Goal: Task Accomplishment & Management: Complete application form

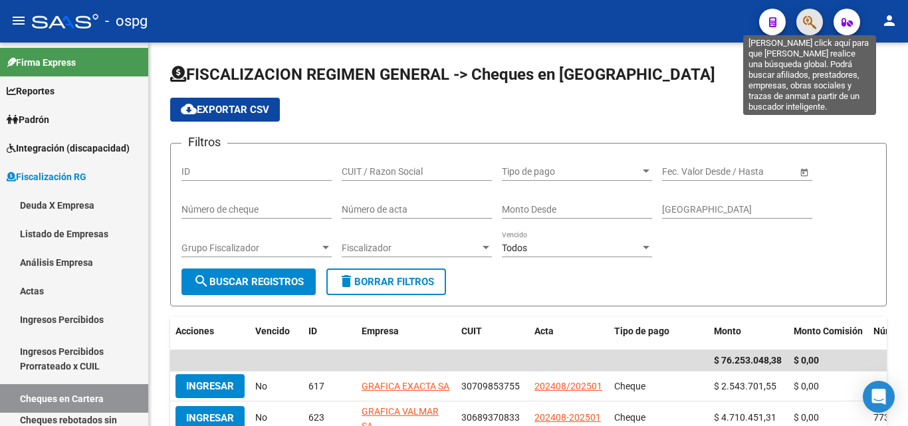
click at [812, 22] on icon "button" at bounding box center [809, 22] width 13 height 15
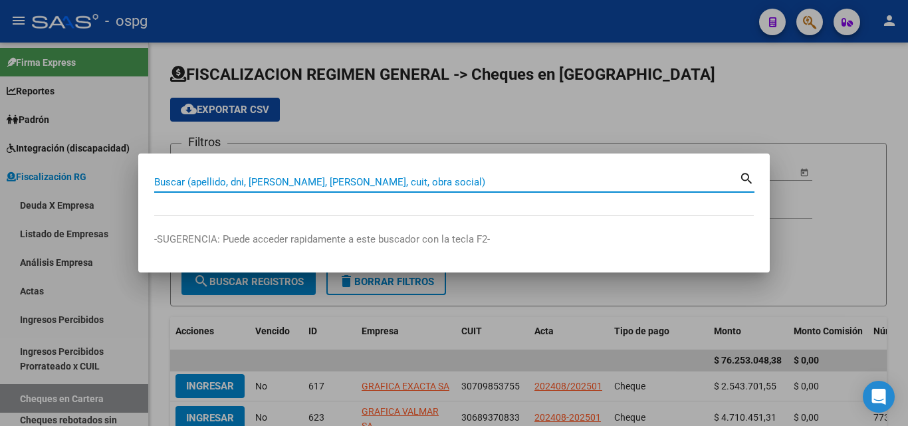
click at [314, 183] on input "Buscar (apellido, dni, [PERSON_NAME], [PERSON_NAME], cuit, obra social)" at bounding box center [446, 182] width 585 height 12
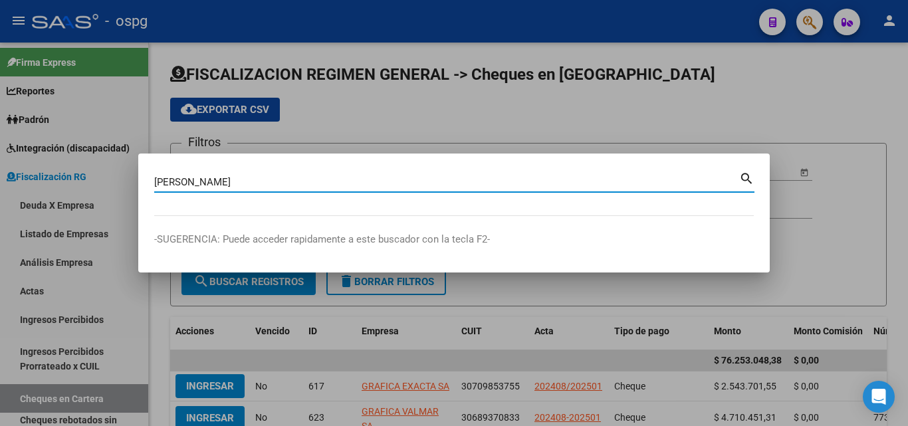
type input "[PERSON_NAME]"
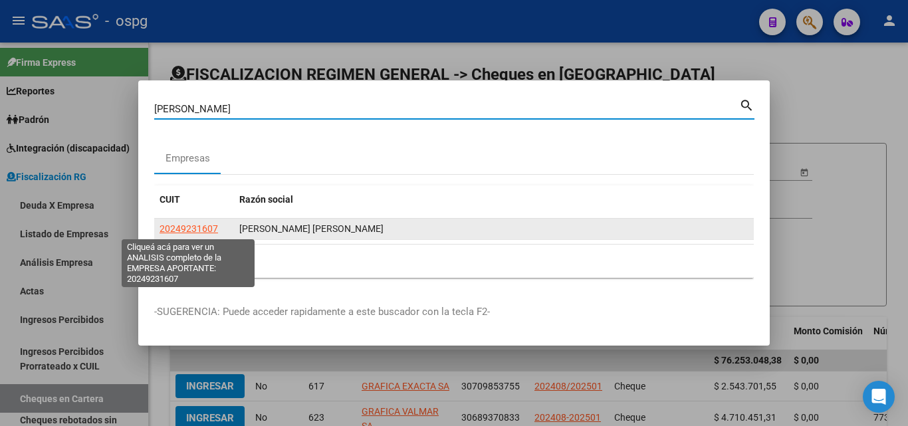
click at [205, 233] on span "20249231607" at bounding box center [189, 228] width 58 height 11
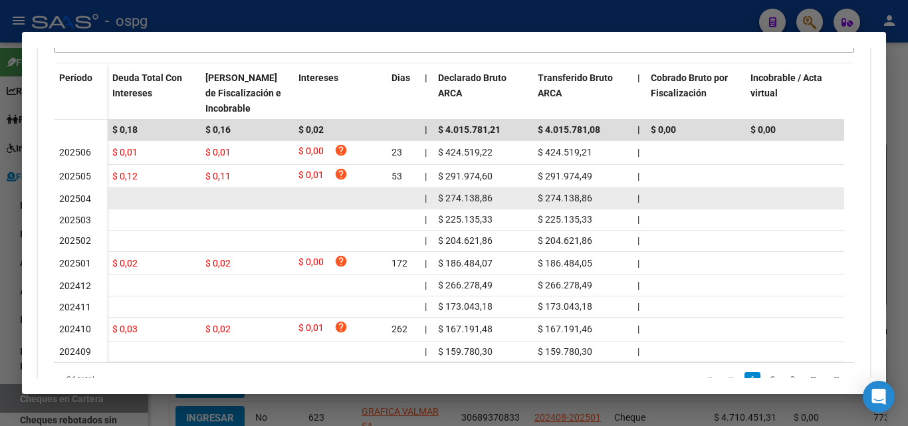
scroll to position [466, 0]
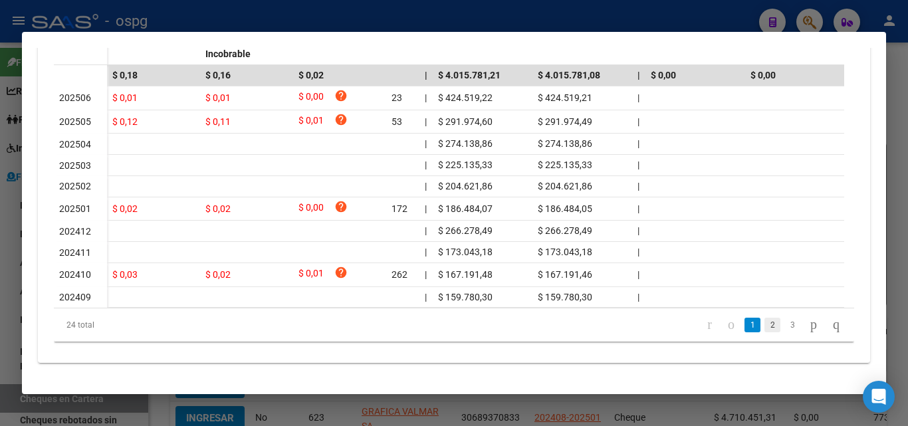
click at [764, 322] on link "2" at bounding box center [772, 325] width 16 height 15
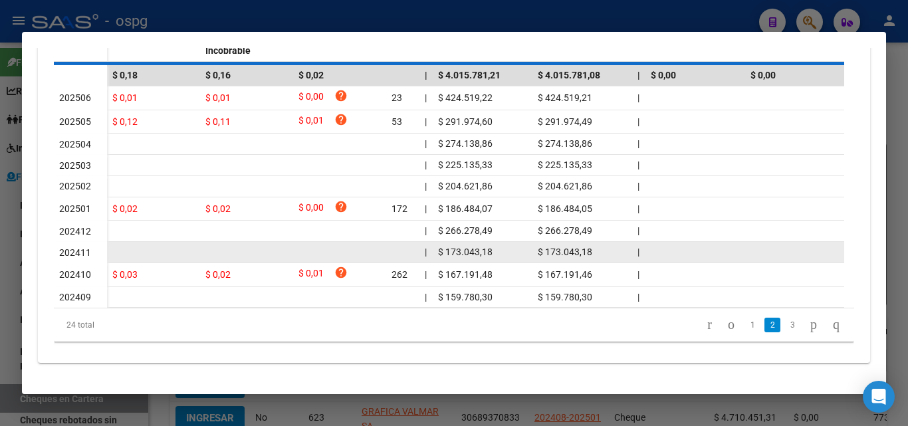
scroll to position [453, 0]
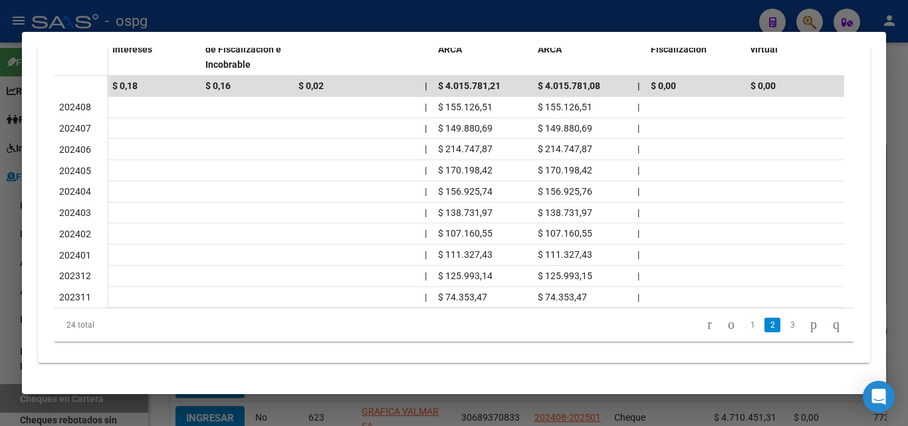
click at [745, 324] on link "1" at bounding box center [753, 325] width 16 height 15
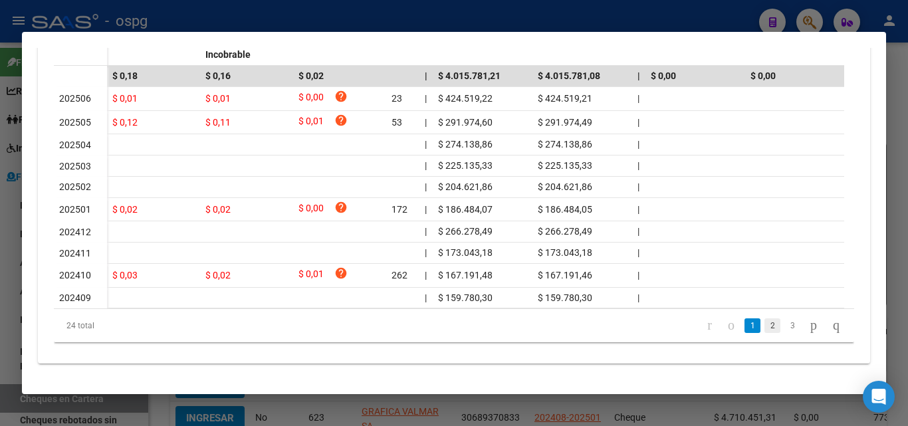
click at [764, 333] on link "2" at bounding box center [772, 325] width 16 height 15
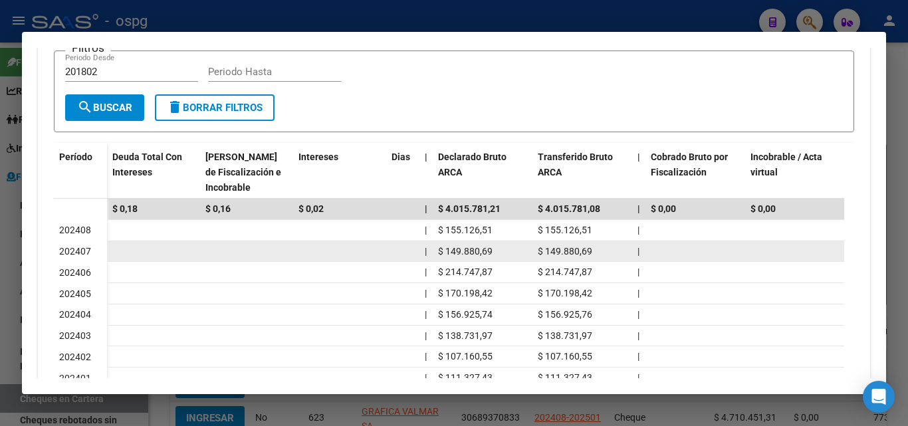
scroll to position [253, 0]
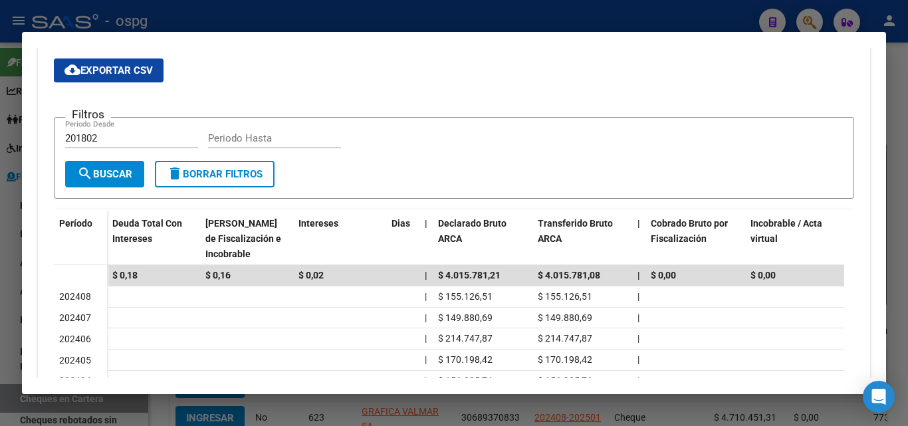
click at [899, 107] on div at bounding box center [454, 213] width 908 height 426
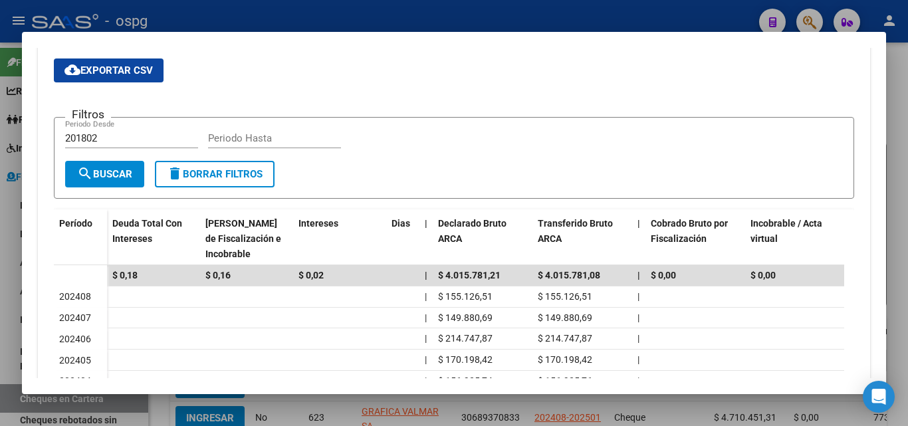
click at [899, 107] on div at bounding box center [454, 213] width 908 height 426
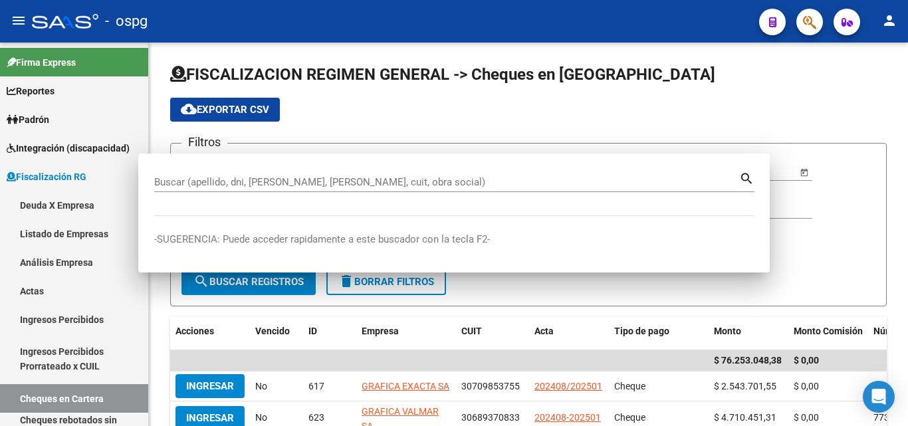
click at [899, 107] on div "FISCALIZACION REGIMEN GENERAL -> Cheques en Cartera cloud_download Exportar CSV…" at bounding box center [528, 407] width 759 height 729
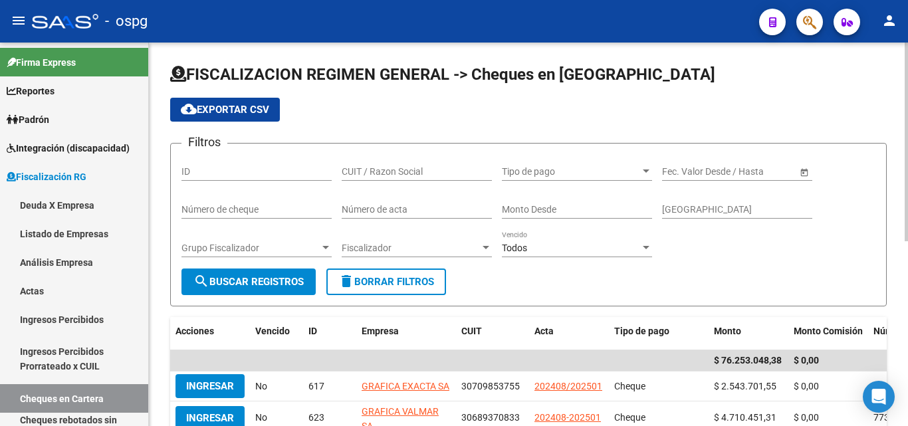
drag, startPoint x: 860, startPoint y: 86, endPoint x: 840, endPoint y: 61, distance: 32.2
click at [858, 85] on h1 "FISCALIZACION REGIMEN GENERAL -> Cheques en [GEOGRAPHIC_DATA]" at bounding box center [528, 75] width 717 height 23
click at [812, 27] on icon "button" at bounding box center [809, 22] width 13 height 15
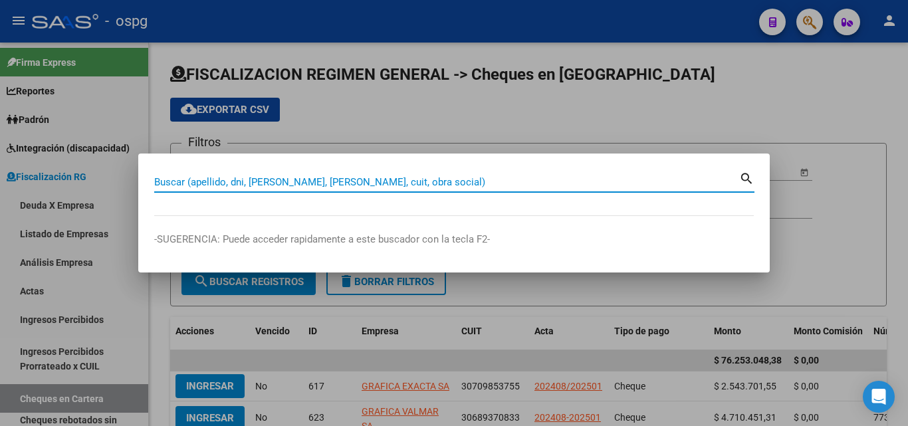
click at [388, 180] on input "Buscar (apellido, dni, [PERSON_NAME], [PERSON_NAME], cuit, obra social)" at bounding box center [446, 182] width 585 height 12
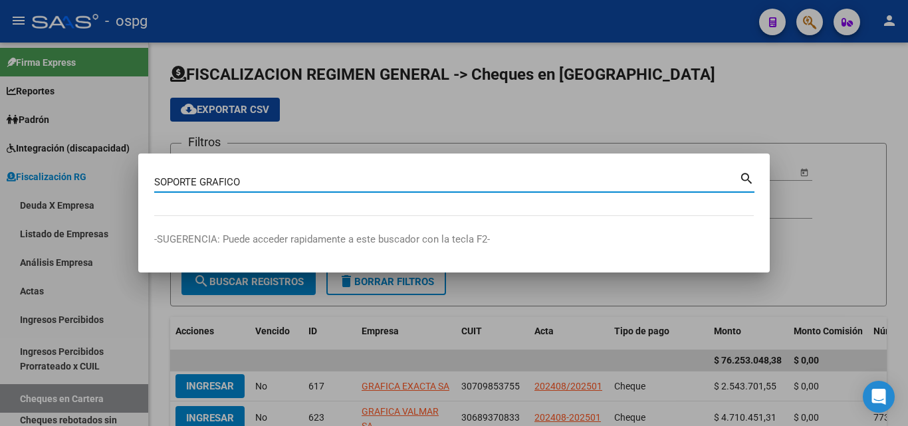
type input "SOPORTE GRAFICO"
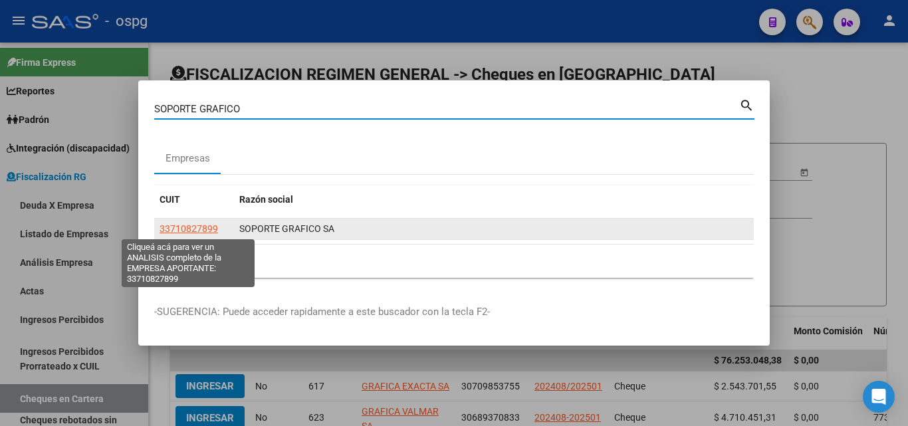
click at [214, 227] on span "33710827899" at bounding box center [189, 228] width 58 height 11
type textarea "33710827899"
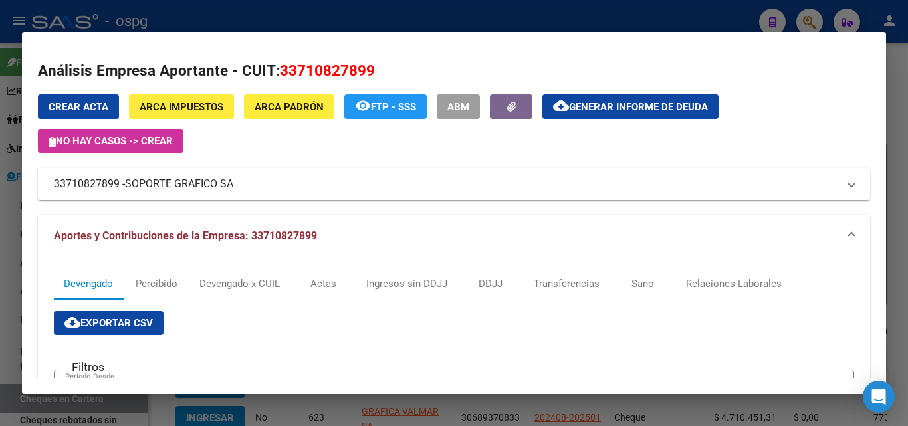
scroll to position [0, 0]
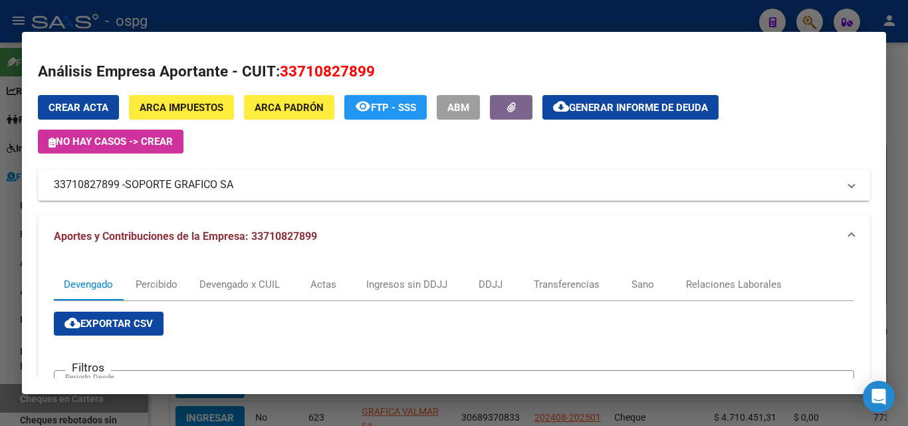
drag, startPoint x: 118, startPoint y: 186, endPoint x: 49, endPoint y: 186, distance: 69.1
click at [49, 186] on mat-expansion-panel-header "33710827899 - SOPORTE GRAFICO SA" at bounding box center [454, 185] width 832 height 32
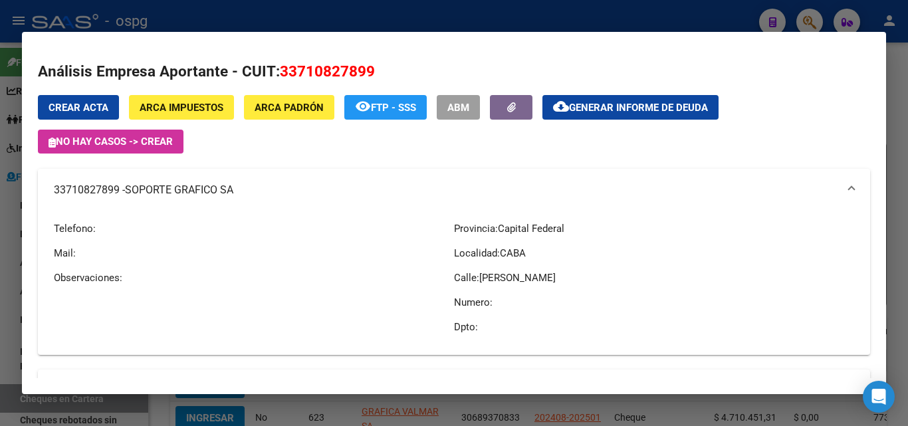
copy mat-panel-title "33710827899"
click at [0, 247] on div at bounding box center [454, 213] width 908 height 426
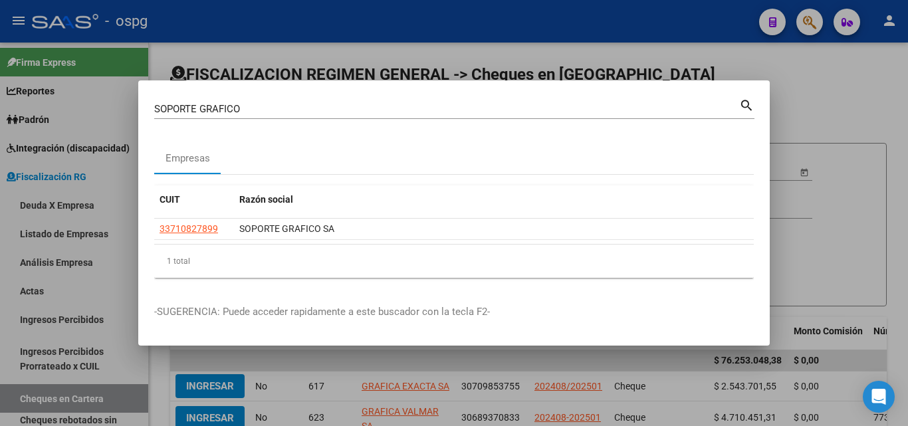
click at [0, 247] on div at bounding box center [454, 213] width 908 height 426
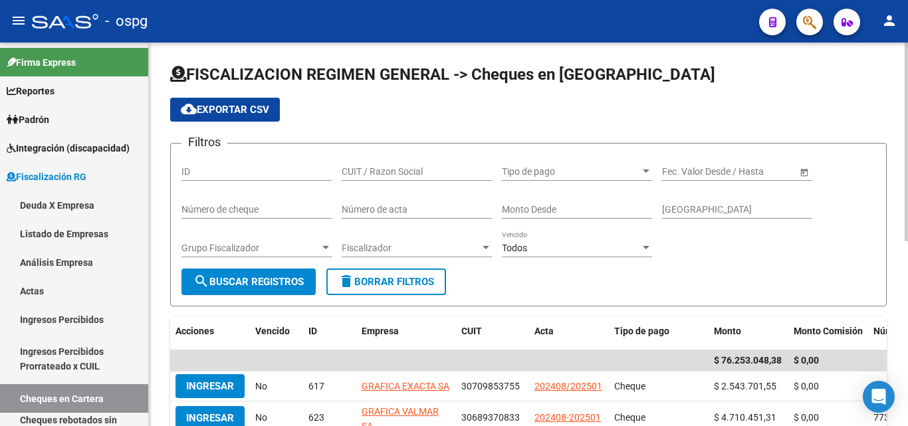
drag, startPoint x: 785, startPoint y: 88, endPoint x: 793, endPoint y: 59, distance: 29.7
click at [785, 86] on app-list-header "FISCALIZACION REGIMEN GENERAL -> Cheques en Cartera cloud_download Exportar CSV…" at bounding box center [528, 185] width 717 height 243
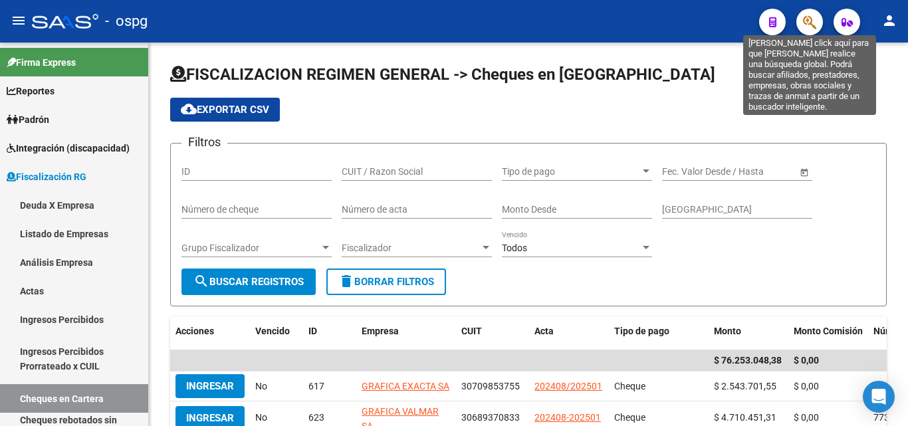
click at [803, 21] on icon "button" at bounding box center [809, 22] width 13 height 15
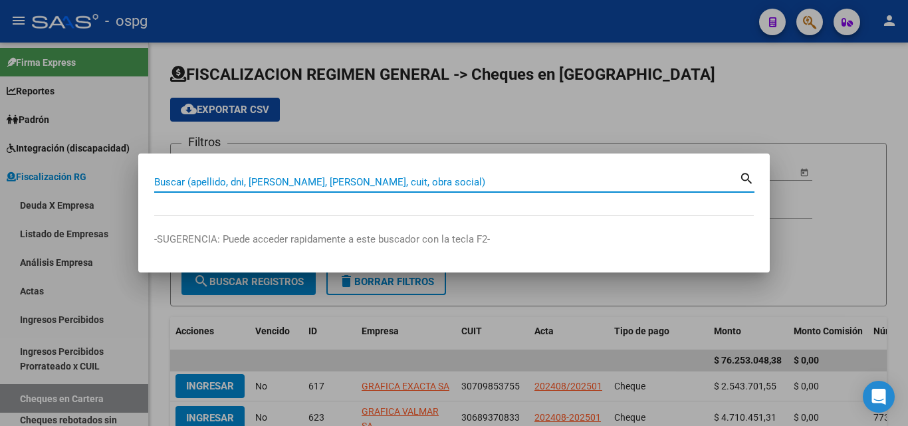
click at [430, 184] on input "Buscar (apellido, dni, [PERSON_NAME], [PERSON_NAME], cuit, obra social)" at bounding box center [446, 182] width 585 height 12
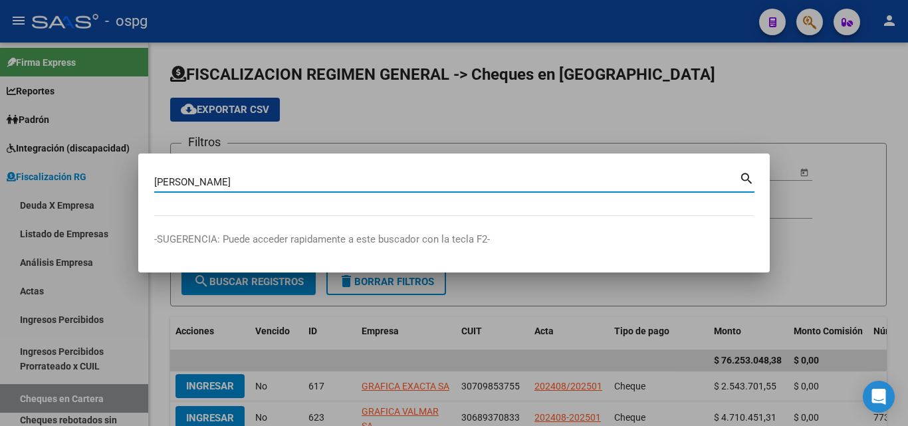
type input "[PERSON_NAME]"
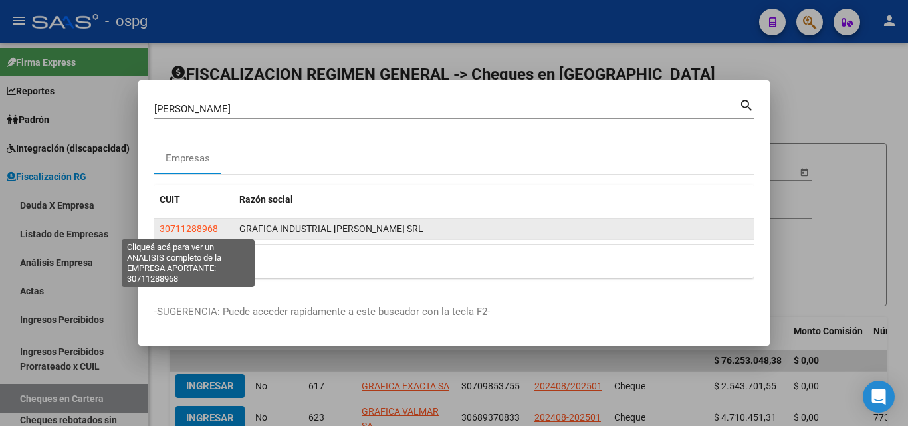
click at [193, 224] on span "30711288968" at bounding box center [189, 228] width 58 height 11
type textarea "30711288968"
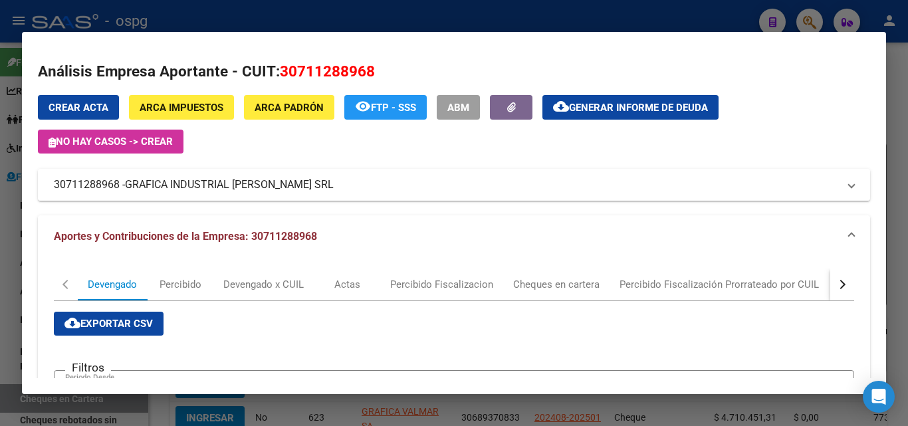
drag, startPoint x: 121, startPoint y: 185, endPoint x: 41, endPoint y: 191, distance: 80.7
click at [41, 191] on mat-expansion-panel-header "30711288968 - GRAFICA INDUSTRIAL [PERSON_NAME]" at bounding box center [454, 185] width 832 height 32
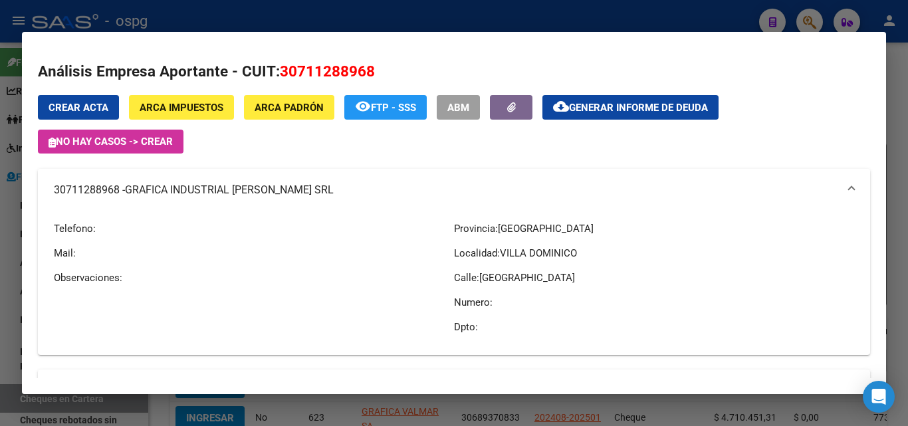
copy mat-panel-title "30711288968"
click at [905, 137] on div at bounding box center [454, 213] width 908 height 426
click at [903, 136] on div at bounding box center [454, 213] width 908 height 426
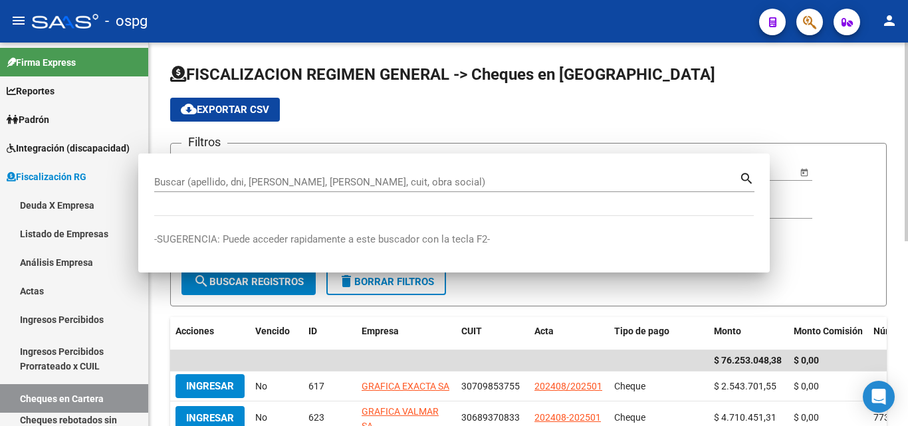
drag, startPoint x: 903, startPoint y: 136, endPoint x: 895, endPoint y: 131, distance: 10.1
click at [902, 136] on div "FISCALIZACION REGIMEN GENERAL -> Cheques en Cartera cloud_download Exportar CSV…" at bounding box center [528, 407] width 759 height 729
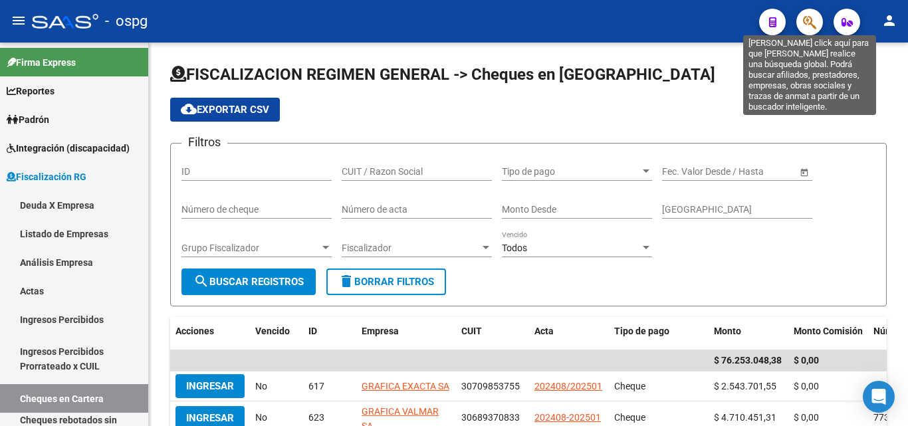
click at [811, 23] on icon "button" at bounding box center [809, 22] width 13 height 15
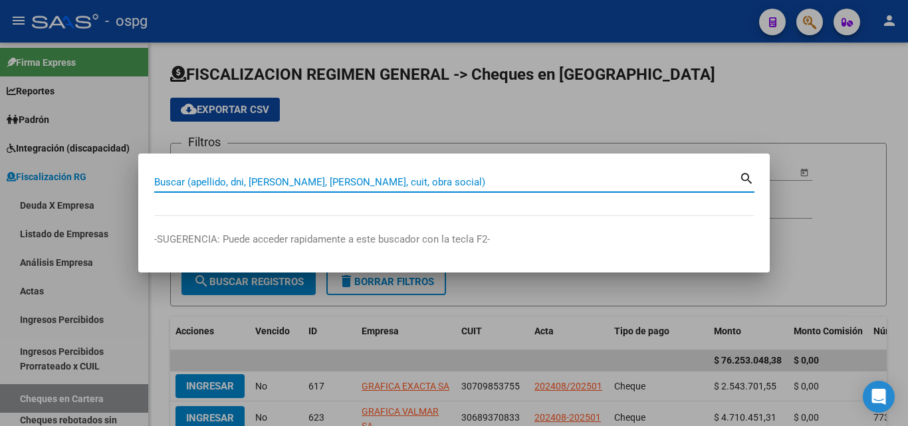
click at [346, 178] on input "Buscar (apellido, dni, [PERSON_NAME], [PERSON_NAME], cuit, obra social)" at bounding box center [446, 182] width 585 height 12
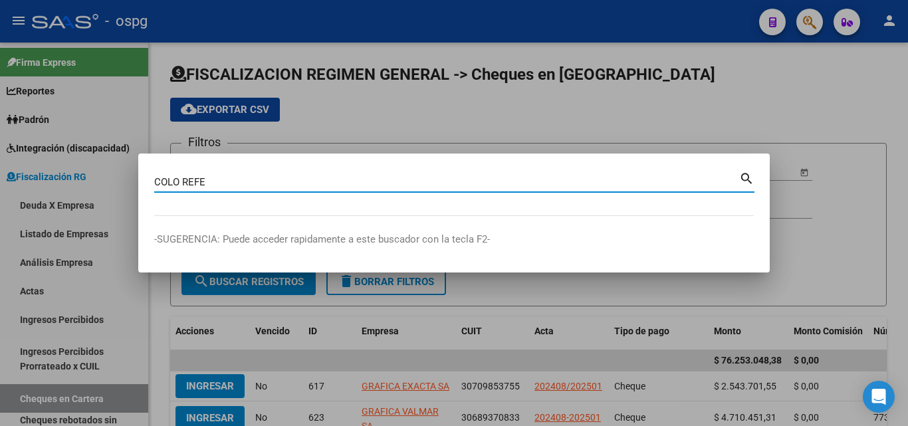
type input "COLO REFE"
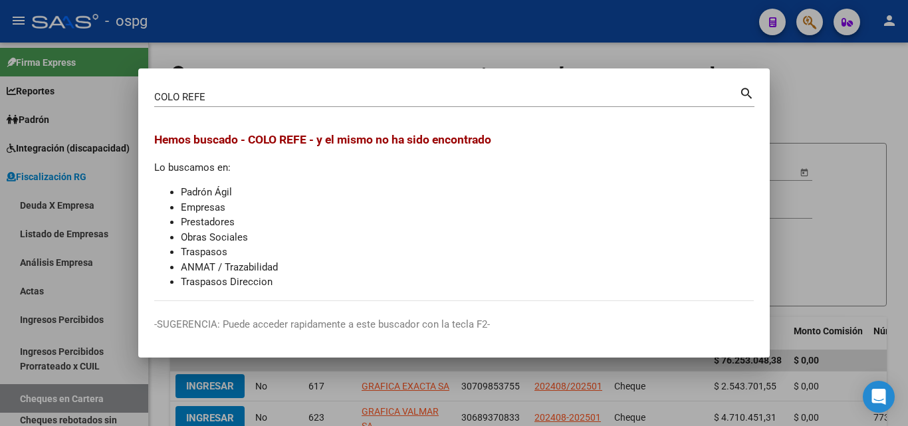
click at [825, 100] on div at bounding box center [454, 213] width 908 height 426
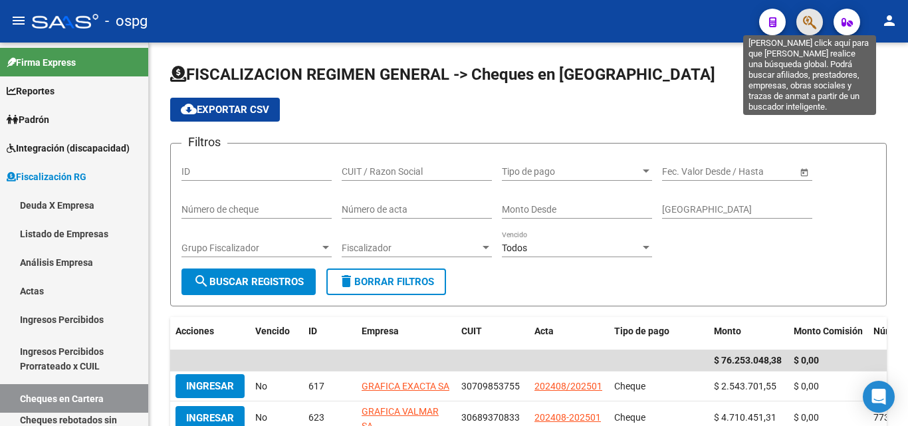
click at [806, 16] on icon "button" at bounding box center [809, 22] width 13 height 15
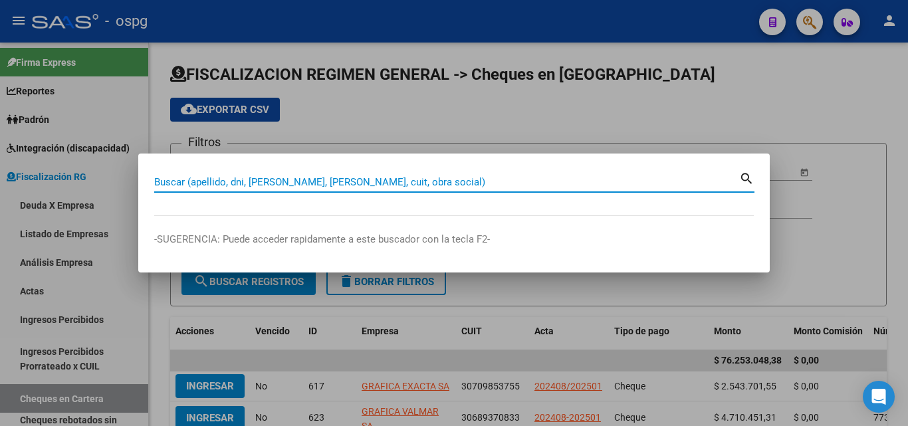
click at [374, 179] on input "Buscar (apellido, dni, [PERSON_NAME], [PERSON_NAME], cuit, obra social)" at bounding box center [446, 182] width 585 height 12
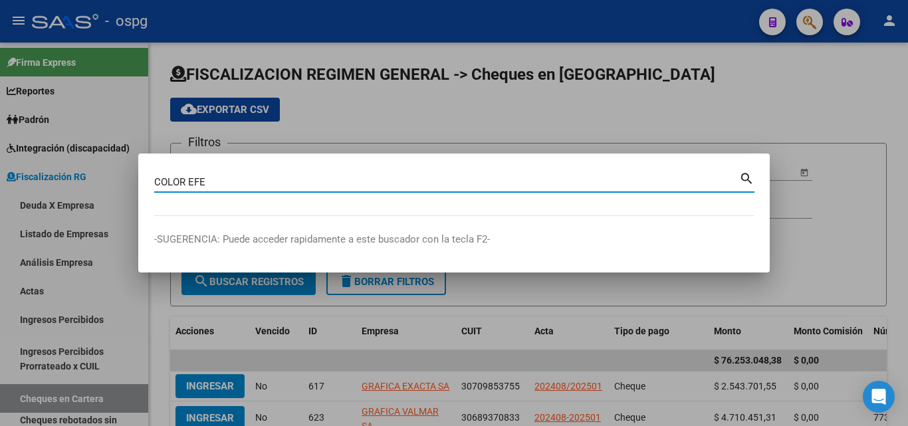
type input "COLOR EFE"
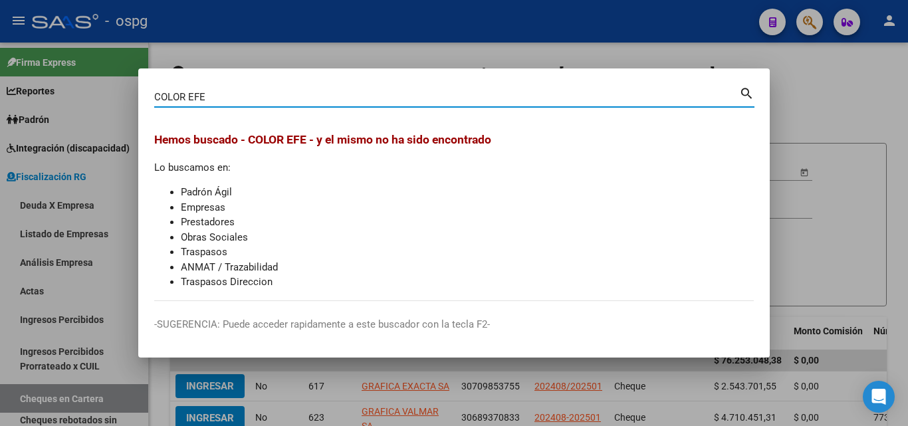
click at [845, 68] on div at bounding box center [454, 213] width 908 height 426
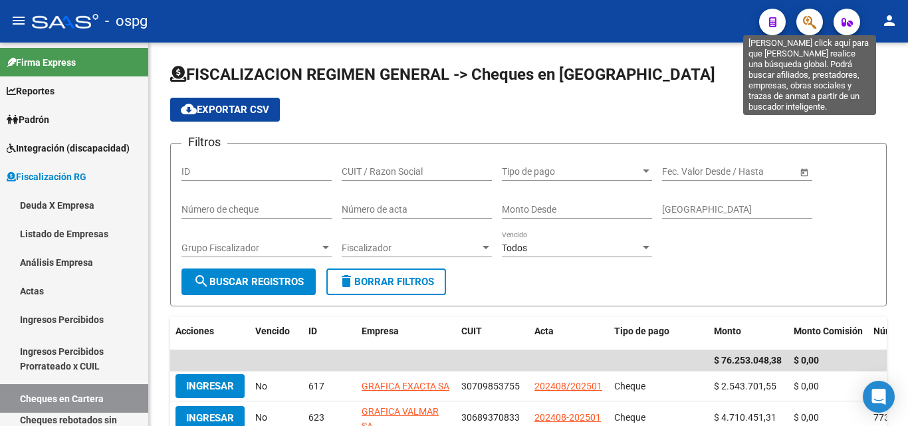
click at [812, 23] on icon "button" at bounding box center [809, 22] width 13 height 15
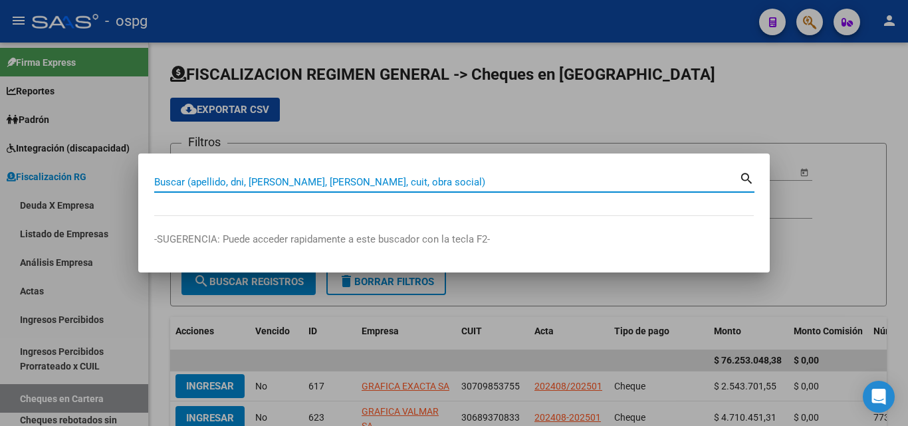
click at [427, 177] on input "Buscar (apellido, dni, [PERSON_NAME], [PERSON_NAME], cuit, obra social)" at bounding box center [446, 182] width 585 height 12
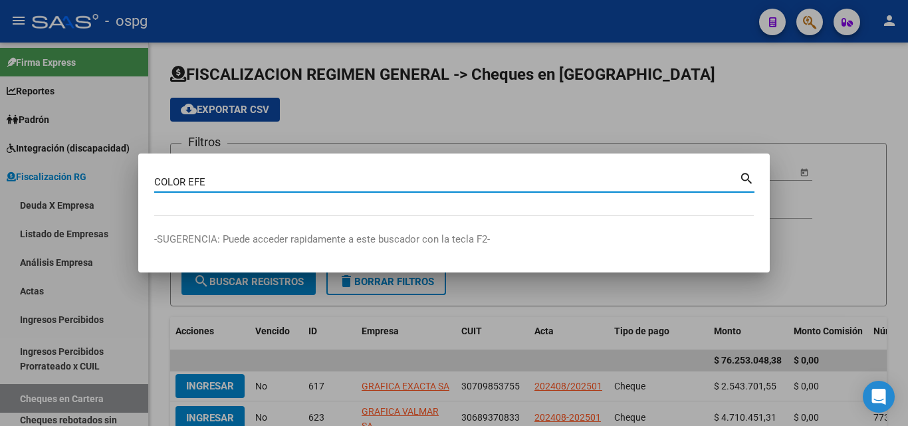
type input "COLOR EFE"
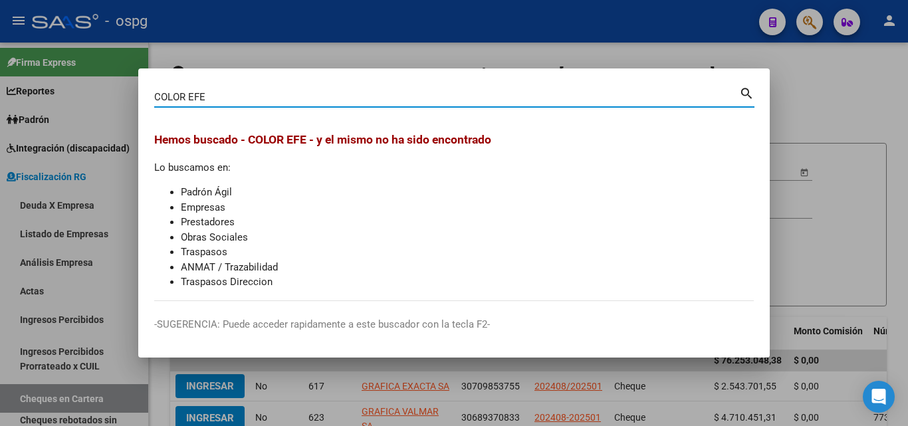
click at [578, 49] on div at bounding box center [454, 213] width 908 height 426
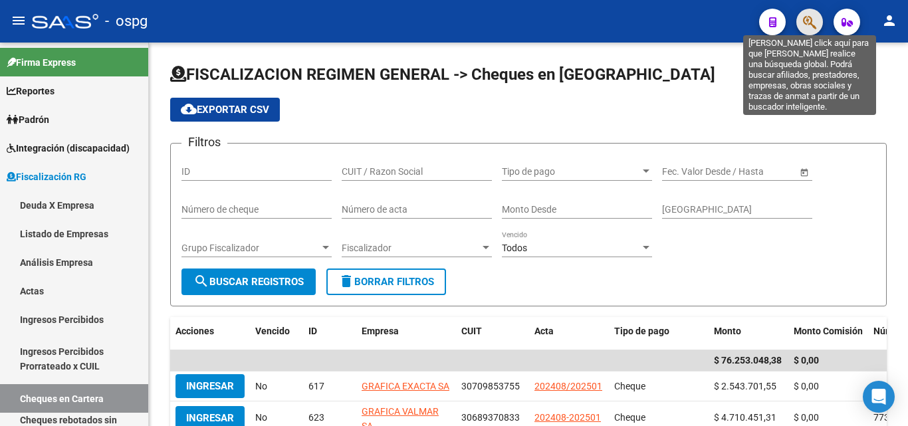
click at [813, 28] on icon "button" at bounding box center [809, 22] width 13 height 15
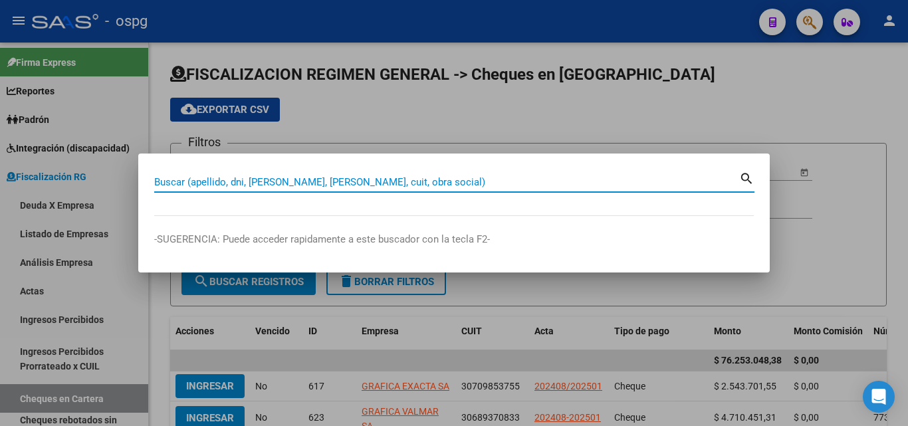
click at [299, 180] on input "Buscar (apellido, dni, [PERSON_NAME], [PERSON_NAME], cuit, obra social)" at bounding box center [446, 182] width 585 height 12
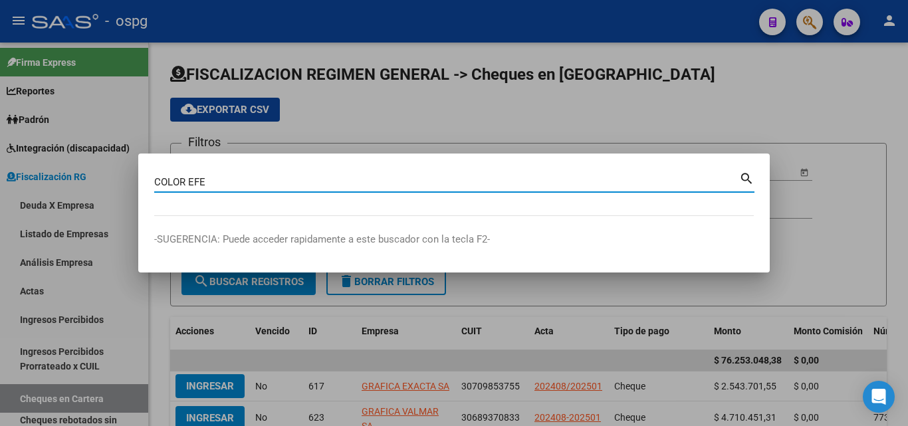
type input "COLOR EFE"
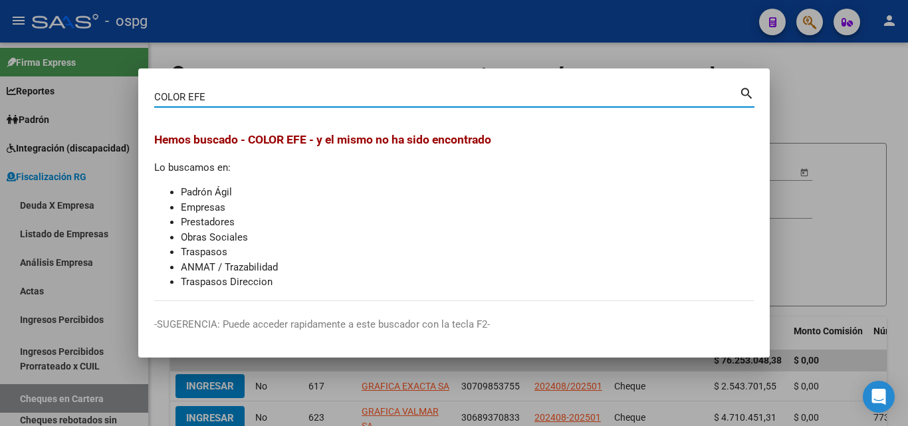
click at [289, 47] on div at bounding box center [454, 213] width 908 height 426
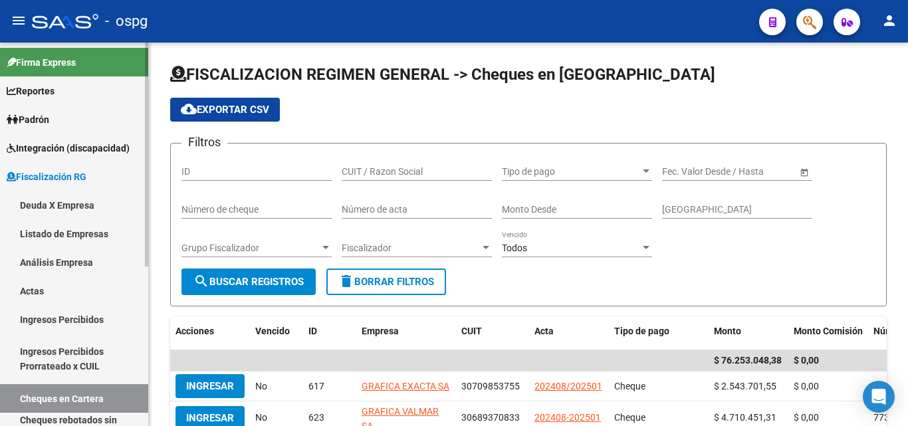
click at [37, 293] on link "Actas" at bounding box center [74, 291] width 148 height 29
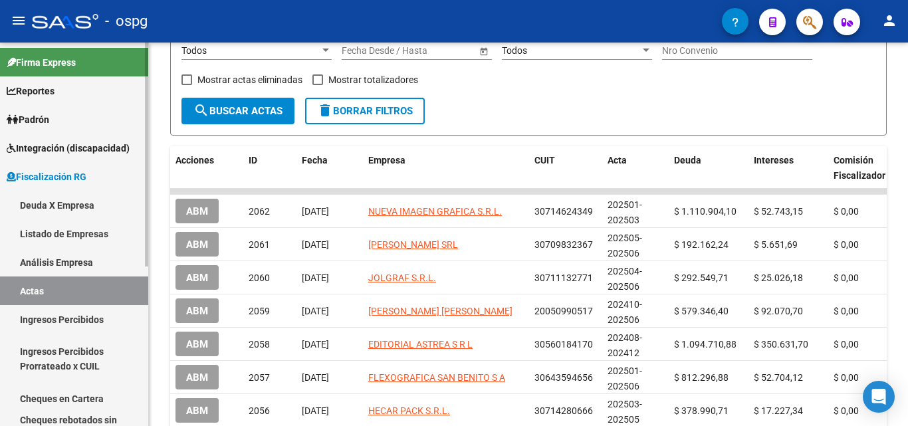
scroll to position [199, 0]
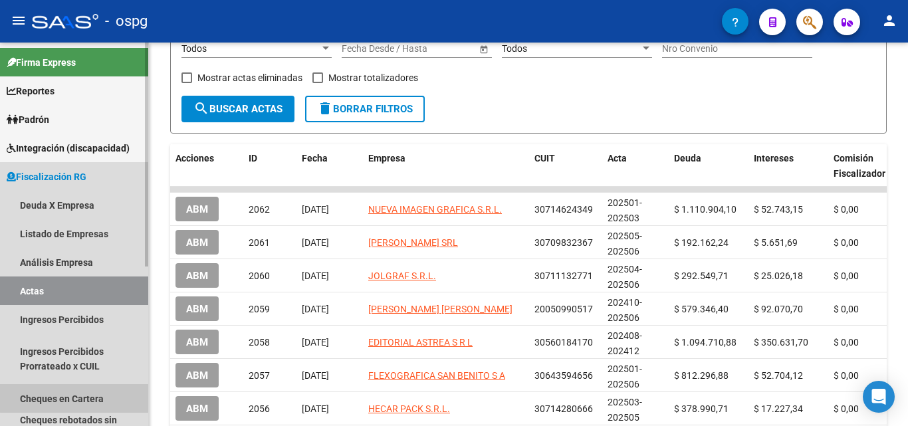
click at [90, 394] on link "Cheques en Cartera" at bounding box center [74, 398] width 148 height 29
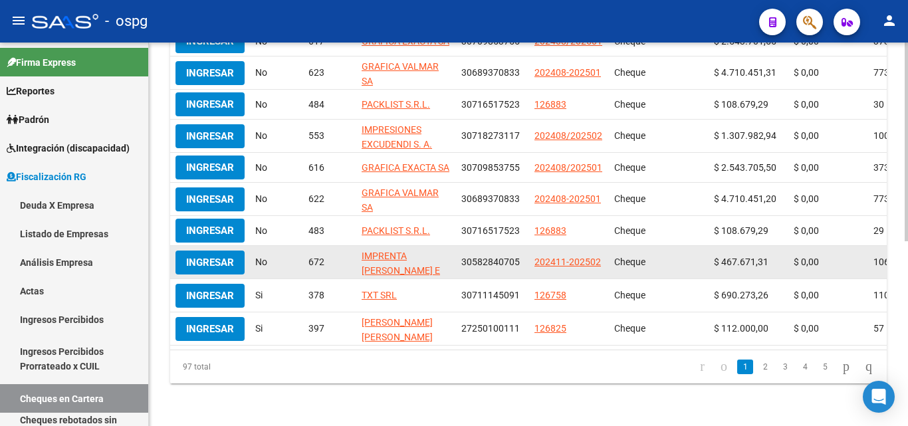
click at [225, 257] on span "Ingresar" at bounding box center [210, 263] width 48 height 12
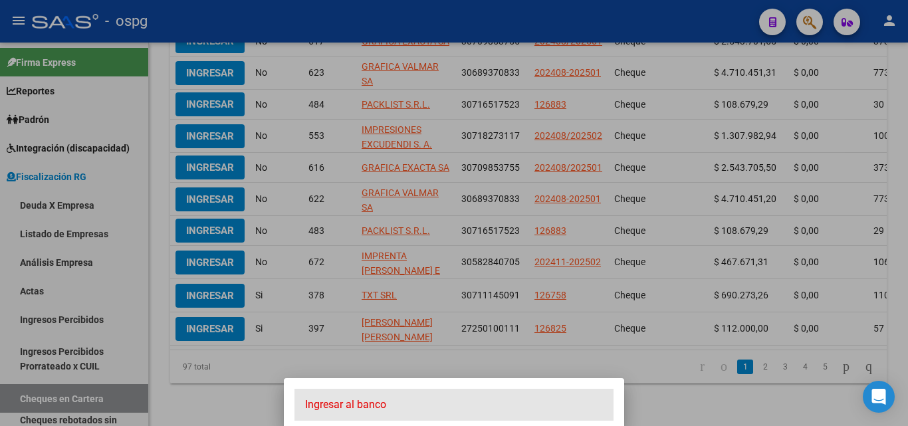
click at [378, 403] on span "Ingresar al banco" at bounding box center [454, 405] width 298 height 15
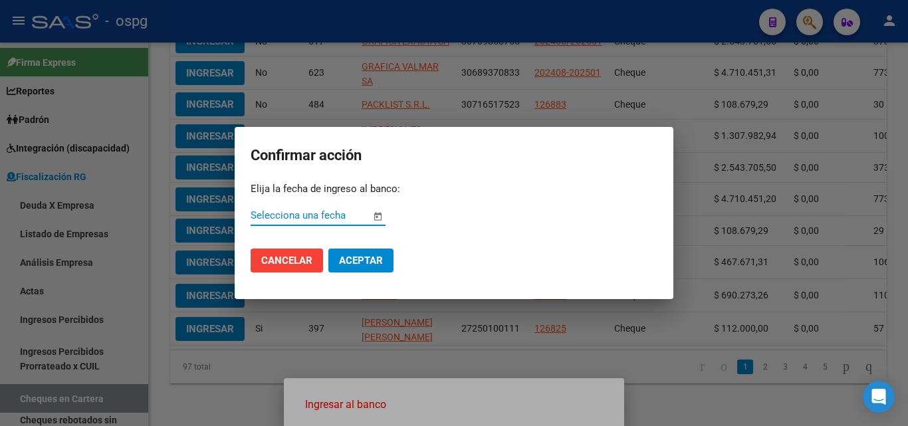
click at [378, 213] on span "Open calendar" at bounding box center [378, 216] width 32 height 32
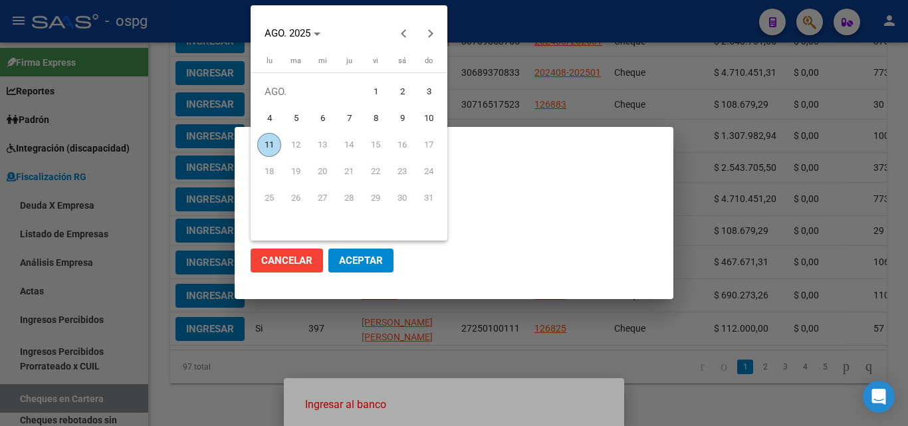
click at [423, 120] on span "10" at bounding box center [429, 118] width 24 height 24
type input "[DATE]"
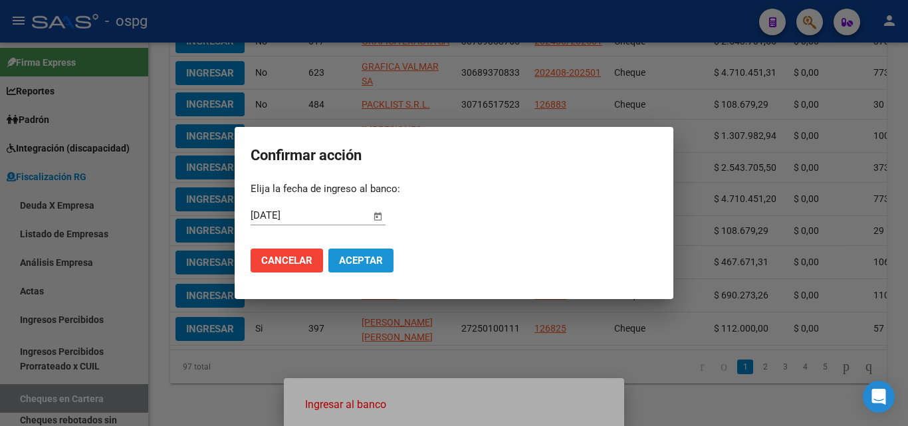
click at [372, 261] on span "Aceptar" at bounding box center [361, 261] width 44 height 12
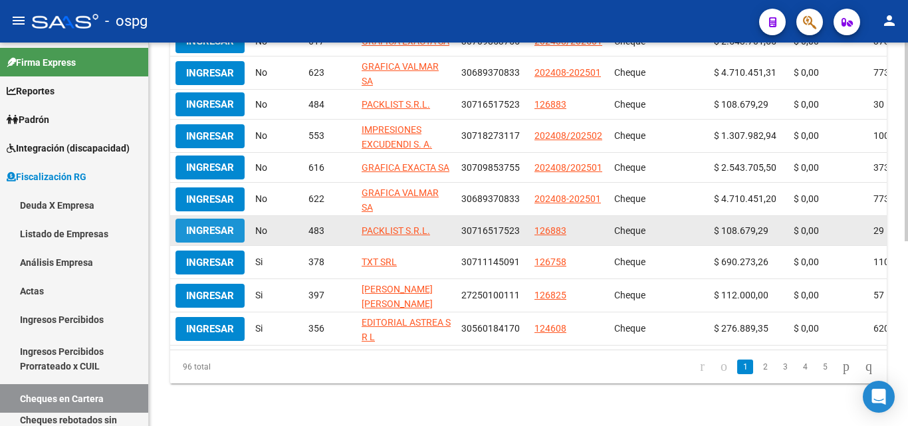
click at [205, 225] on span "Ingresar" at bounding box center [210, 231] width 48 height 12
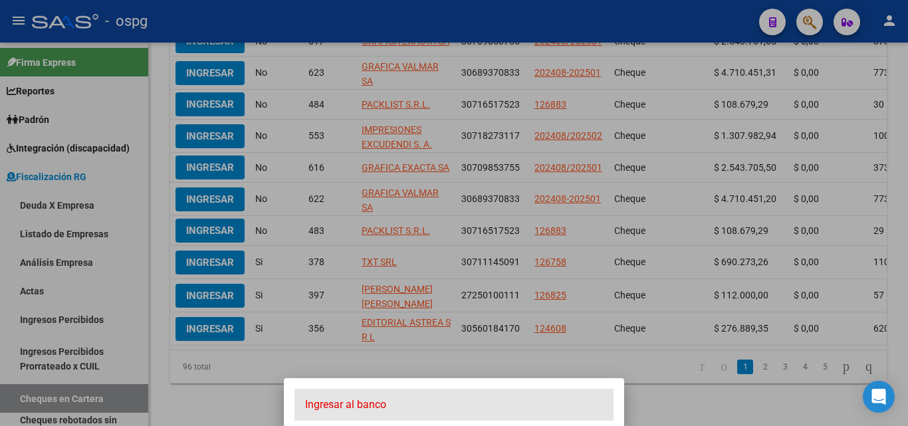
click at [331, 403] on span "Ingresar al banco" at bounding box center [454, 405] width 298 height 15
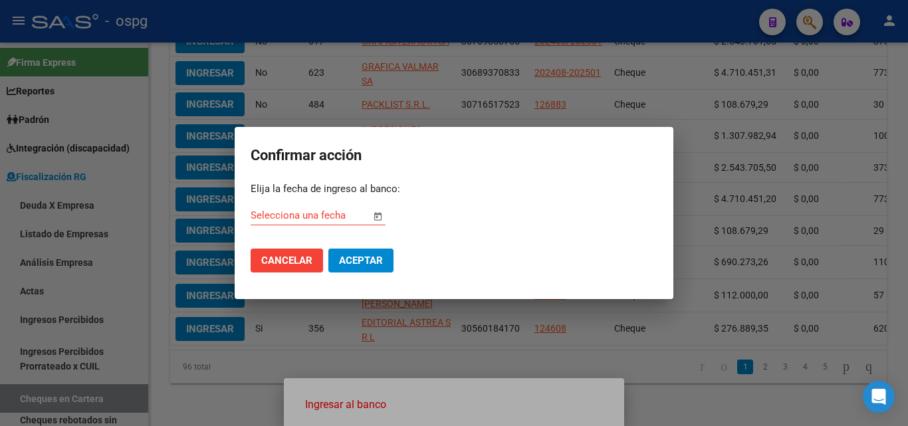
click at [373, 216] on span "Open calendar" at bounding box center [378, 216] width 32 height 32
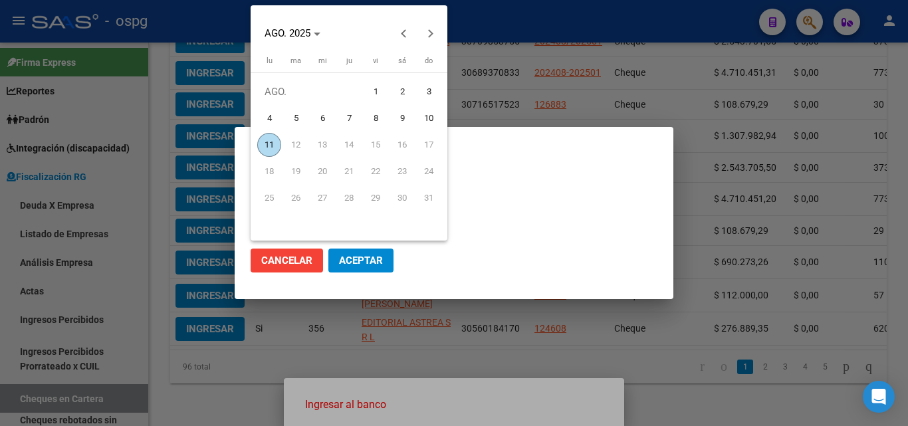
click at [267, 138] on span "11" at bounding box center [269, 145] width 24 height 24
type input "[DATE]"
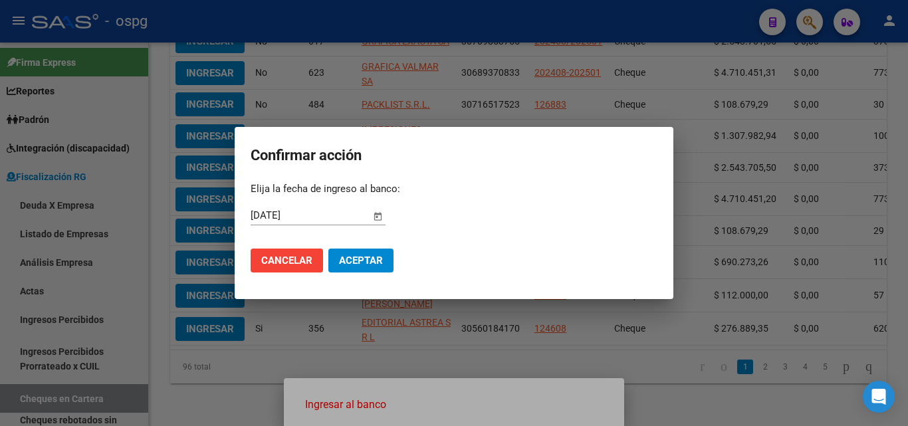
click at [352, 263] on span "Aceptar" at bounding box center [361, 261] width 44 height 12
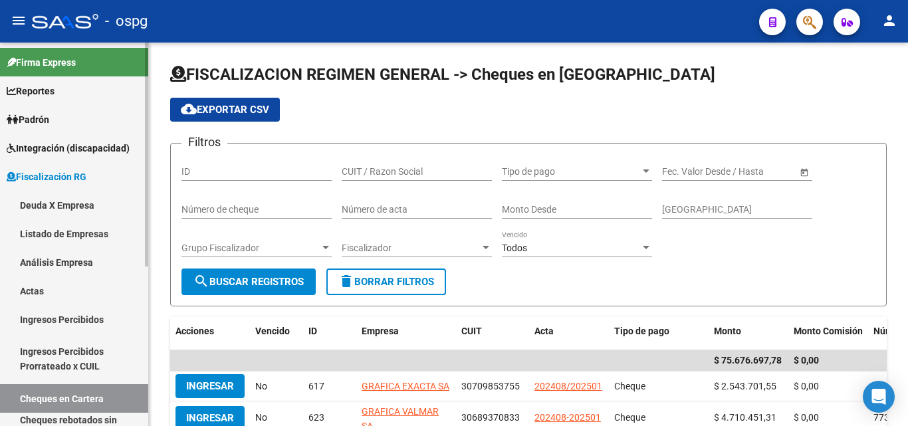
click at [41, 287] on link "Actas" at bounding box center [74, 291] width 148 height 29
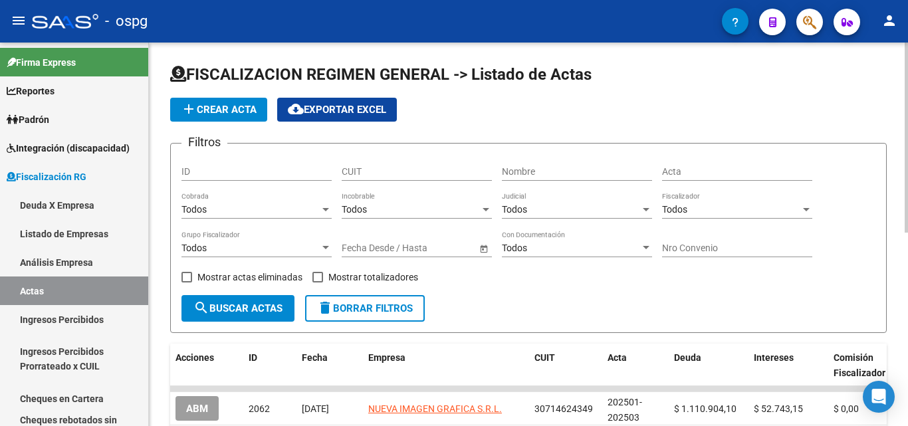
click at [235, 98] on button "add Crear Acta" at bounding box center [218, 110] width 97 height 24
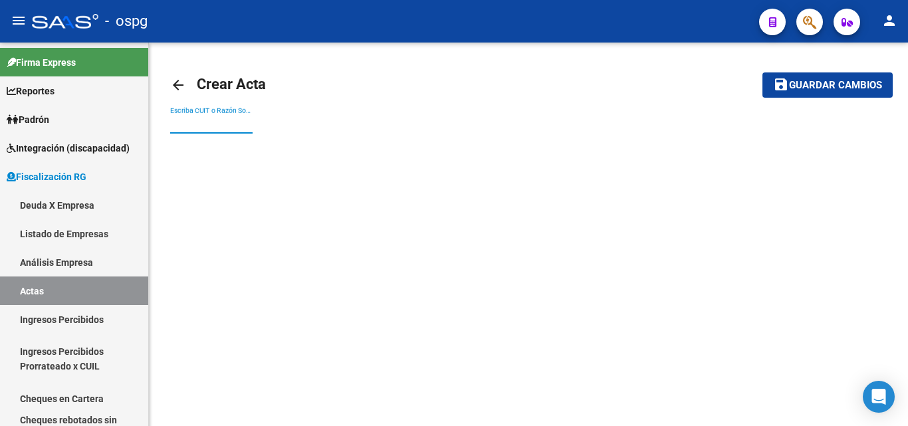
click at [225, 127] on input "Escriba CUIT o Razón Social para buscar" at bounding box center [211, 123] width 82 height 11
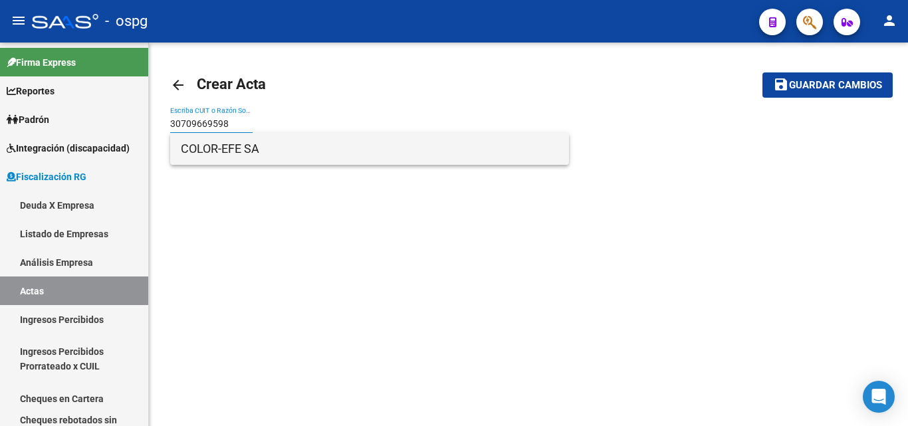
type input "30709669598"
click at [225, 147] on span "COLOR-EFE SA" at bounding box center [370, 149] width 378 height 32
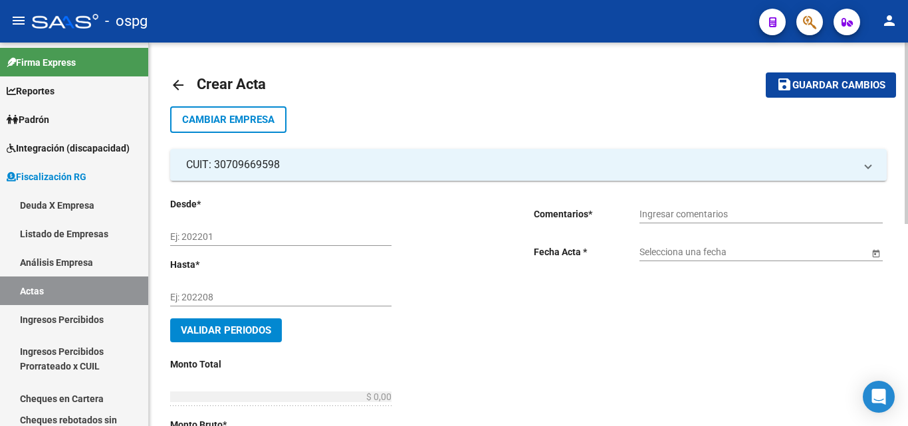
click at [234, 238] on input "Ej: 202201" at bounding box center [280, 236] width 221 height 11
type input "202504"
click at [336, 294] on input "Ej: 202208" at bounding box center [280, 297] width 221 height 11
type input "202506"
click at [673, 218] on input "Ingresar comentarios" at bounding box center [760, 214] width 243 height 11
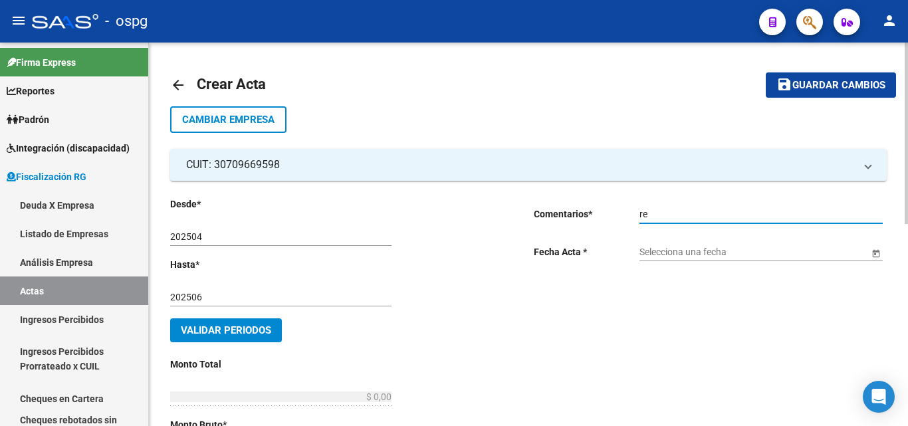
type input "r"
type input "RECIBO 43180"
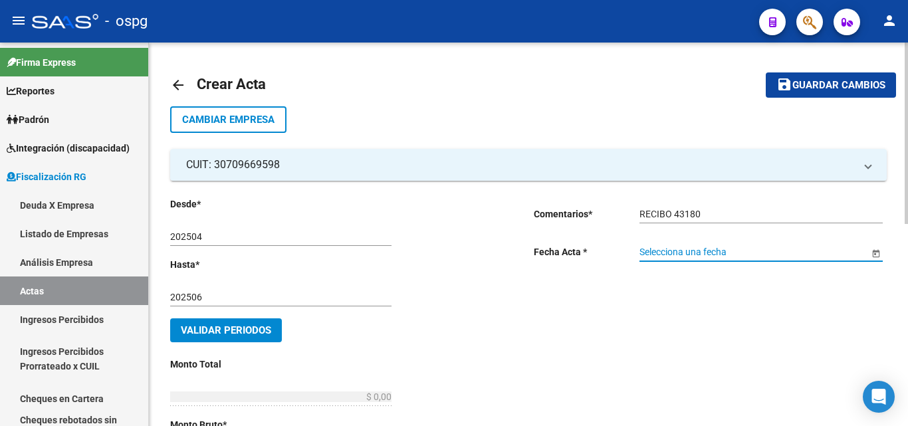
click at [733, 251] on input "Selecciona una fecha" at bounding box center [753, 252] width 229 height 11
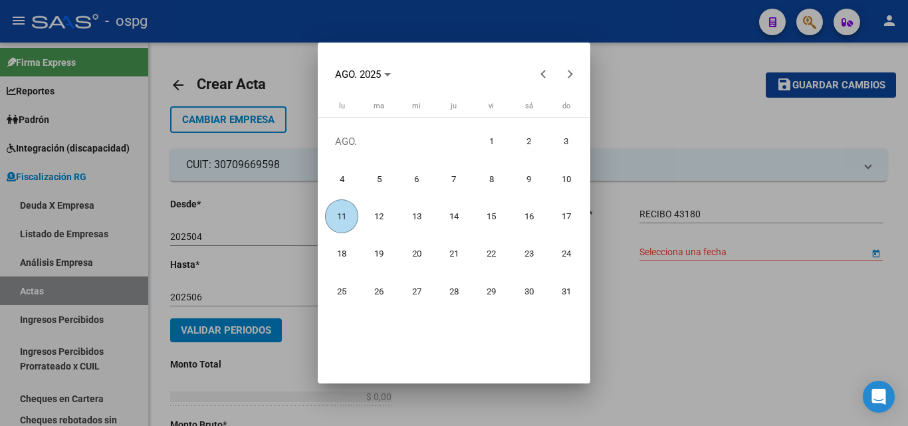
click at [336, 221] on span "11" at bounding box center [342, 216] width 34 height 34
type input "[DATE]"
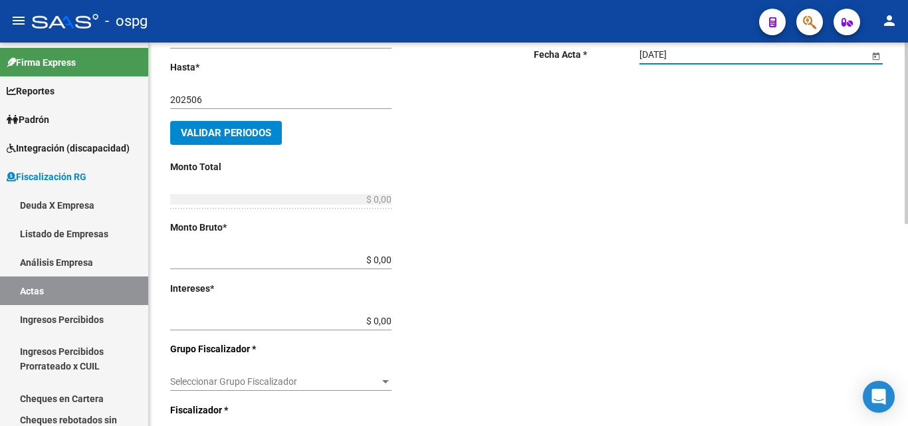
scroll to position [199, 0]
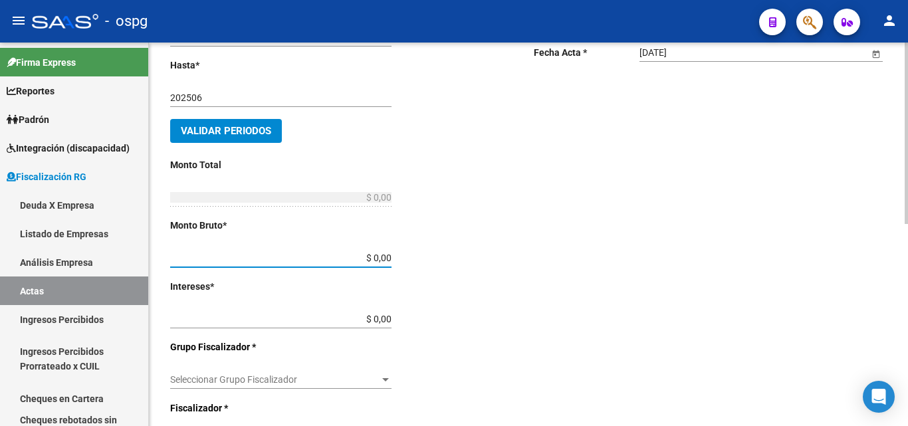
click at [385, 258] on input "$ 0,00" at bounding box center [280, 258] width 221 height 11
click at [390, 255] on input "$ 2.262.367,10" at bounding box center [280, 258] width 221 height 11
drag, startPoint x: 392, startPoint y: 261, endPoint x: 315, endPoint y: 253, distance: 76.9
click at [315, 253] on input "$ 226.236,71" at bounding box center [280, 258] width 221 height 11
type input "$ 2.262.367,10"
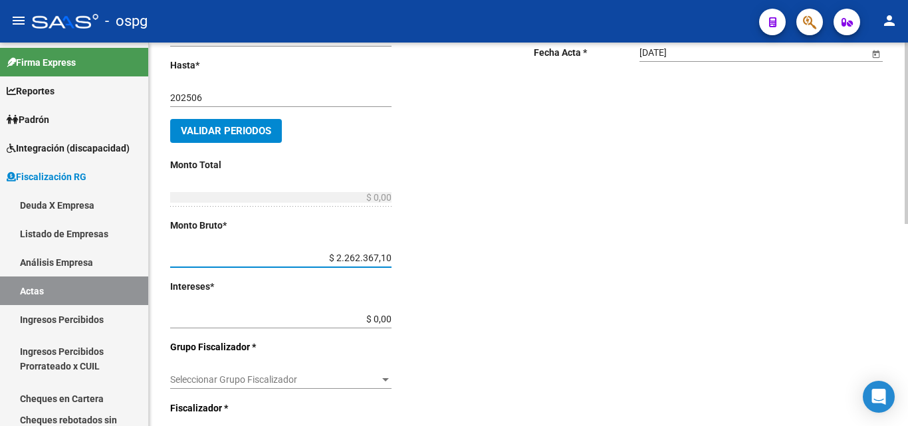
type input "$ 2.262.367,10"
click at [388, 318] on input "$ 0,00" at bounding box center [280, 319] width 221 height 11
type input "$ 936.397,30"
type input "$ 3.198.764,40"
click at [393, 319] on div "Desde * 202504 Ej: 202201 Hasta * 202506 Ej: 202208 Validar Periodos Monto Tota…" at bounding box center [330, 309] width 321 height 624
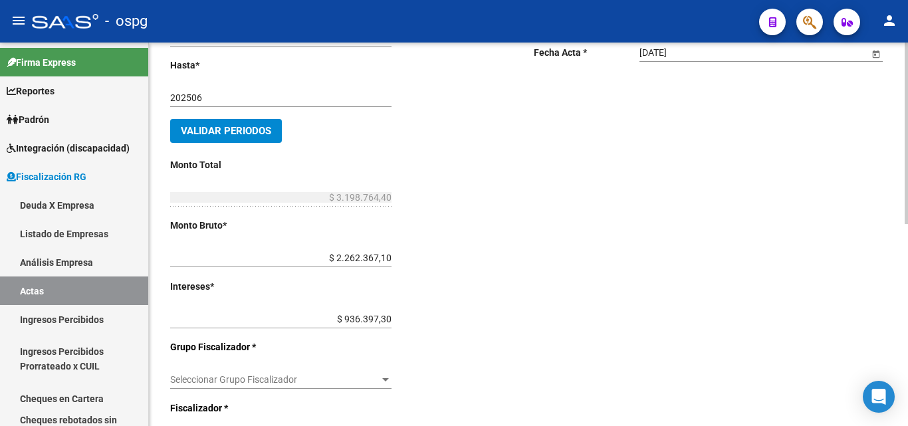
click at [392, 317] on div "Desde * 202504 Ej: 202201 Hasta * 202506 Ej: 202208 Validar Periodos Monto Tota…" at bounding box center [330, 309] width 321 height 624
click at [392, 317] on input "$ 936.397,30" at bounding box center [280, 319] width 221 height 11
click at [392, 321] on input "$ 936.397,30" at bounding box center [280, 319] width 221 height 11
type input "$ 93.639,73"
type input "$ 2.356.006,83"
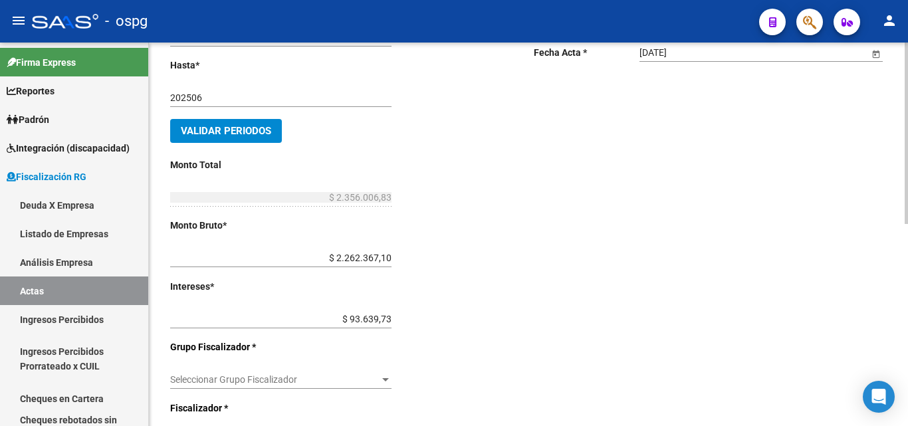
click at [430, 338] on div "Desde * 202504 Ej: 202201 Hasta * 202506 Ej: 202208 Validar Periodos Monto Tota…" at bounding box center [330, 309] width 321 height 624
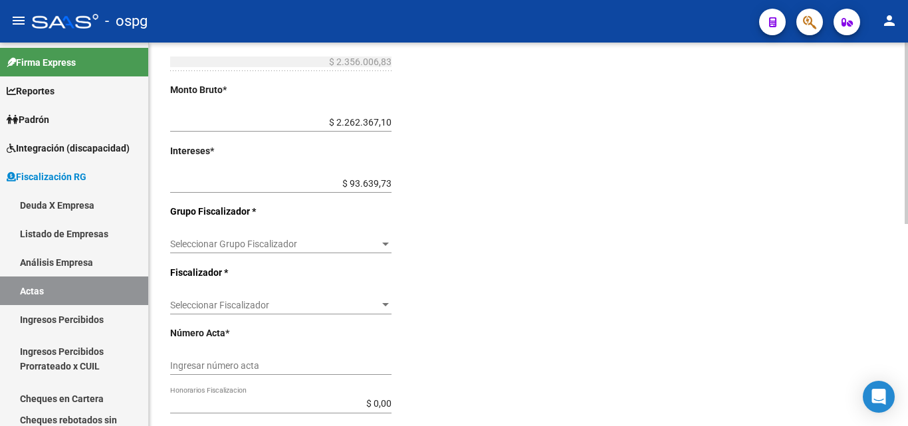
scroll to position [399, 0]
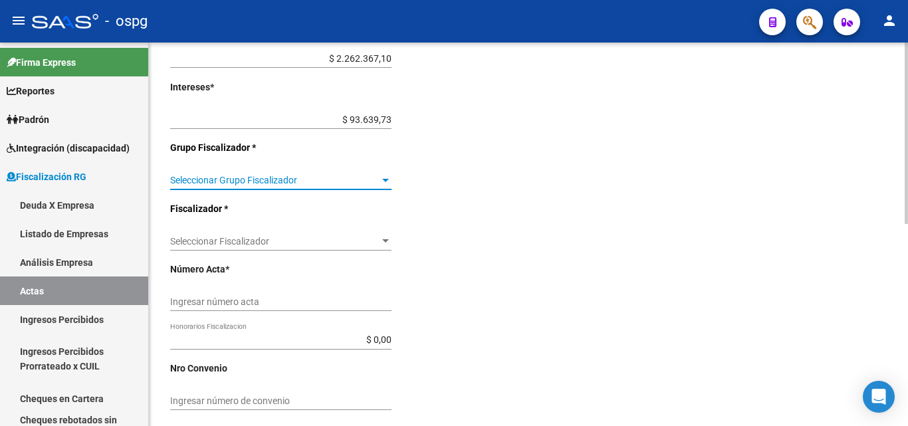
click at [379, 185] on span "Seleccionar Grupo Fiscalizador" at bounding box center [274, 180] width 209 height 11
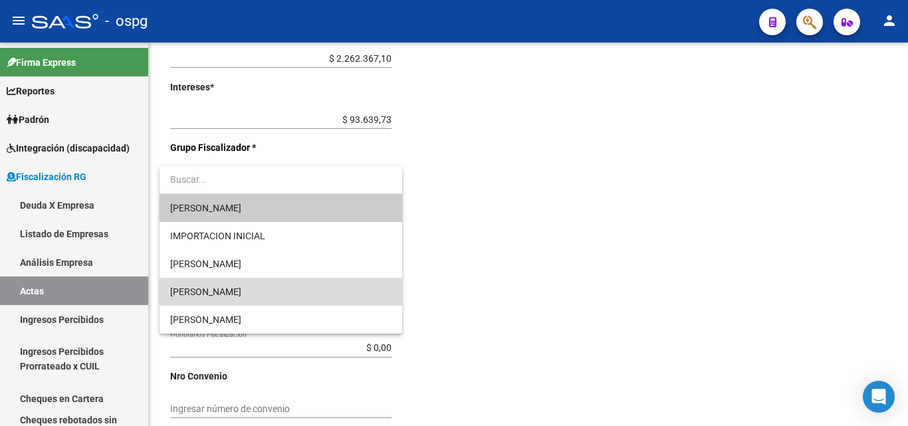
click at [207, 284] on span "[PERSON_NAME]" at bounding box center [280, 292] width 221 height 28
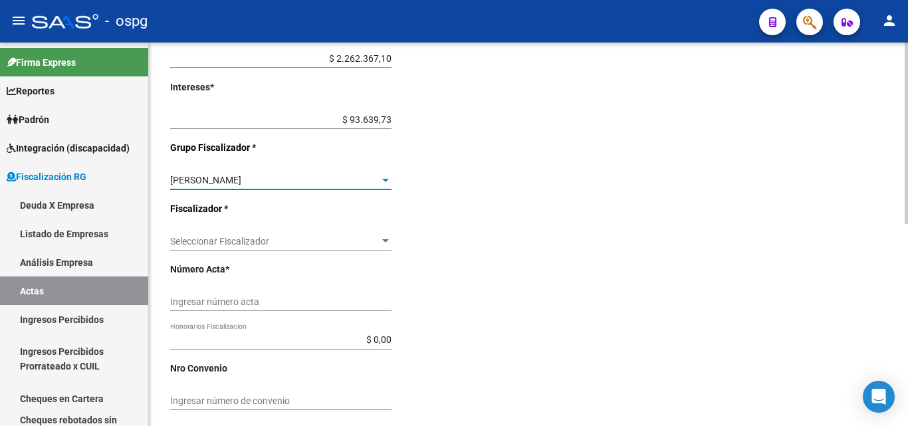
click at [248, 233] on div "Seleccionar Fiscalizador Seleccionar Fiscalizador" at bounding box center [280, 237] width 221 height 27
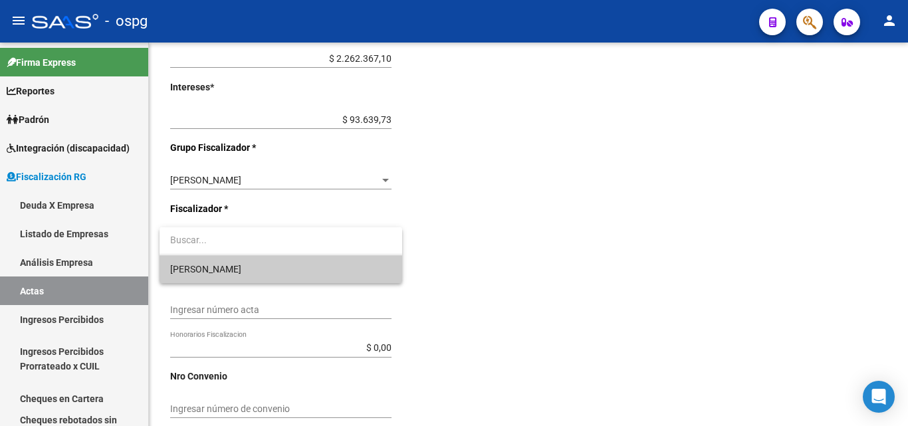
click at [225, 269] on span "[PERSON_NAME]" at bounding box center [280, 269] width 221 height 28
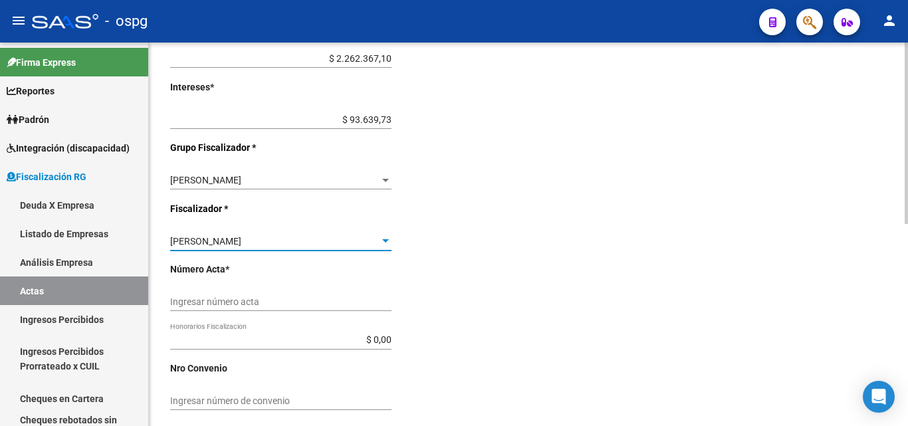
click at [285, 294] on div "Ingresar número acta" at bounding box center [280, 298] width 221 height 27
type input "202504-202506"
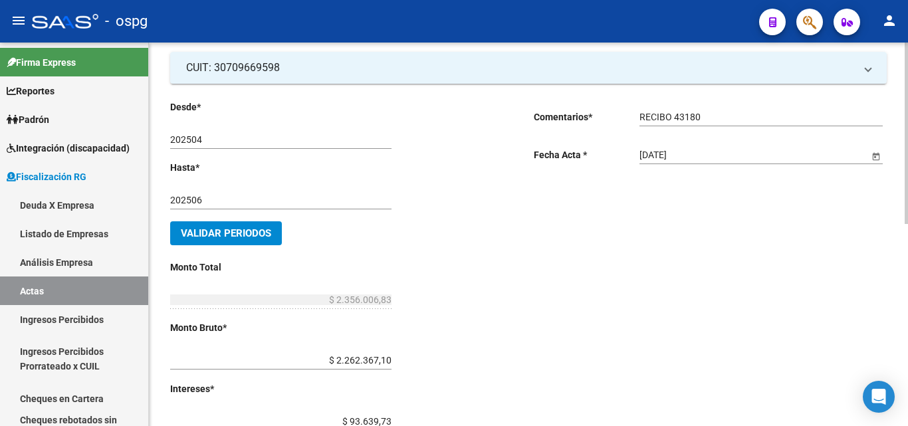
scroll to position [0, 0]
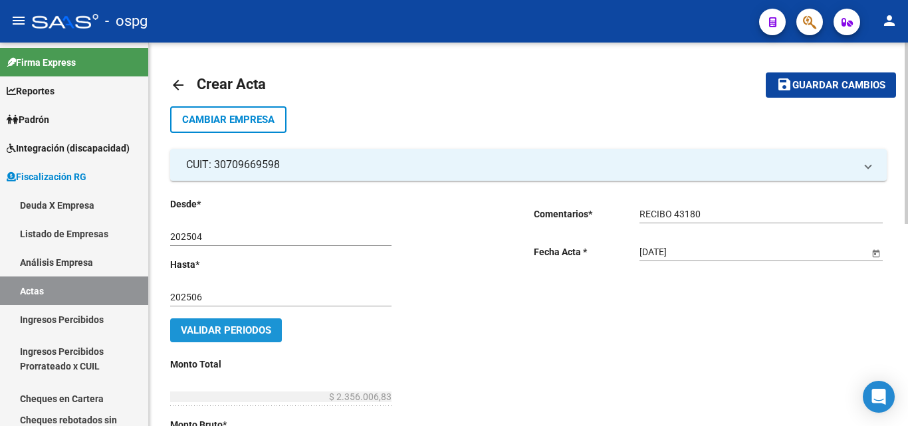
click at [222, 330] on span "Validar Periodos" at bounding box center [226, 330] width 90 height 12
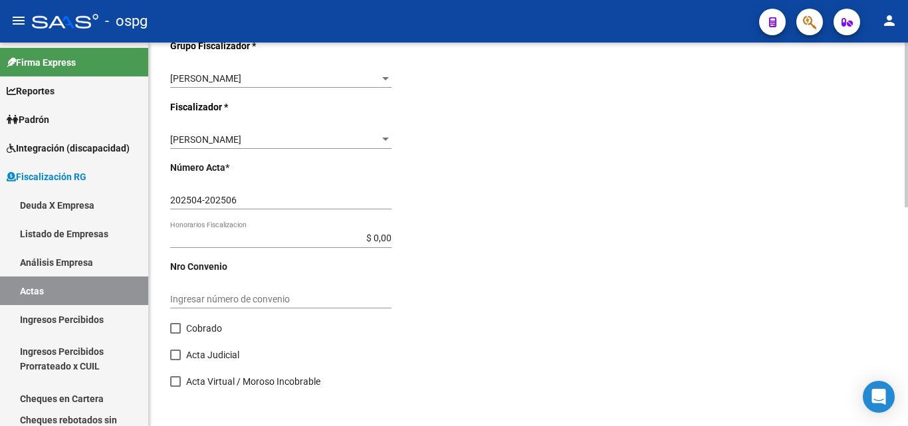
scroll to position [509, 0]
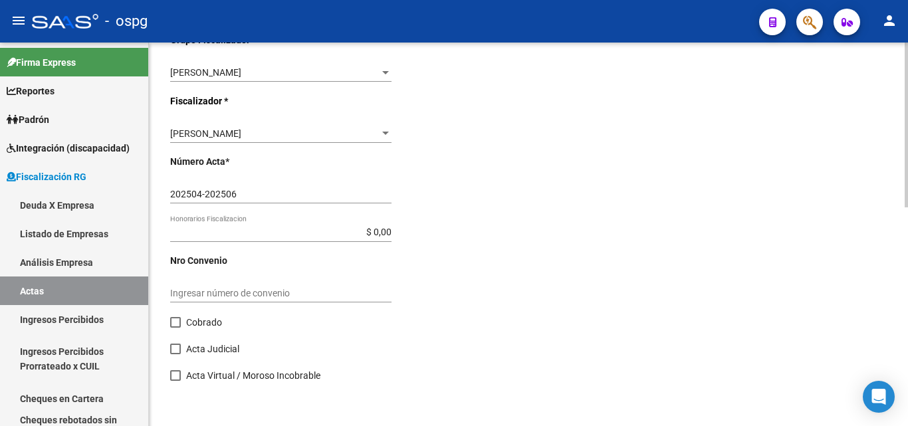
click at [181, 320] on label "Cobrado" at bounding box center [196, 322] width 52 height 16
click at [175, 328] on input "Cobrado" at bounding box center [175, 328] width 1 height 1
checkbox input "true"
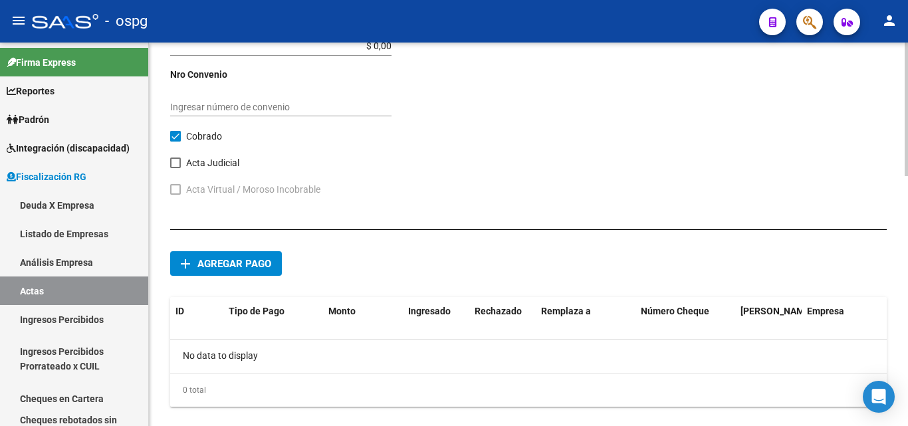
scroll to position [719, 0]
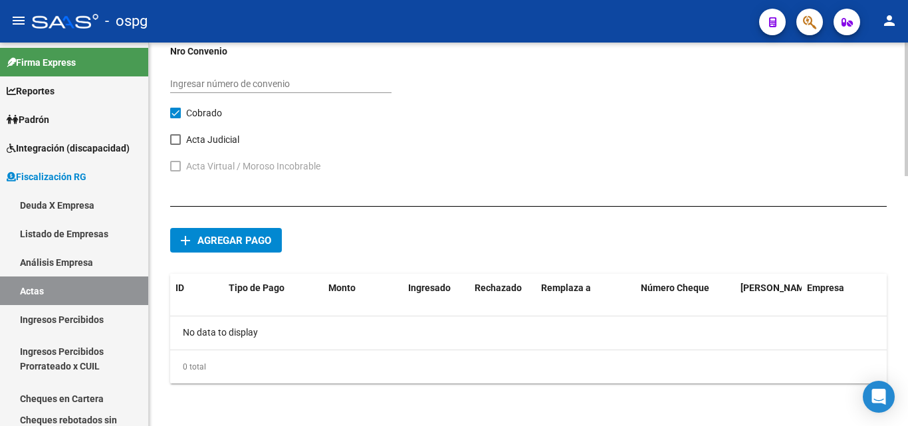
click at [238, 235] on span "add Agregar pago" at bounding box center [226, 240] width 90 height 12
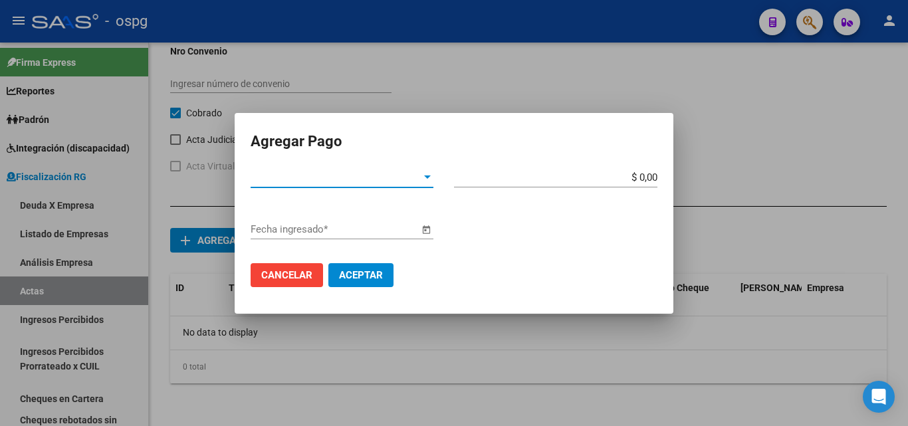
click at [423, 181] on div at bounding box center [427, 177] width 12 height 11
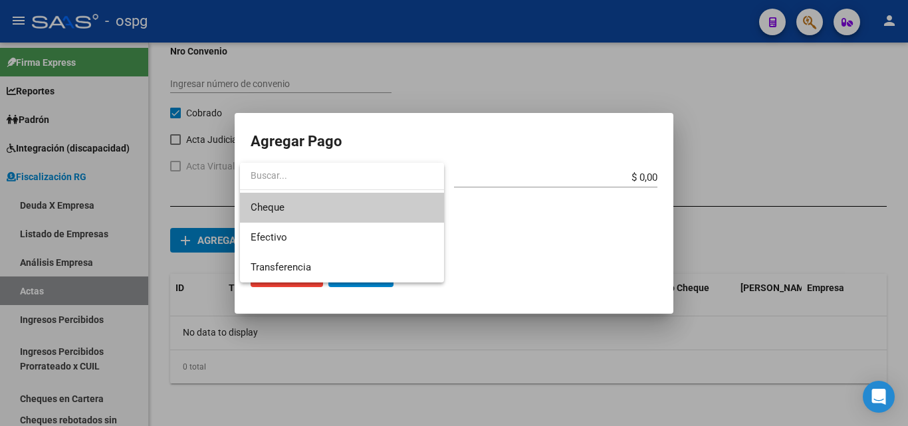
click at [327, 205] on span "Cheque" at bounding box center [342, 208] width 183 height 30
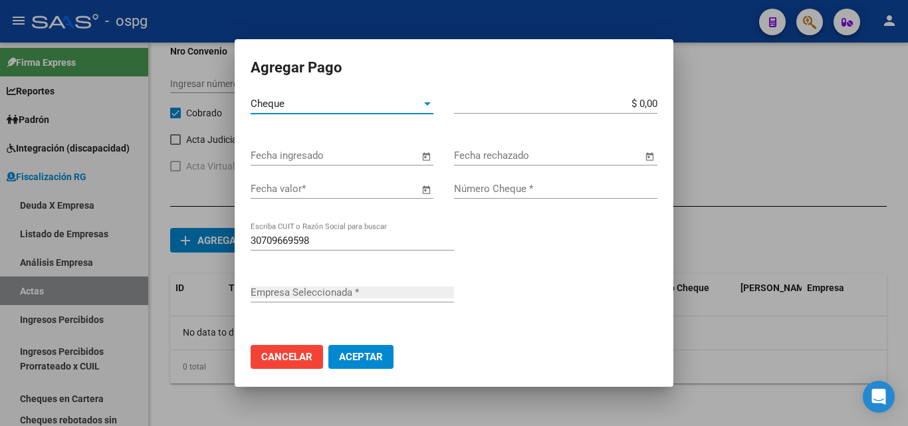
type input "COLOR-EFE SA"
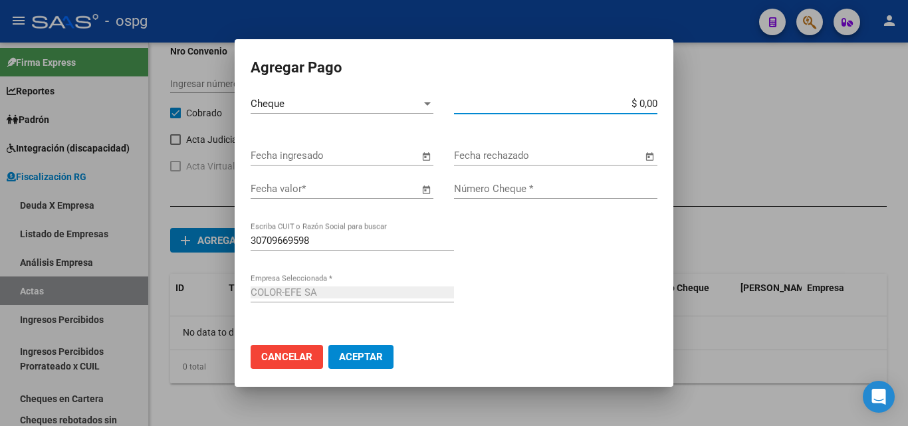
click at [640, 108] on input "$ 0,00" at bounding box center [555, 104] width 203 height 12
type input "$ 750.000,00"
click at [413, 192] on span "Open calendar" at bounding box center [426, 189] width 32 height 32
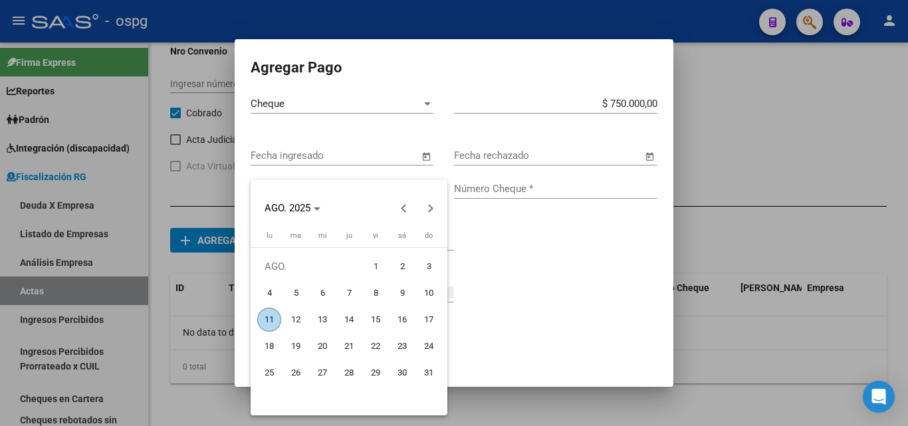
click at [433, 349] on span "24" at bounding box center [429, 346] width 24 height 24
type input "[DATE]"
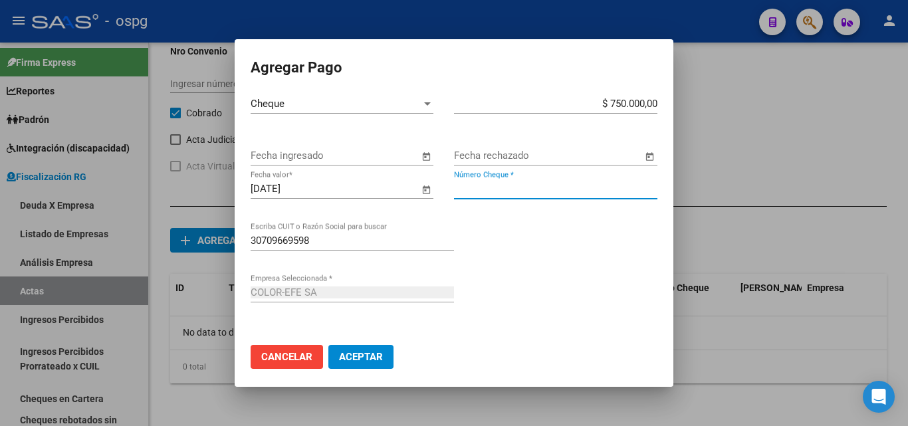
click at [530, 190] on input "Número Cheque *" at bounding box center [555, 189] width 203 height 12
type input "4342"
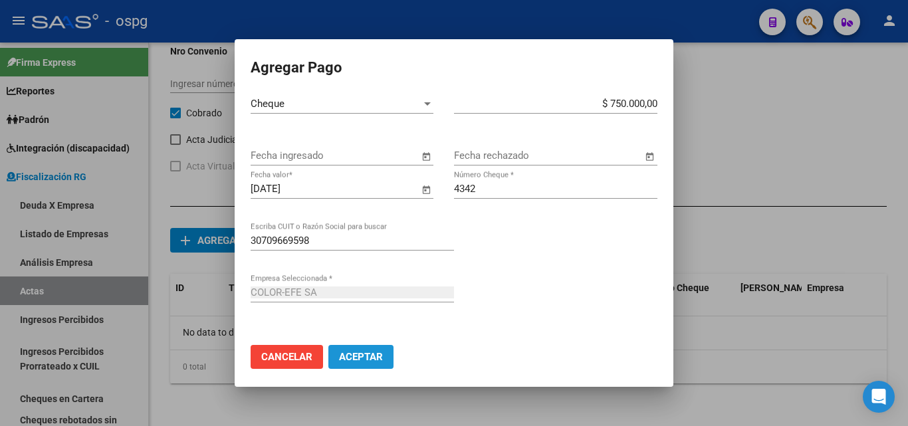
click at [377, 359] on span "Aceptar" at bounding box center [361, 357] width 44 height 12
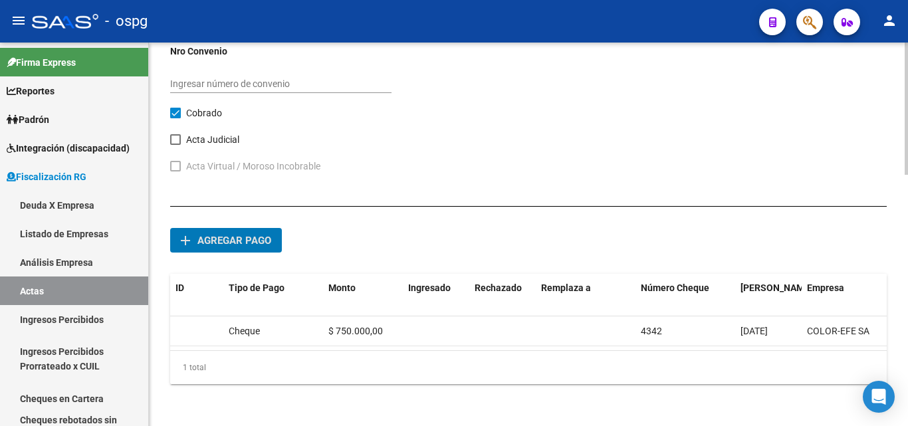
click at [243, 245] on span "Agregar pago" at bounding box center [234, 241] width 74 height 12
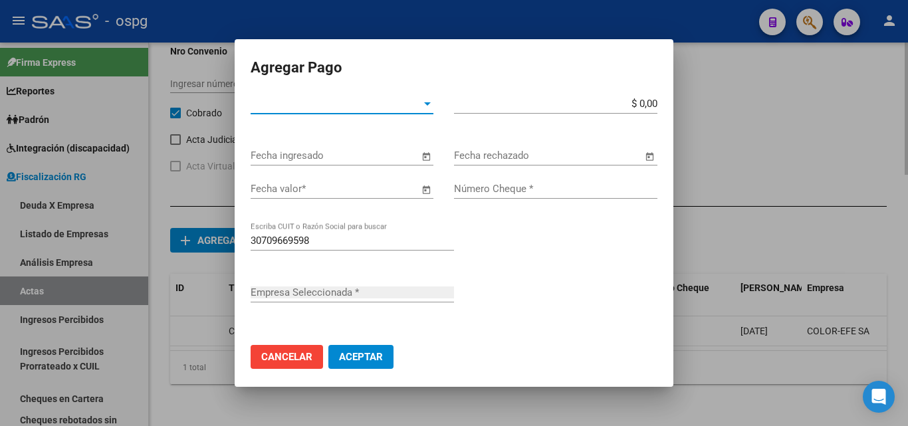
type input "COLOR-EFE SA"
click at [426, 104] on div at bounding box center [427, 103] width 7 height 3
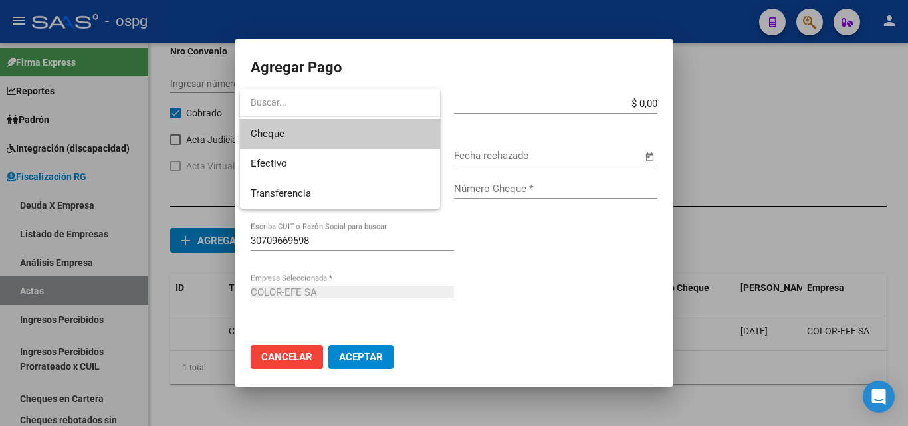
drag, startPoint x: 341, startPoint y: 137, endPoint x: 428, endPoint y: 129, distance: 87.4
click at [342, 138] on span "Cheque" at bounding box center [340, 134] width 179 height 30
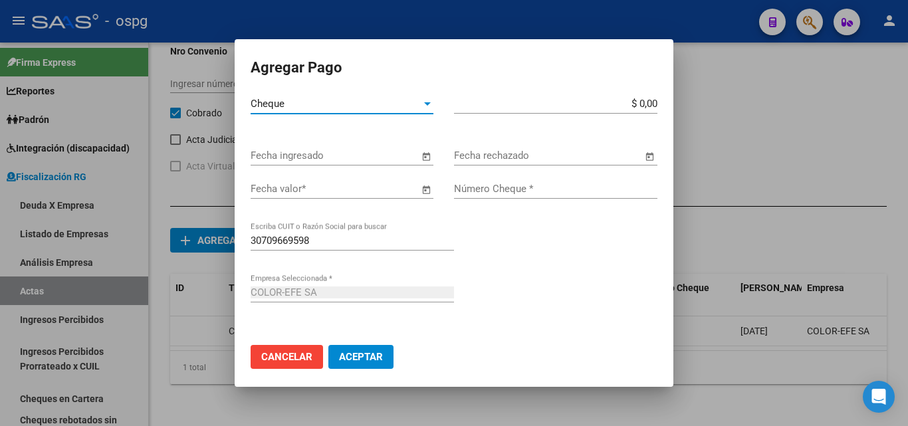
click at [641, 100] on input "$ 0,00" at bounding box center [555, 104] width 203 height 12
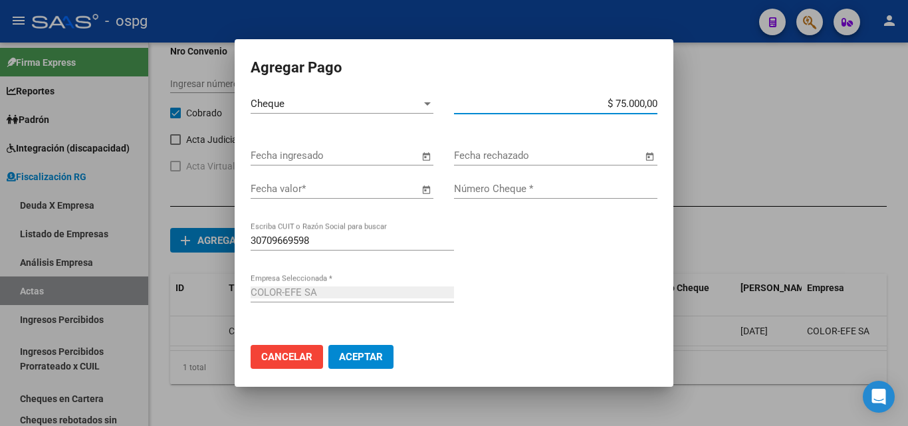
type input "$ 750.000,00"
click at [418, 189] on span "Open calendar" at bounding box center [426, 189] width 32 height 32
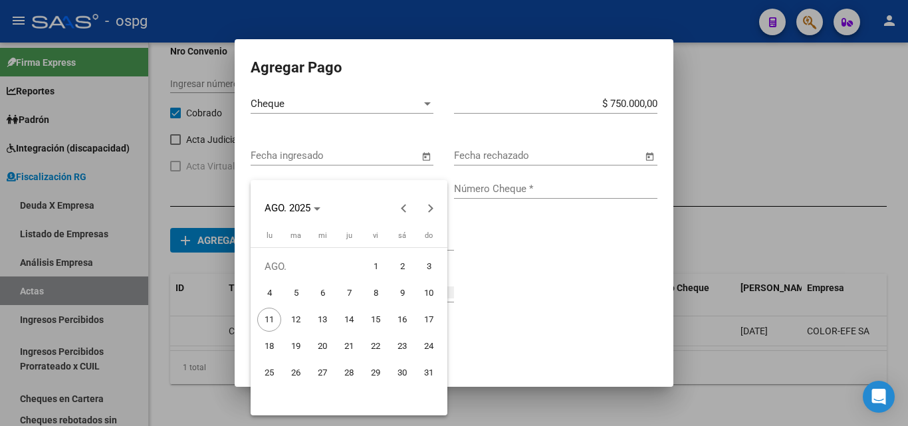
click at [427, 342] on span "24" at bounding box center [429, 346] width 24 height 24
type input "[DATE]"
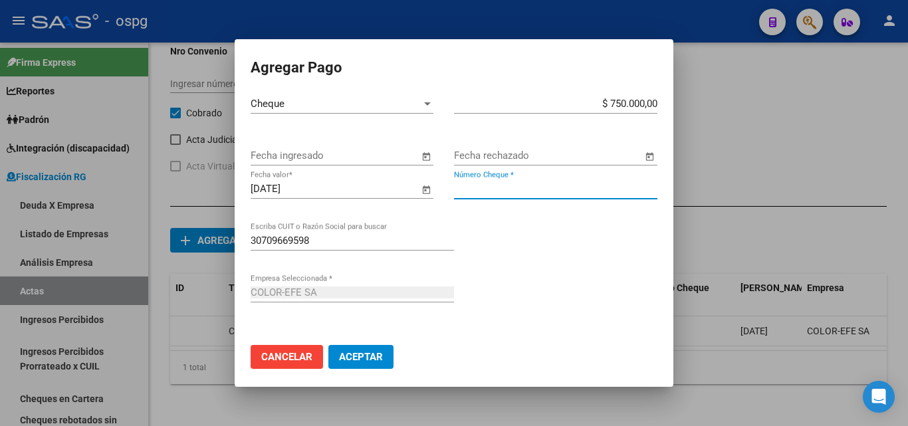
click at [560, 186] on input "Número Cheque *" at bounding box center [555, 189] width 203 height 12
type input "4343"
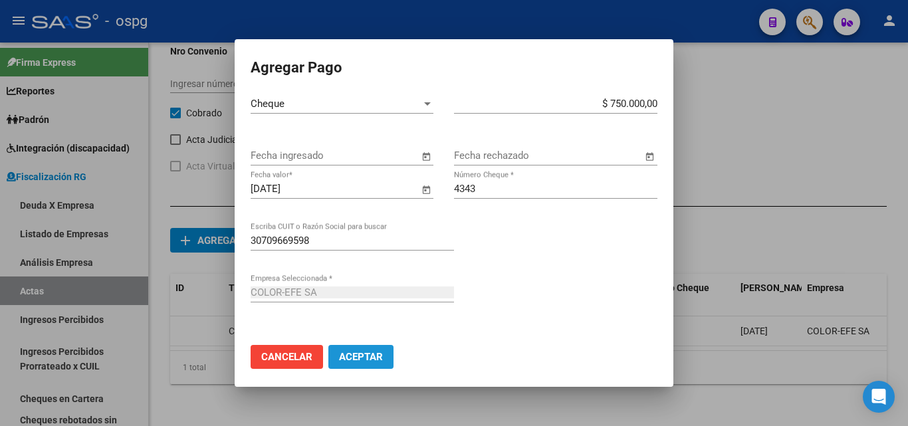
click at [376, 362] on span "Aceptar" at bounding box center [361, 357] width 44 height 12
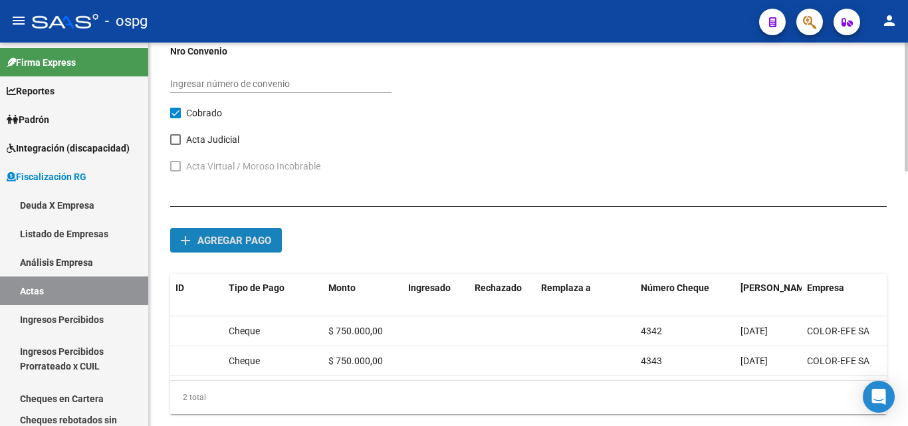
click at [224, 249] on button "add Agregar pago" at bounding box center [226, 240] width 112 height 25
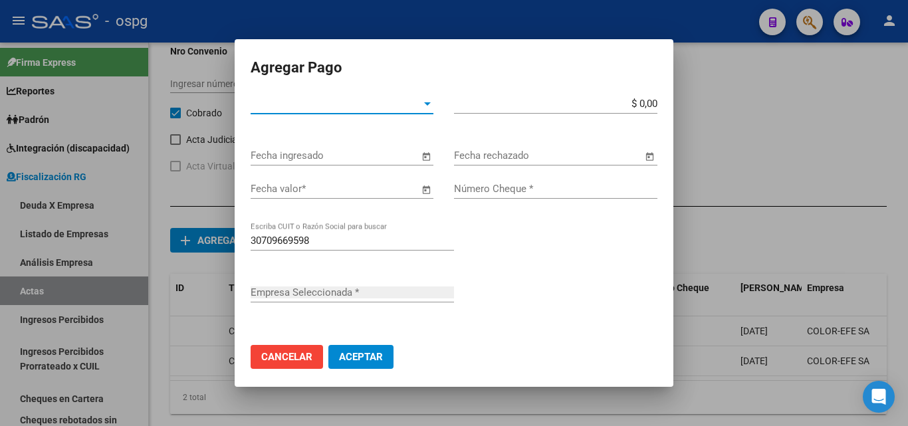
type input "COLOR-EFE SA"
click at [338, 107] on span "Tipo de Pago *" at bounding box center [336, 104] width 171 height 12
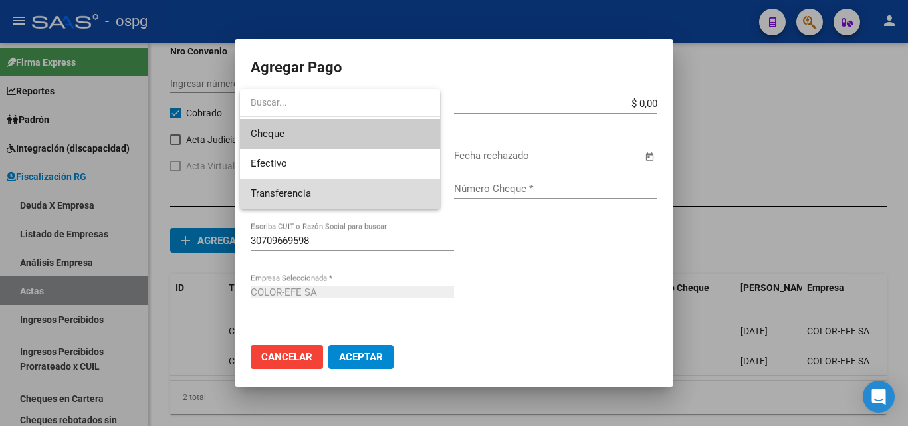
click at [296, 187] on span "Transferencia" at bounding box center [340, 194] width 179 height 30
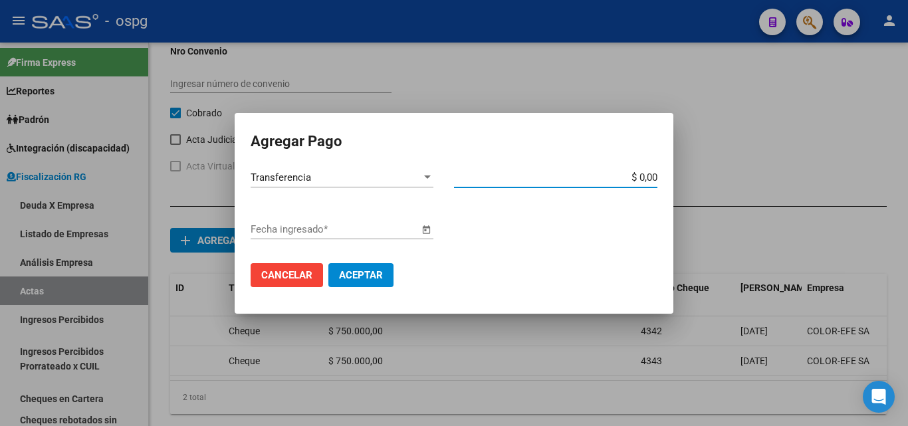
click at [652, 179] on input "$ 0,00" at bounding box center [555, 178] width 203 height 12
type input "$ 856.006,83"
drag, startPoint x: 577, startPoint y: 233, endPoint x: 505, endPoint y: 241, distance: 72.9
click at [576, 233] on div "Fecha ingresado *" at bounding box center [454, 235] width 407 height 33
click at [426, 231] on span "Open calendar" at bounding box center [426, 230] width 32 height 32
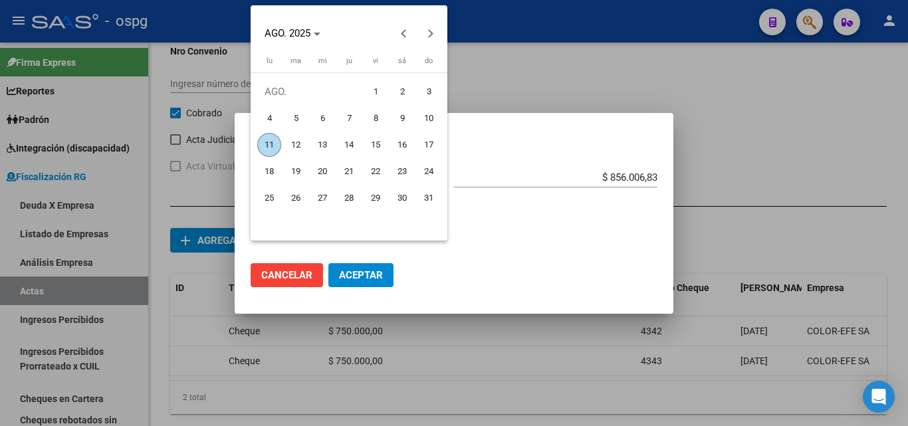
click at [376, 117] on span "8" at bounding box center [376, 118] width 24 height 24
type input "[DATE]"
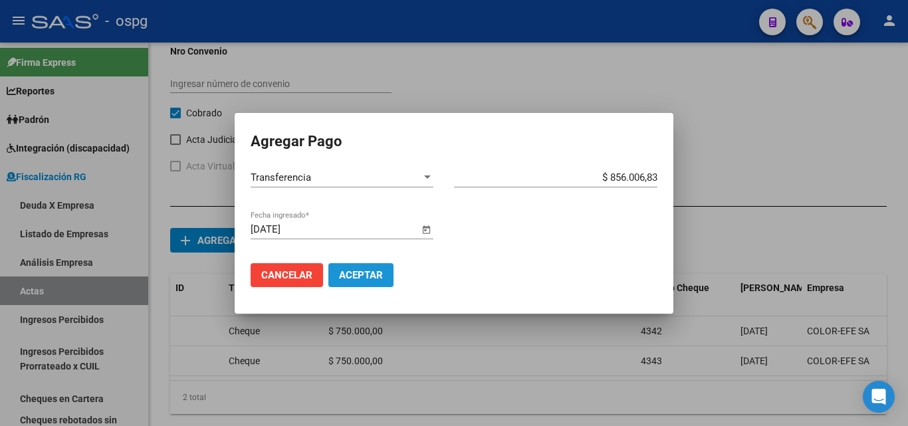
click at [364, 278] on span "Aceptar" at bounding box center [361, 275] width 44 height 12
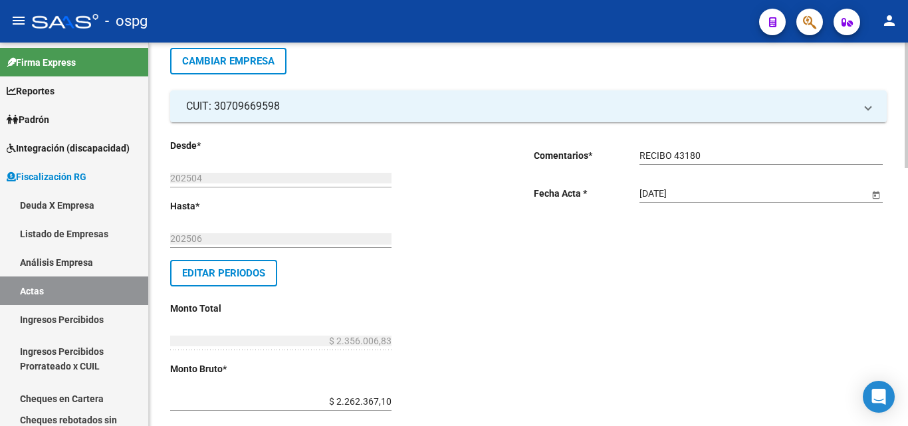
scroll to position [0, 0]
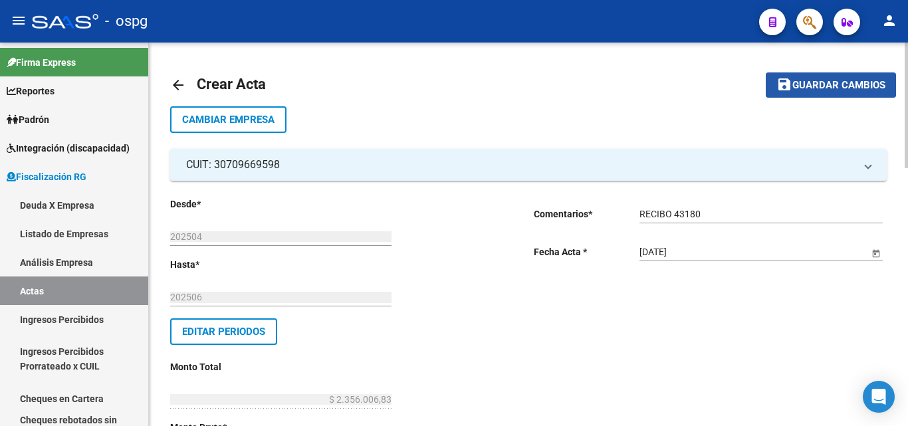
click at [802, 83] on span "Guardar cambios" at bounding box center [838, 86] width 93 height 12
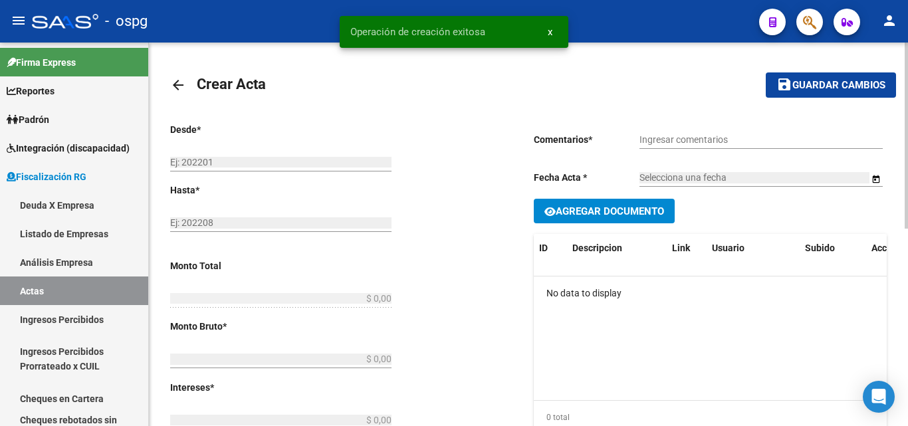
type input "202504"
type input "202506"
type input "$ 2.356.006,83"
type input "$ 2.262.367,10"
type input "$ 93.639,73"
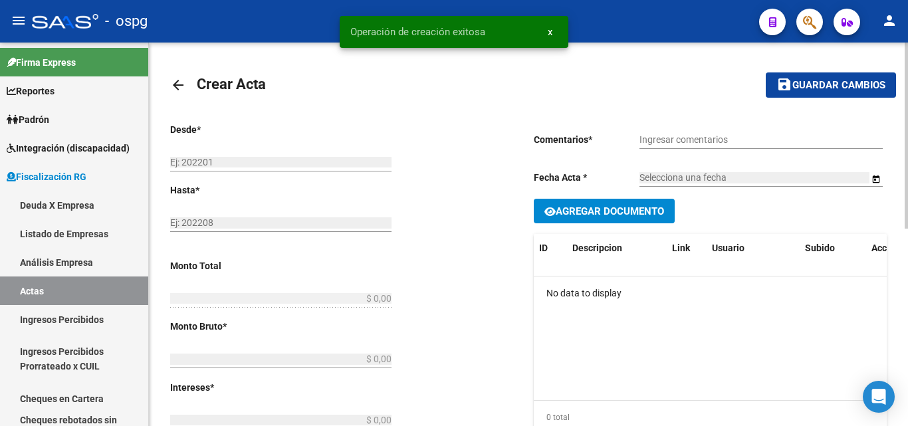
type input "202504-202506"
checkbox input "true"
type input "RECIBO 43180"
type input "[DATE]"
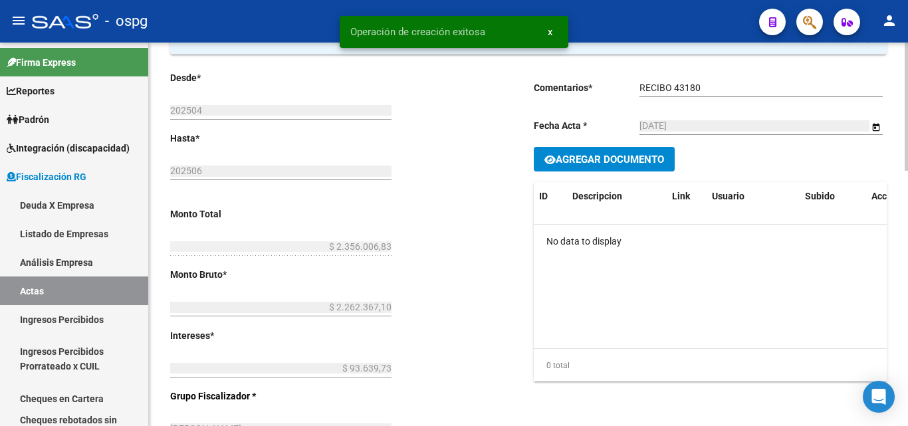
scroll to position [133, 0]
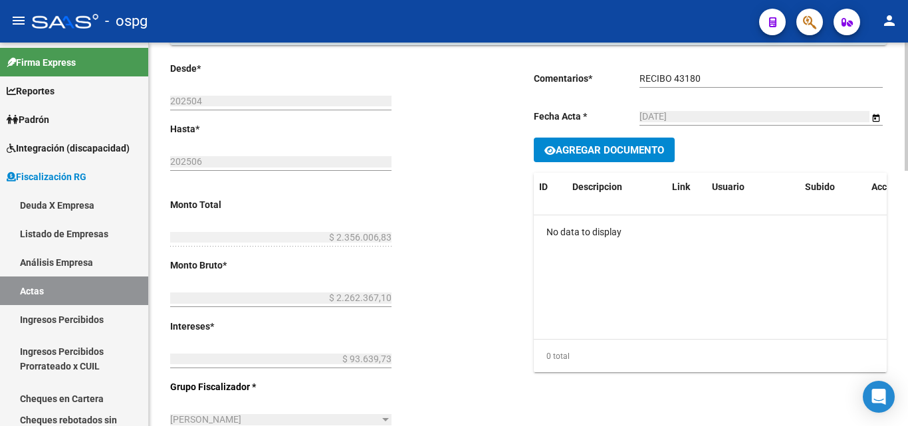
click at [641, 141] on button "Agregar Documento" at bounding box center [604, 150] width 141 height 25
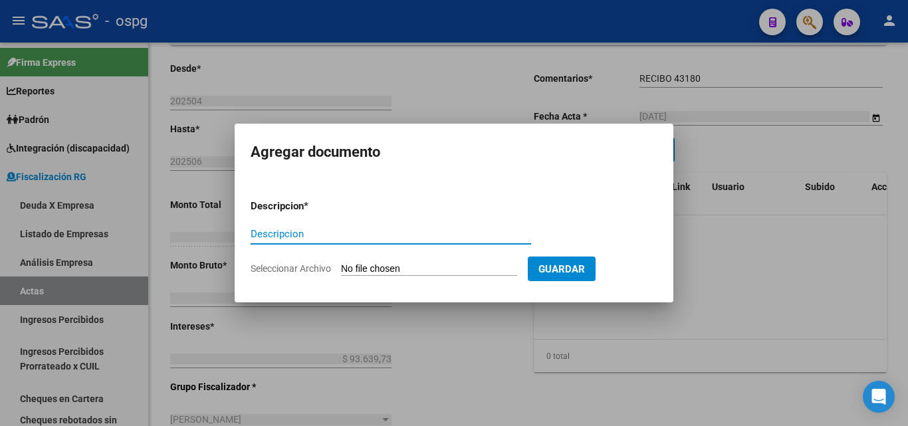
click at [414, 237] on input "Descripcion" at bounding box center [391, 234] width 281 height 12
type input "LIQUIDACION"
click at [405, 263] on input "Seleccionar Archivo" at bounding box center [429, 269] width 176 height 13
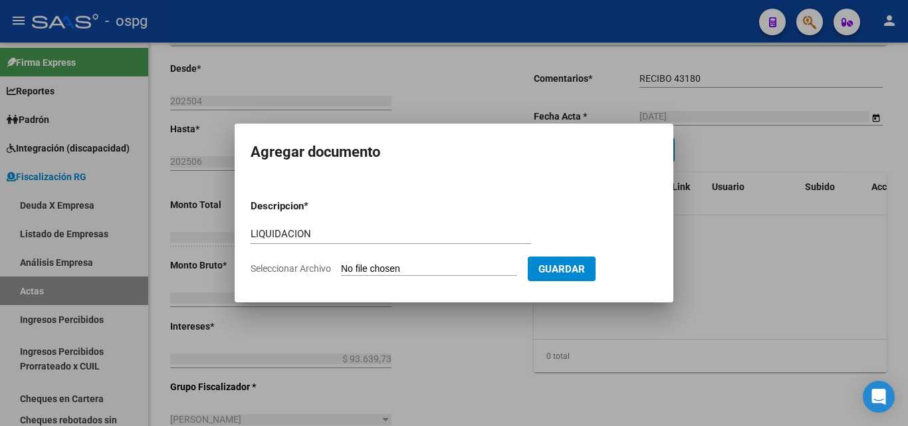
type input "C:\fakepath\COLOR EFE (1).pdf"
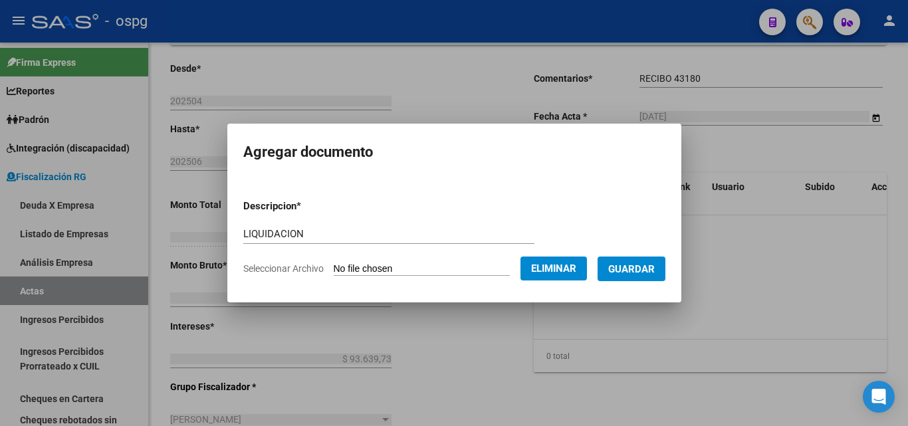
click at [632, 270] on span "Guardar" at bounding box center [631, 269] width 47 height 12
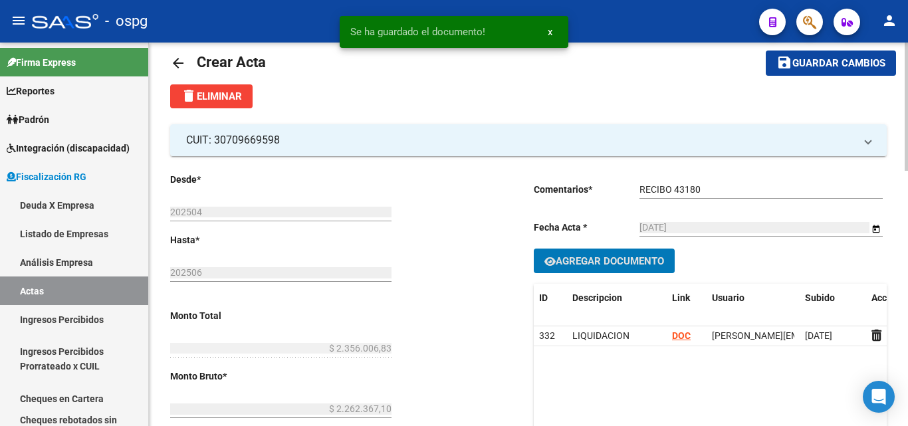
scroll to position [0, 0]
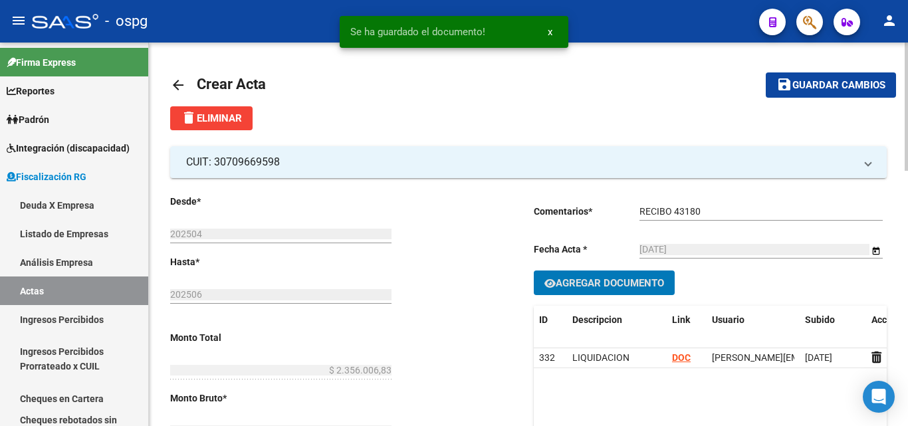
click at [846, 80] on span "Guardar cambios" at bounding box center [838, 86] width 93 height 12
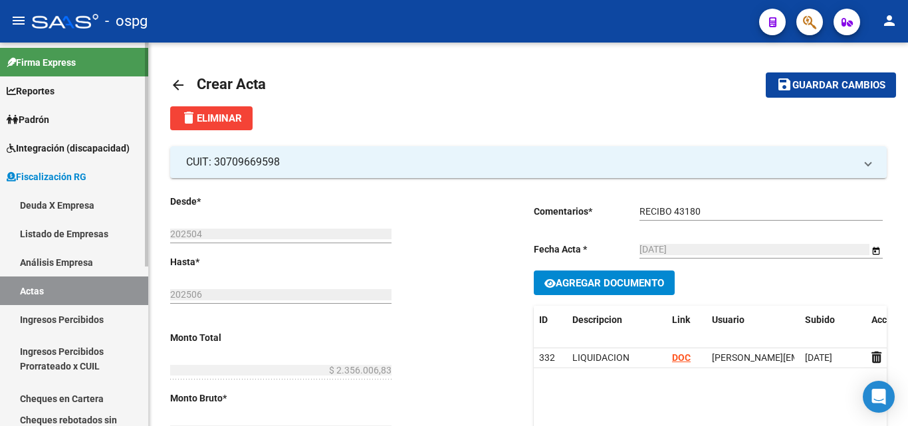
click at [107, 294] on link "Actas" at bounding box center [74, 291] width 148 height 29
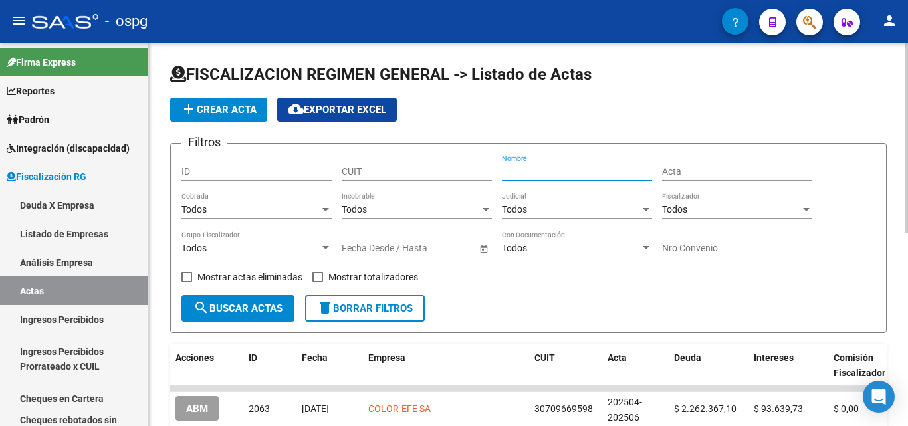
click at [541, 171] on input "Nombre" at bounding box center [577, 171] width 150 height 11
type input "STAMPA"
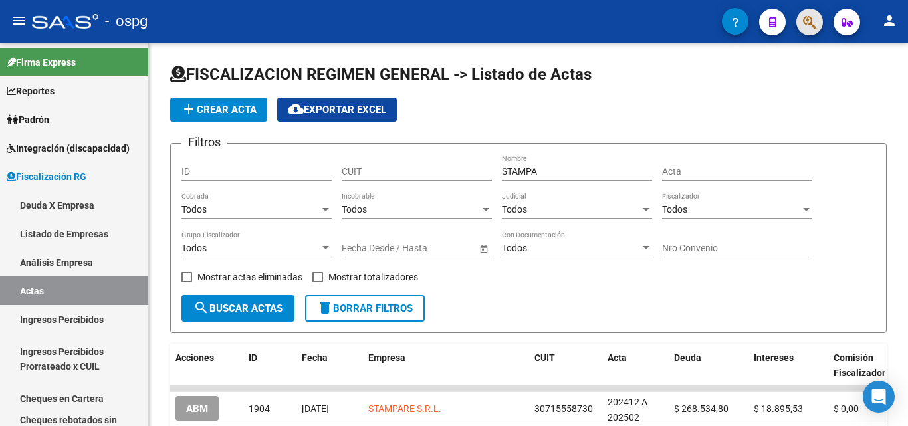
click at [806, 14] on span "button" at bounding box center [809, 22] width 13 height 27
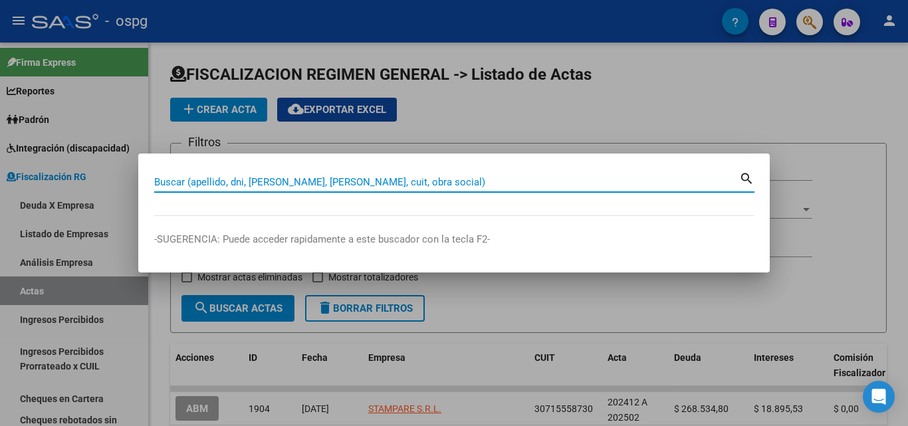
click at [427, 182] on input "Buscar (apellido, dni, [PERSON_NAME], [PERSON_NAME], cuit, obra social)" at bounding box center [446, 182] width 585 height 12
paste input "30716487527"
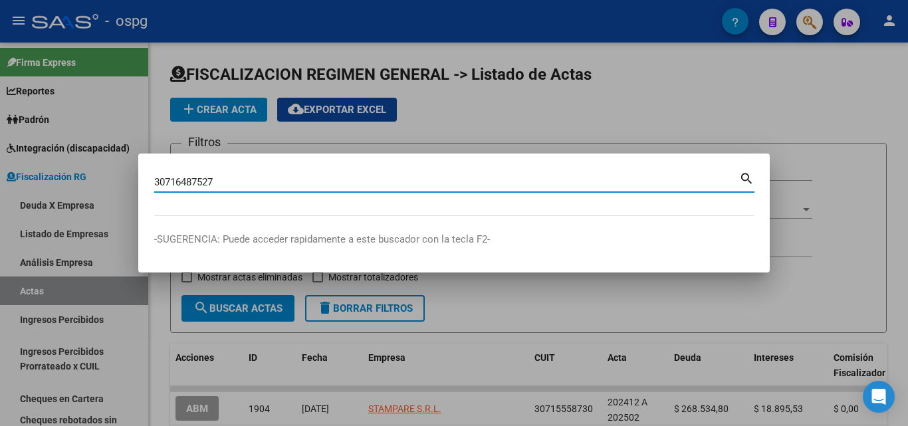
type input "30716487527"
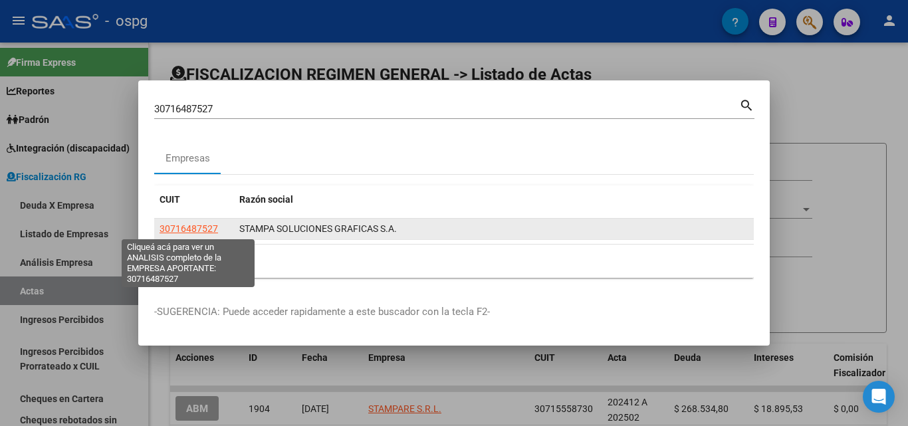
click at [191, 225] on span "30716487527" at bounding box center [189, 228] width 58 height 11
type textarea "30716487527"
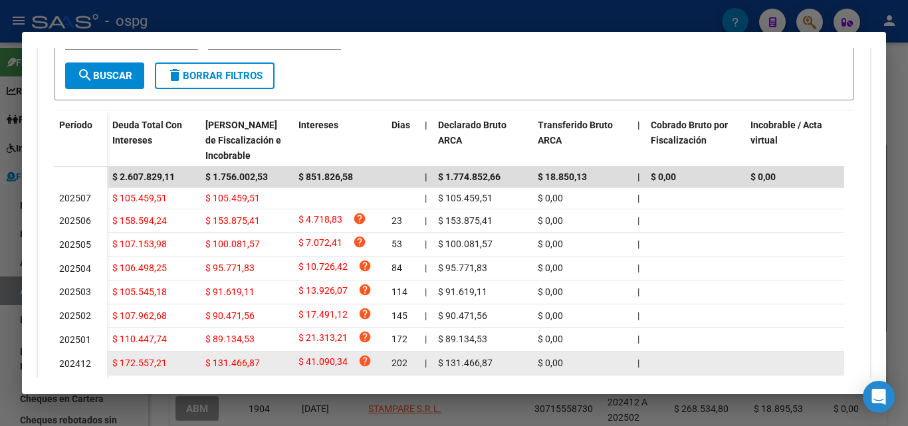
scroll to position [283, 0]
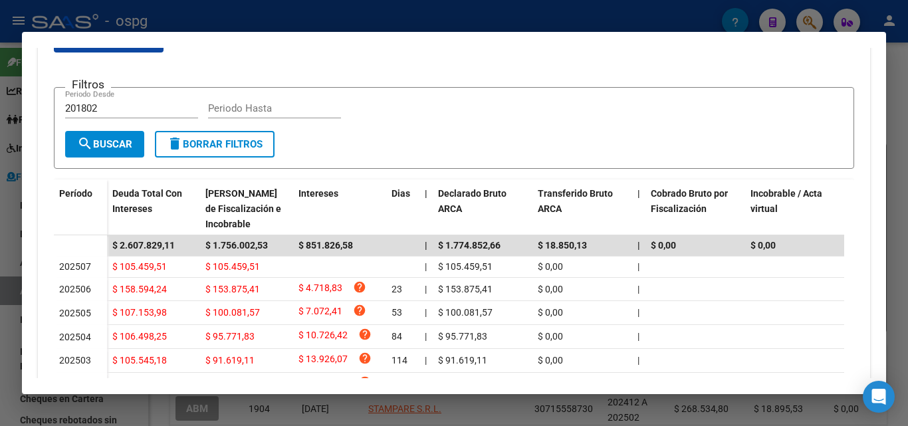
click at [0, 265] on div at bounding box center [454, 213] width 908 height 426
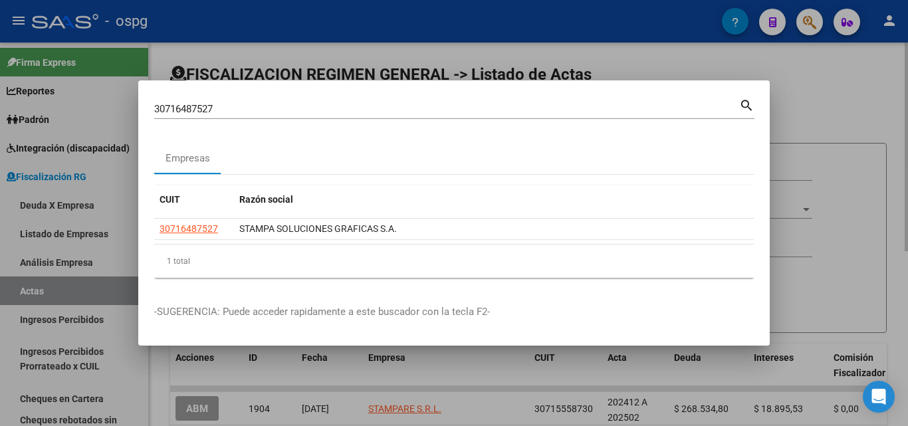
click at [809, 110] on div at bounding box center [454, 213] width 908 height 426
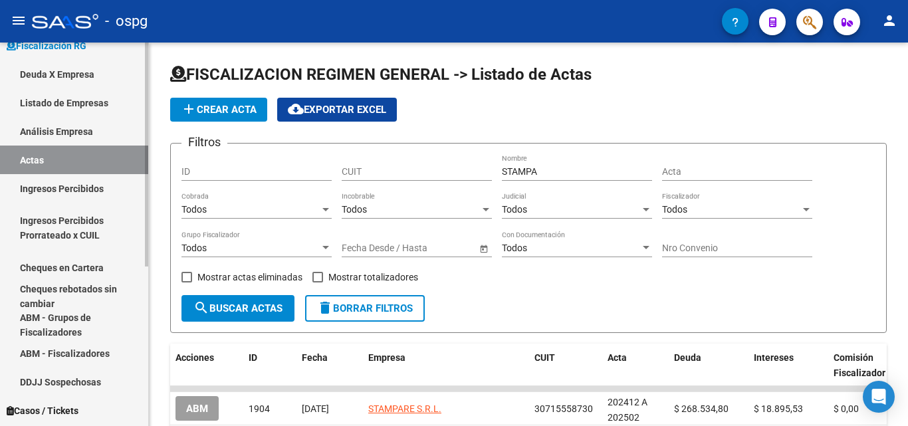
scroll to position [133, 0]
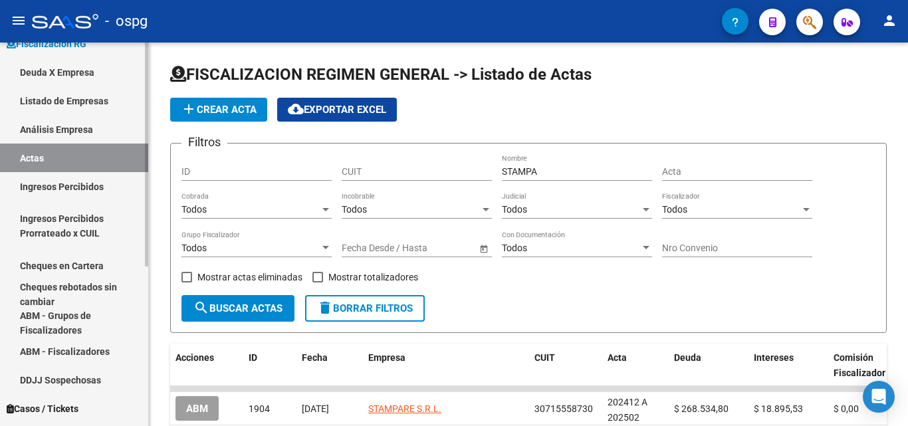
click at [76, 180] on link "Ingresos Percibidos" at bounding box center [74, 186] width 148 height 29
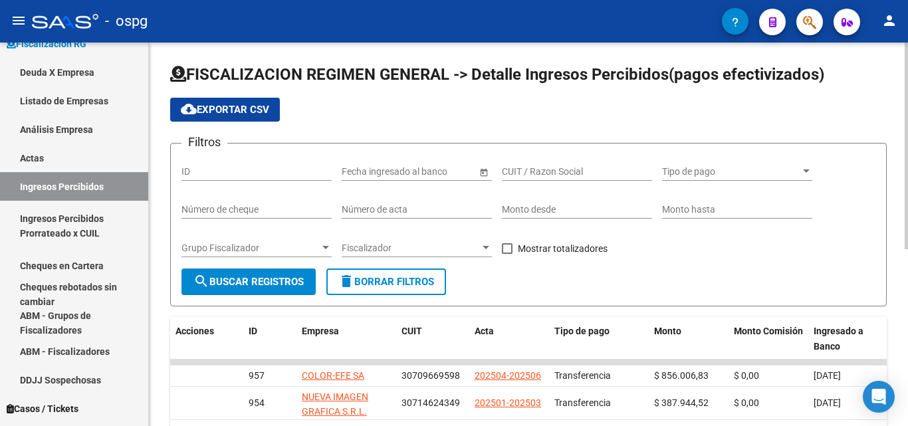
click at [465, 246] on span "Fiscalizador" at bounding box center [411, 248] width 138 height 11
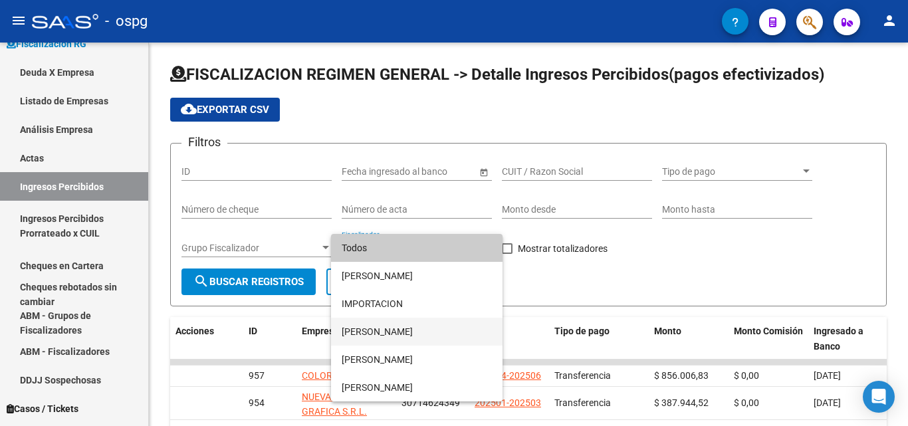
click at [403, 332] on span "[PERSON_NAME]" at bounding box center [417, 332] width 150 height 28
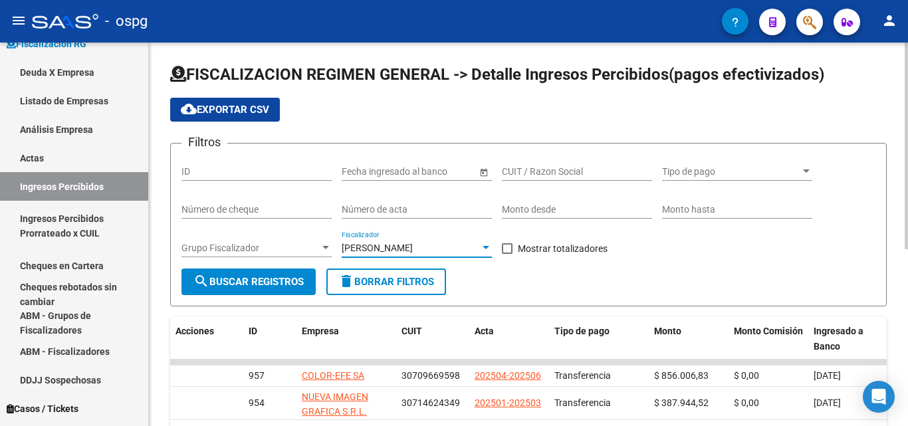
click at [505, 247] on span at bounding box center [507, 248] width 11 height 11
click at [507, 254] on input "Mostrar totalizadores" at bounding box center [507, 254] width 1 height 1
checkbox input "true"
click at [294, 285] on span "search Buscar Registros" at bounding box center [248, 282] width 110 height 12
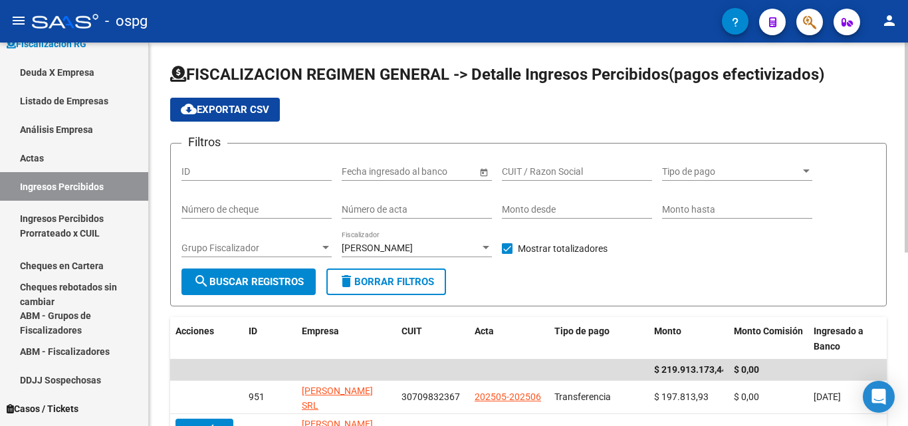
scroll to position [66, 0]
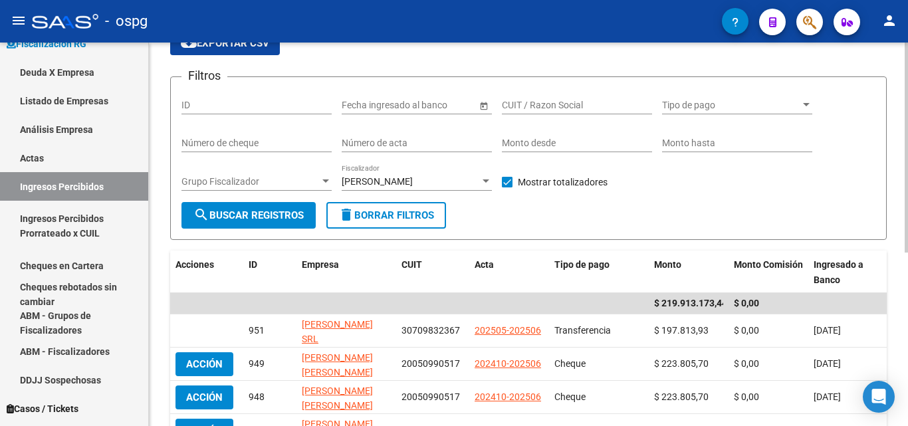
click at [477, 179] on div "[PERSON_NAME]" at bounding box center [411, 181] width 138 height 11
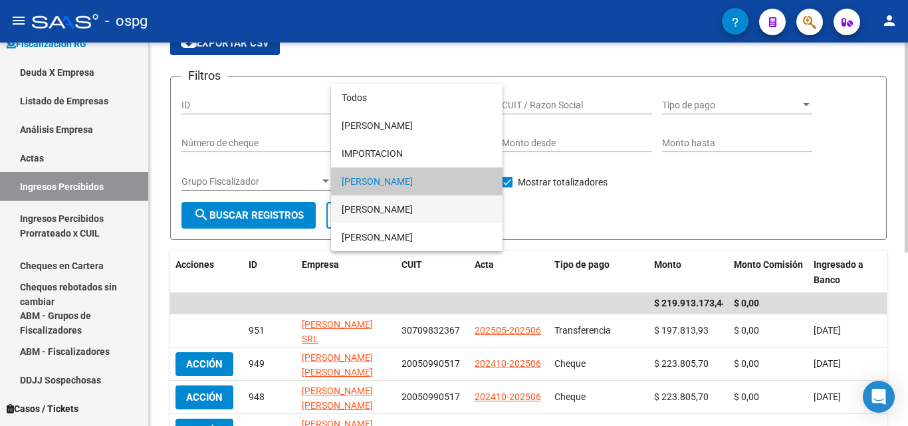
drag, startPoint x: 382, startPoint y: 209, endPoint x: 367, endPoint y: 210, distance: 15.3
click at [381, 209] on span "[PERSON_NAME]" at bounding box center [417, 209] width 150 height 28
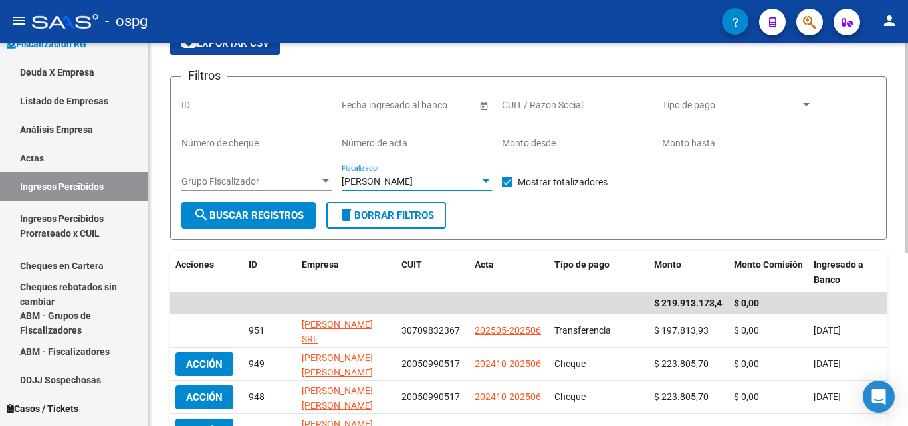
click at [271, 217] on span "search Buscar Registros" at bounding box center [248, 215] width 110 height 12
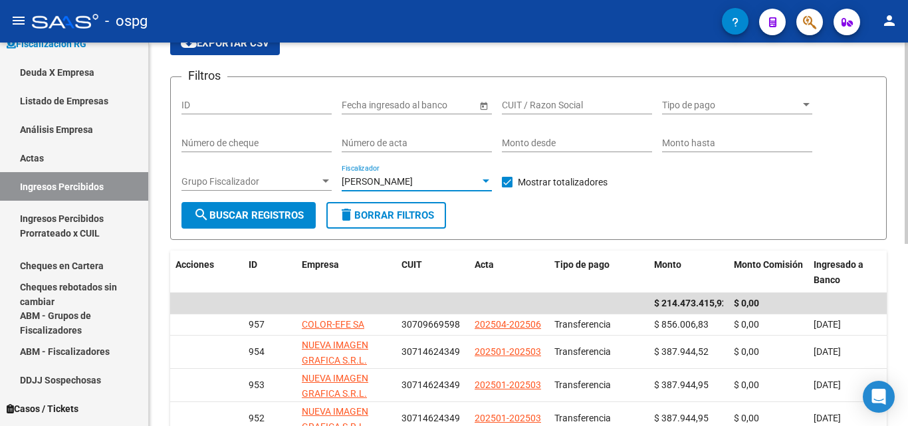
click at [481, 183] on div at bounding box center [486, 181] width 12 height 11
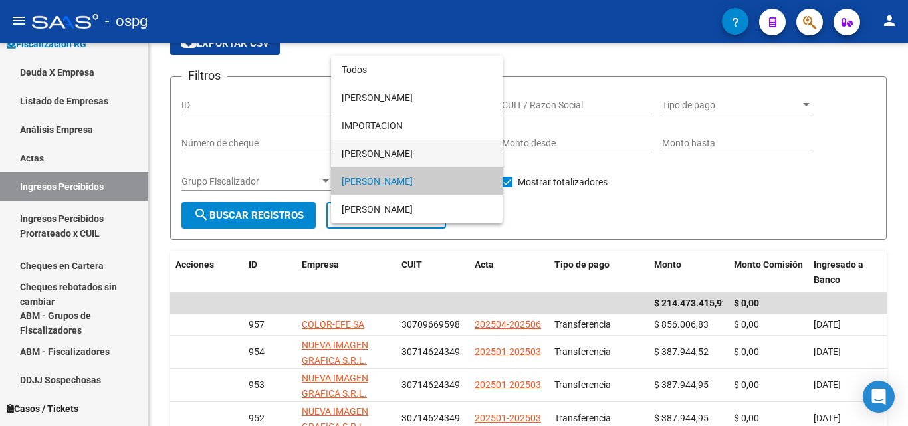
click at [435, 156] on span "[PERSON_NAME]" at bounding box center [417, 154] width 150 height 28
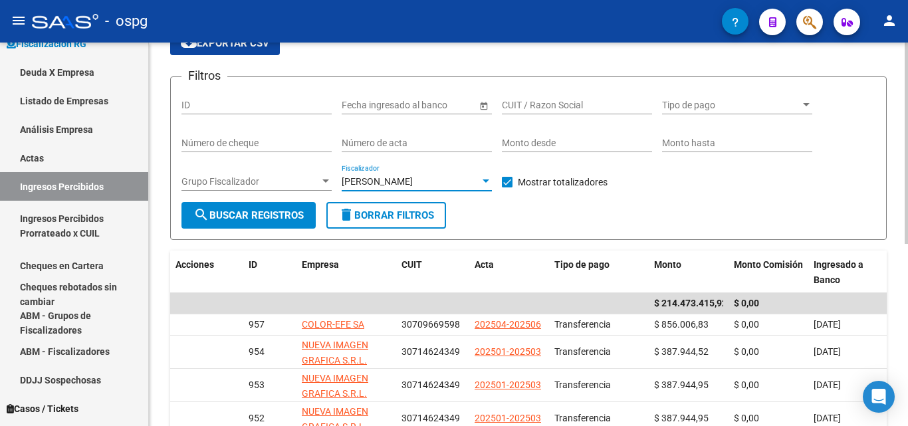
click at [291, 206] on button "search Buscar Registros" at bounding box center [248, 215] width 134 height 27
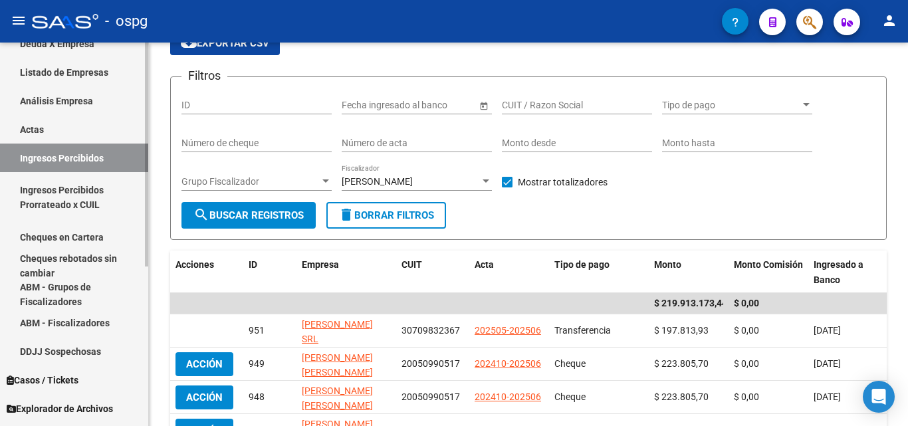
scroll to position [133, 0]
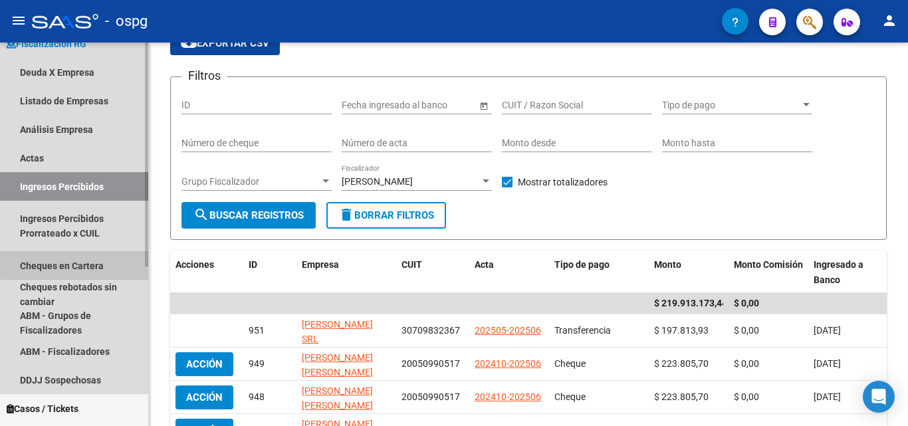
click at [90, 263] on link "Cheques en Cartera" at bounding box center [74, 265] width 148 height 29
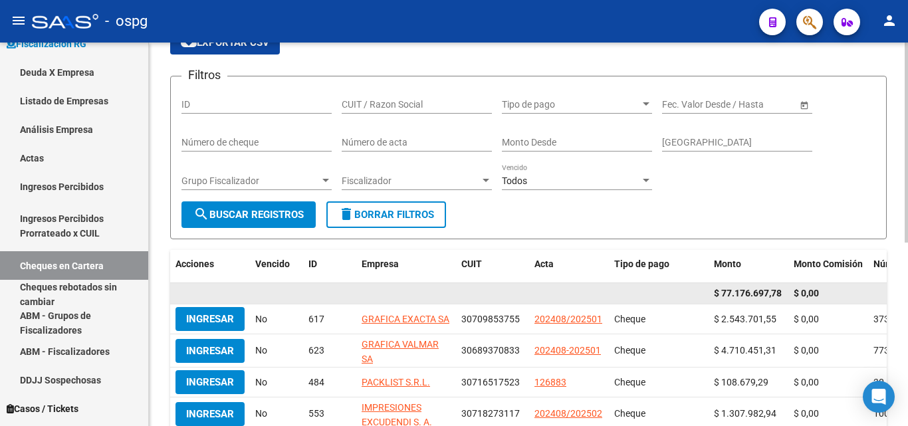
scroll to position [66, 0]
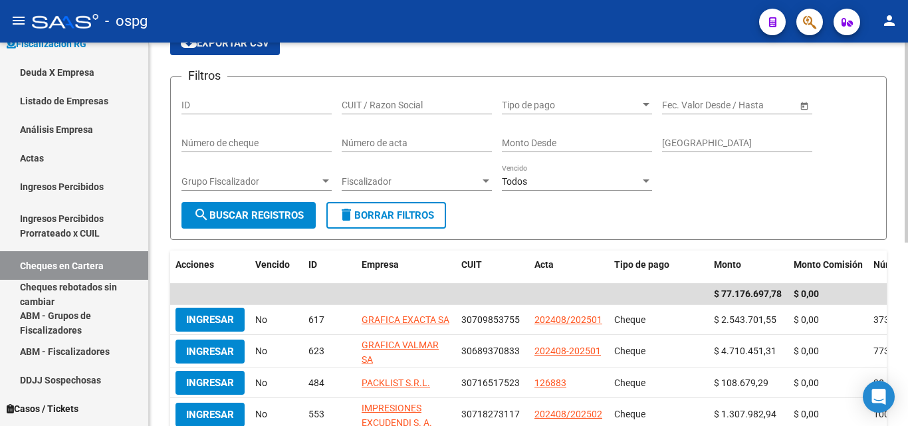
click at [467, 181] on span "Fiscalizador" at bounding box center [411, 181] width 138 height 11
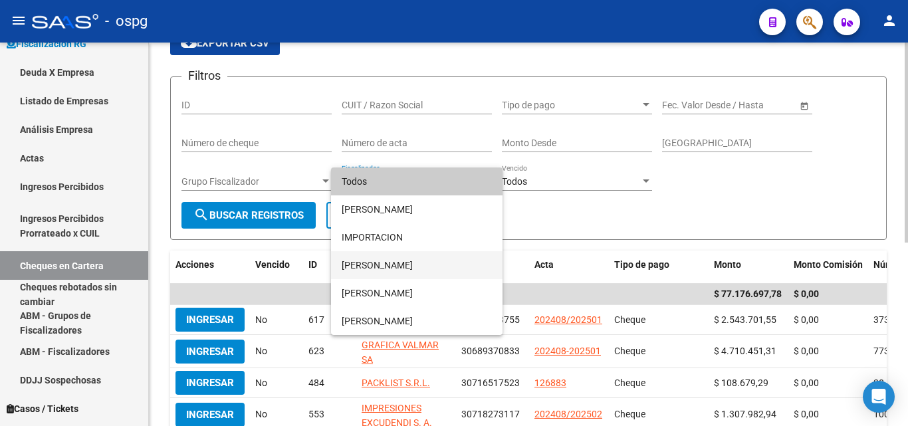
drag, startPoint x: 396, startPoint y: 262, endPoint x: 349, endPoint y: 259, distance: 46.6
click at [394, 262] on span "[PERSON_NAME]" at bounding box center [417, 265] width 150 height 28
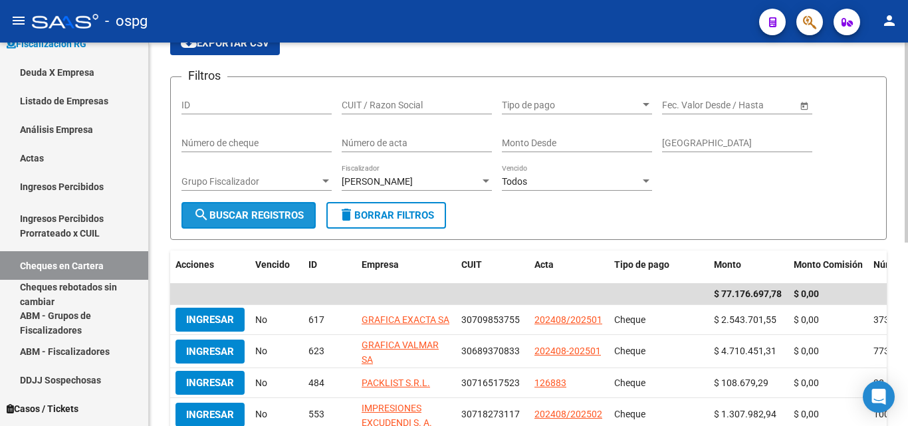
click at [231, 216] on span "search Buscar Registros" at bounding box center [248, 215] width 110 height 12
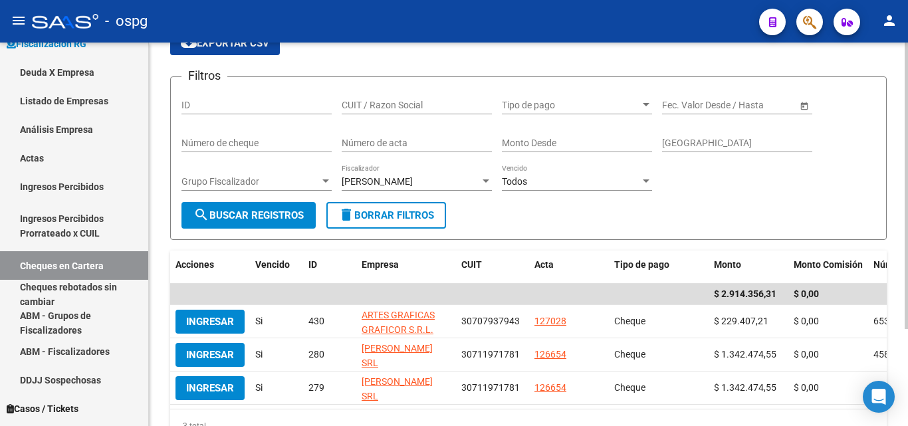
scroll to position [130, 0]
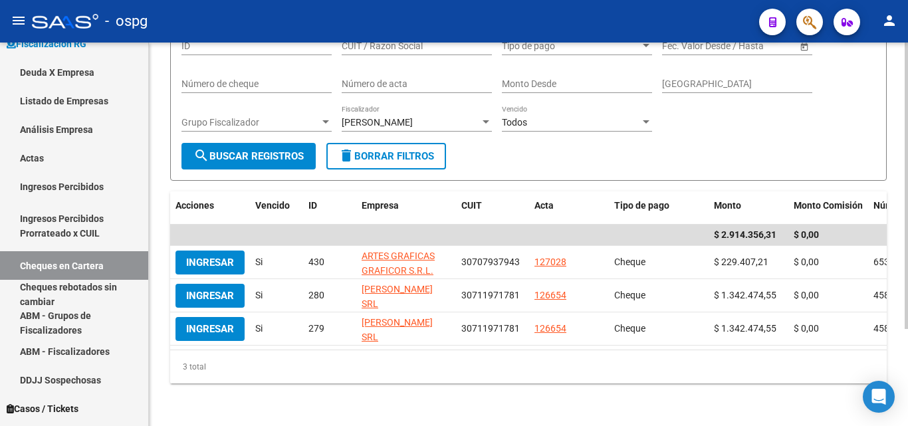
click at [481, 117] on div at bounding box center [486, 122] width 12 height 11
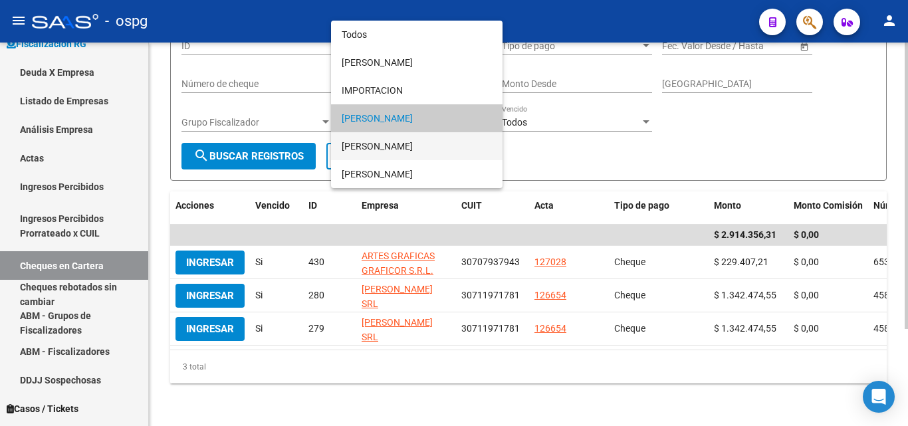
drag, startPoint x: 396, startPoint y: 144, endPoint x: 388, endPoint y: 144, distance: 7.3
click at [394, 144] on span "[PERSON_NAME]" at bounding box center [417, 146] width 150 height 28
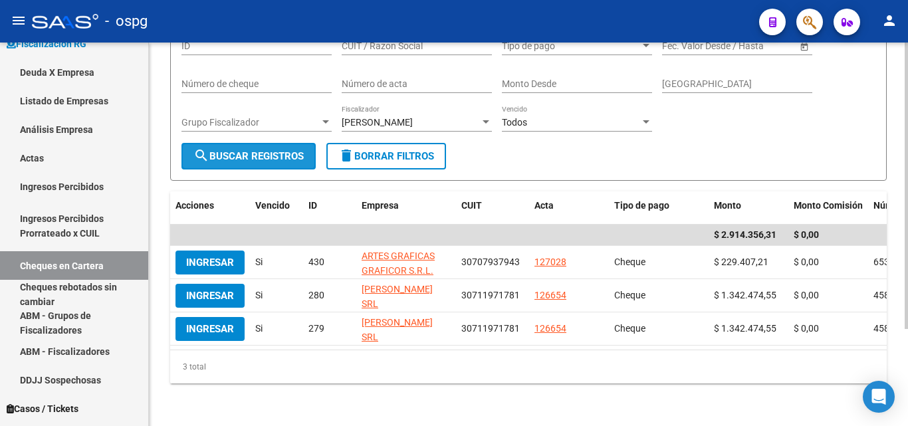
click at [278, 154] on span "search Buscar Registros" at bounding box center [248, 156] width 110 height 12
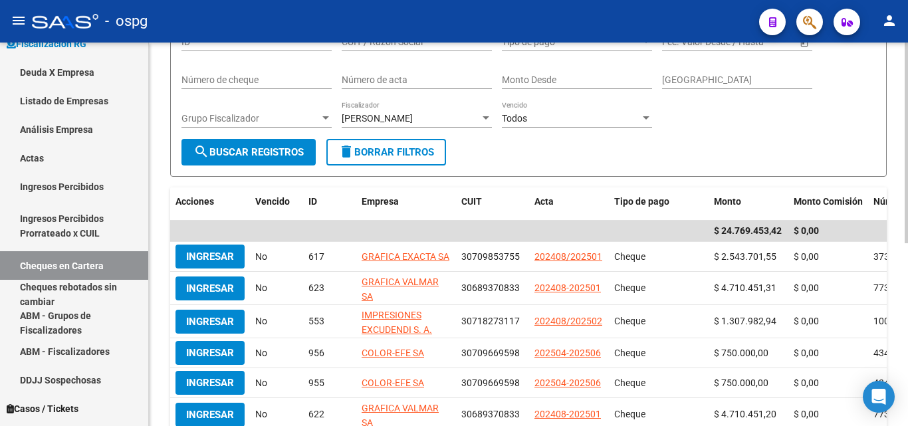
click at [459, 121] on div "[PERSON_NAME]" at bounding box center [411, 118] width 138 height 11
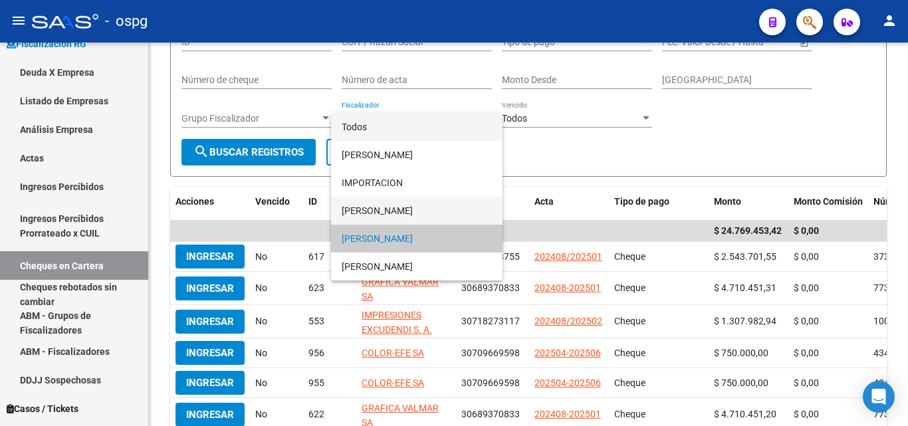
drag, startPoint x: 410, startPoint y: 123, endPoint x: 414, endPoint y: 205, distance: 82.5
click at [414, 203] on div "Todos [PERSON_NAME] IMPORTACION [PERSON_NAME] [PERSON_NAME]" at bounding box center [417, 197] width 172 height 168
click at [413, 207] on span "[PERSON_NAME]" at bounding box center [417, 211] width 150 height 28
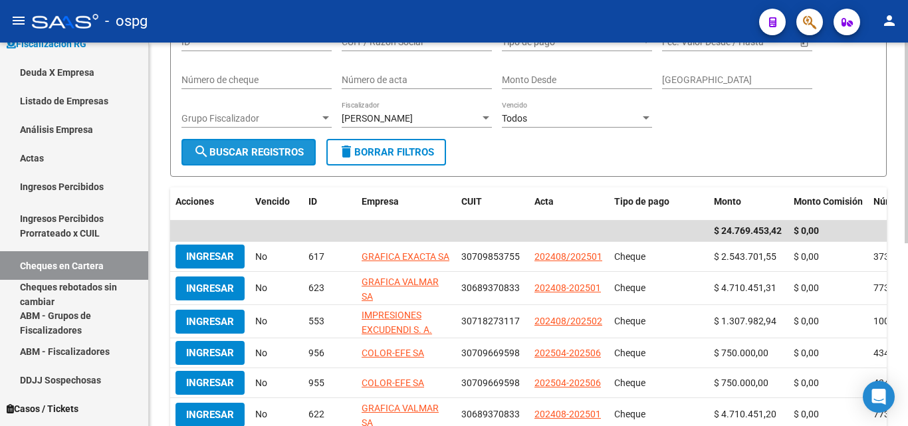
click at [302, 152] on span "search Buscar Registros" at bounding box center [248, 152] width 110 height 12
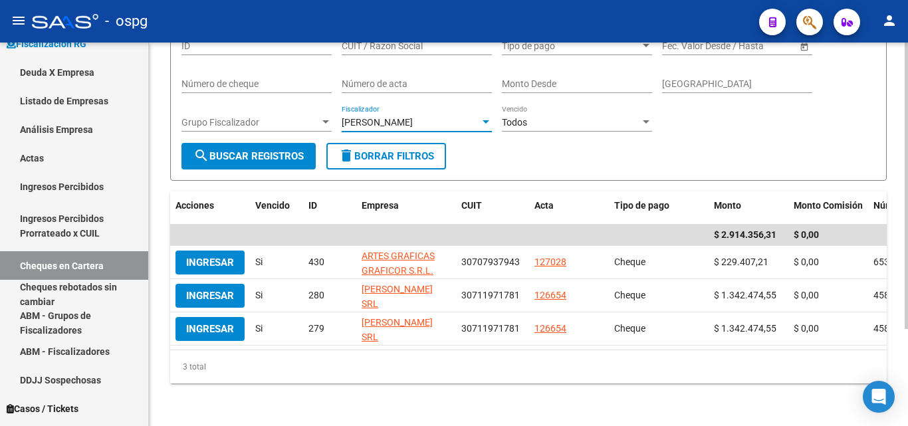
click at [476, 117] on div "[PERSON_NAME]" at bounding box center [411, 122] width 138 height 11
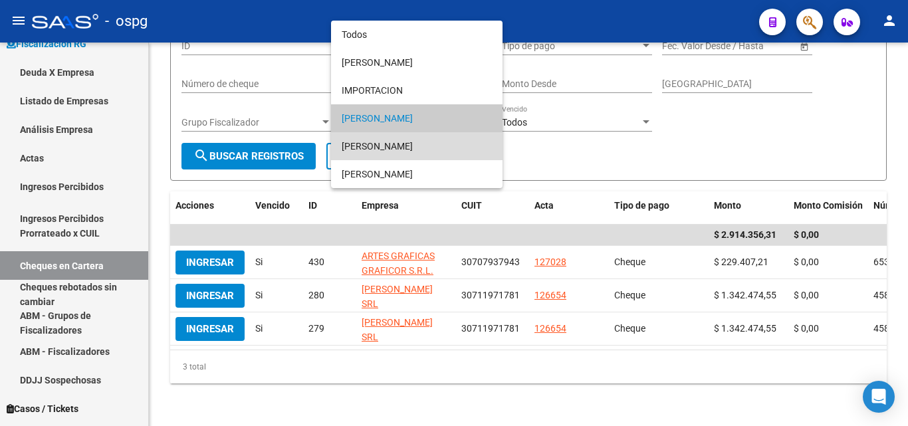
click at [413, 146] on span "[PERSON_NAME]" at bounding box center [417, 146] width 150 height 28
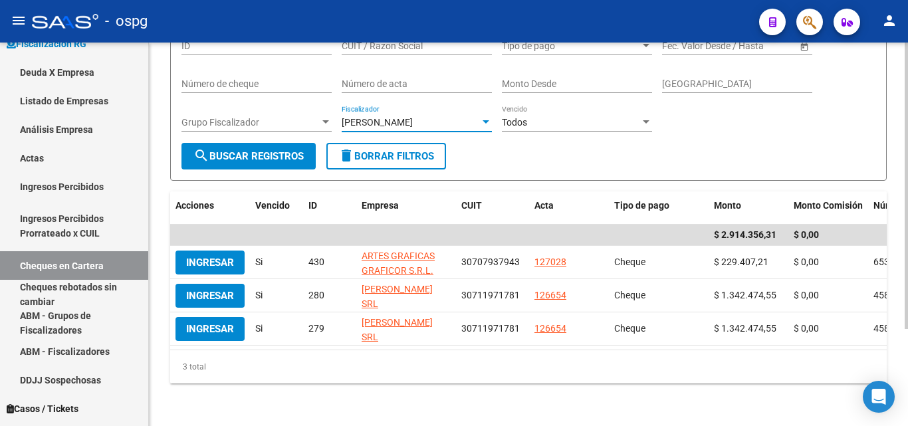
click at [297, 153] on span "search Buscar Registros" at bounding box center [248, 156] width 110 height 12
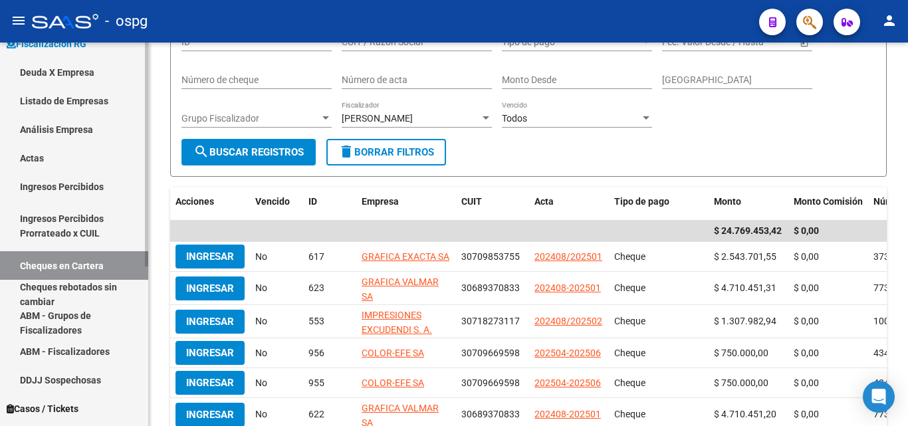
scroll to position [0, 0]
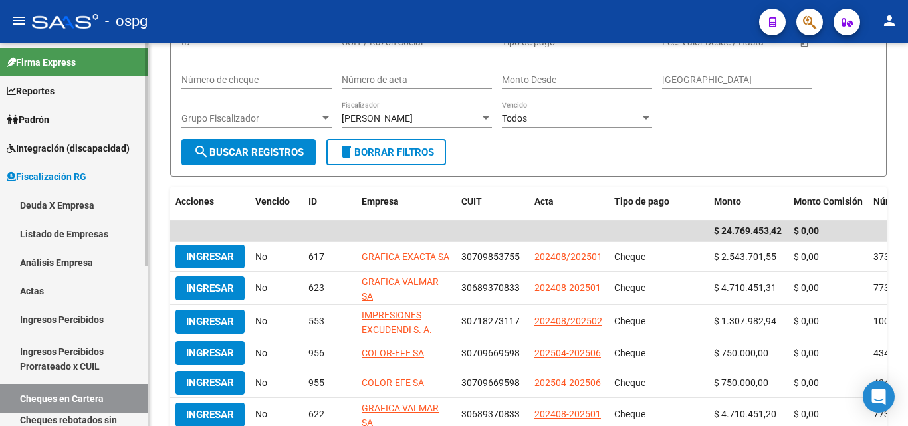
click at [62, 180] on span "Fiscalización RG" at bounding box center [47, 177] width 80 height 15
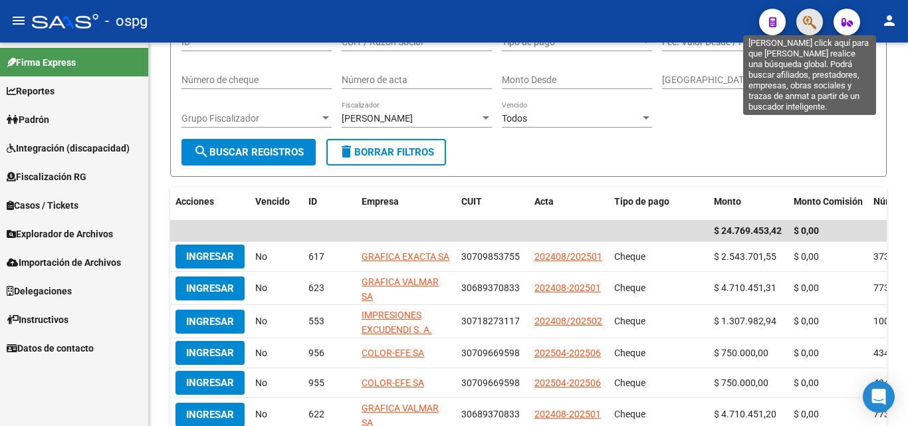
click at [808, 27] on icon "button" at bounding box center [809, 22] width 13 height 15
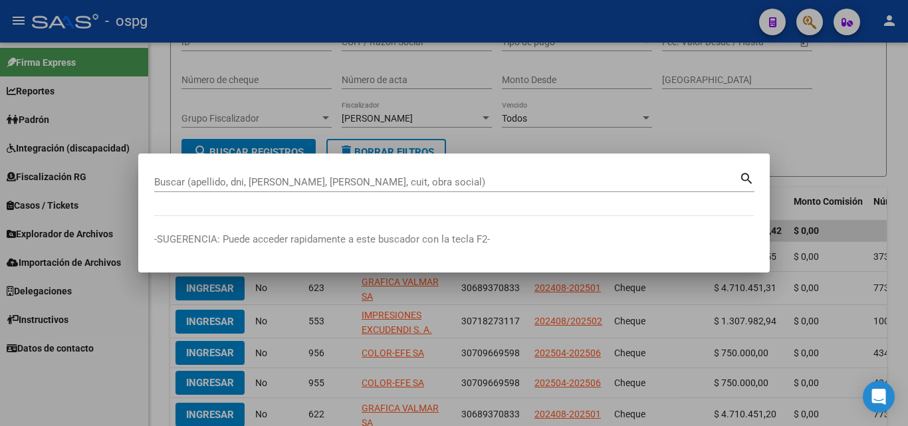
click at [394, 181] on input "Buscar (apellido, dni, [PERSON_NAME], [PERSON_NAME], cuit, obra social)" at bounding box center [446, 182] width 585 height 12
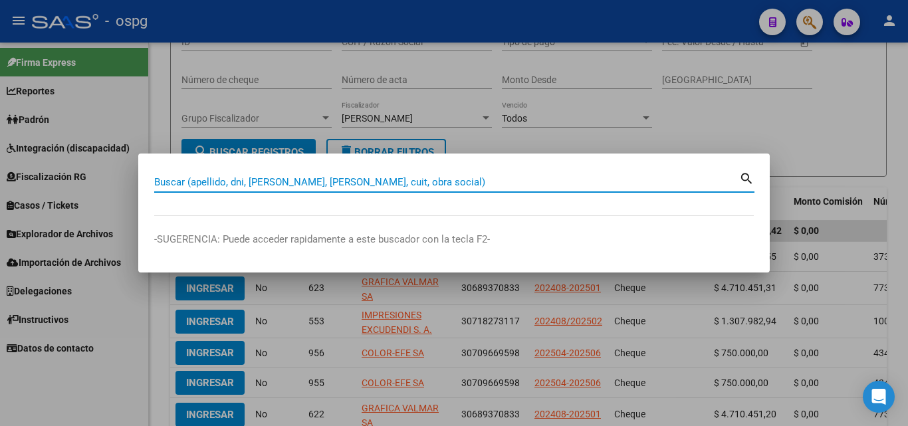
paste input "30654963815"
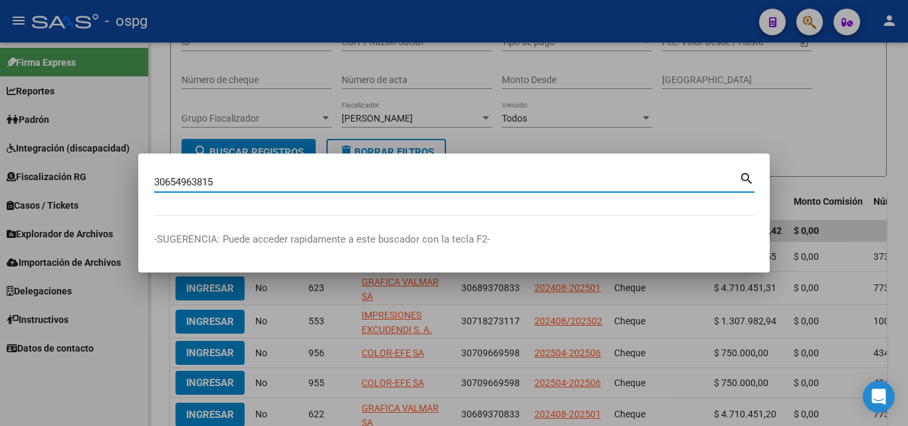
type input "30654963815"
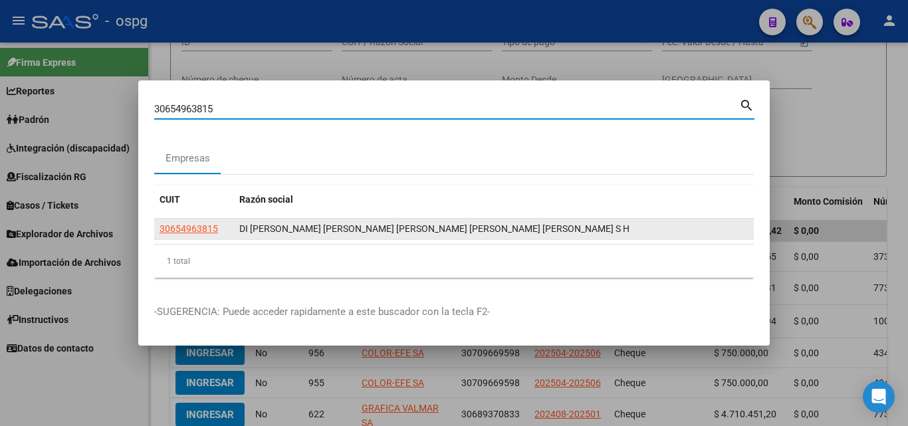
click at [215, 222] on app-link-go-to "30654963815" at bounding box center [189, 228] width 58 height 15
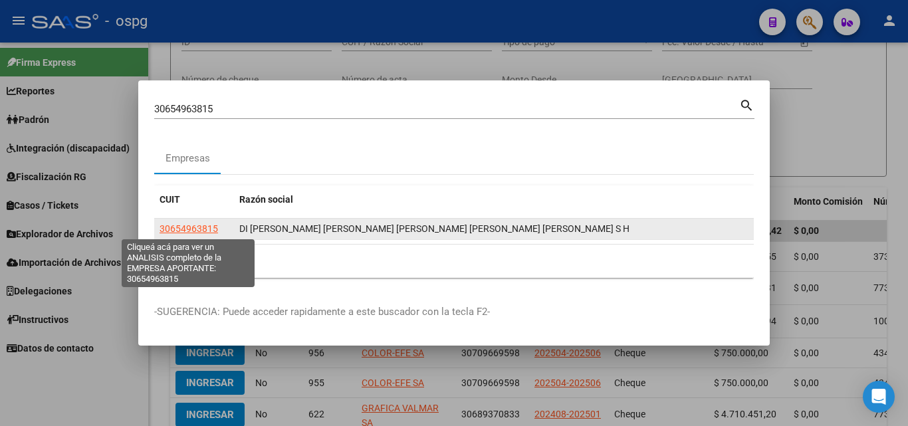
click at [184, 230] on span "30654963815" at bounding box center [189, 228] width 58 height 11
type textarea "30654963815"
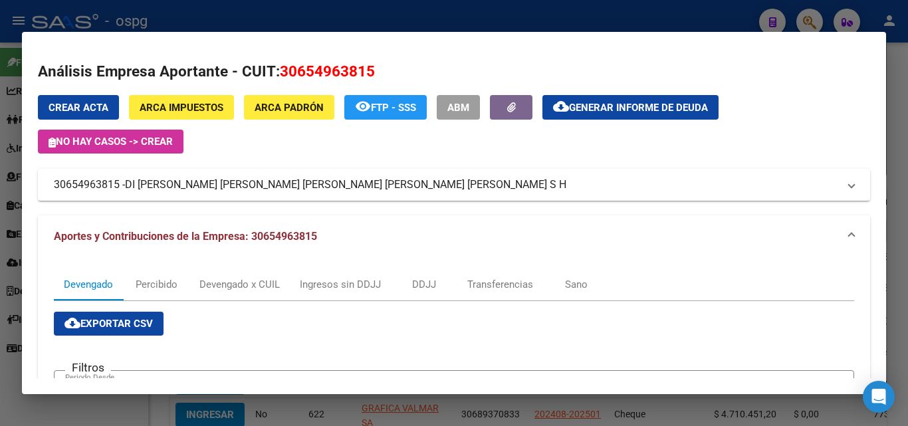
click at [905, 119] on div at bounding box center [454, 213] width 908 height 426
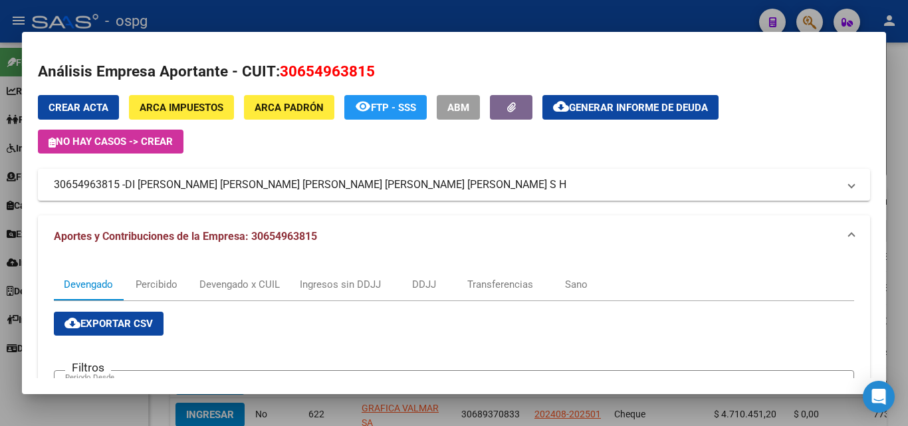
click at [905, 119] on div at bounding box center [454, 213] width 908 height 426
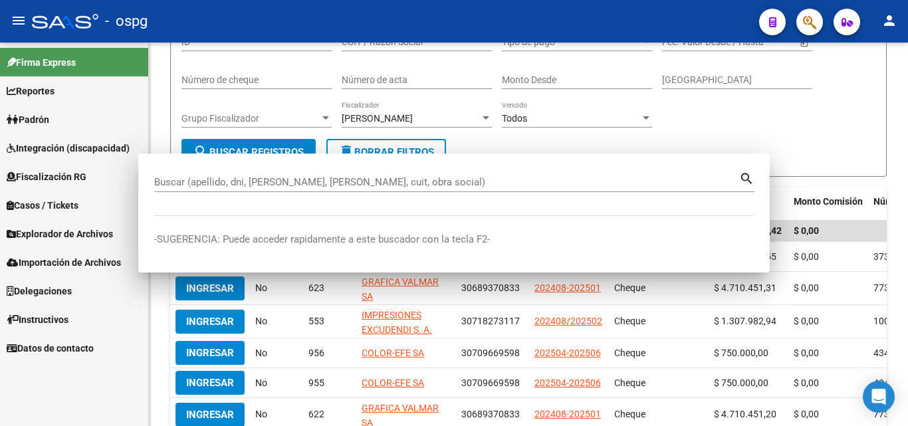
click at [905, 119] on div at bounding box center [906, 212] width 3 height 201
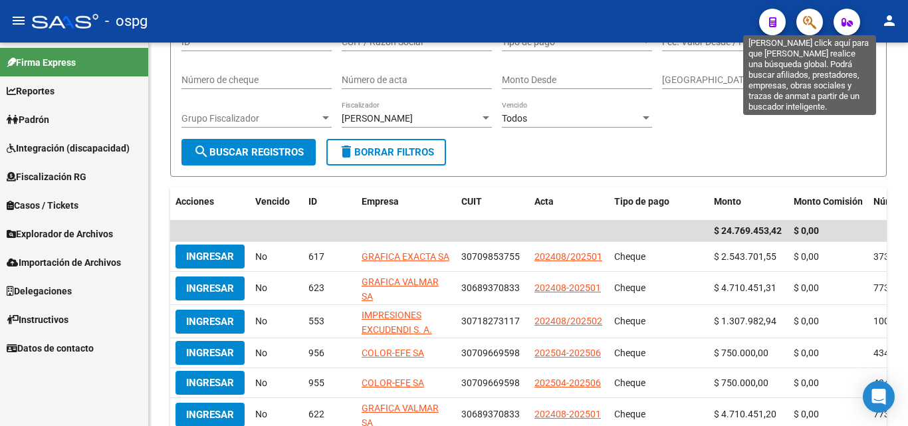
click at [808, 28] on icon "button" at bounding box center [809, 22] width 13 height 15
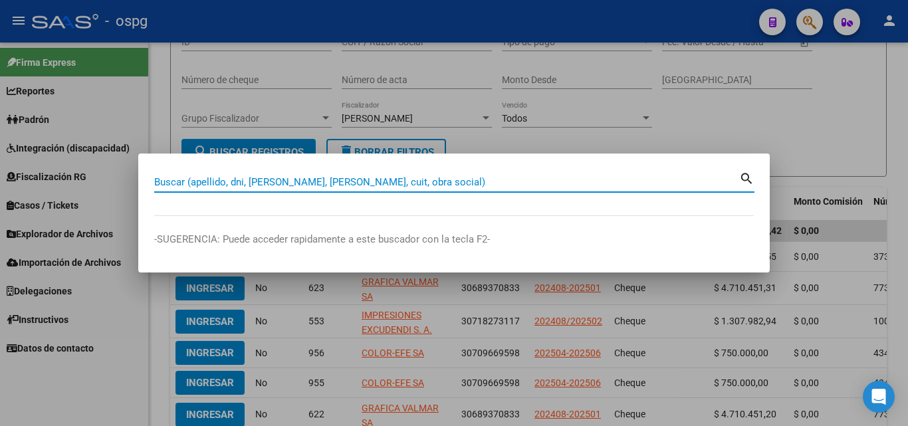
click at [334, 177] on input "Buscar (apellido, dni, [PERSON_NAME], [PERSON_NAME], cuit, obra social)" at bounding box center [446, 182] width 585 height 12
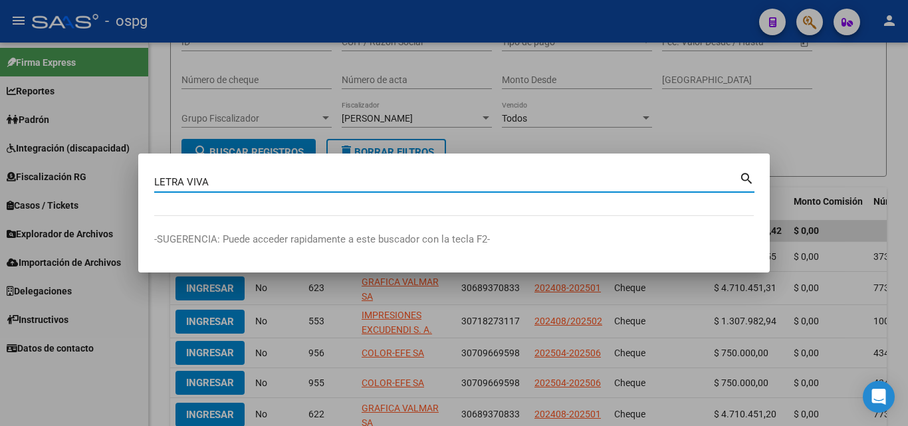
type input "LETRA VIVA"
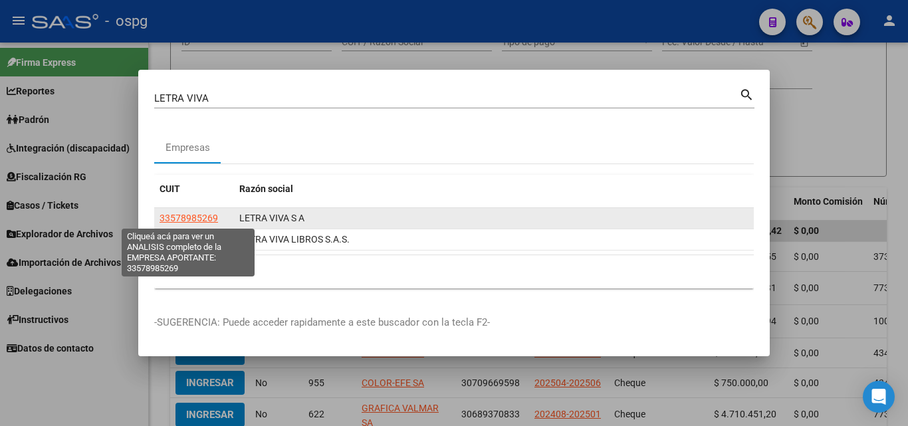
click at [205, 219] on span "33578985269" at bounding box center [189, 218] width 58 height 11
type textarea "33578985269"
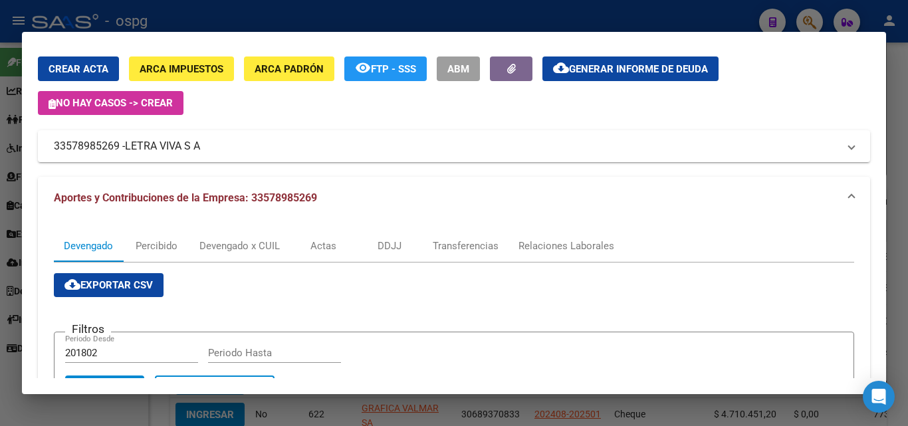
scroll to position [21, 0]
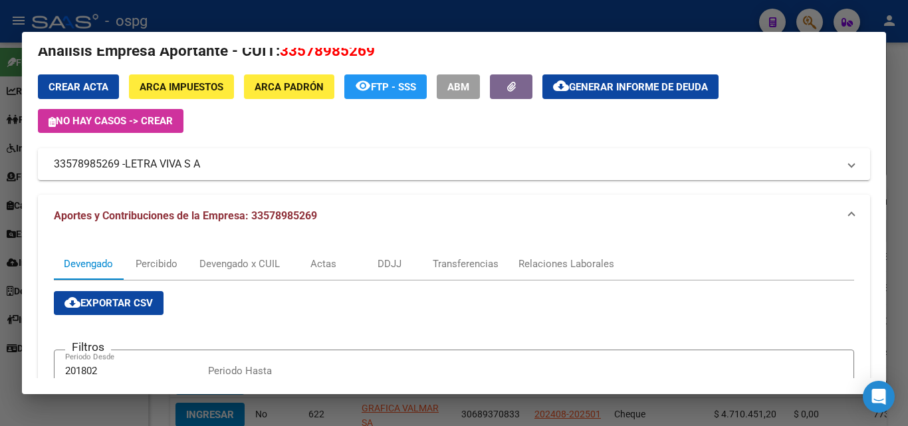
click at [896, 112] on div at bounding box center [454, 213] width 908 height 426
click at [895, 111] on div at bounding box center [454, 213] width 908 height 426
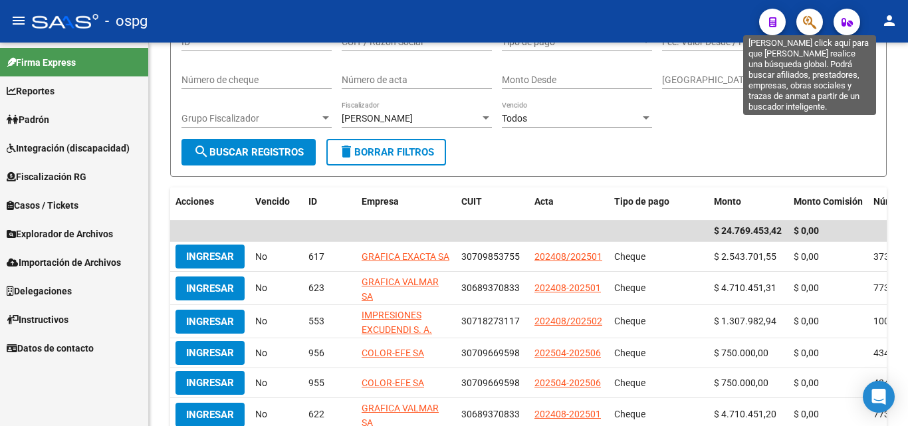
click at [806, 22] on icon "button" at bounding box center [809, 22] width 13 height 15
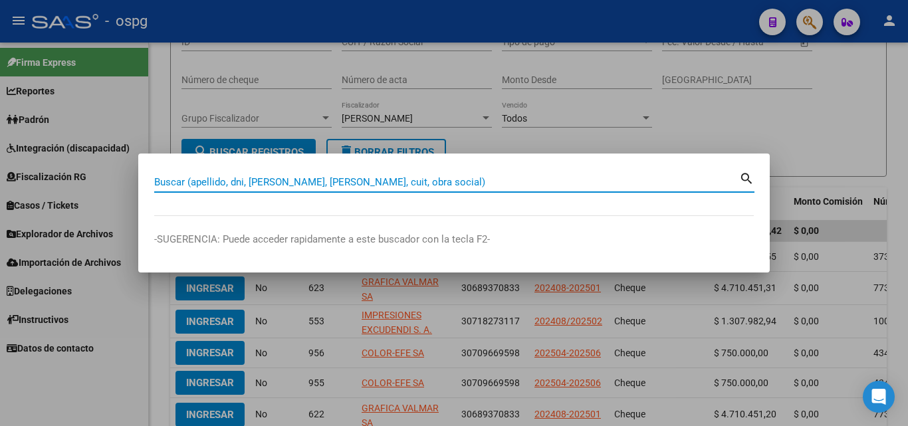
click at [493, 181] on input "Buscar (apellido, dni, [PERSON_NAME], [PERSON_NAME], cuit, obra social)" at bounding box center [446, 182] width 585 height 12
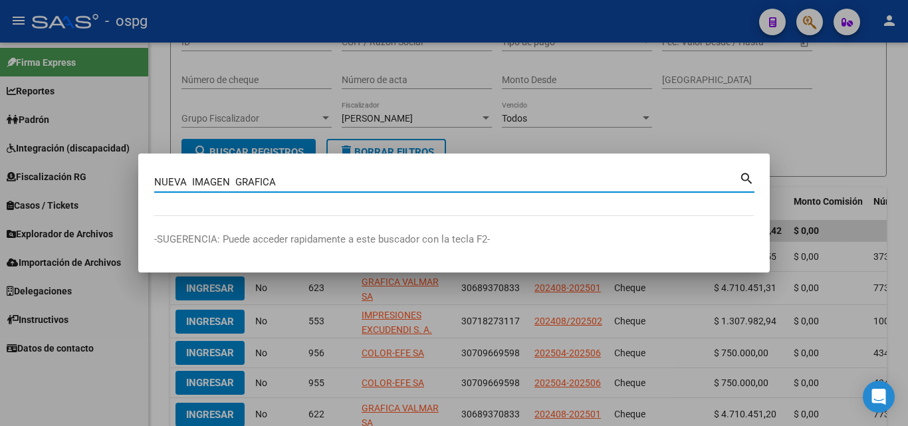
type input "NUEVA IMAGEN GRAFICA"
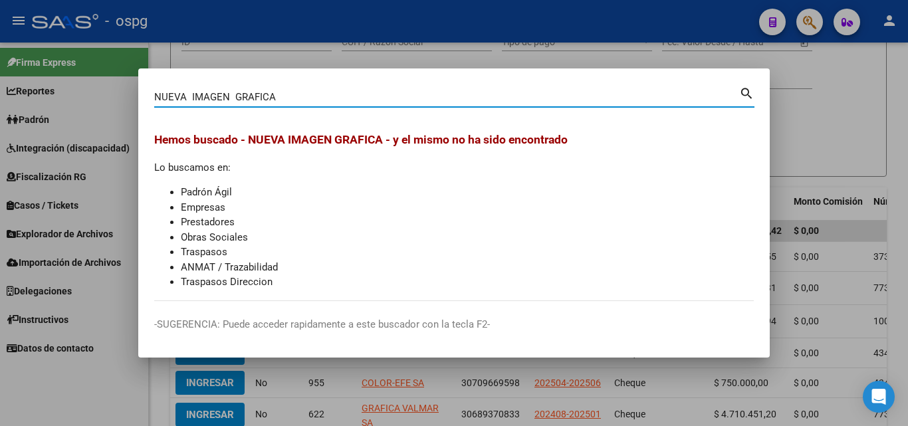
click at [865, 77] on div at bounding box center [454, 213] width 908 height 426
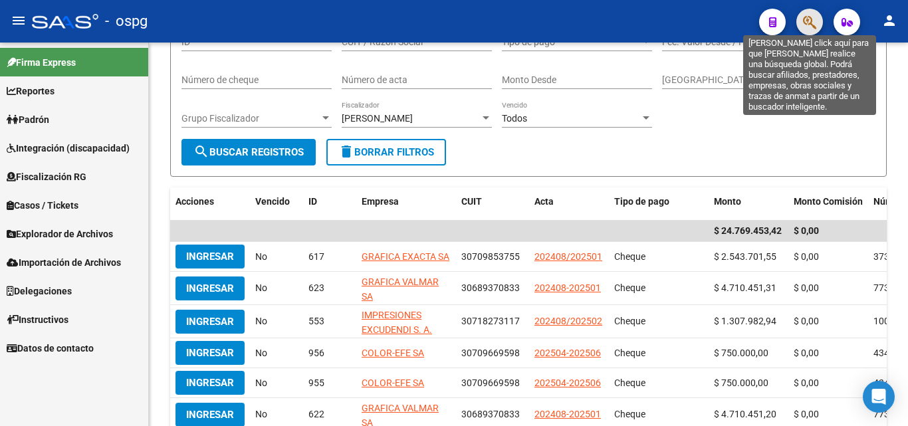
click at [808, 27] on icon "button" at bounding box center [809, 22] width 13 height 15
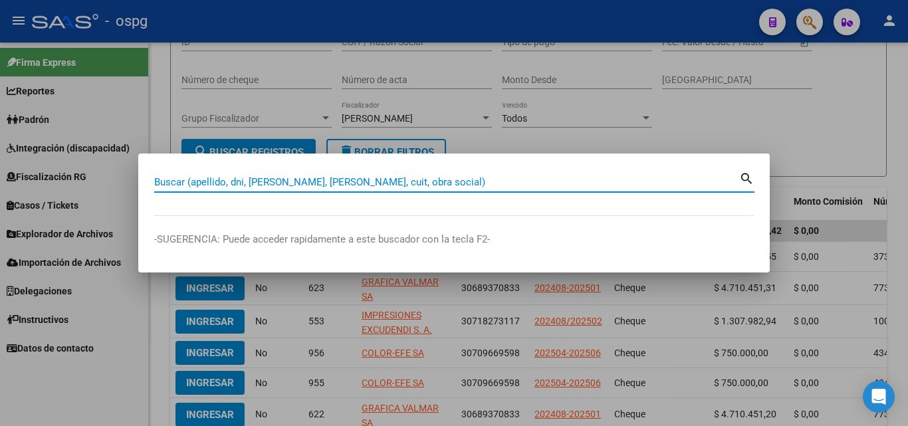
click at [326, 183] on input "Buscar (apellido, dni, [PERSON_NAME], [PERSON_NAME], cuit, obra social)" at bounding box center [446, 182] width 585 height 12
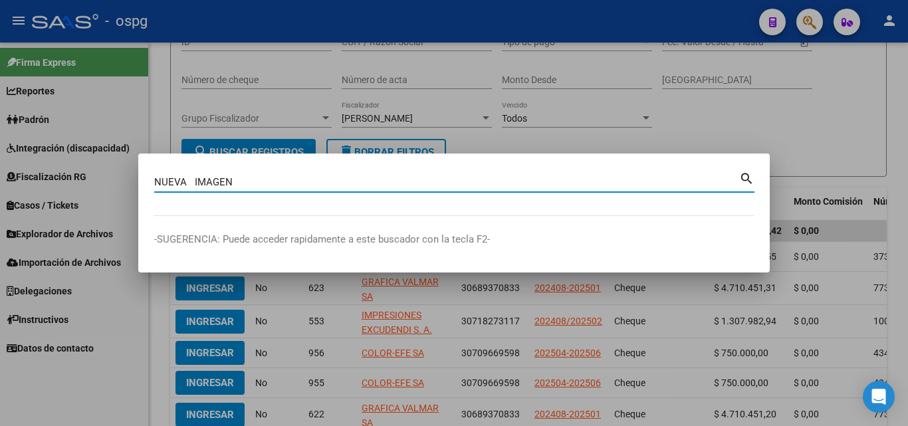
type input "NUEVA IMAGEN"
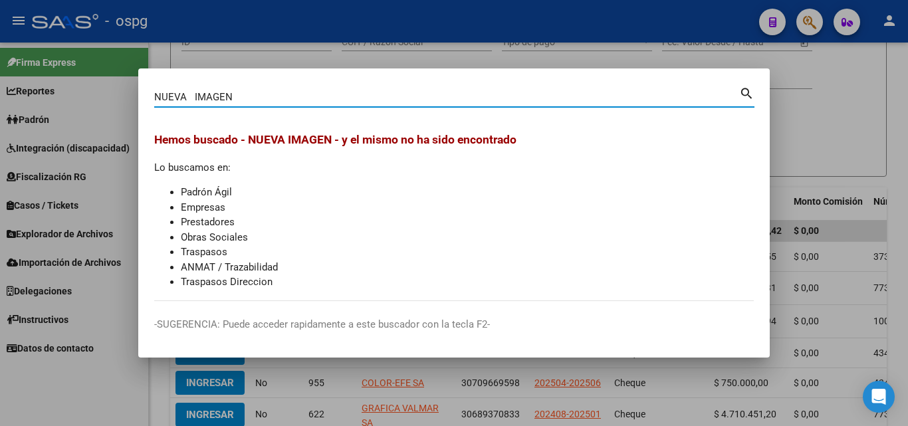
click at [845, 114] on div at bounding box center [454, 213] width 908 height 426
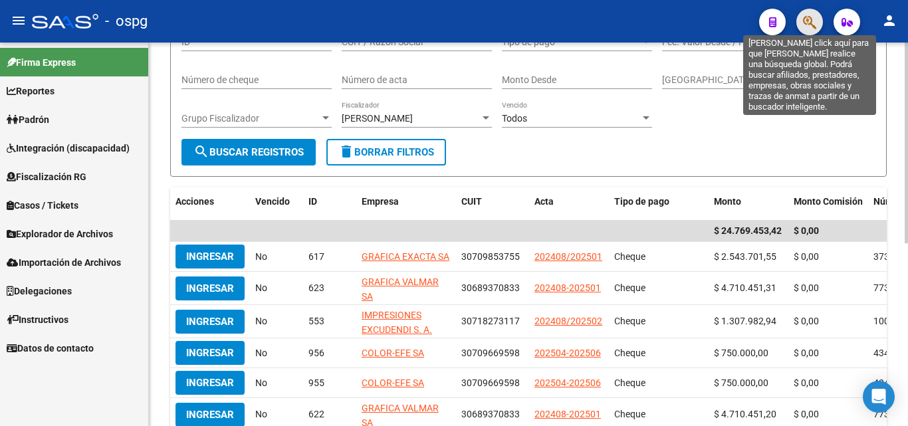
drag, startPoint x: 812, startPoint y: 20, endPoint x: 740, endPoint y: 115, distance: 119.5
click at [802, 39] on mat-toolbar "menu - ospg person" at bounding box center [454, 21] width 908 height 43
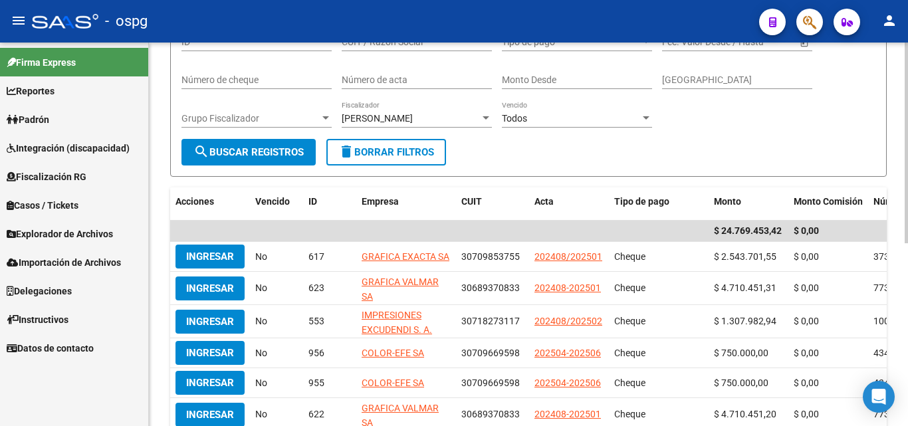
scroll to position [0, 0]
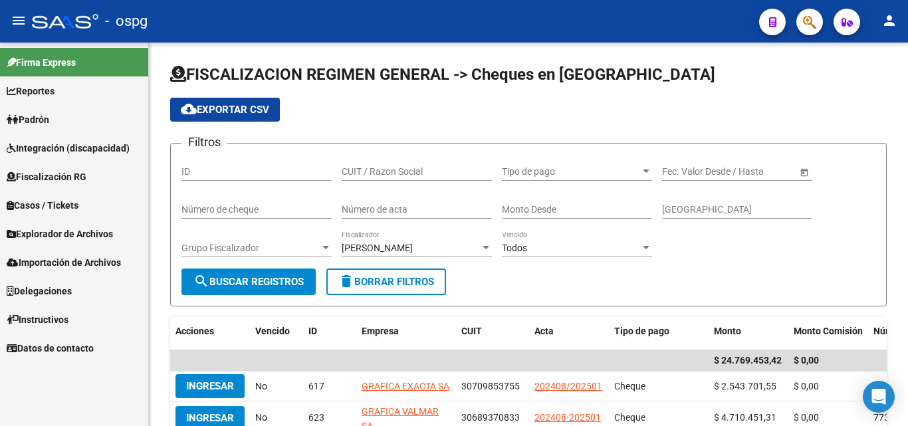
click at [76, 173] on span "Fiscalización RG" at bounding box center [47, 177] width 80 height 15
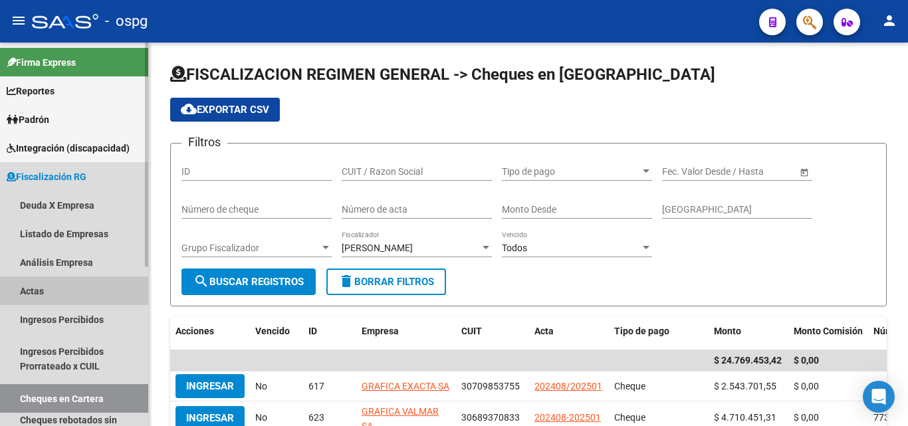
click at [40, 286] on link "Actas" at bounding box center [74, 291] width 148 height 29
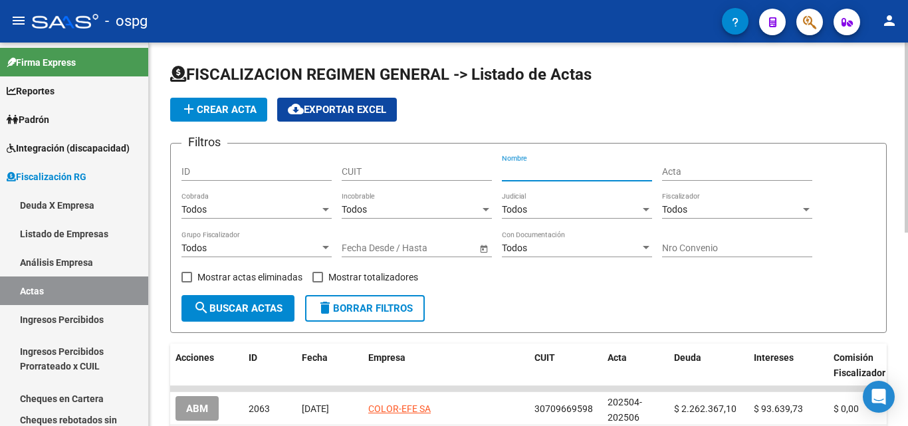
click at [539, 170] on input "Nombre" at bounding box center [577, 171] width 150 height 11
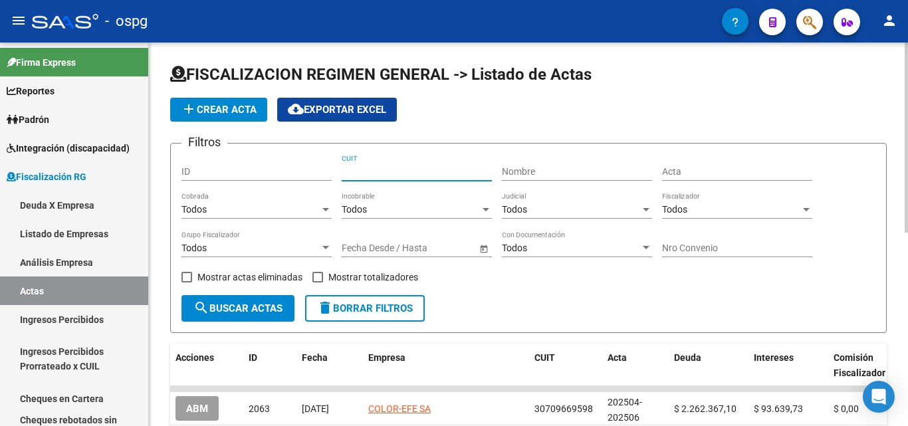
drag, startPoint x: 539, startPoint y: 170, endPoint x: 425, endPoint y: 171, distance: 113.7
click at [425, 171] on input "CUIT" at bounding box center [417, 171] width 150 height 11
paste input "30-71462434-9"
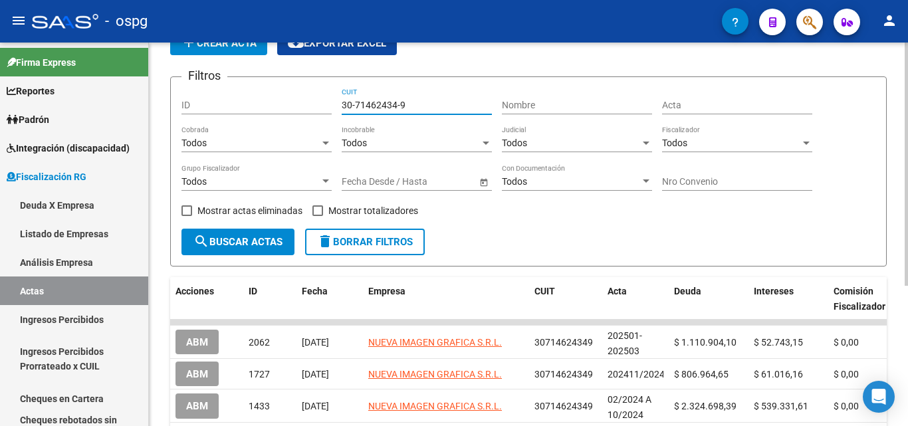
scroll to position [133, 0]
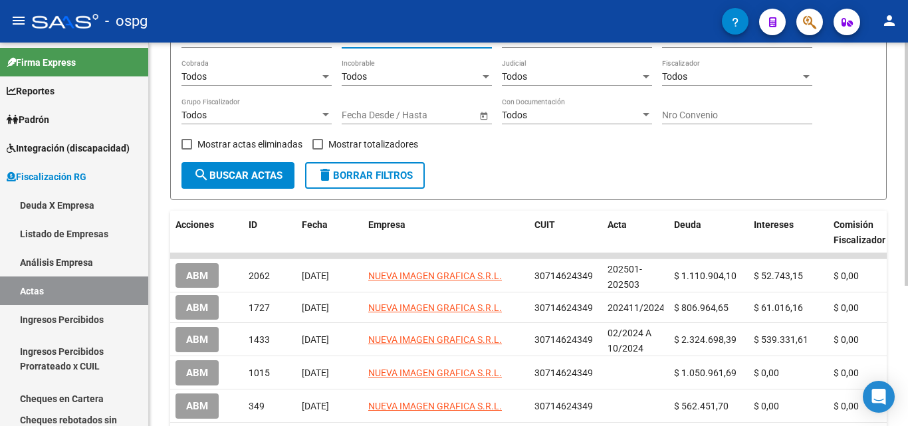
type input "30-71462434-9"
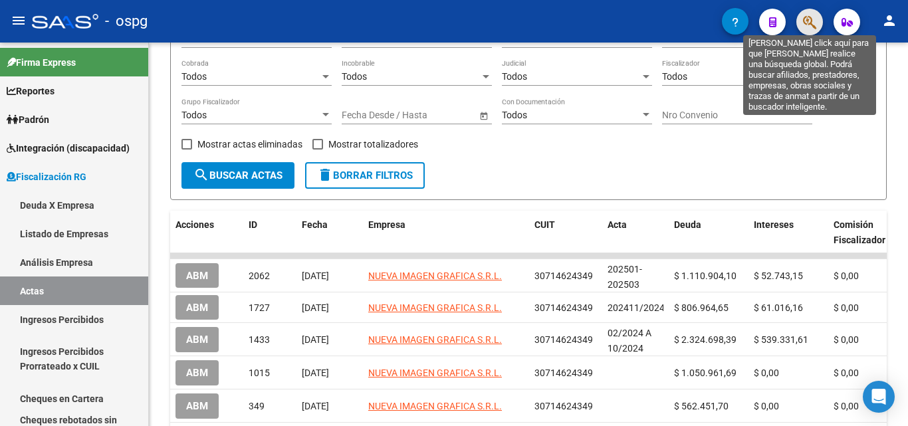
click at [805, 20] on icon "button" at bounding box center [809, 22] width 13 height 15
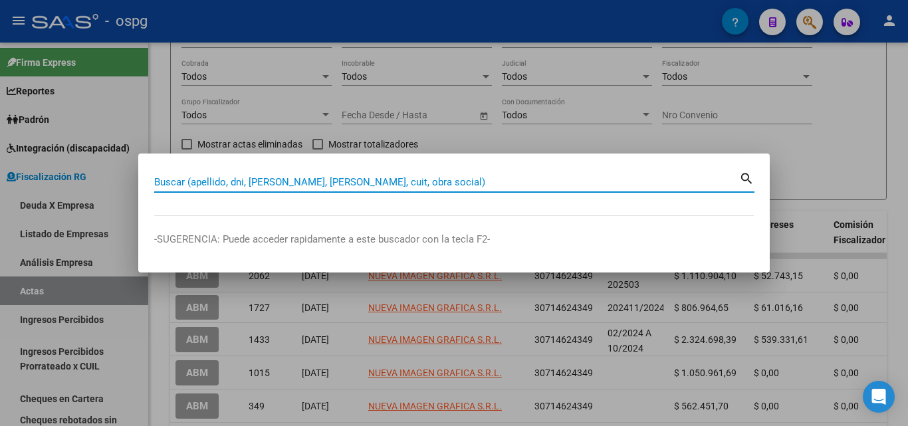
click at [417, 185] on input "Buscar (apellido, dni, [PERSON_NAME], [PERSON_NAME], cuit, obra social)" at bounding box center [446, 182] width 585 height 12
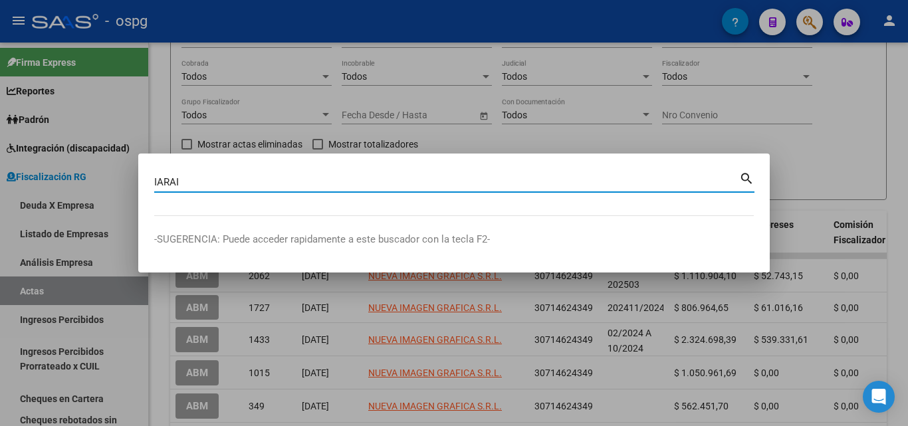
type input "IARAI"
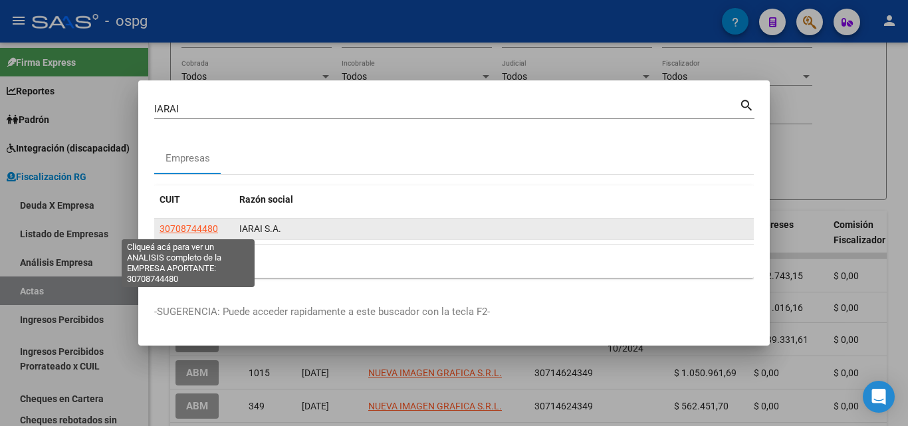
click at [193, 225] on span "30708744480" at bounding box center [189, 228] width 58 height 11
type textarea "30708744480"
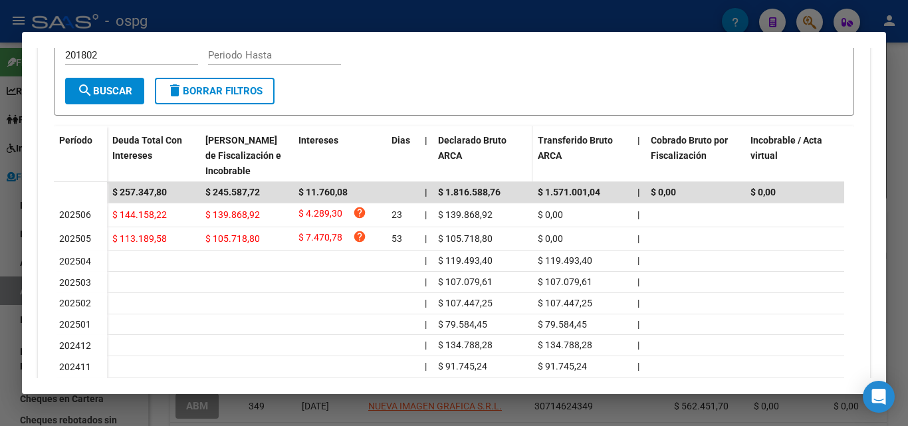
scroll to position [326, 0]
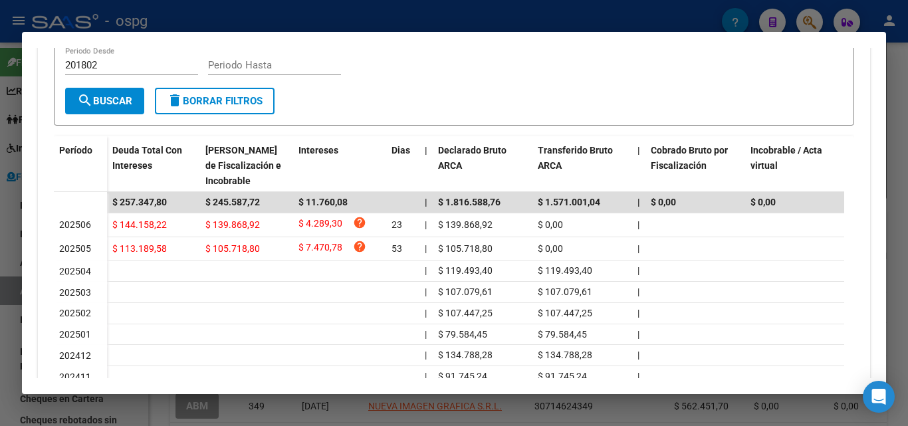
click at [898, 145] on div at bounding box center [454, 213] width 908 height 426
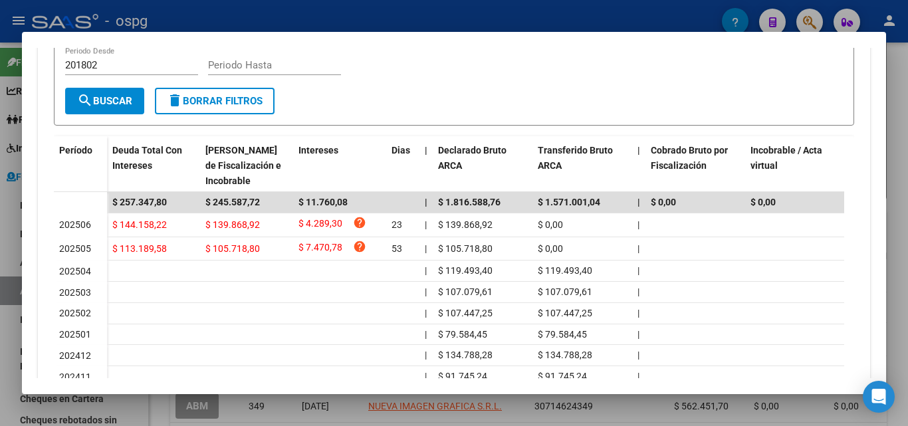
click at [898, 145] on div at bounding box center [454, 213] width 908 height 426
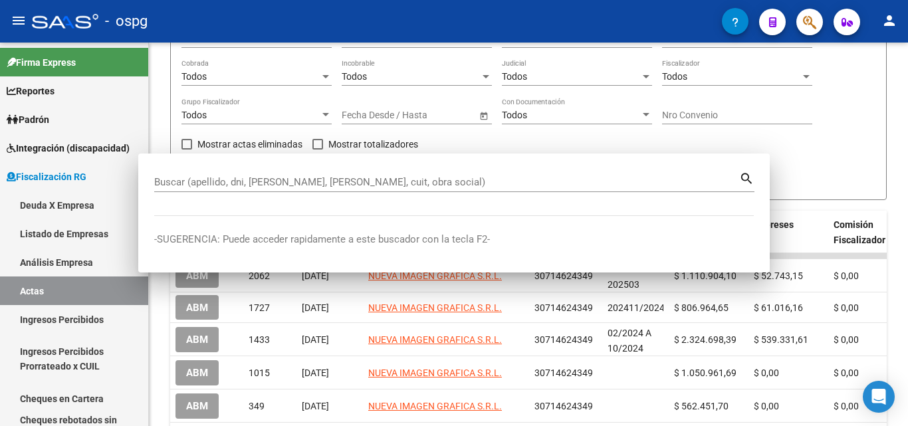
click at [898, 145] on div "FISCALIZACION REGIMEN GENERAL -> Listado de Actas add Crear Acta cloud_download…" at bounding box center [528, 207] width 759 height 594
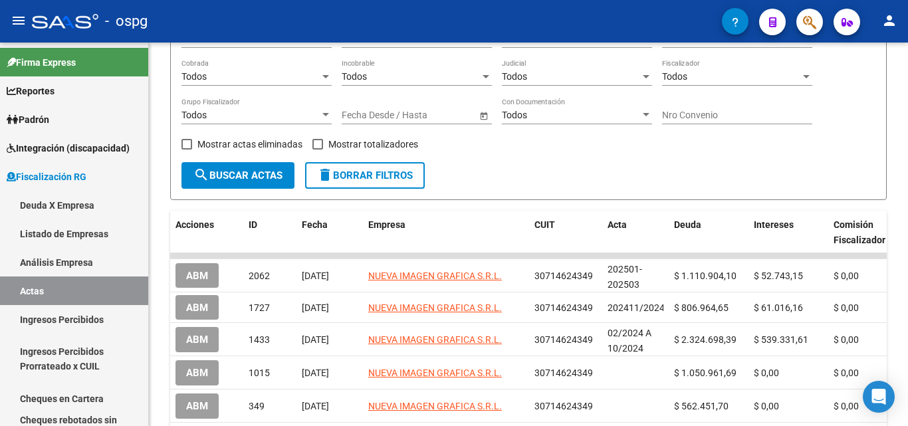
click at [814, 24] on button "button" at bounding box center [809, 22] width 27 height 27
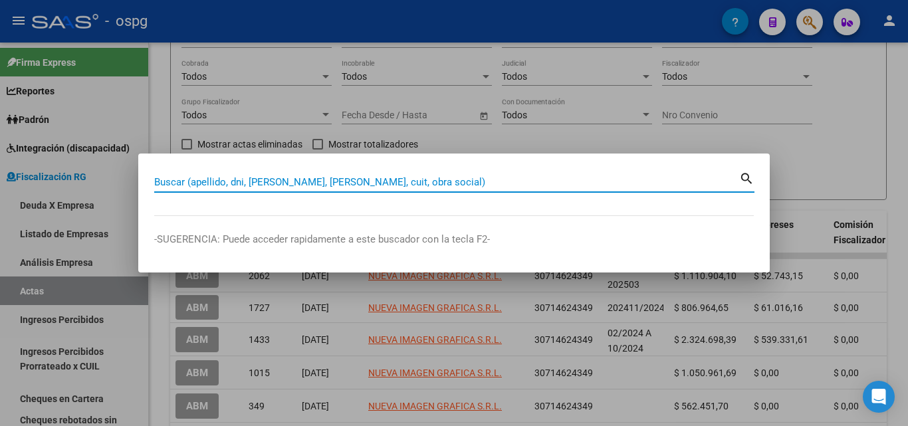
paste input "OFFSET SUD"
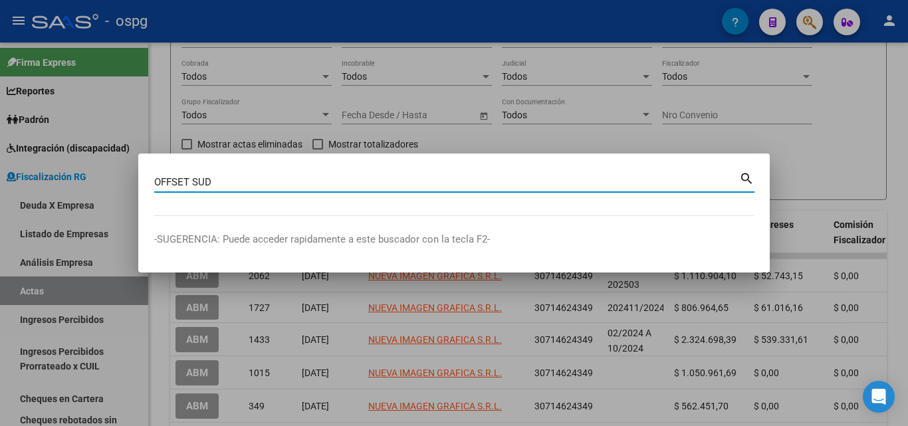
type input "OFFSET SUD"
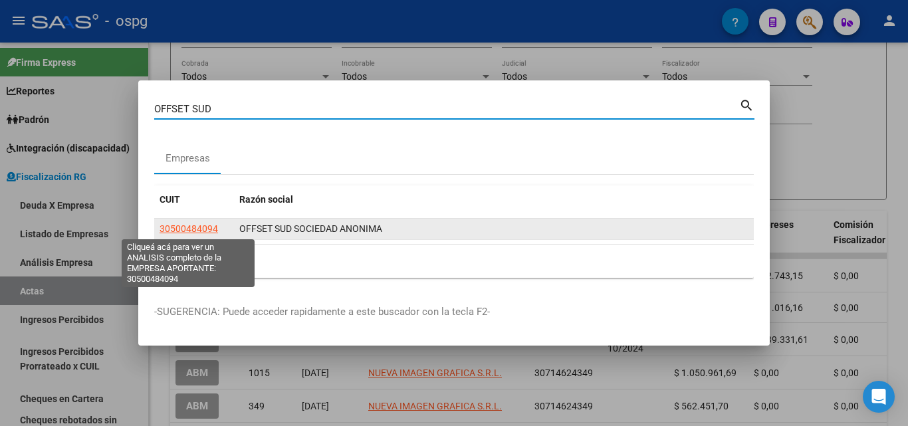
click at [192, 227] on span "30500484094" at bounding box center [189, 228] width 58 height 11
type textarea "30500484094"
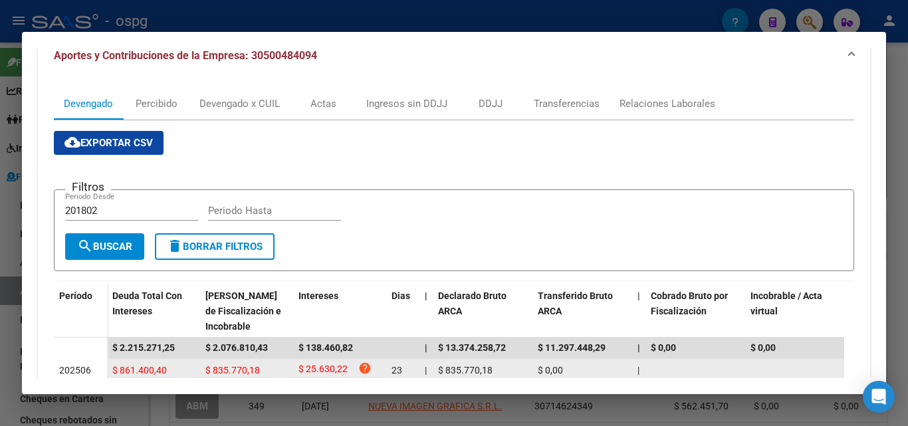
scroll to position [133, 0]
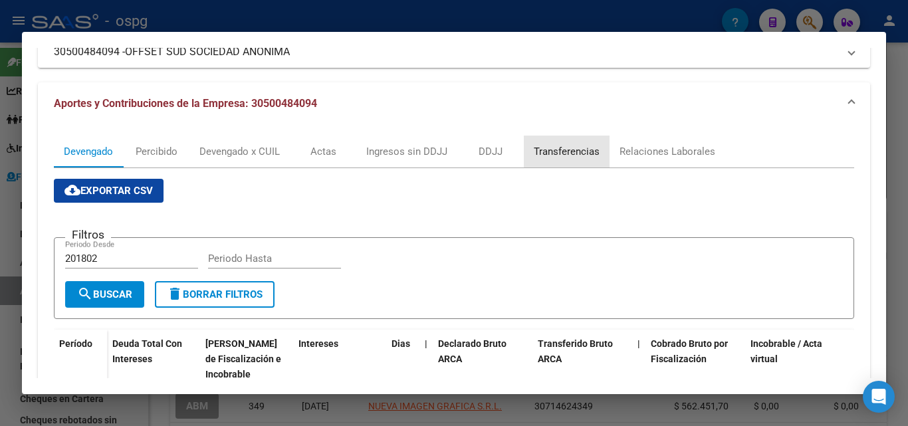
click at [547, 156] on div "Transferencias" at bounding box center [567, 151] width 66 height 15
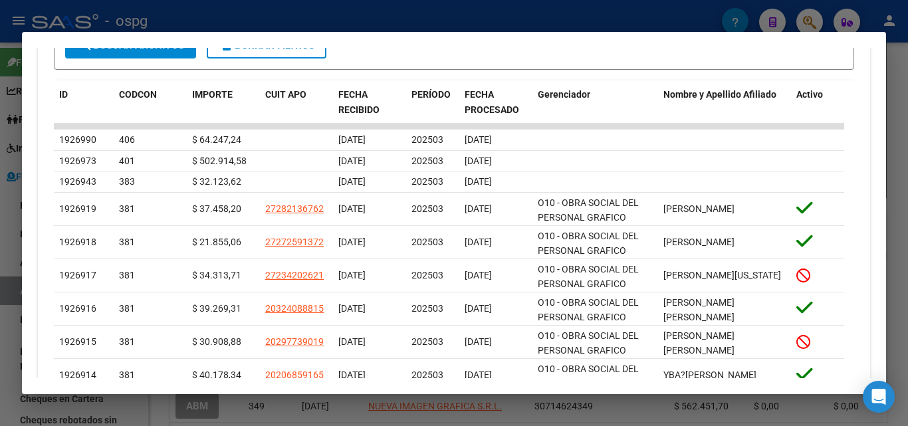
scroll to position [465, 0]
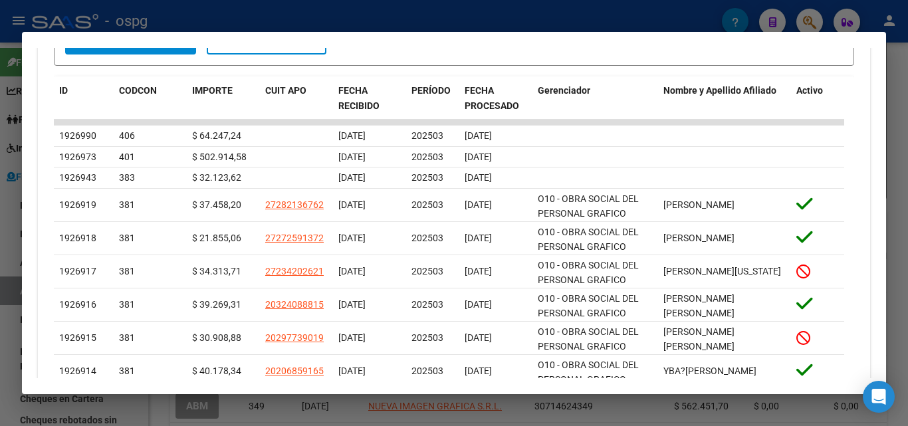
click at [0, 309] on div at bounding box center [454, 213] width 908 height 426
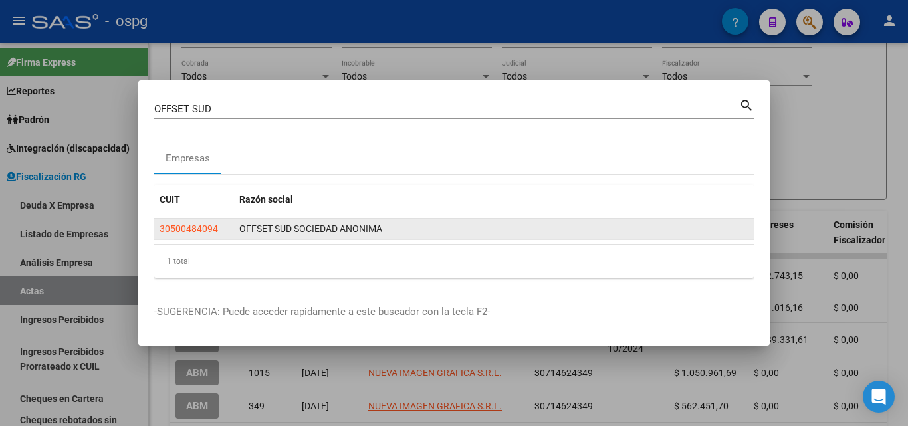
click at [182, 221] on app-link-go-to "30500484094" at bounding box center [189, 228] width 58 height 15
click at [186, 222] on app-link-go-to "30500484094" at bounding box center [189, 228] width 58 height 15
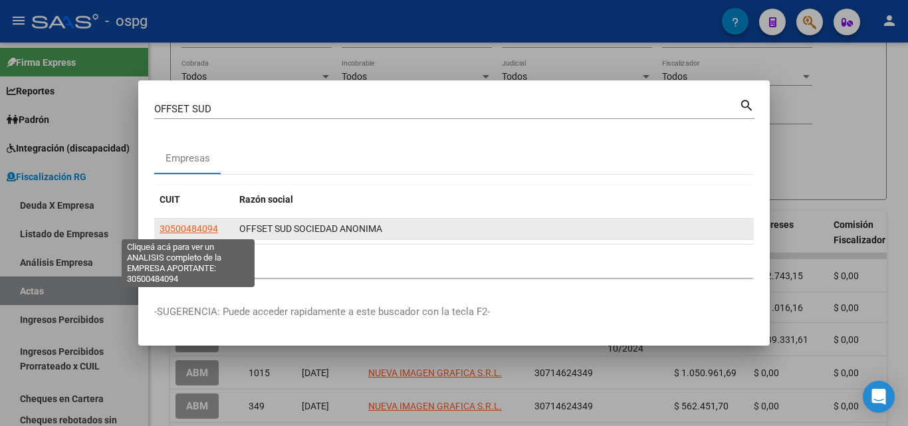
click at [186, 226] on span "30500484094" at bounding box center [189, 228] width 58 height 11
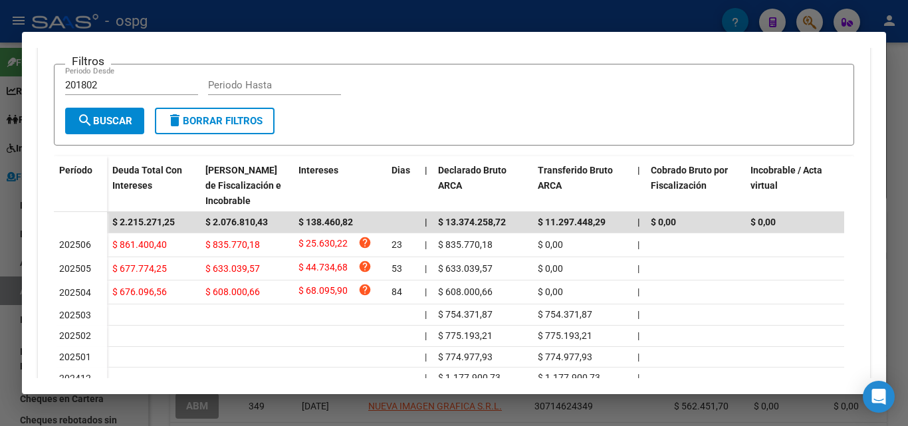
scroll to position [332, 0]
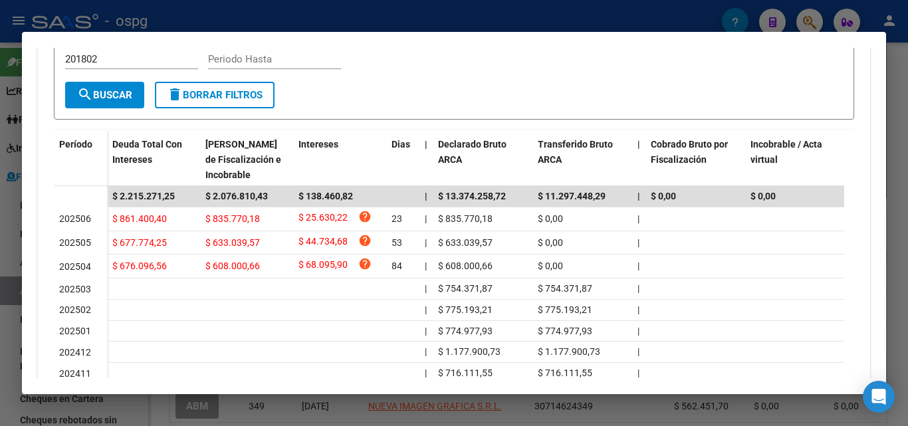
click at [0, 356] on div at bounding box center [454, 213] width 908 height 426
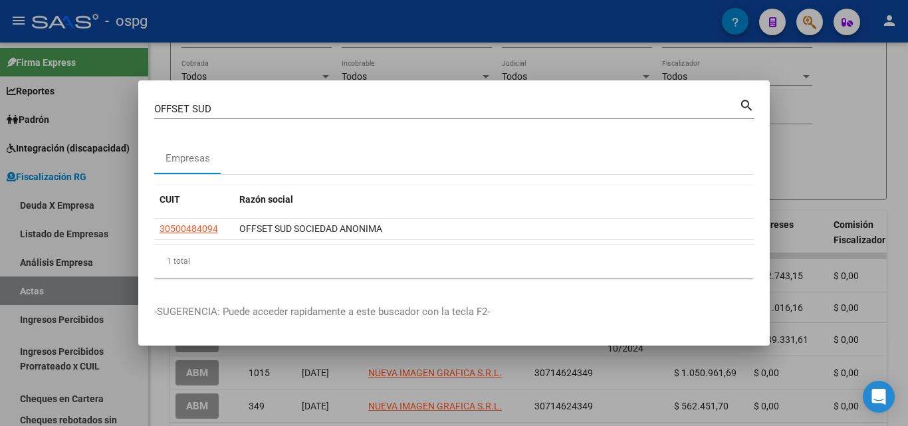
drag, startPoint x: 834, startPoint y: 122, endPoint x: 806, endPoint y: 49, distance: 78.5
click at [834, 120] on div at bounding box center [454, 213] width 908 height 426
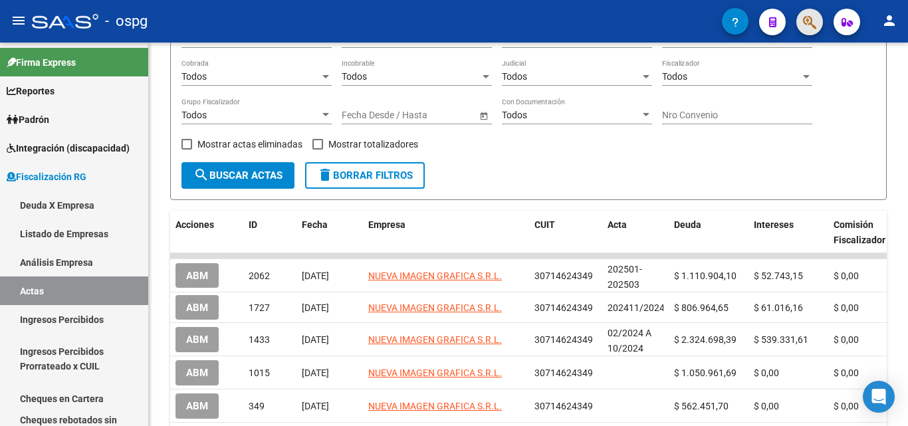
click at [806, 11] on span "button" at bounding box center [809, 22] width 13 height 27
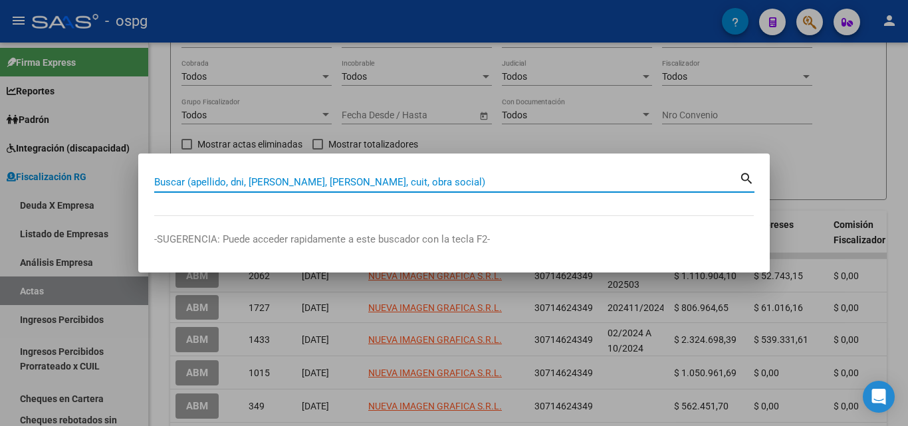
click at [318, 181] on input "Buscar (apellido, dni, [PERSON_NAME], [PERSON_NAME], cuit, obra social)" at bounding box center [446, 182] width 585 height 12
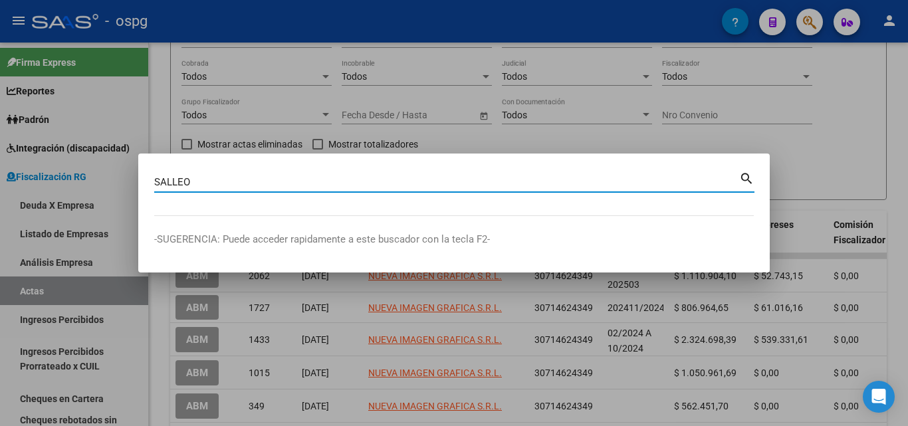
type input "SALLEO"
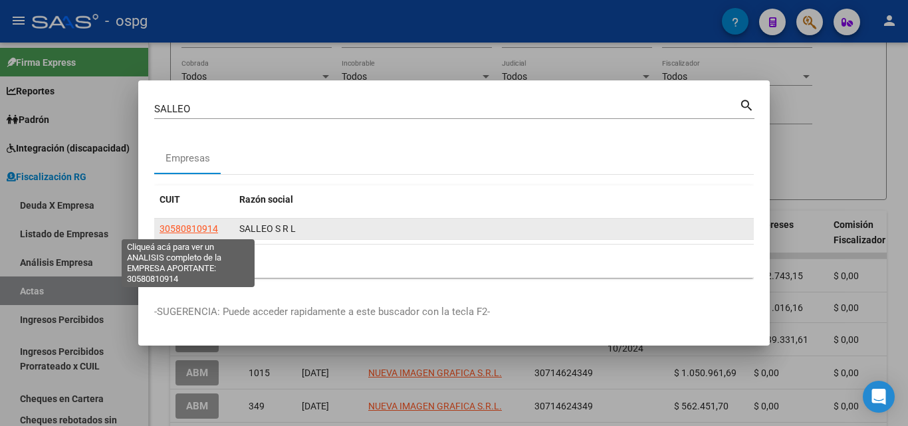
click at [202, 230] on span "30580810914" at bounding box center [189, 228] width 58 height 11
type textarea "30580810914"
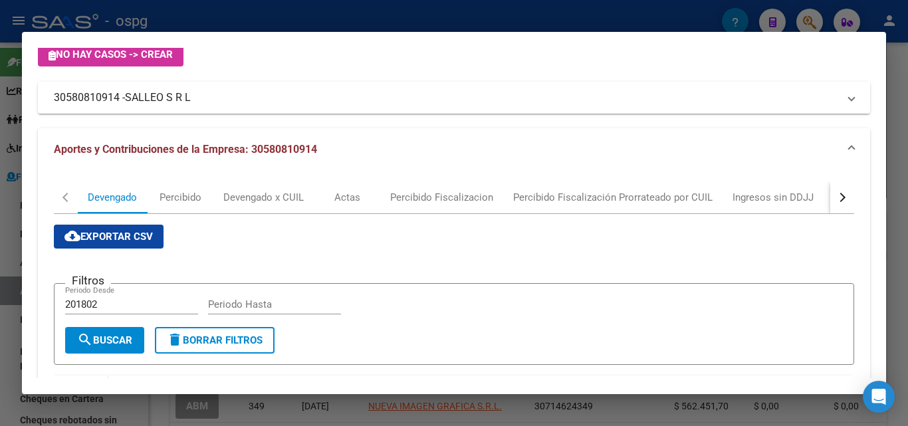
scroll to position [0, 0]
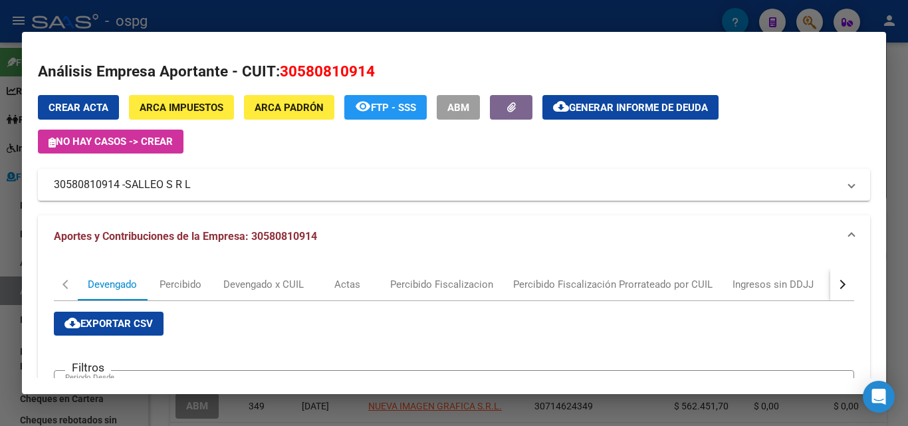
click at [897, 98] on div at bounding box center [454, 213] width 908 height 426
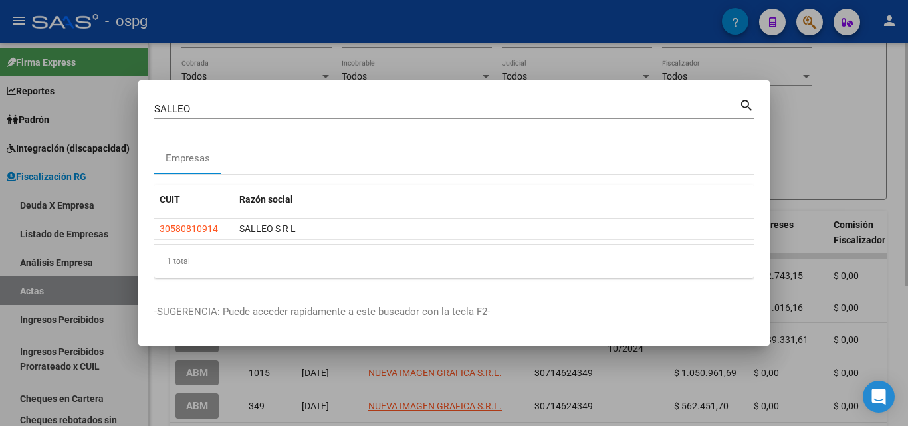
click at [894, 98] on div at bounding box center [454, 213] width 908 height 426
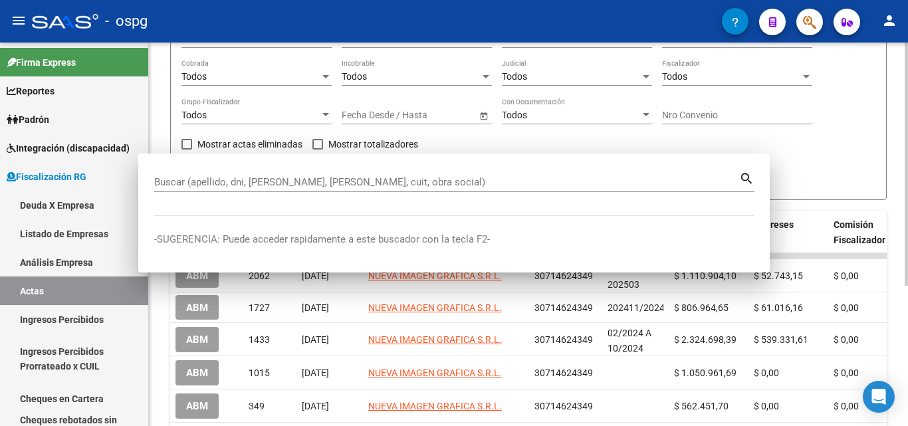
drag, startPoint x: 893, startPoint y: 97, endPoint x: 820, endPoint y: 48, distance: 88.1
click at [889, 95] on div "FISCALIZACION REGIMEN GENERAL -> Listado de Actas add Crear Acta cloud_download…" at bounding box center [528, 207] width 759 height 594
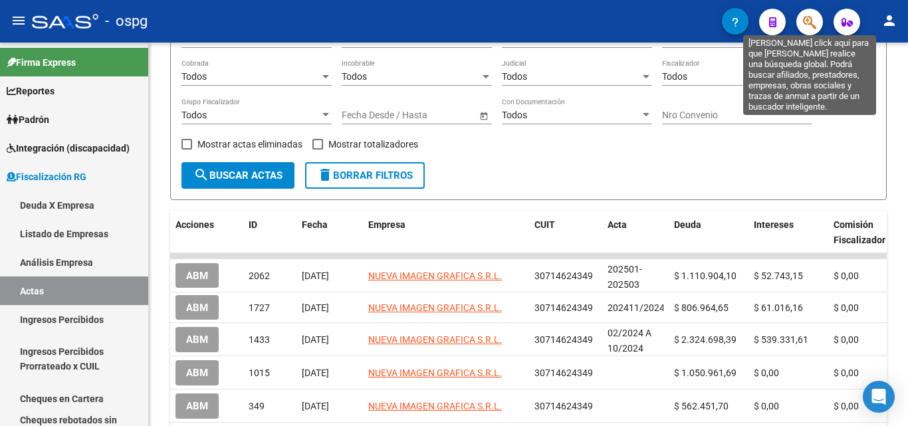
click at [812, 28] on icon "button" at bounding box center [809, 22] width 13 height 15
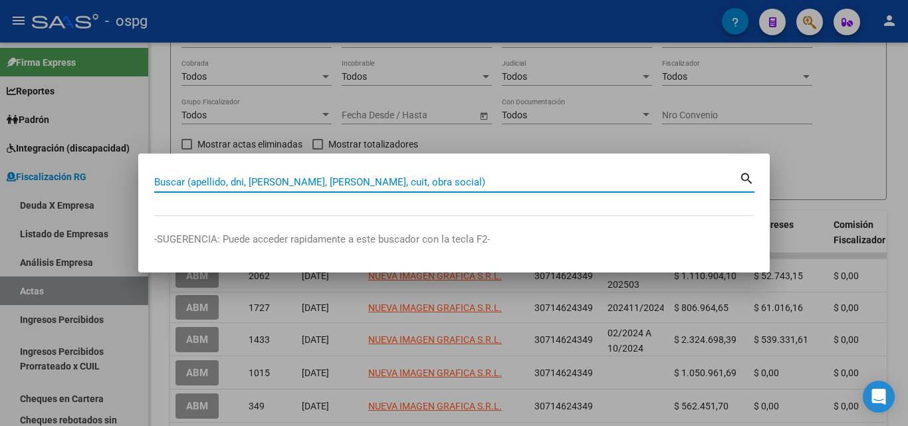
click at [416, 181] on input "Buscar (apellido, dni, [PERSON_NAME], [PERSON_NAME], cuit, obra social)" at bounding box center [446, 182] width 585 height 12
paste input "30685156365"
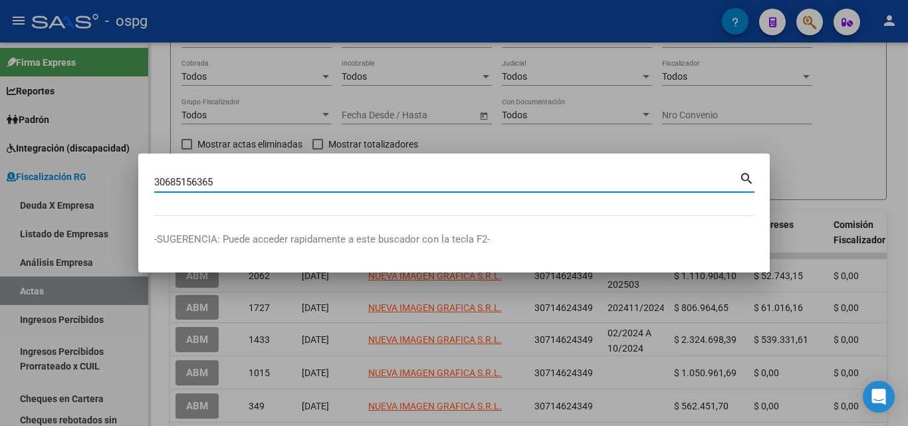
type input "30685156365"
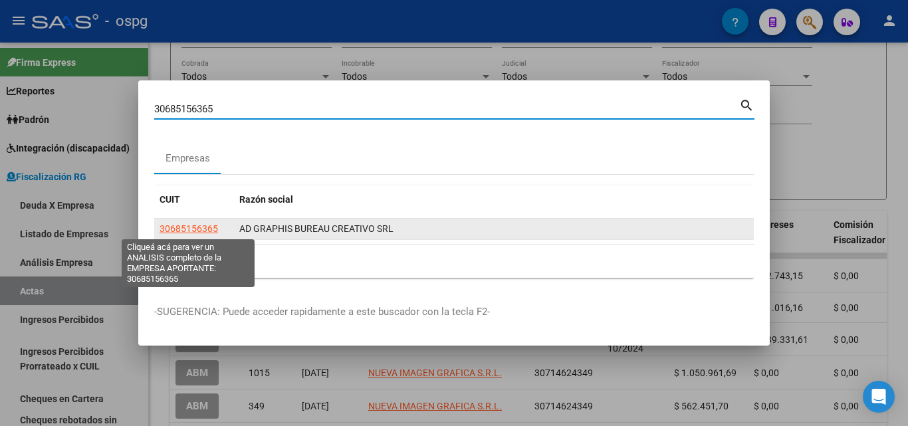
click at [185, 229] on span "30685156365" at bounding box center [189, 228] width 58 height 11
type textarea "30685156365"
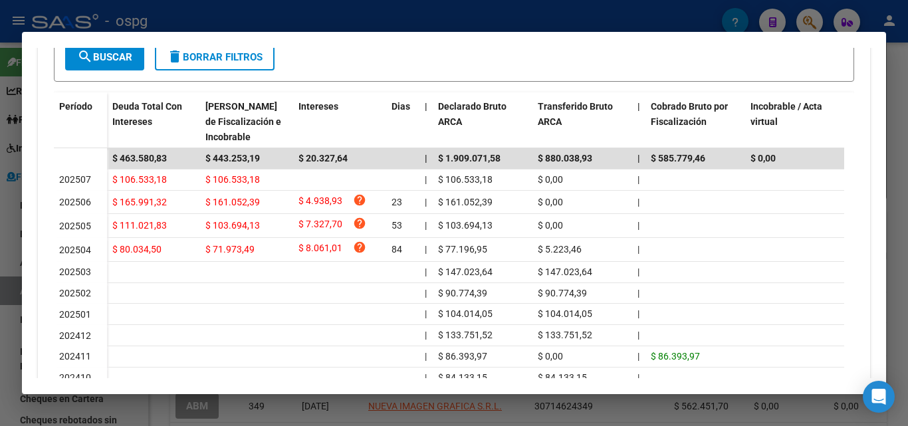
scroll to position [399, 0]
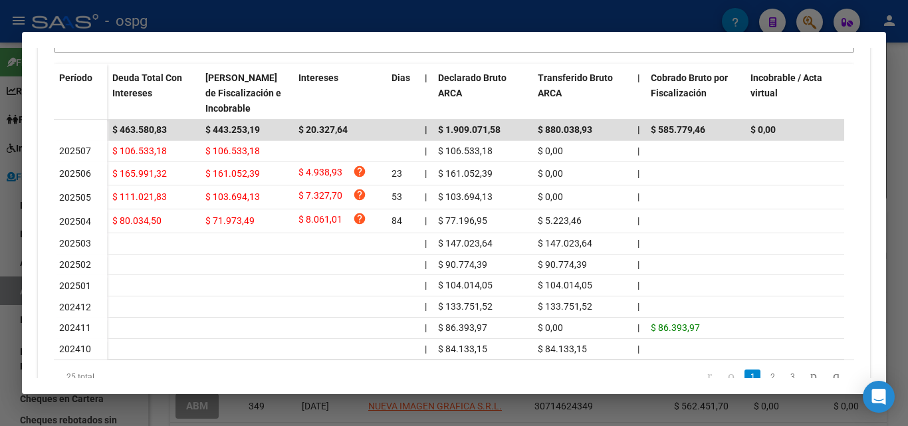
click at [897, 112] on div at bounding box center [454, 213] width 908 height 426
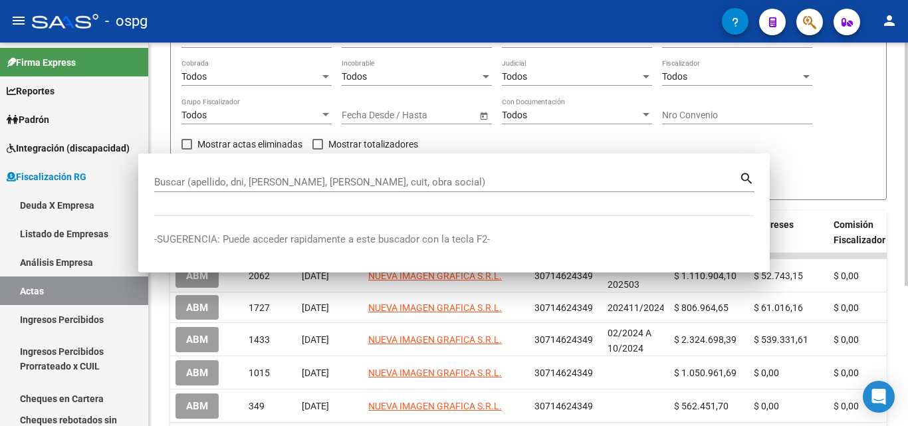
click at [896, 112] on div "FISCALIZACION REGIMEN GENERAL -> Listado de Actas add Crear Acta cloud_download…" at bounding box center [528, 207] width 759 height 594
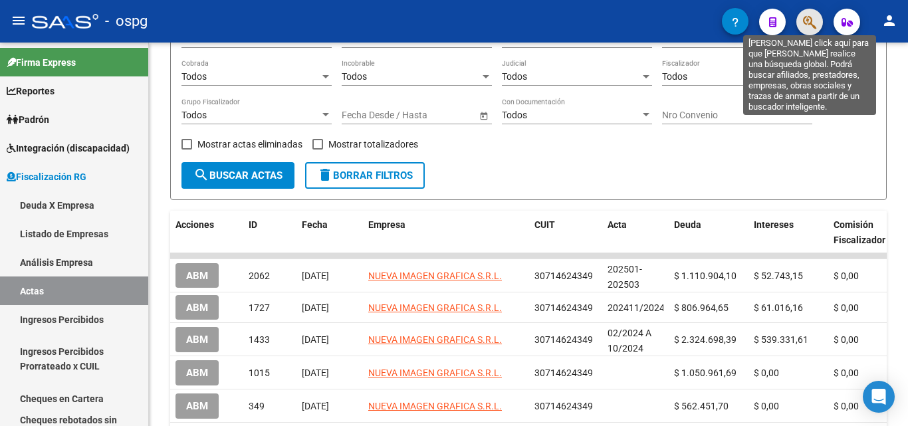
click at [808, 20] on icon "button" at bounding box center [809, 22] width 13 height 15
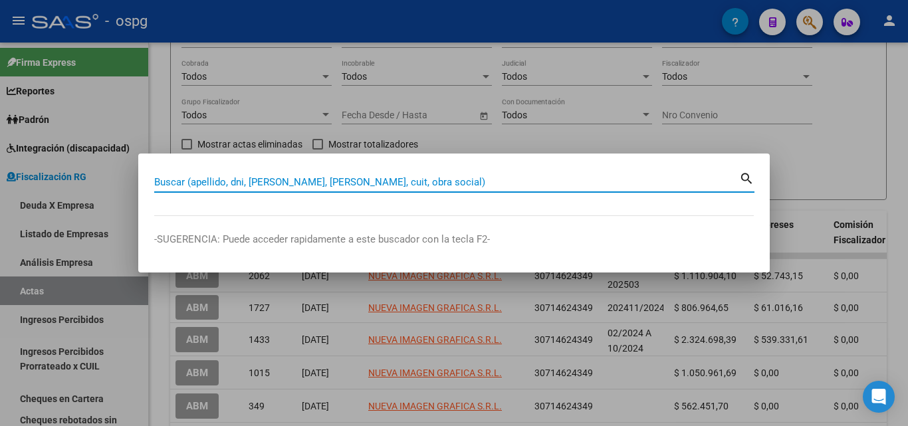
click at [350, 180] on input "Buscar (apellido, dni, [PERSON_NAME], [PERSON_NAME], cuit, obra social)" at bounding box center [446, 182] width 585 height 12
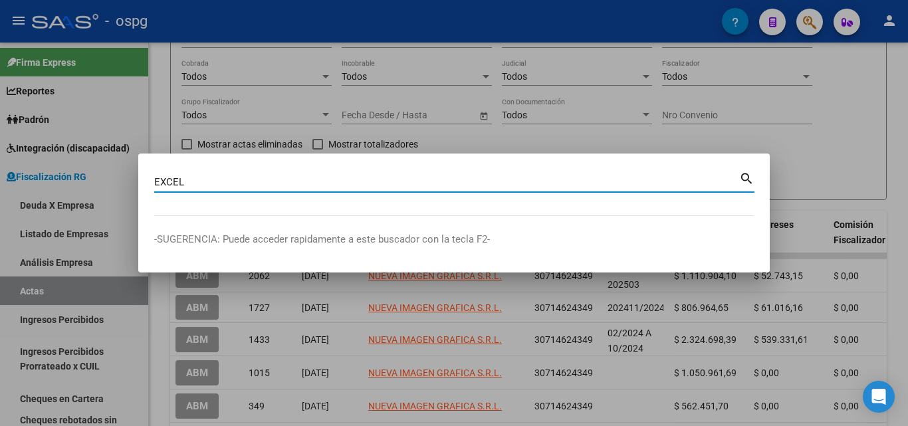
type input "EXCEL"
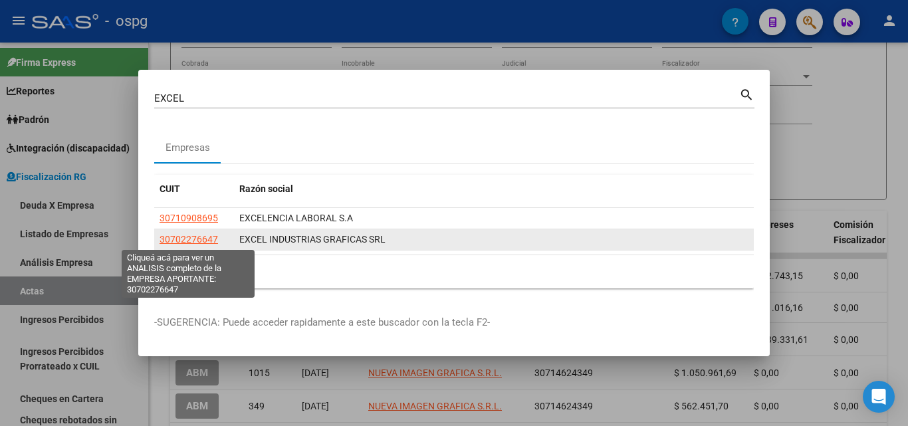
click at [179, 241] on span "30702276647" at bounding box center [189, 239] width 58 height 11
type textarea "30702276647"
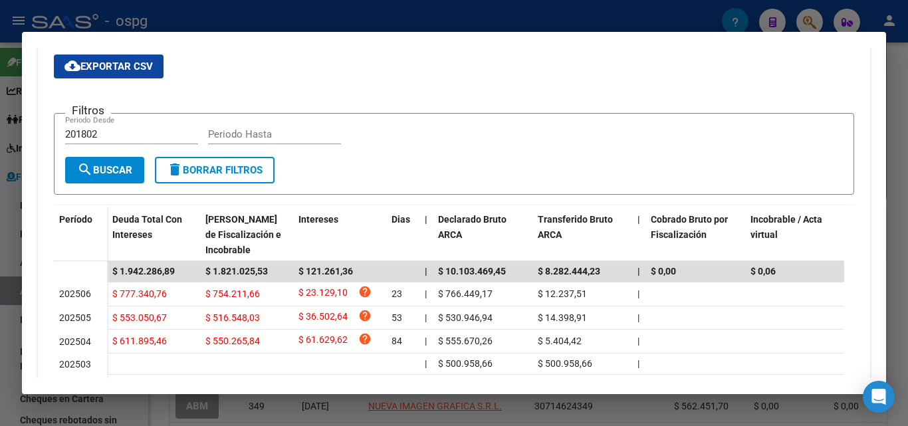
scroll to position [332, 0]
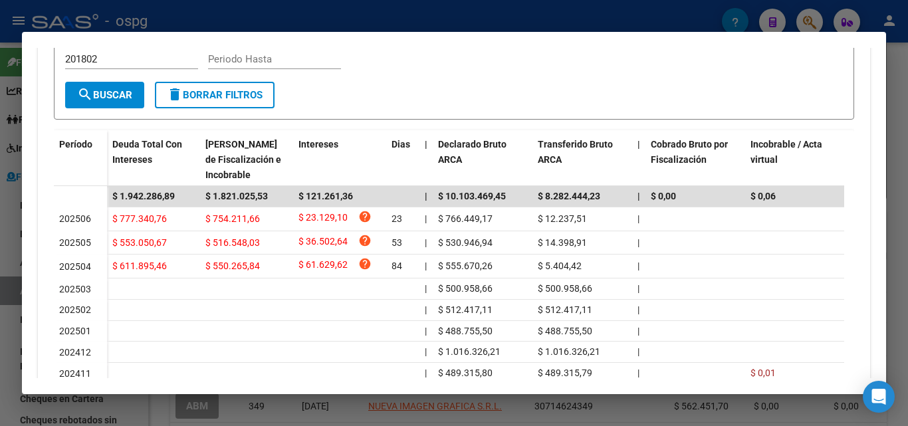
click at [0, 308] on div at bounding box center [454, 213] width 908 height 426
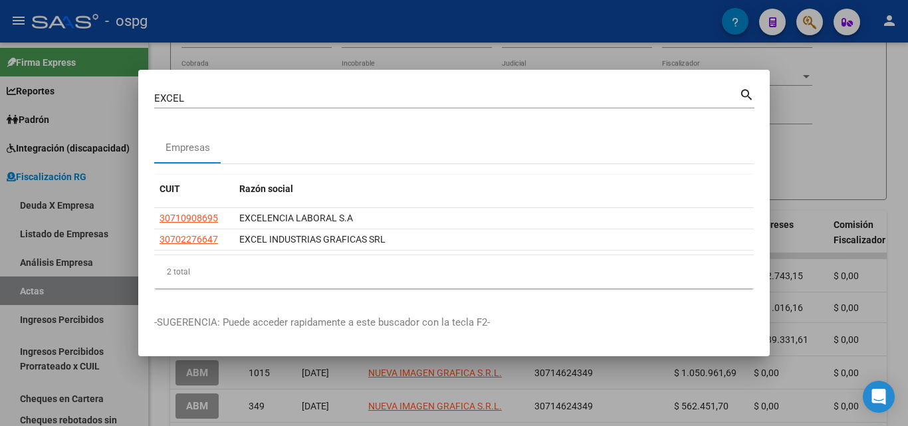
click at [601, 37] on div at bounding box center [454, 213] width 908 height 426
click at [601, 36] on mat-toolbar "menu - ospg person" at bounding box center [454, 21] width 908 height 43
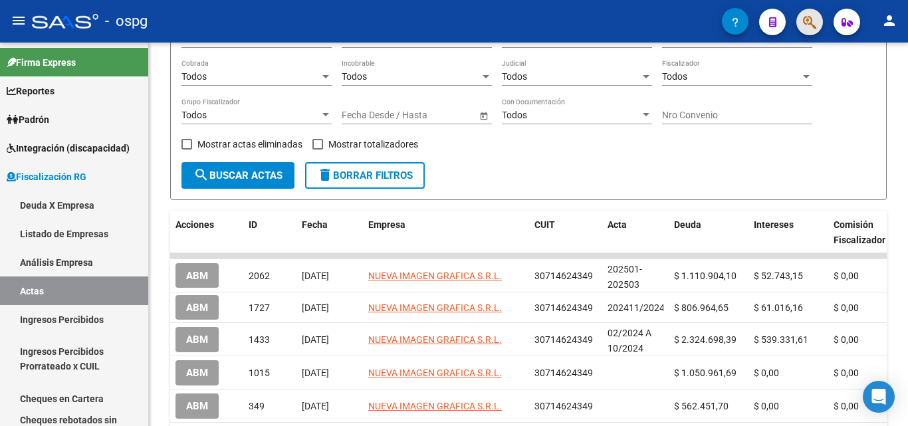
click at [818, 23] on button "button" at bounding box center [809, 22] width 27 height 27
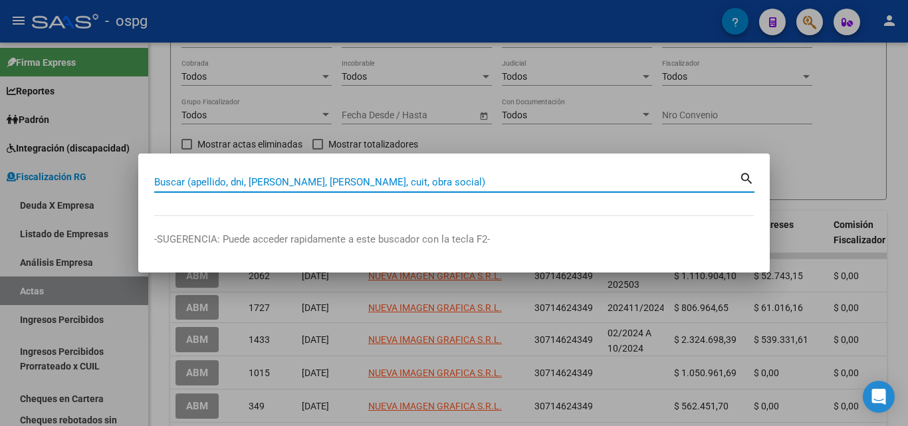
click at [524, 181] on input "Buscar (apellido, dni, [PERSON_NAME], [PERSON_NAME], cuit, obra social)" at bounding box center [446, 182] width 585 height 12
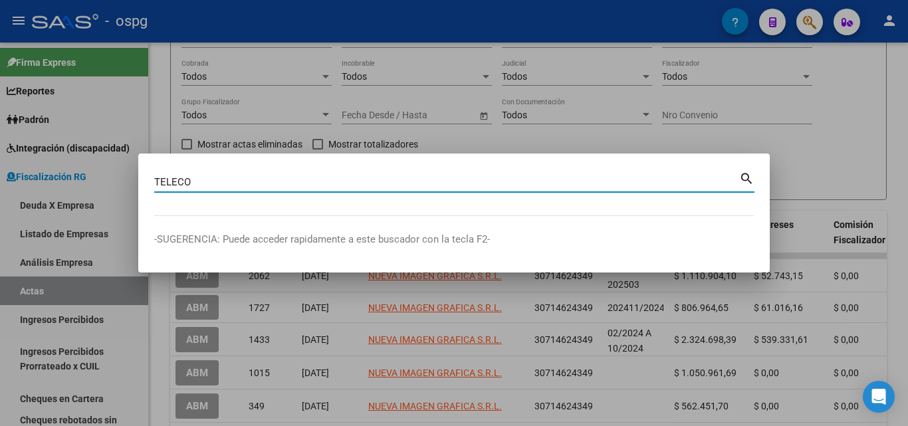
type input "TELECO"
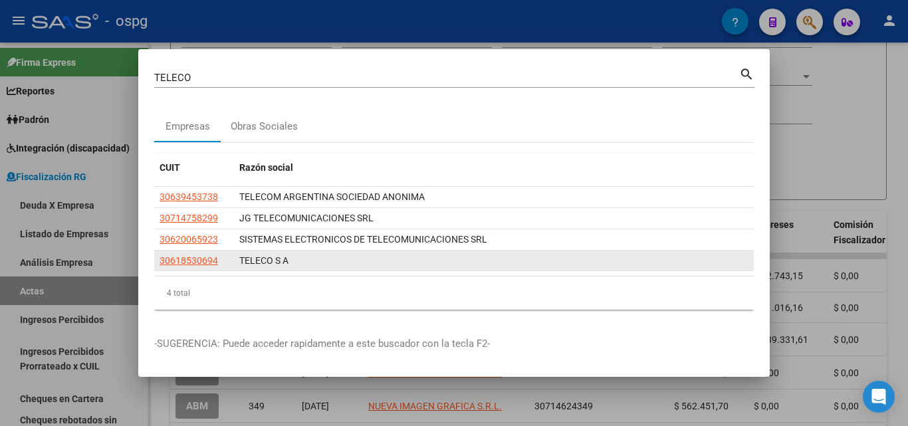
click at [174, 267] on app-link-go-to "30618530694" at bounding box center [189, 260] width 58 height 15
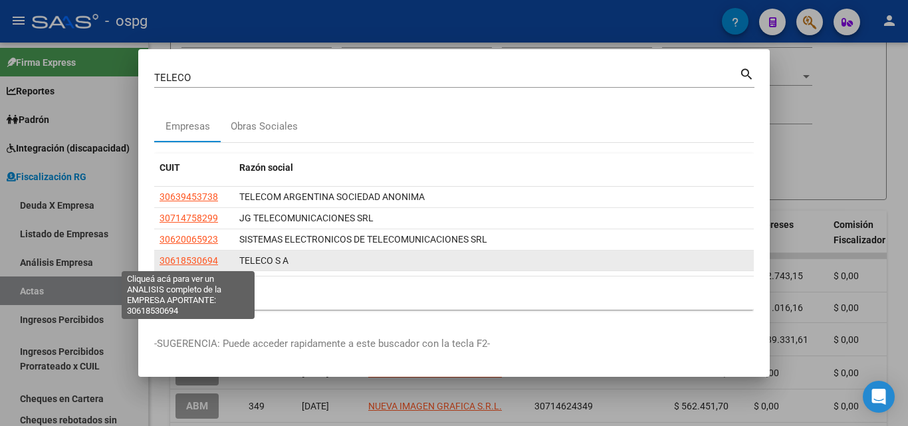
click at [173, 260] on span "30618530694" at bounding box center [189, 260] width 58 height 11
type textarea "30618530694"
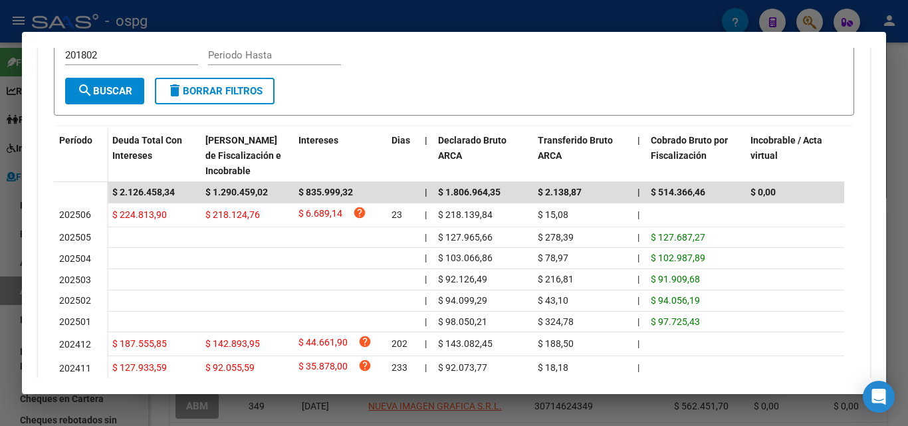
scroll to position [465, 0]
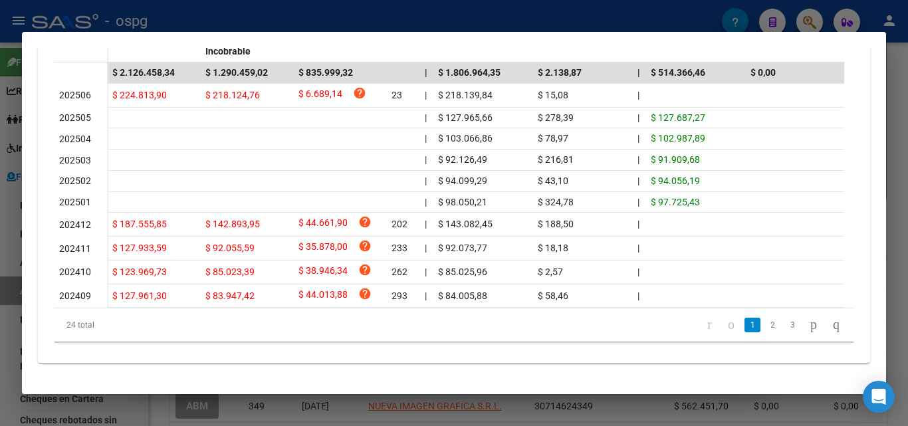
click at [0, 295] on div at bounding box center [454, 213] width 908 height 426
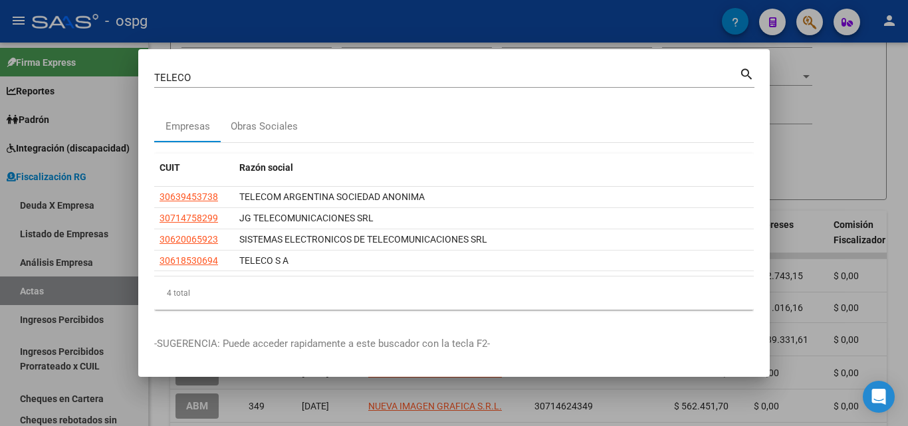
click at [542, 388] on div at bounding box center [454, 213] width 908 height 426
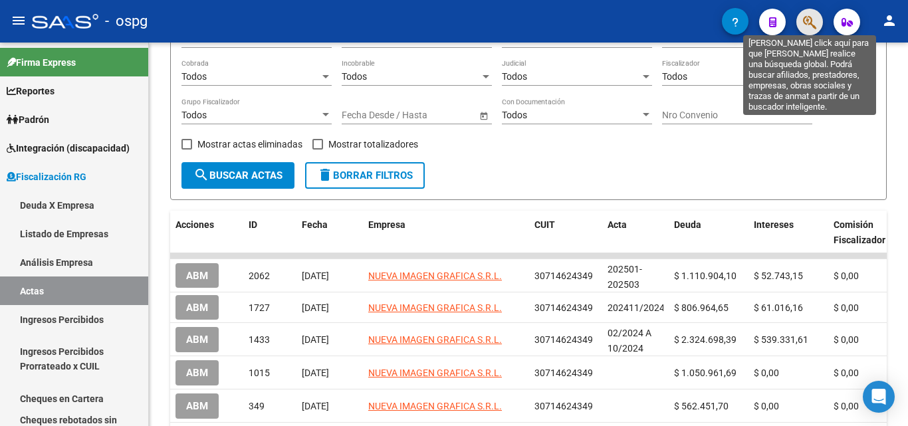
click at [804, 18] on icon "button" at bounding box center [809, 22] width 13 height 15
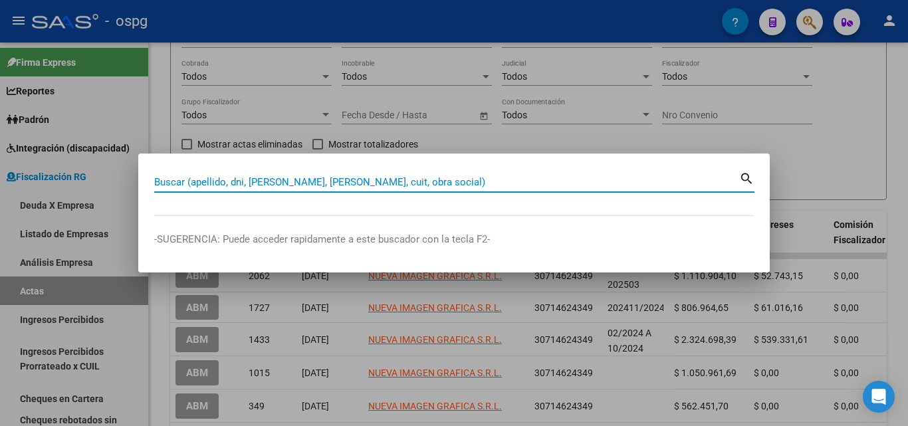
click at [401, 178] on input "Buscar (apellido, dni, [PERSON_NAME], [PERSON_NAME], cuit, obra social)" at bounding box center [446, 182] width 585 height 12
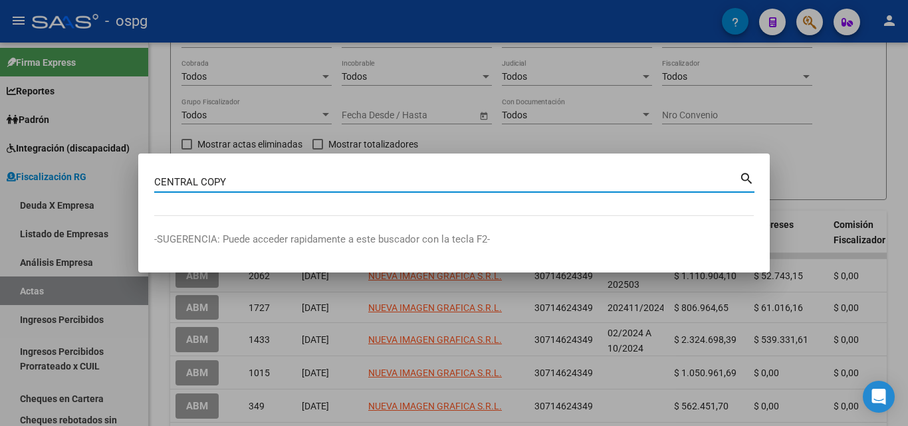
type input "CENTRAL COPY"
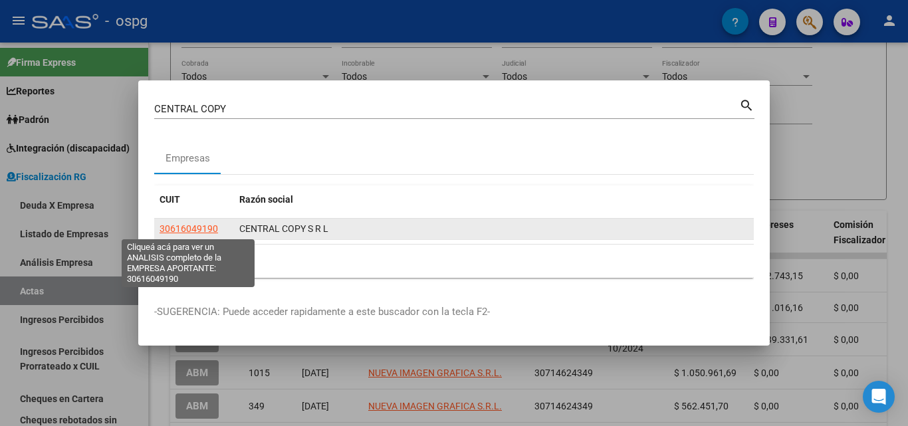
click at [197, 224] on span "30616049190" at bounding box center [189, 228] width 58 height 11
type textarea "30616049190"
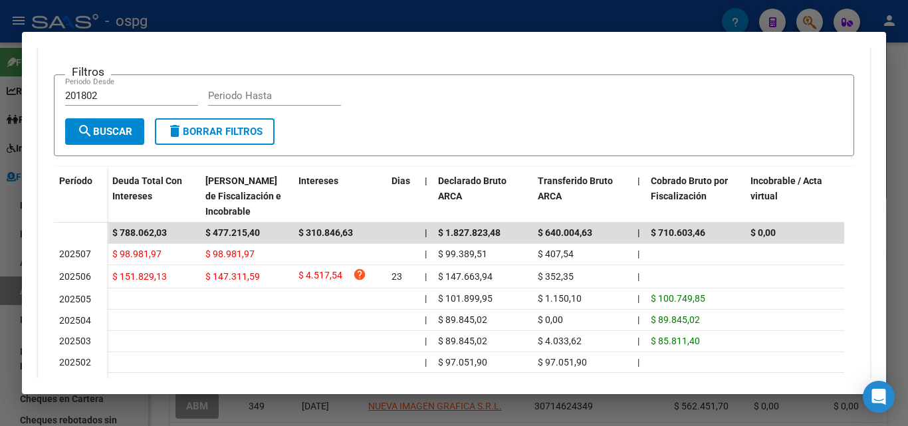
scroll to position [332, 0]
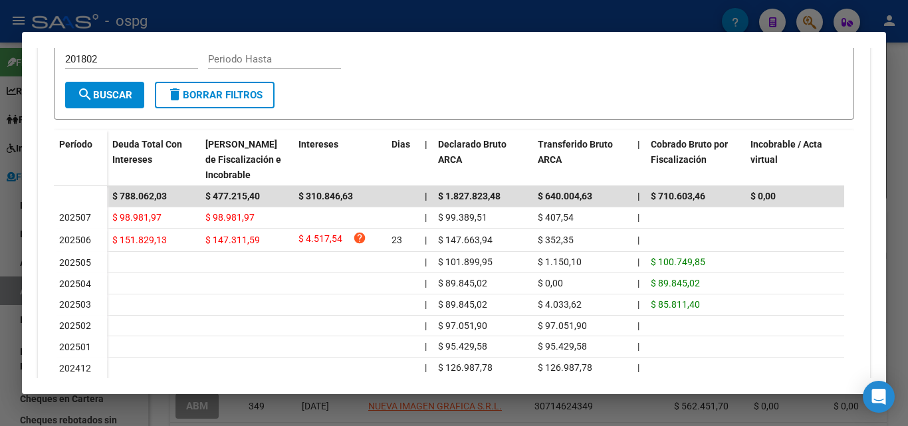
click at [0, 354] on div at bounding box center [454, 213] width 908 height 426
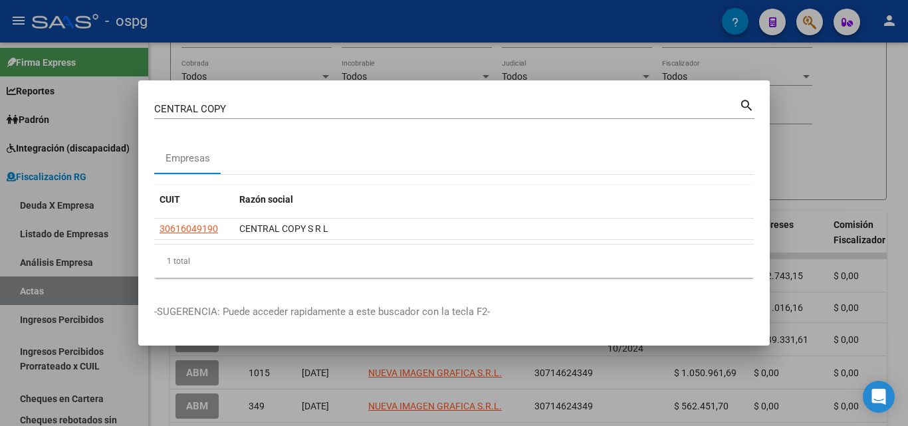
click at [899, 98] on div at bounding box center [454, 213] width 908 height 426
drag, startPoint x: 899, startPoint y: 98, endPoint x: 877, endPoint y: 91, distance: 23.1
click at [892, 97] on div "FISCALIZACION REGIMEN GENERAL -> Listado de Actas add Crear Acta cloud_download…" at bounding box center [528, 207] width 759 height 594
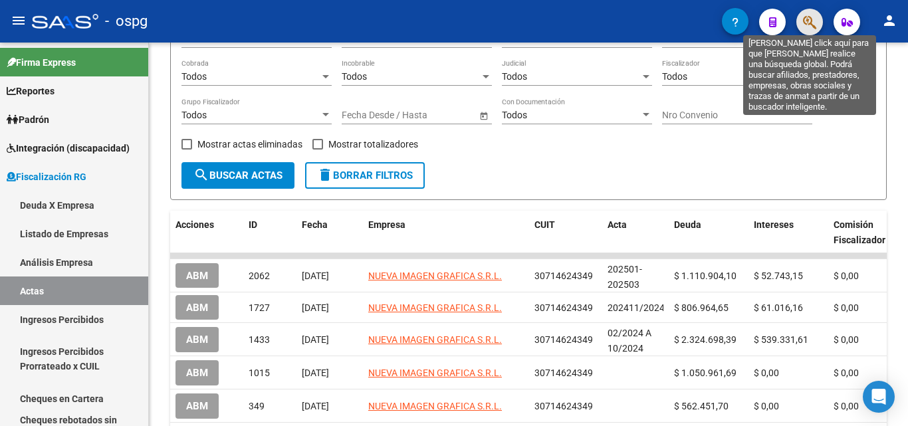
click at [808, 21] on icon "button" at bounding box center [809, 22] width 13 height 15
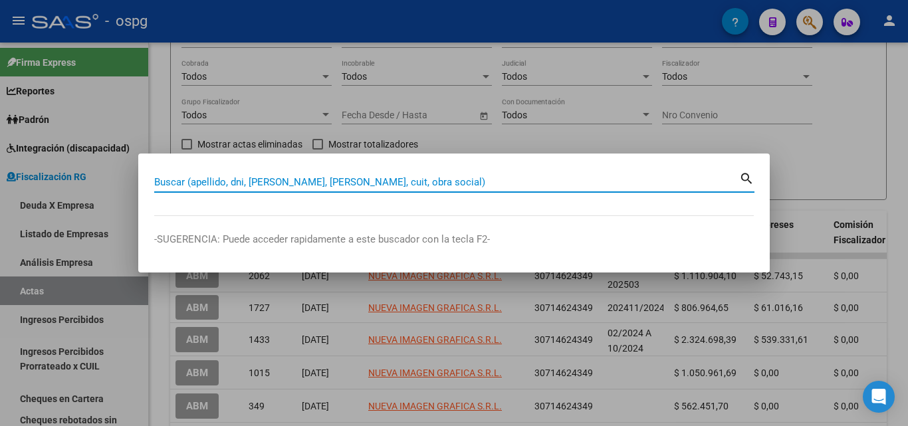
click at [191, 177] on input "Buscar (apellido, dni, [PERSON_NAME], [PERSON_NAME], cuit, obra social)" at bounding box center [446, 182] width 585 height 12
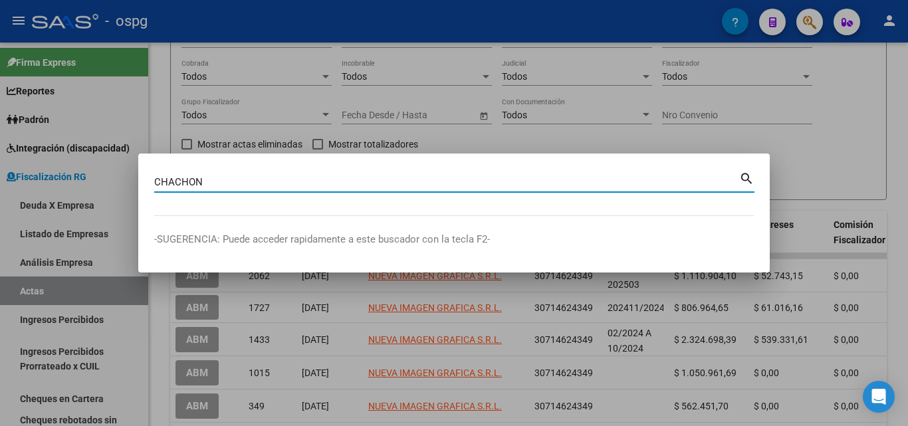
type input "CHACHON"
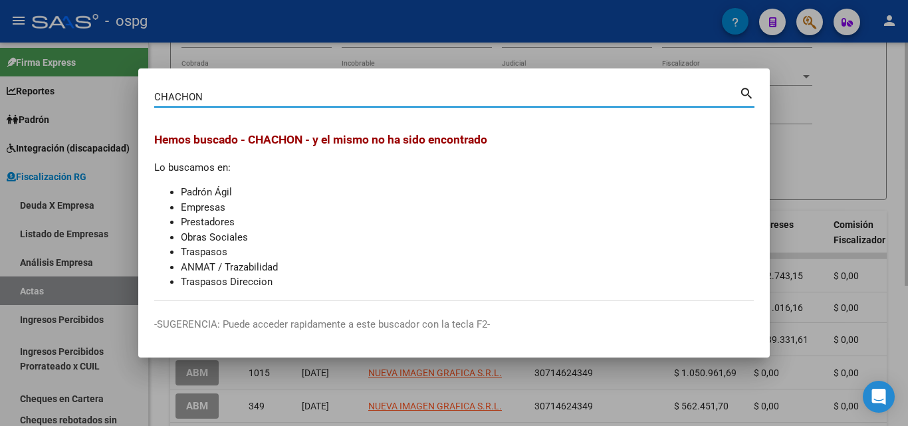
drag, startPoint x: 852, startPoint y: 164, endPoint x: 820, endPoint y: 112, distance: 61.4
click at [851, 162] on div at bounding box center [454, 213] width 908 height 426
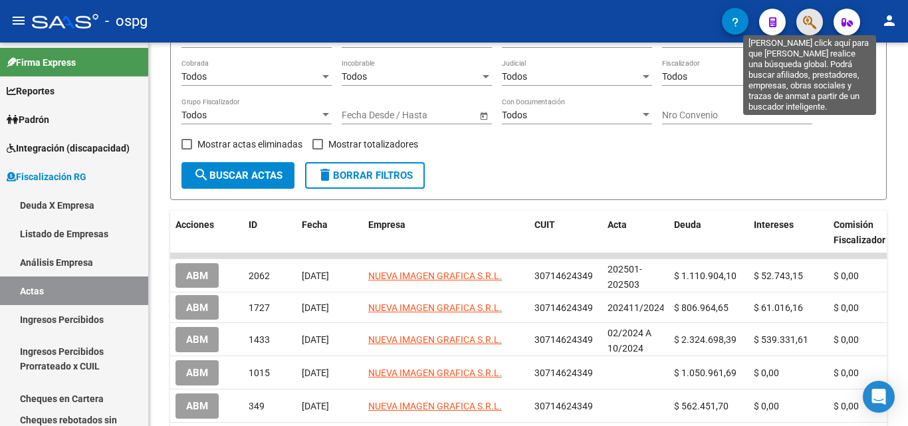
click at [814, 20] on icon "button" at bounding box center [809, 22] width 13 height 15
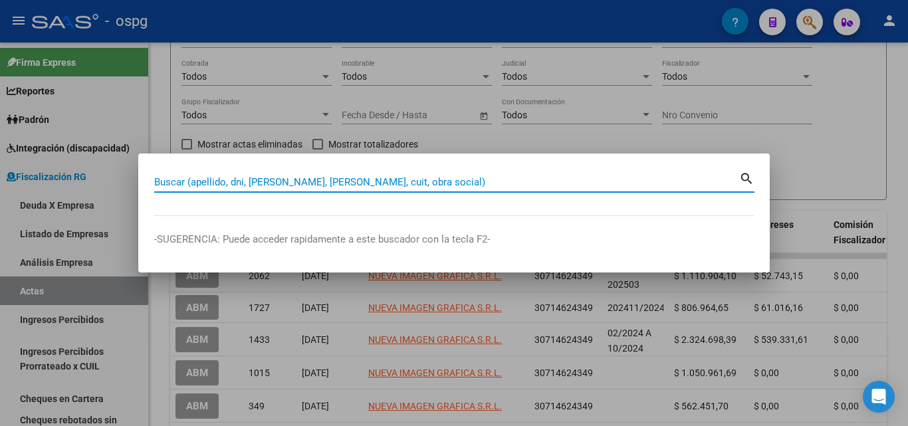
click at [345, 180] on input "Buscar (apellido, dni, [PERSON_NAME], [PERSON_NAME], cuit, obra social)" at bounding box center [446, 182] width 585 height 12
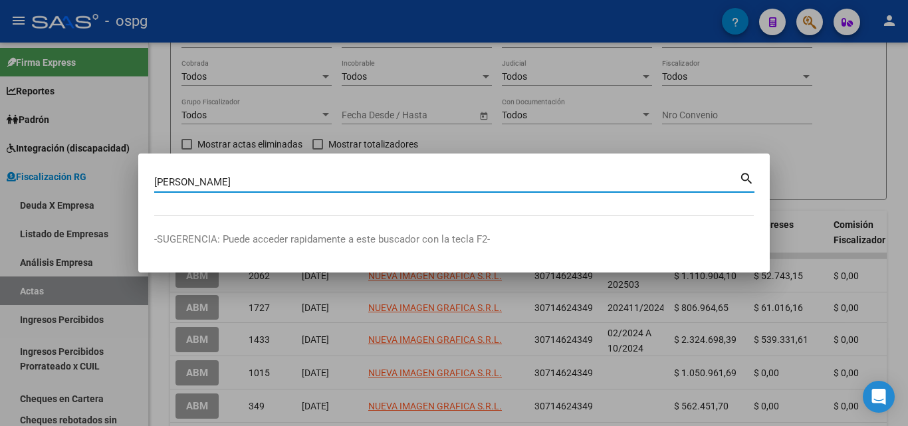
type input "[PERSON_NAME]"
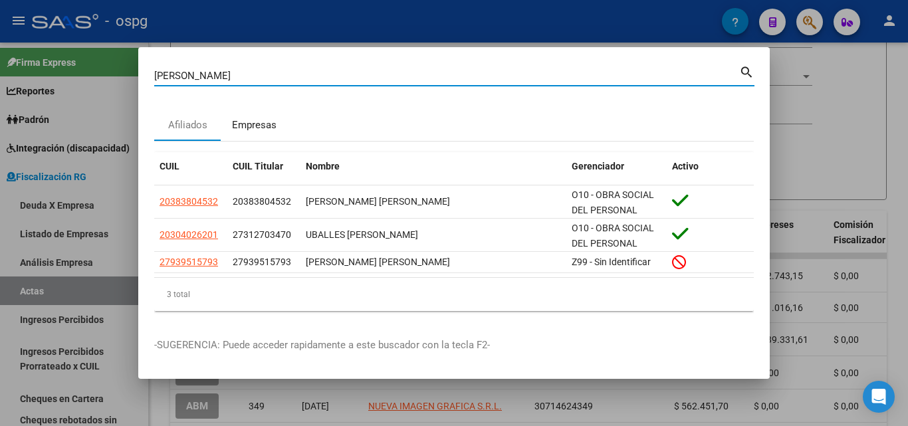
click at [245, 122] on div "Empresas" at bounding box center [254, 125] width 45 height 15
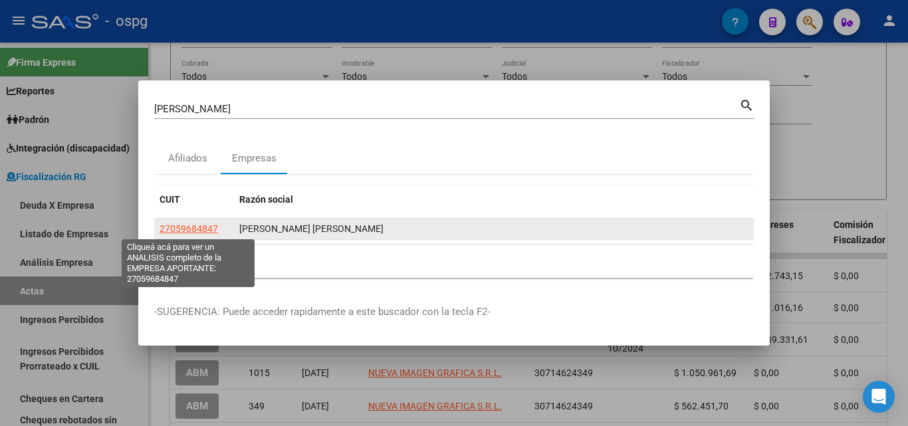
click at [170, 224] on span "27059684847" at bounding box center [189, 228] width 58 height 11
type textarea "27059684847"
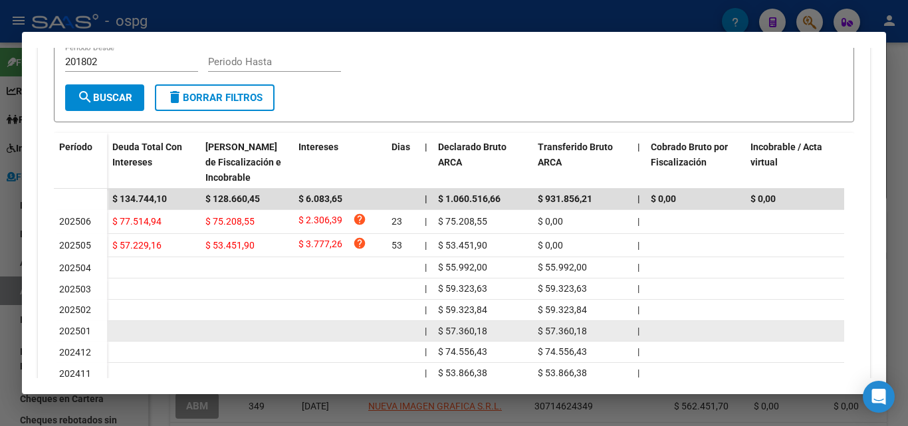
scroll to position [399, 0]
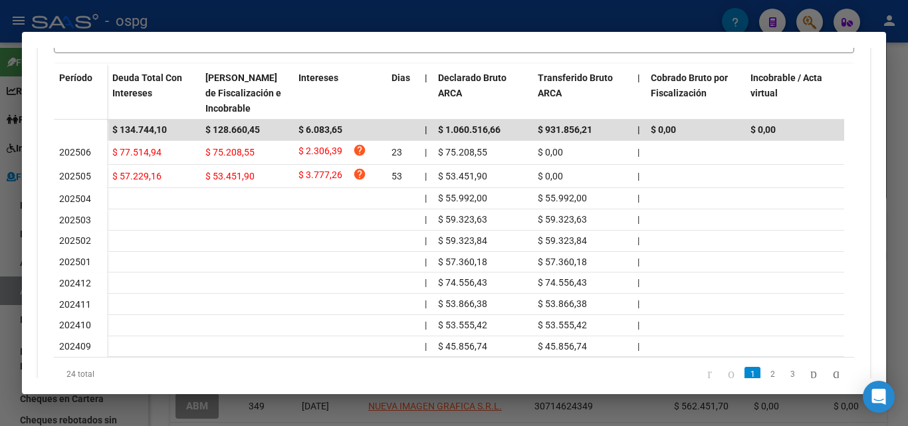
click at [0, 362] on div at bounding box center [454, 213] width 908 height 426
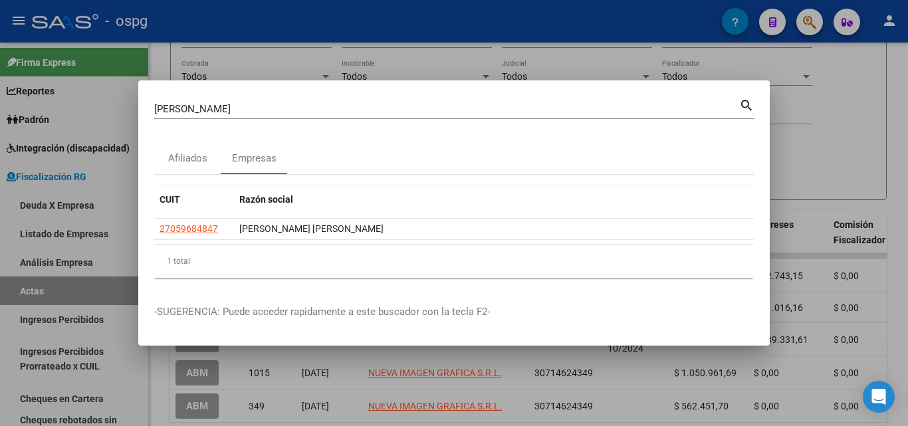
click at [573, 3] on div at bounding box center [454, 213] width 908 height 426
click at [573, 3] on mat-toolbar "menu - ospg person" at bounding box center [454, 21] width 908 height 43
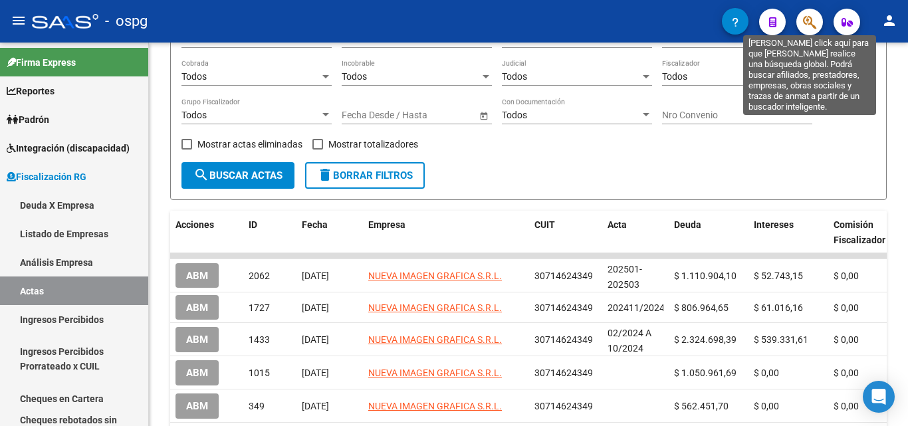
click at [811, 24] on icon "button" at bounding box center [809, 22] width 13 height 15
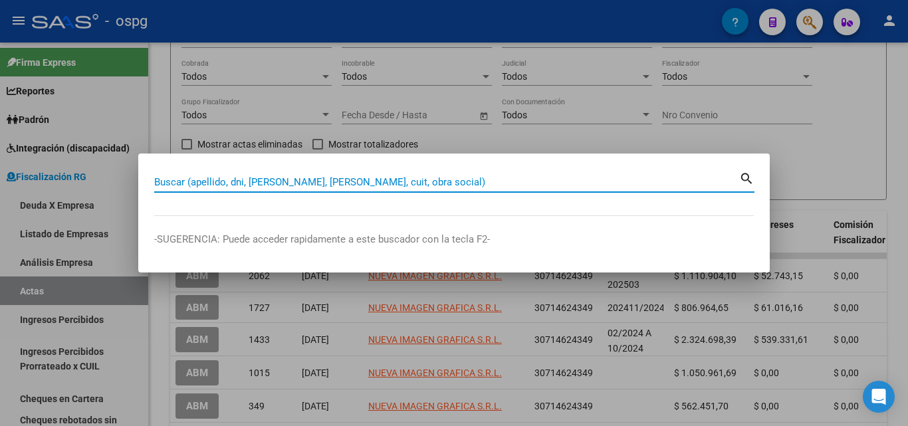
click at [340, 181] on input "Buscar (apellido, dni, [PERSON_NAME], [PERSON_NAME], cuit, obra social)" at bounding box center [446, 182] width 585 height 12
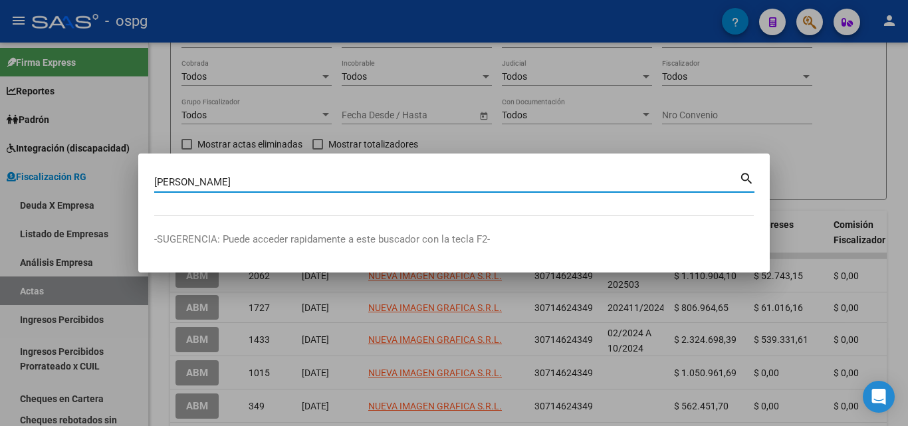
type input "[PERSON_NAME]"
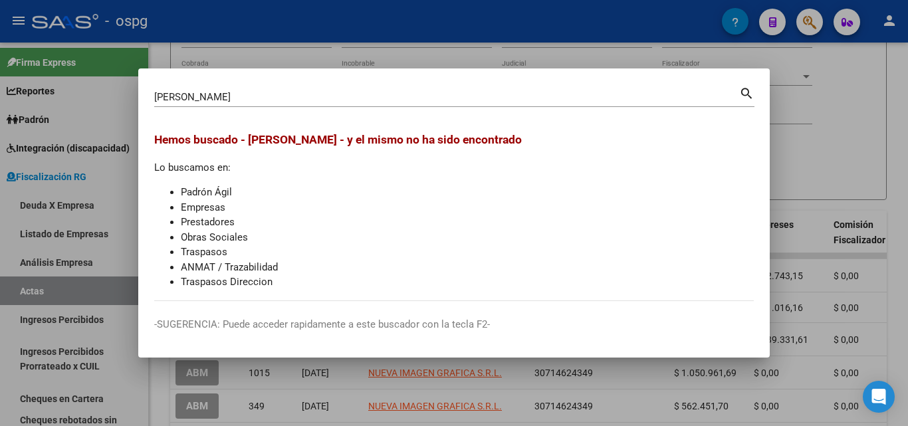
click at [883, 115] on div at bounding box center [454, 213] width 908 height 426
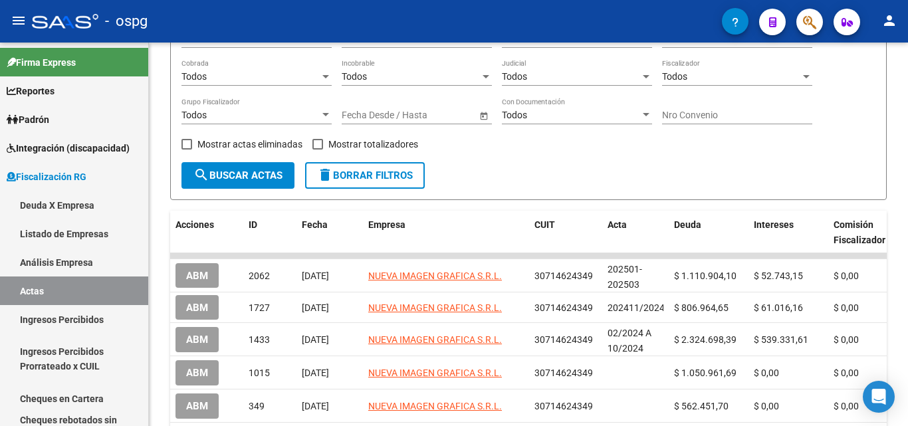
click at [820, 16] on button "button" at bounding box center [809, 22] width 27 height 27
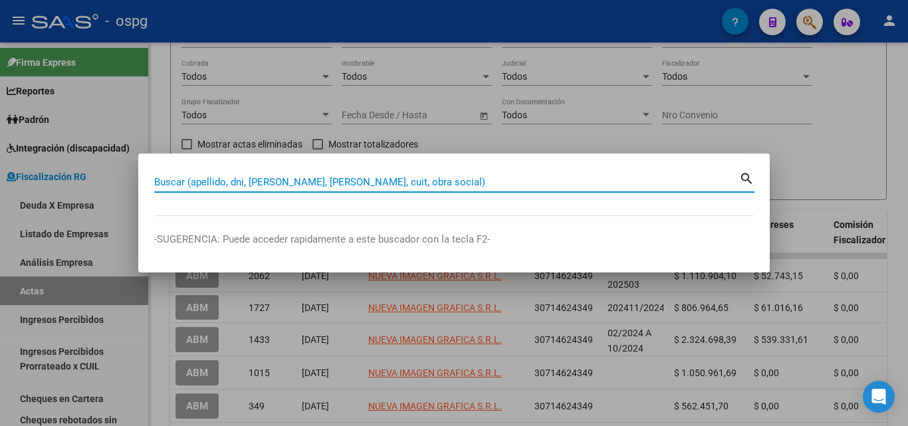
click at [346, 179] on input "Buscar (apellido, dni, [PERSON_NAME], [PERSON_NAME], cuit, obra social)" at bounding box center [446, 182] width 585 height 12
type input "T"
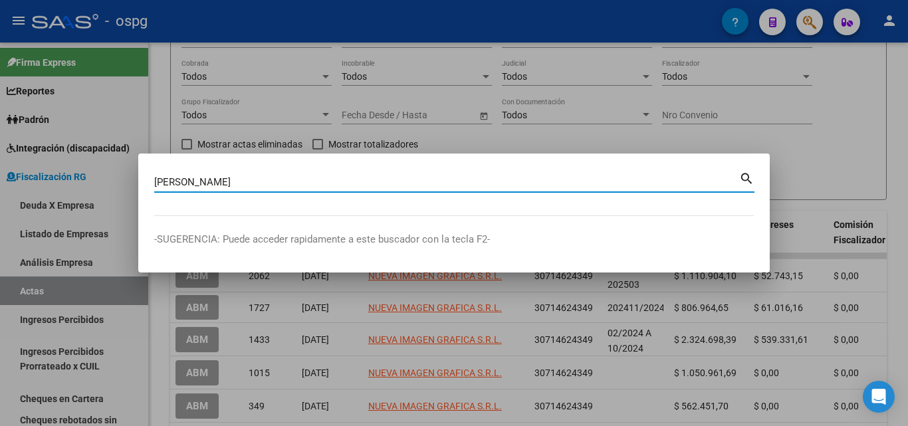
type input "[PERSON_NAME]"
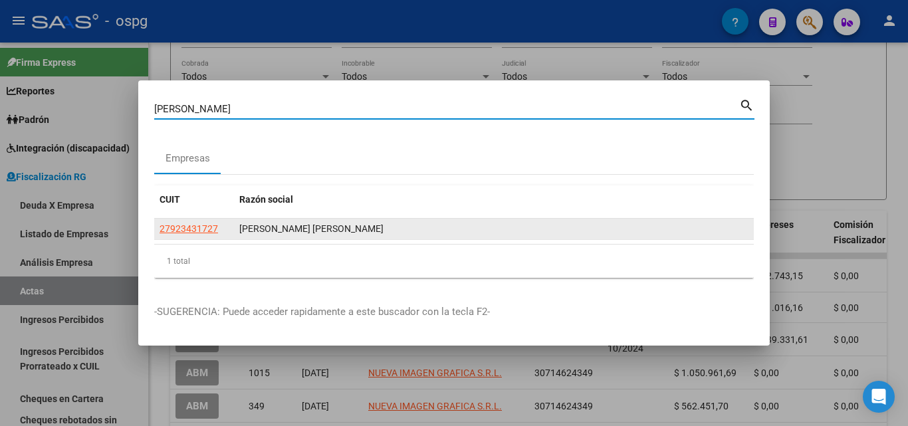
click at [169, 234] on app-link-go-to "27923431727" at bounding box center [189, 228] width 58 height 15
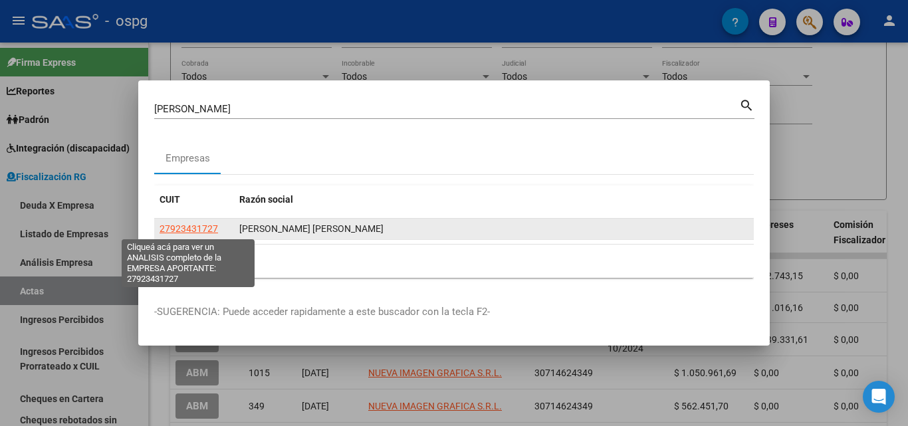
click at [173, 225] on span "27923431727" at bounding box center [189, 228] width 58 height 11
type textarea "27923431727"
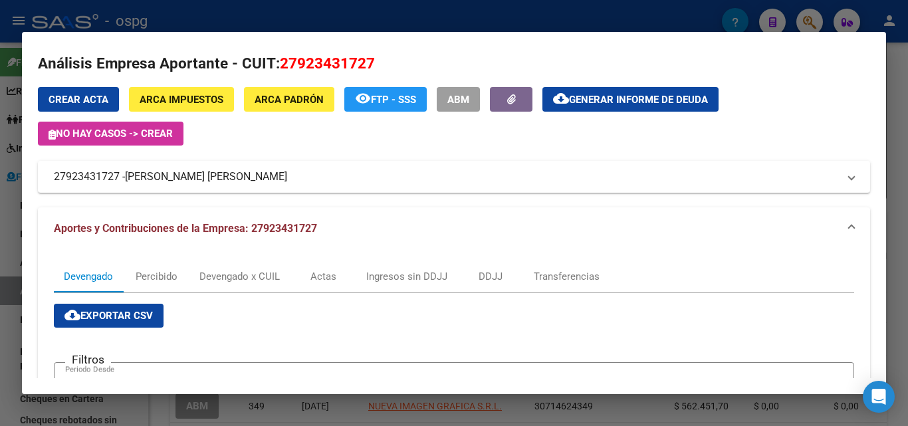
scroll to position [0, 0]
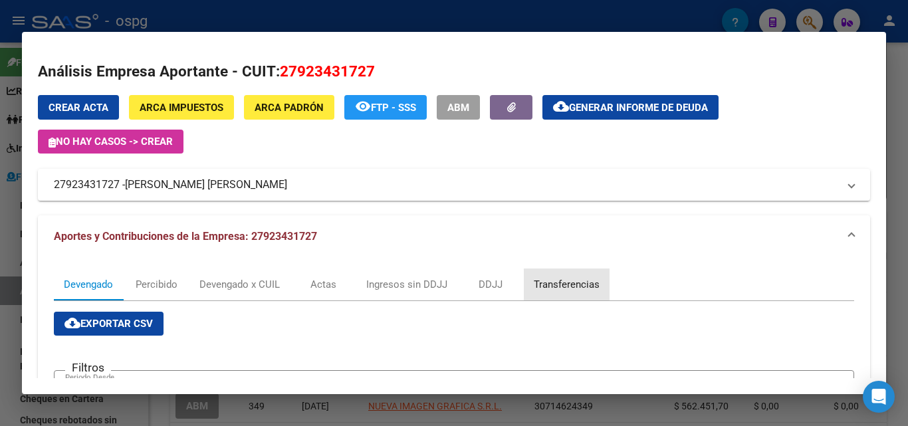
click at [574, 284] on div "Transferencias" at bounding box center [567, 284] width 66 height 15
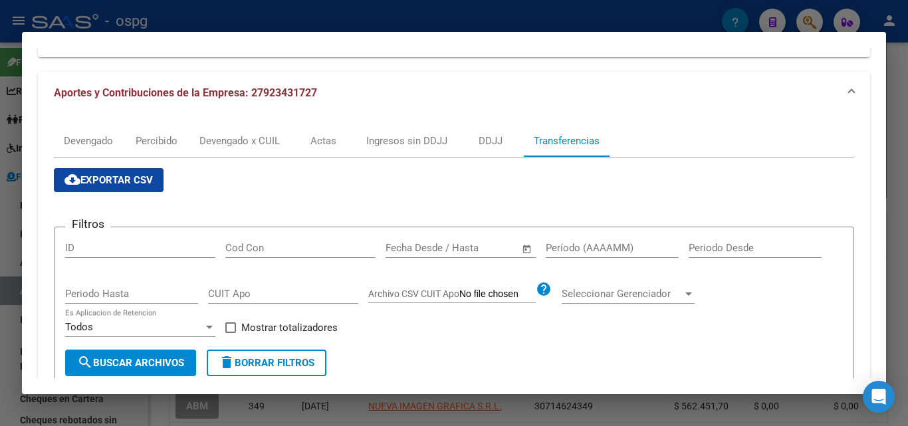
scroll to position [133, 0]
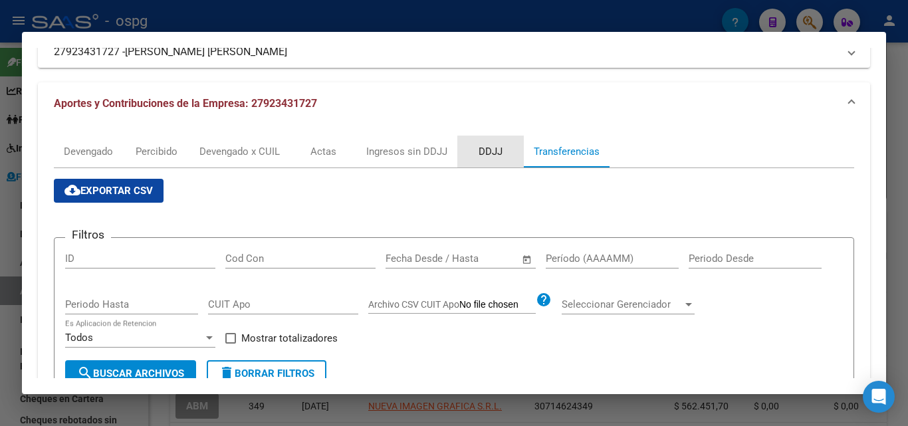
click at [497, 151] on div "DDJJ" at bounding box center [491, 151] width 24 height 15
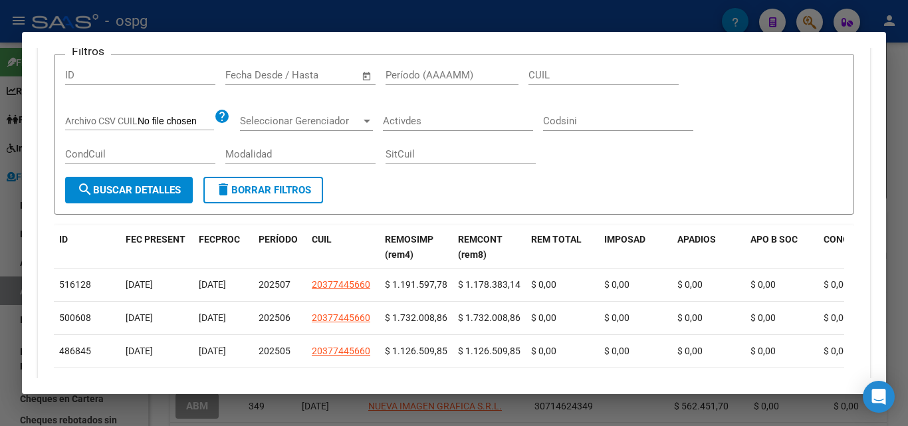
scroll to position [199, 0]
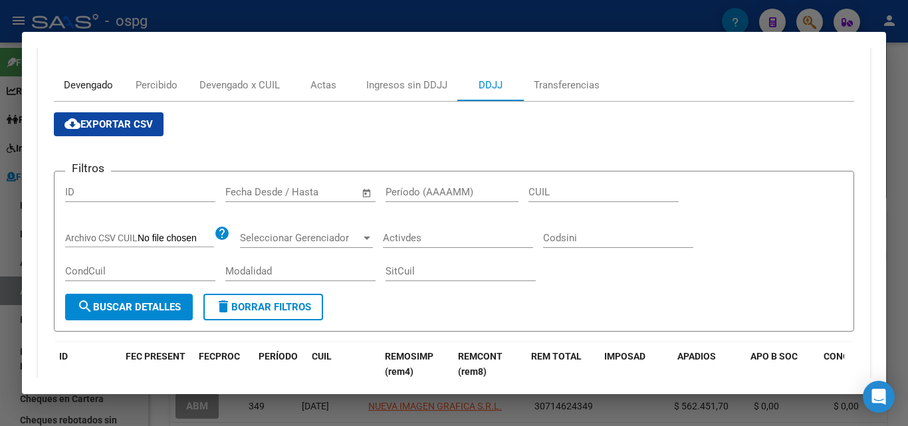
click at [75, 82] on div "Devengado" at bounding box center [88, 85] width 49 height 15
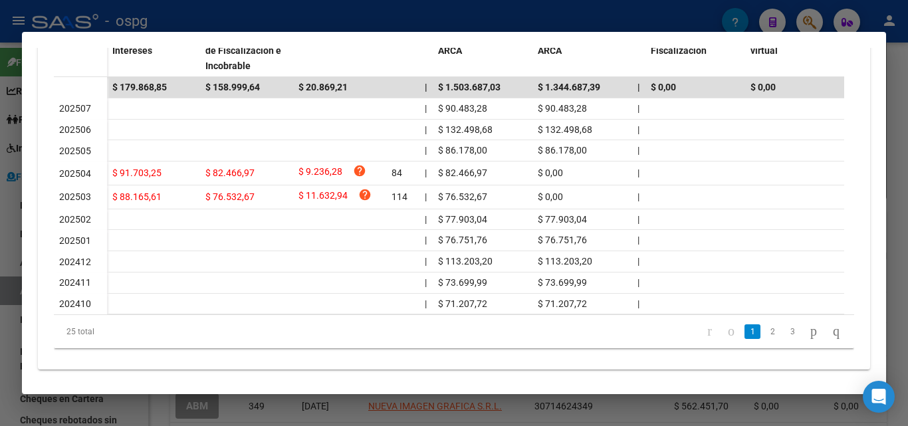
scroll to position [459, 0]
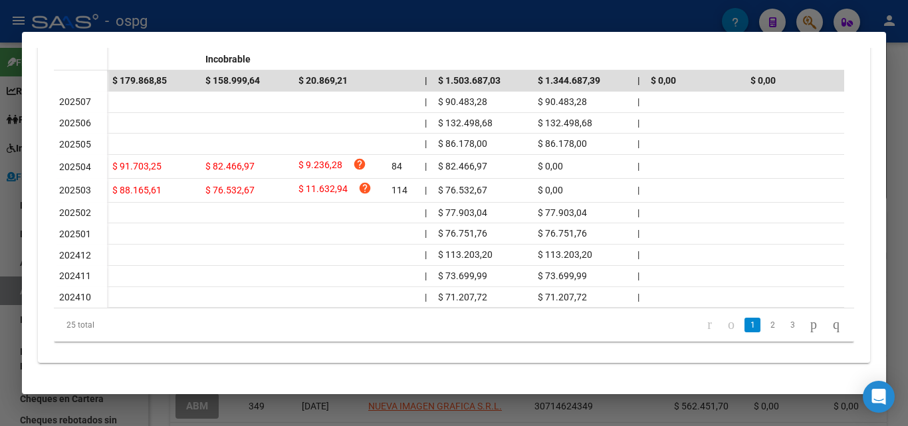
click at [899, 90] on div at bounding box center [454, 213] width 908 height 426
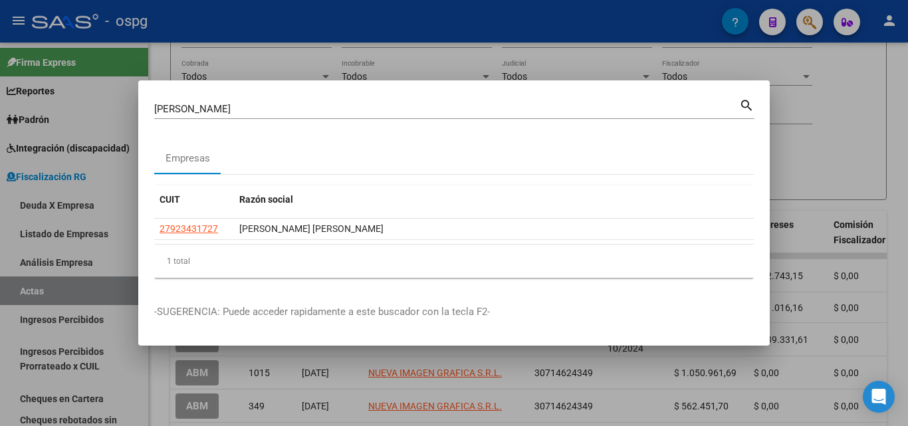
click at [899, 90] on div at bounding box center [454, 213] width 908 height 426
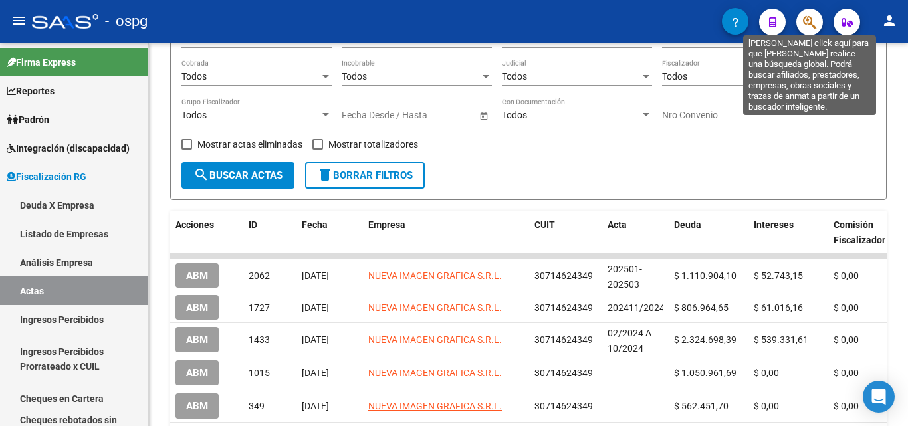
click at [810, 26] on icon "button" at bounding box center [809, 22] width 13 height 15
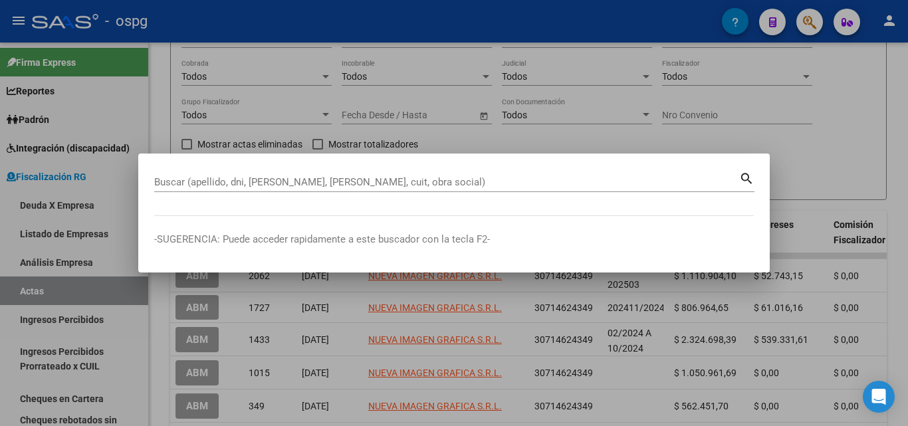
click at [260, 175] on div "Buscar (apellido, dni, [PERSON_NAME], [PERSON_NAME], cuit, obra social)" at bounding box center [446, 182] width 585 height 20
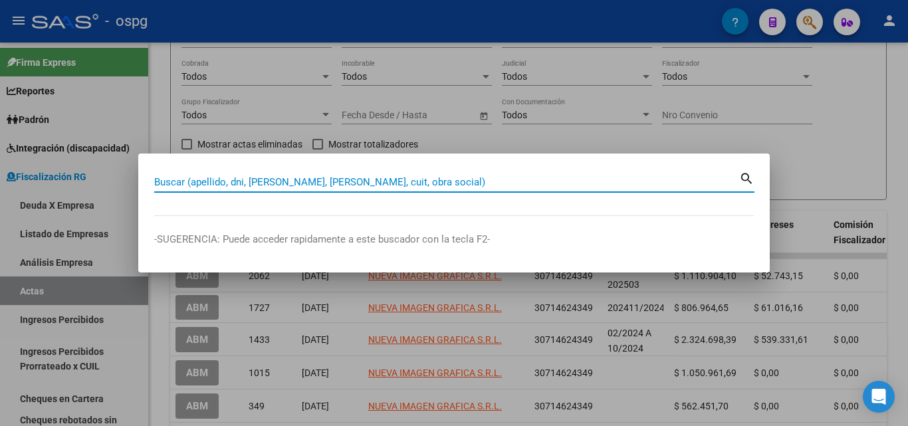
click at [259, 176] on input "Buscar (apellido, dni, [PERSON_NAME], [PERSON_NAME], cuit, obra social)" at bounding box center [446, 182] width 585 height 12
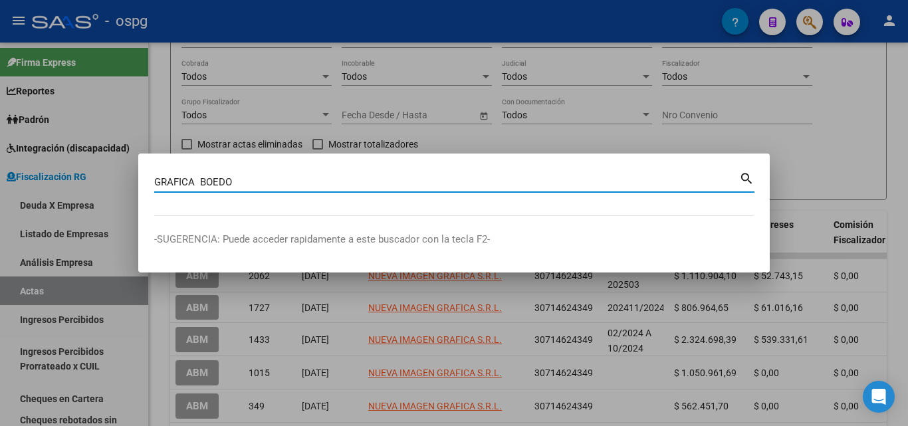
type input "GRAFICA BOEDO"
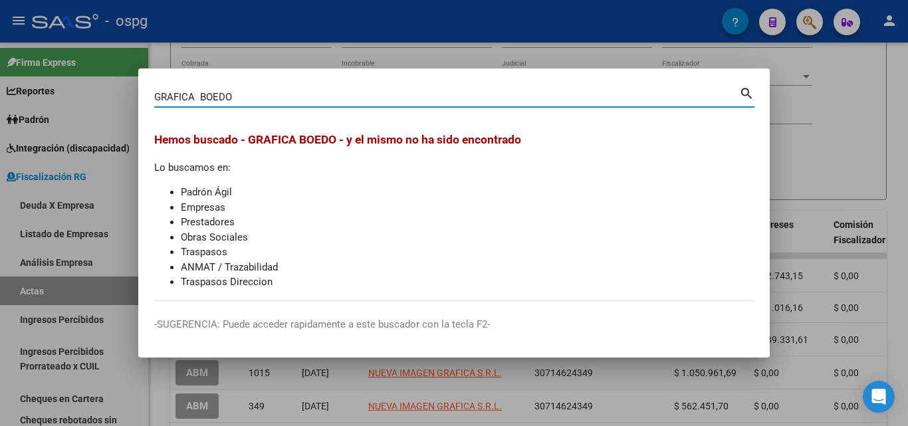
click at [844, 142] on div at bounding box center [454, 213] width 908 height 426
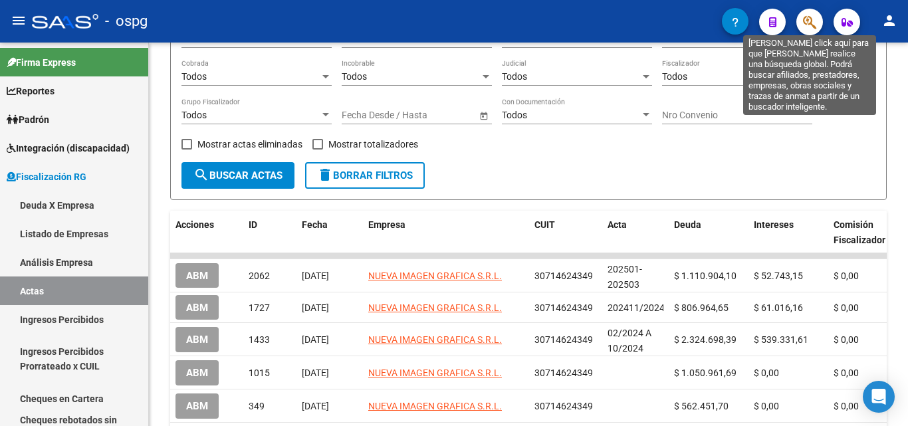
click at [810, 29] on icon "button" at bounding box center [809, 22] width 13 height 15
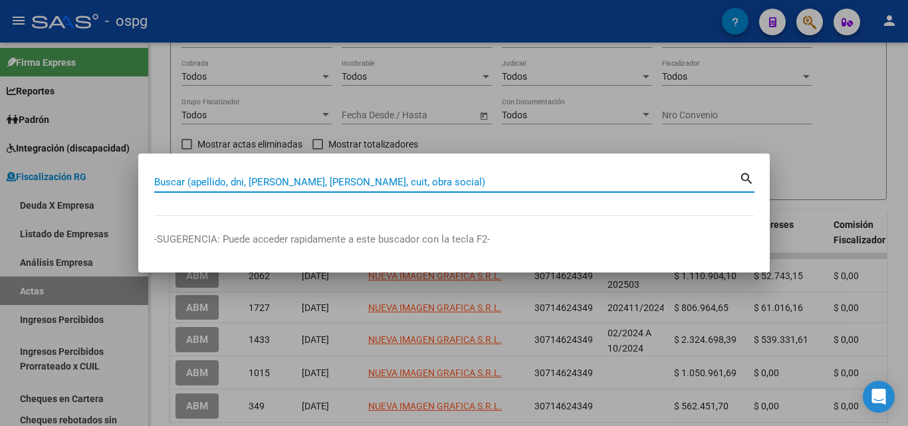
click at [252, 179] on input "Buscar (apellido, dni, [PERSON_NAME], [PERSON_NAME], cuit, obra social)" at bounding box center [446, 182] width 585 height 12
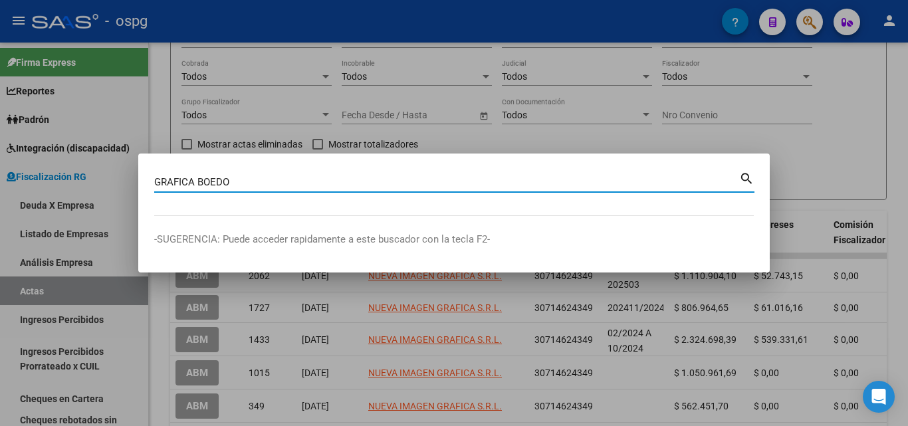
type input "GRAFICA BOEDO"
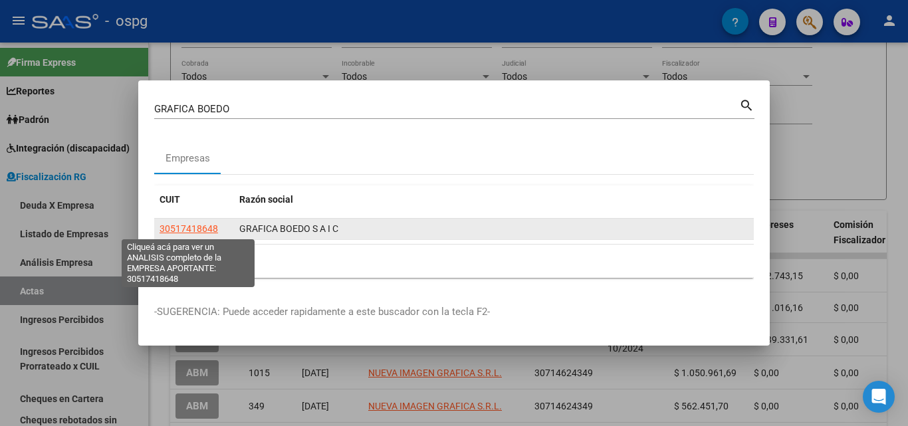
click at [199, 228] on span "30517418648" at bounding box center [189, 228] width 58 height 11
type textarea "30517418648"
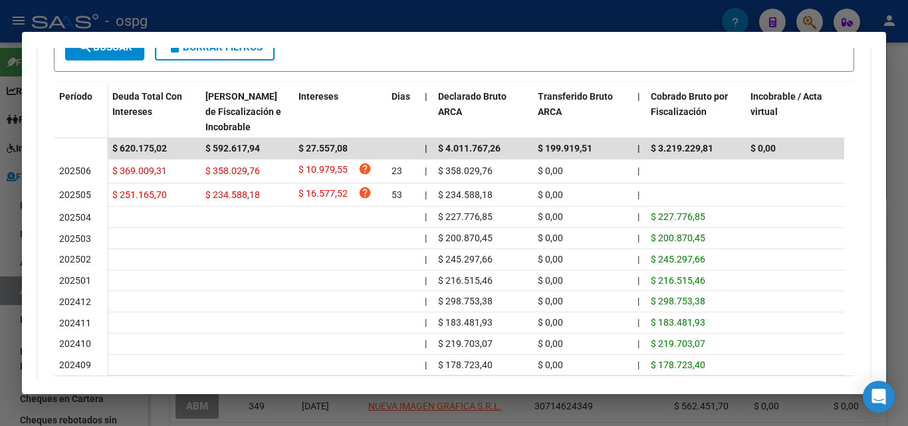
scroll to position [399, 0]
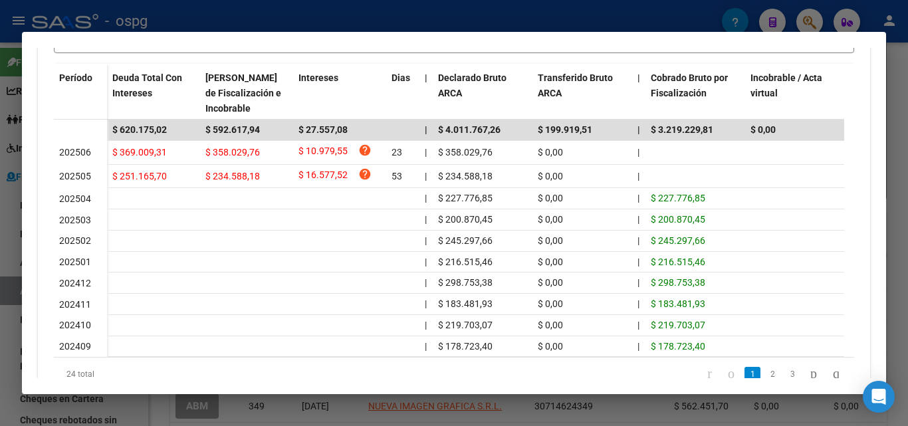
drag, startPoint x: 899, startPoint y: 116, endPoint x: 895, endPoint y: 109, distance: 8.0
click at [899, 116] on div at bounding box center [454, 213] width 908 height 426
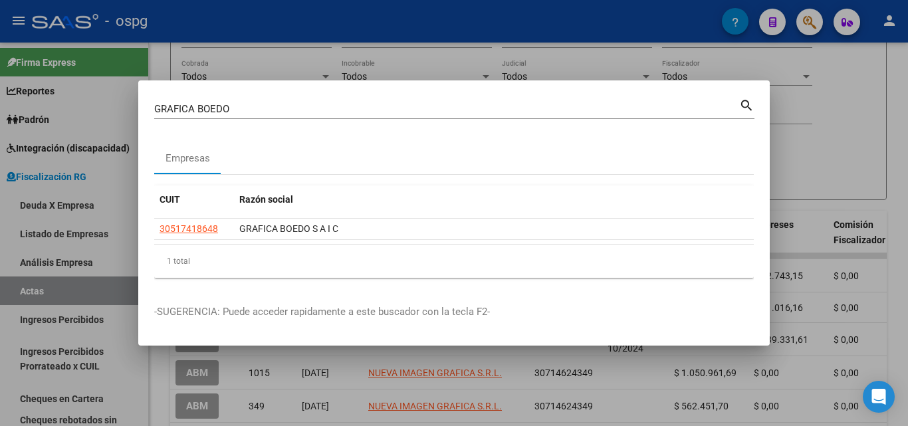
drag, startPoint x: 837, startPoint y: 89, endPoint x: 799, endPoint y: 27, distance: 73.1
click at [834, 84] on div at bounding box center [454, 213] width 908 height 426
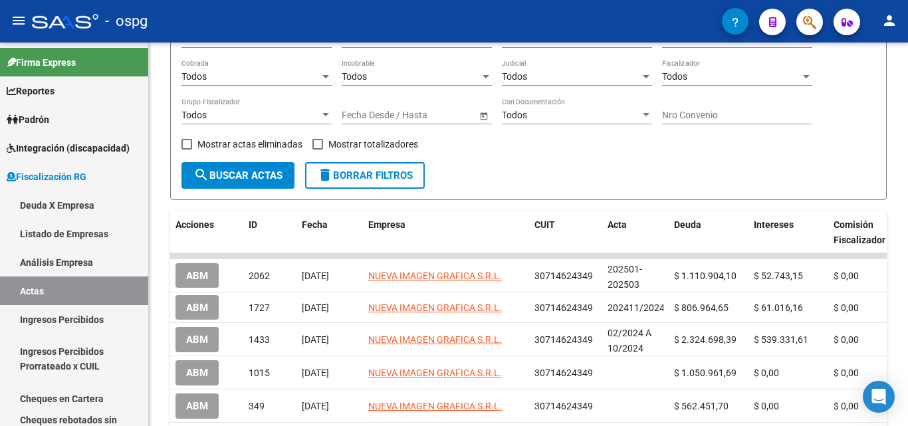
click at [800, 22] on button "button" at bounding box center [809, 22] width 27 height 27
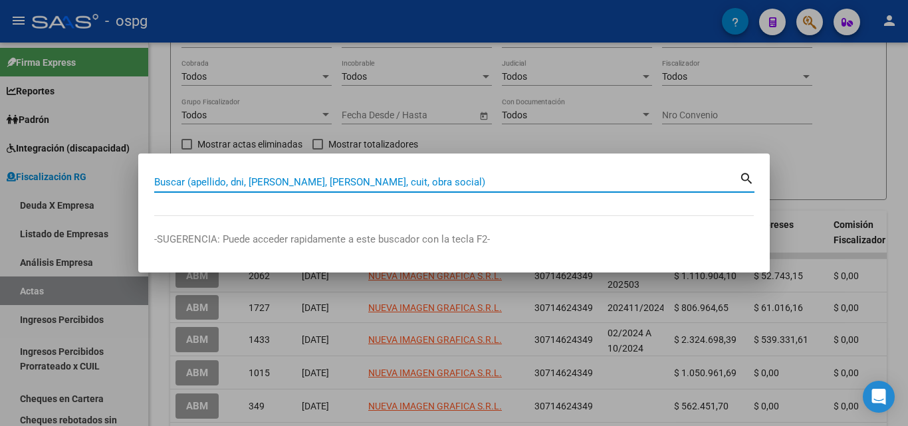
click at [312, 183] on input "Buscar (apellido, dni, [PERSON_NAME], [PERSON_NAME], cuit, obra social)" at bounding box center [446, 182] width 585 height 12
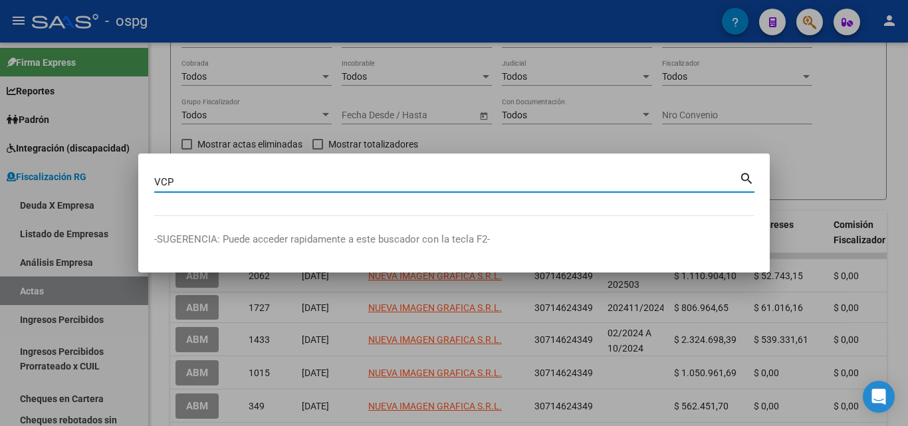
type input "VCP"
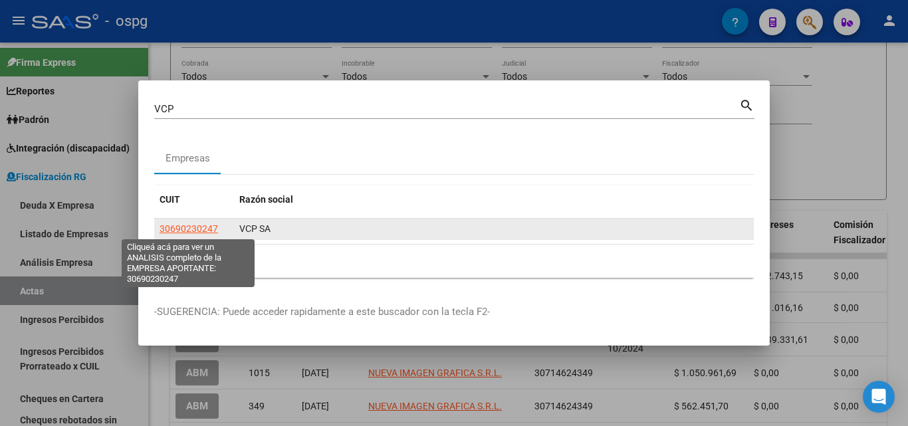
click at [187, 226] on span "30690230247" at bounding box center [189, 228] width 58 height 11
type textarea "30690230247"
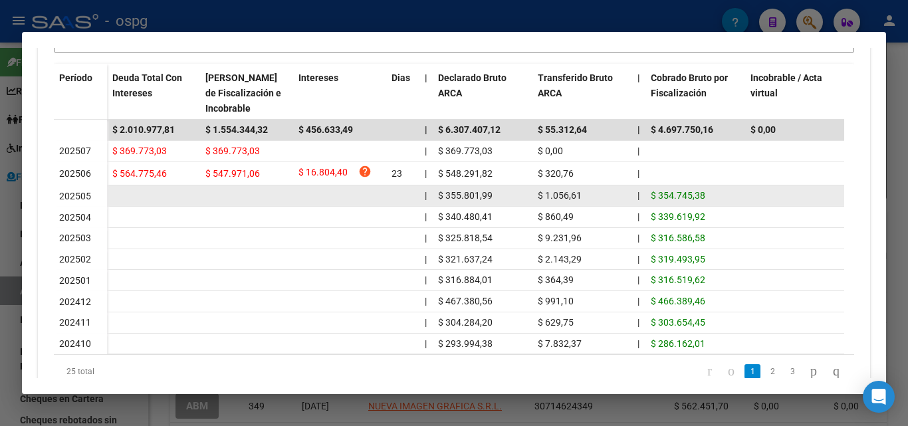
click at [68, 198] on span "202505" at bounding box center [75, 196] width 32 height 11
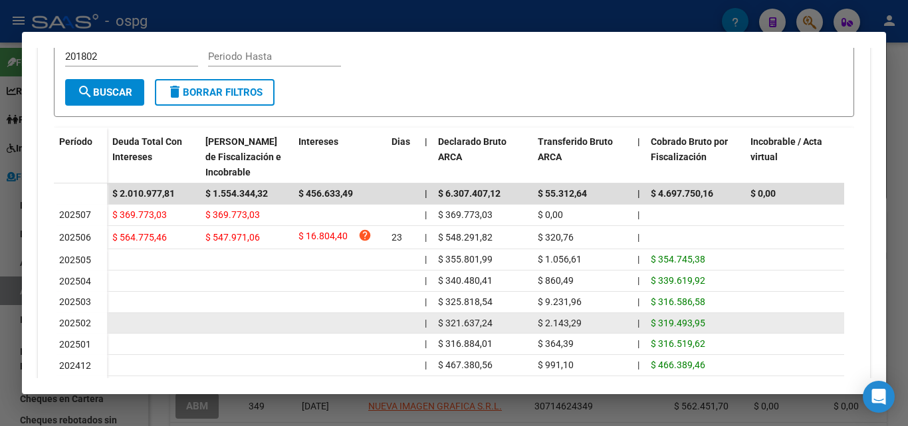
scroll to position [323, 0]
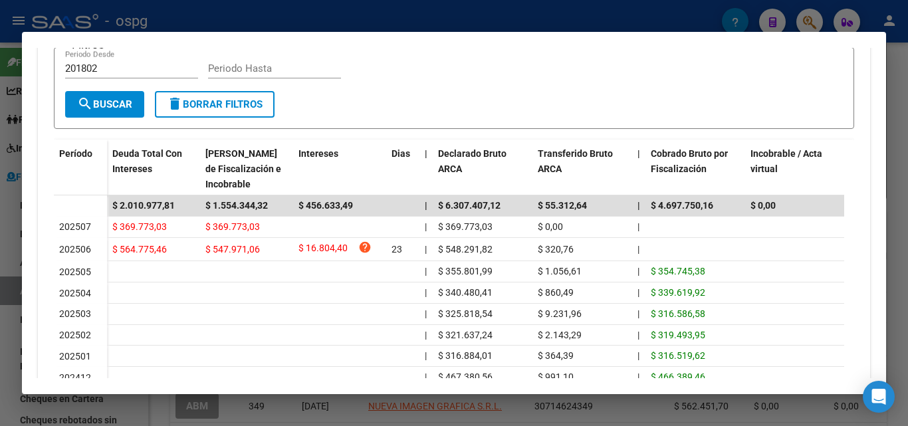
drag, startPoint x: 0, startPoint y: 283, endPoint x: 0, endPoint y: 273, distance: 9.3
click at [0, 282] on div at bounding box center [454, 213] width 908 height 426
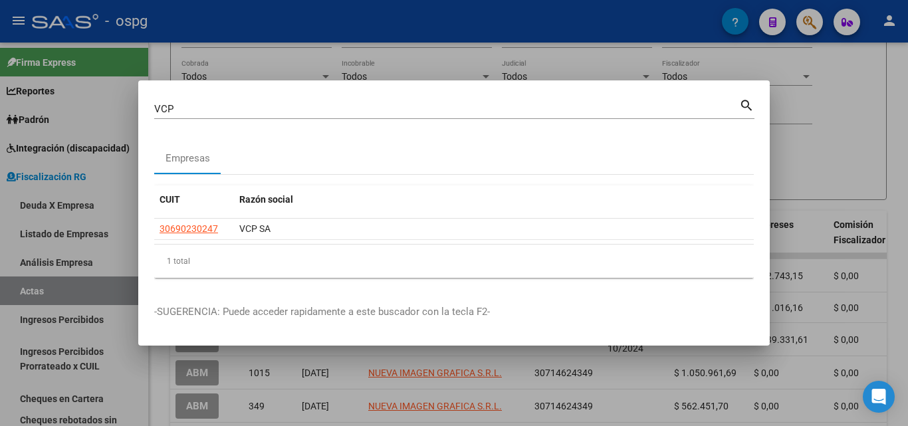
click at [848, 141] on div at bounding box center [454, 213] width 908 height 426
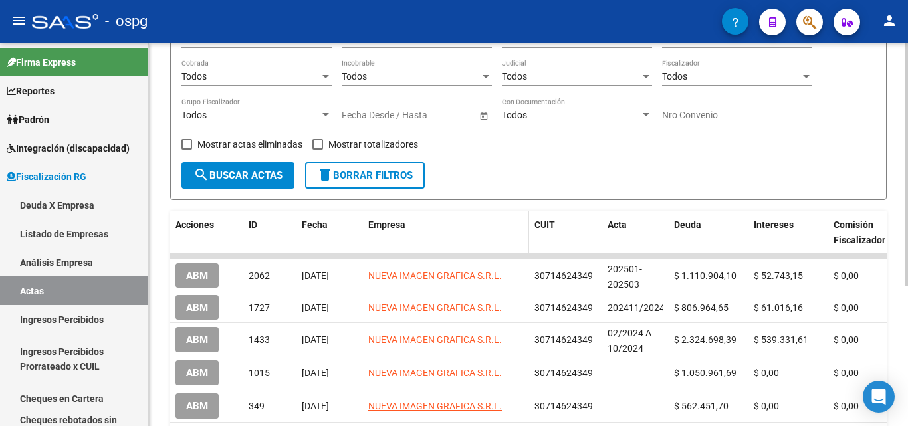
scroll to position [0, 0]
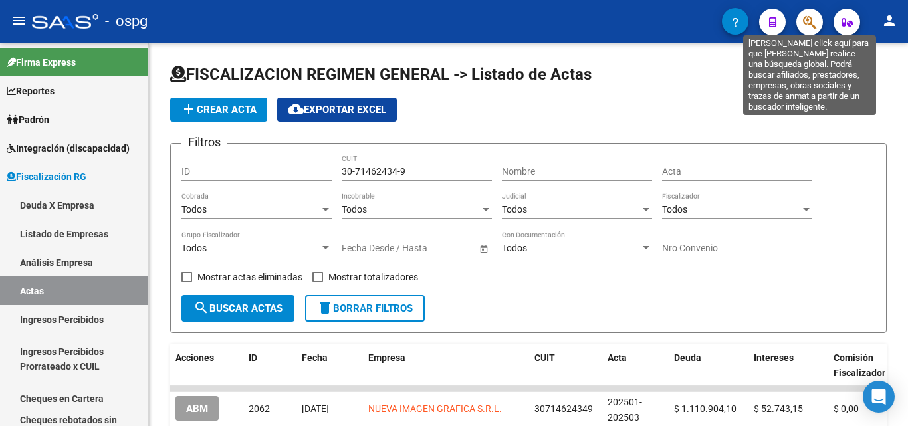
click at [810, 25] on icon "button" at bounding box center [809, 22] width 13 height 15
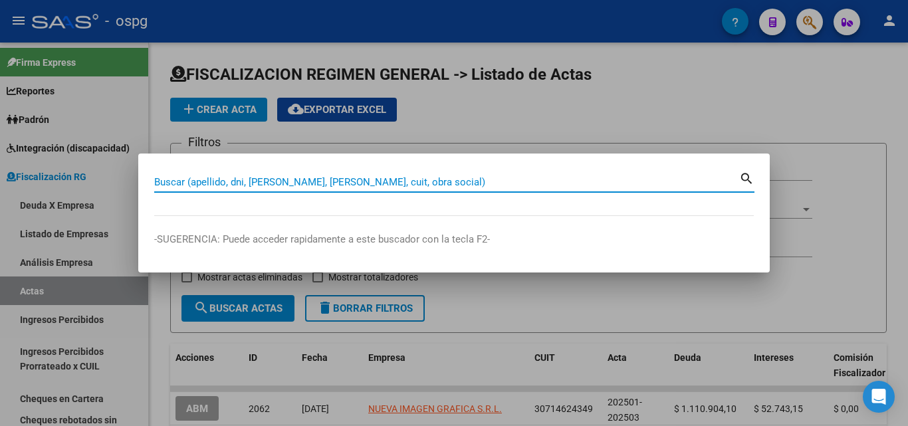
click at [435, 185] on input "Buscar (apellido, dni, [PERSON_NAME], [PERSON_NAME], cuit, obra social)" at bounding box center [446, 182] width 585 height 12
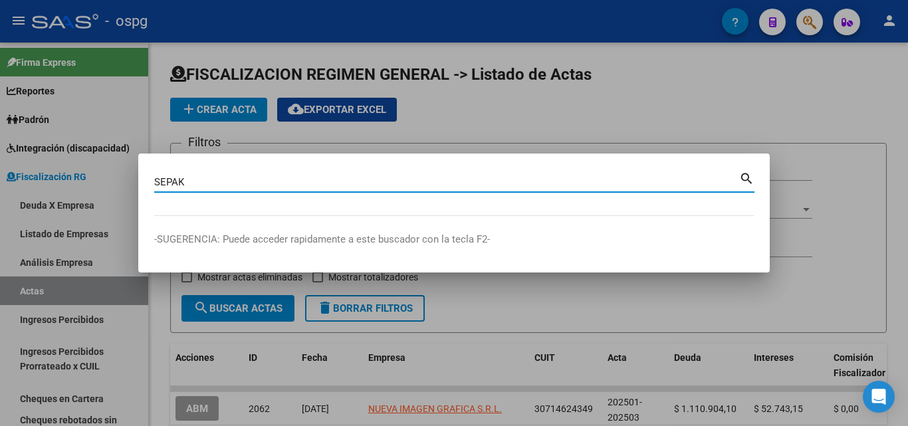
type input "SEPAK"
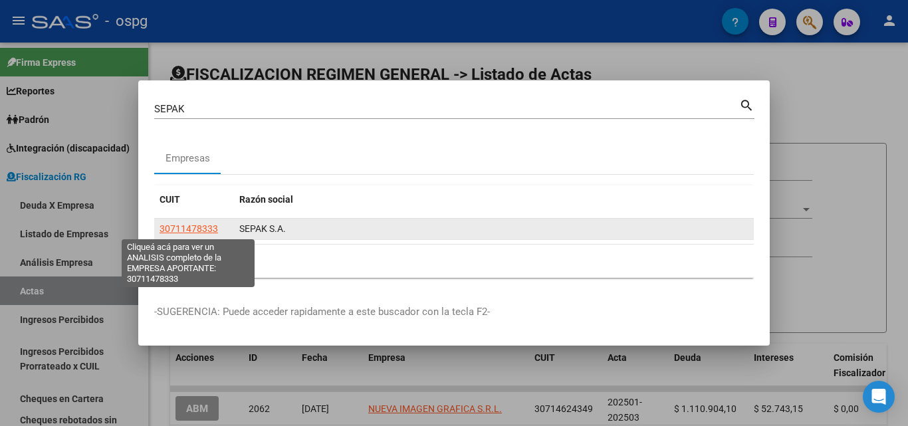
click at [187, 230] on span "30711478333" at bounding box center [189, 228] width 58 height 11
type textarea "30711478333"
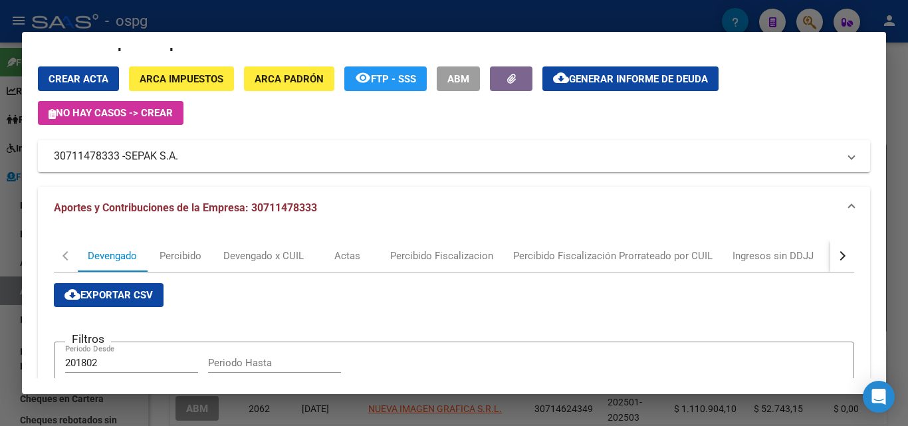
scroll to position [28, 0]
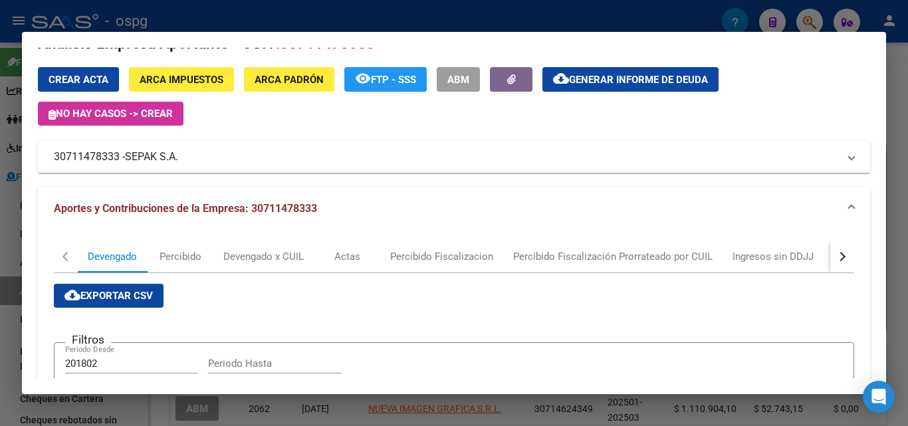
click at [633, 76] on span "Generar informe de deuda" at bounding box center [638, 80] width 139 height 12
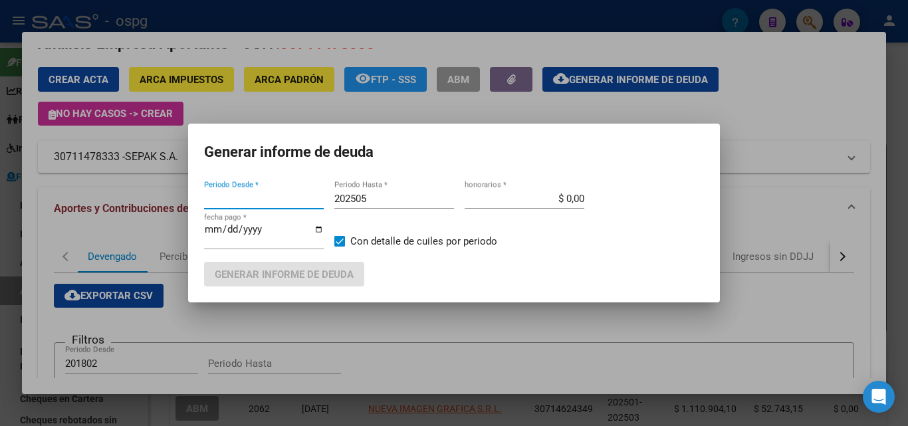
type input "202503"
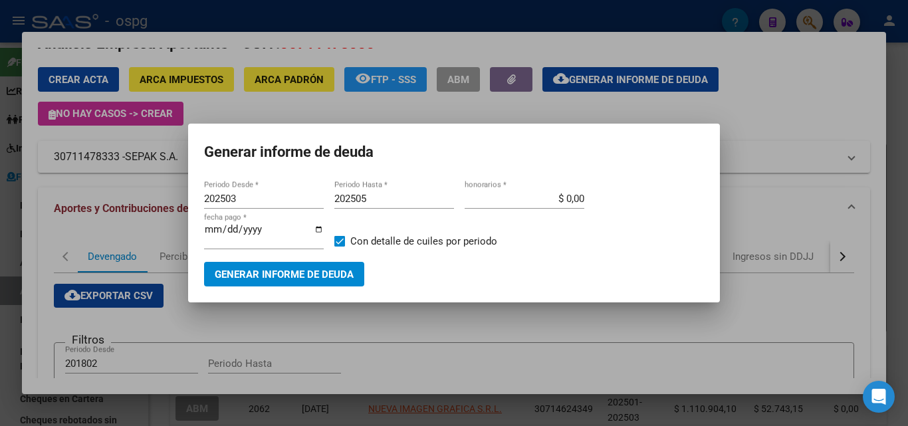
click at [729, 201] on div at bounding box center [454, 213] width 908 height 426
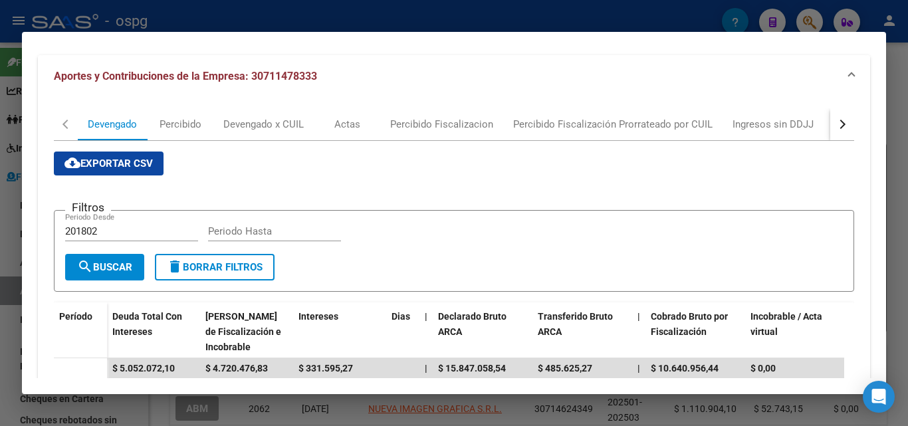
scroll to position [0, 0]
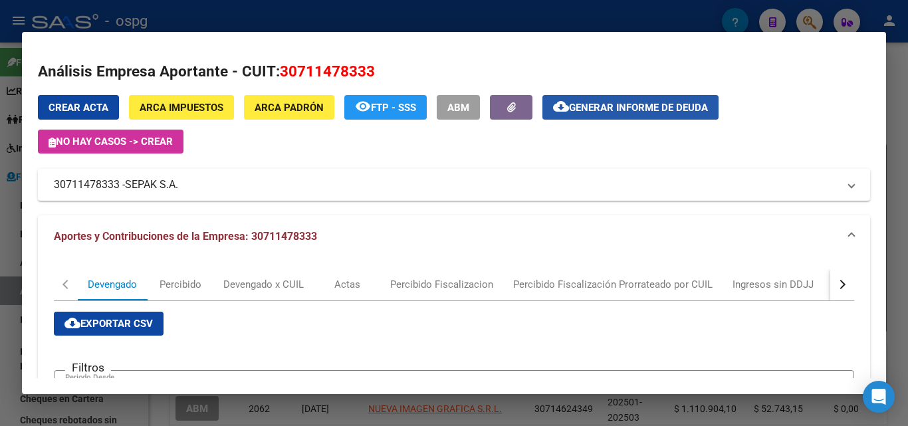
click at [655, 111] on span "Generar informe de deuda" at bounding box center [638, 108] width 139 height 12
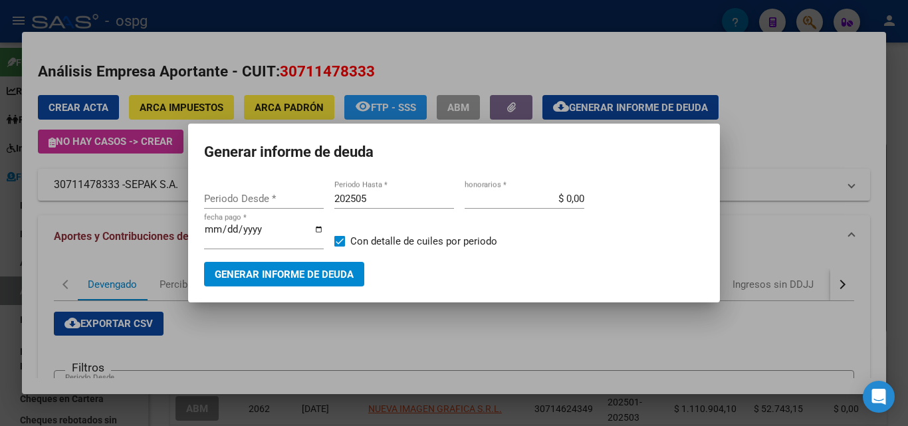
type input "202503"
click at [303, 202] on input "202503" at bounding box center [264, 199] width 120 height 12
click at [393, 201] on input "202505" at bounding box center [394, 199] width 120 height 12
type input "202506"
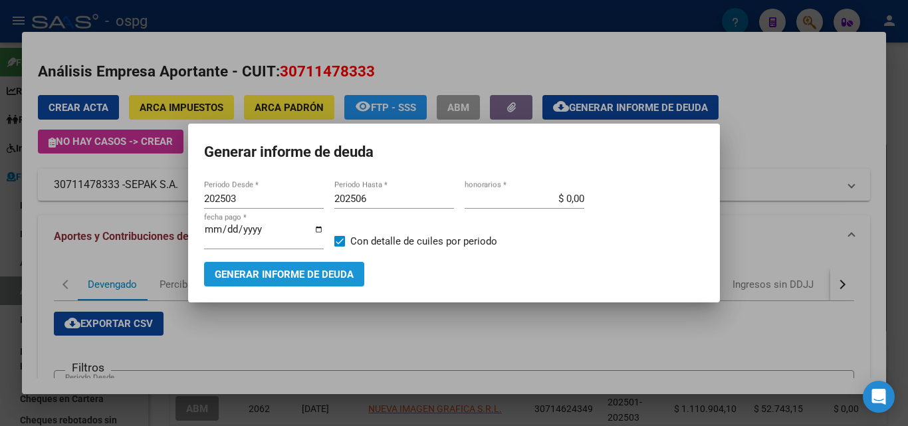
click at [325, 274] on span "Generar informe de deuda" at bounding box center [284, 275] width 139 height 12
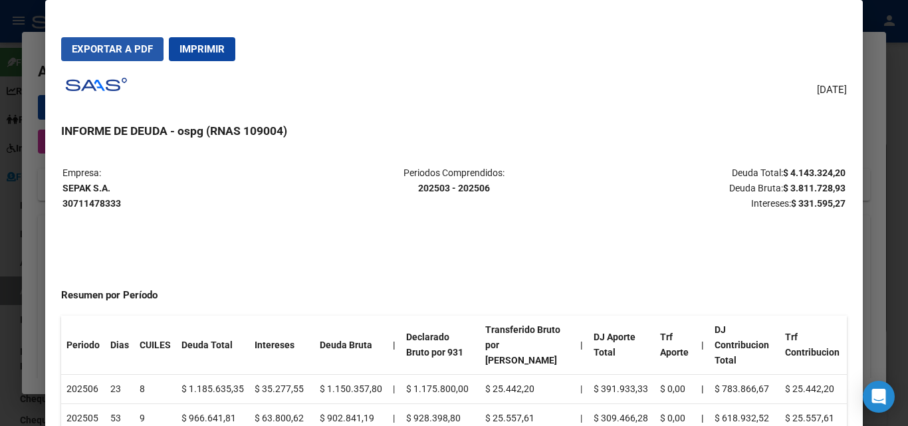
click at [90, 49] on span "Exportar a PDF" at bounding box center [112, 49] width 81 height 12
click at [0, 306] on div at bounding box center [454, 213] width 908 height 426
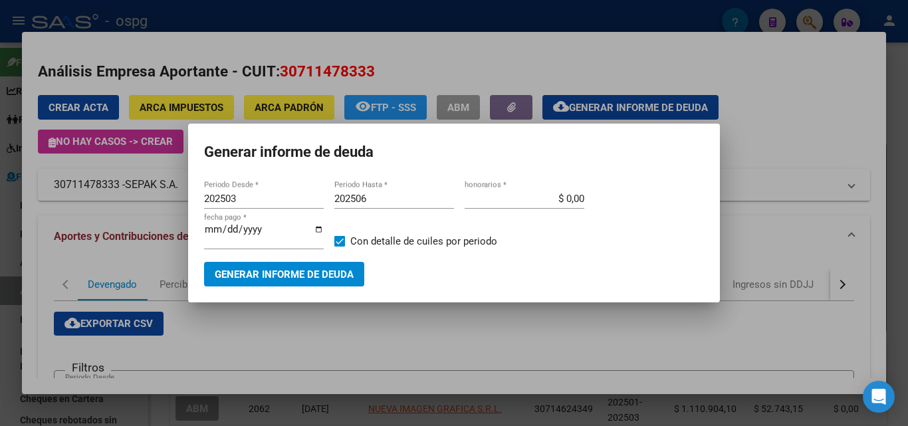
drag, startPoint x: 544, startPoint y: 378, endPoint x: 423, endPoint y: 275, distance: 158.5
click at [544, 377] on div at bounding box center [454, 213] width 908 height 426
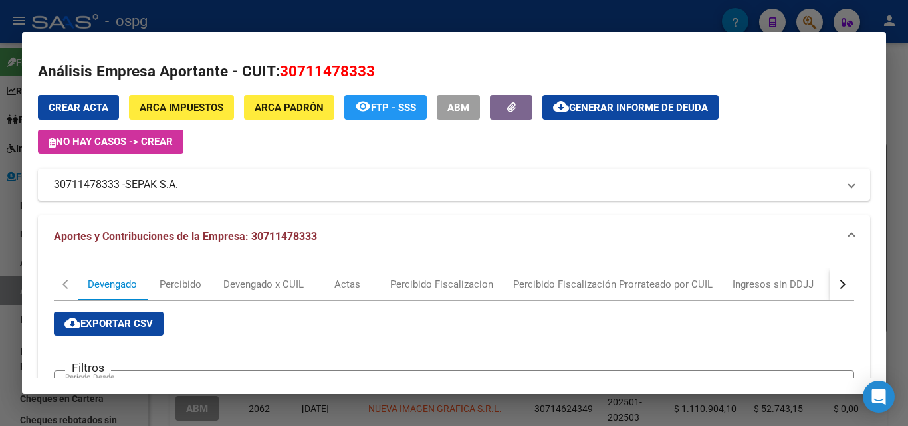
click at [895, 156] on div at bounding box center [454, 213] width 908 height 426
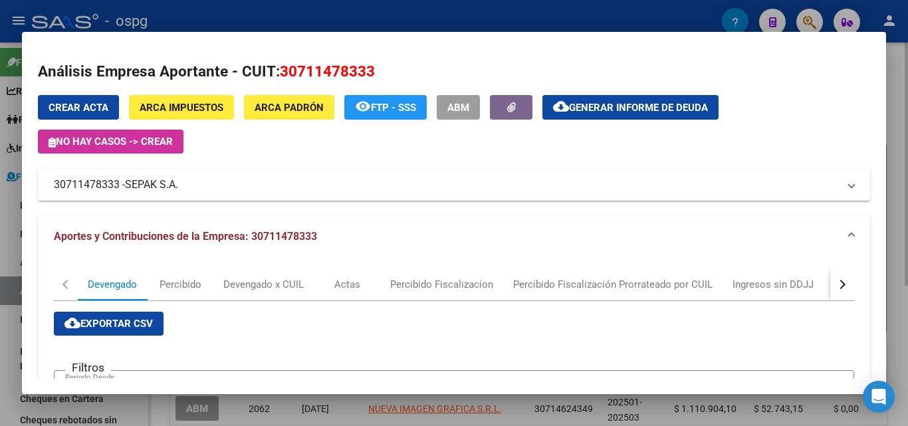
drag, startPoint x: 895, startPoint y: 156, endPoint x: 882, endPoint y: 137, distance: 22.9
click at [895, 154] on div at bounding box center [454, 213] width 908 height 426
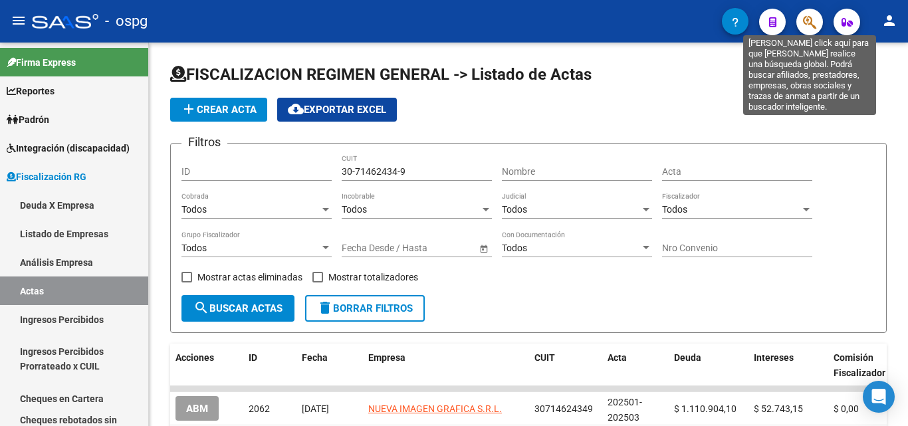
click at [809, 27] on icon "button" at bounding box center [809, 22] width 13 height 15
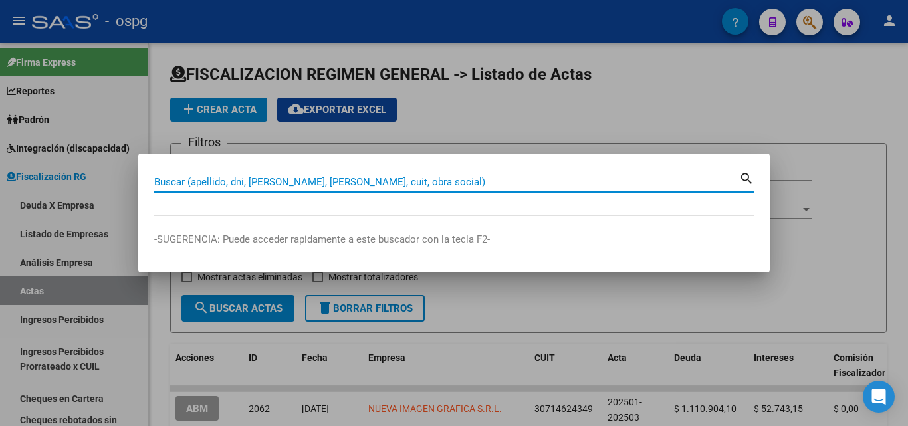
click at [401, 180] on input "Buscar (apellido, dni, [PERSON_NAME], [PERSON_NAME], cuit, obra social)" at bounding box center [446, 182] width 585 height 12
paste input "1 CUOTA : 1088847.95 VTO 28/08 2 CUOTA 1088847.95 VTO 28/09 3 CUOTA 1088847.95 …"
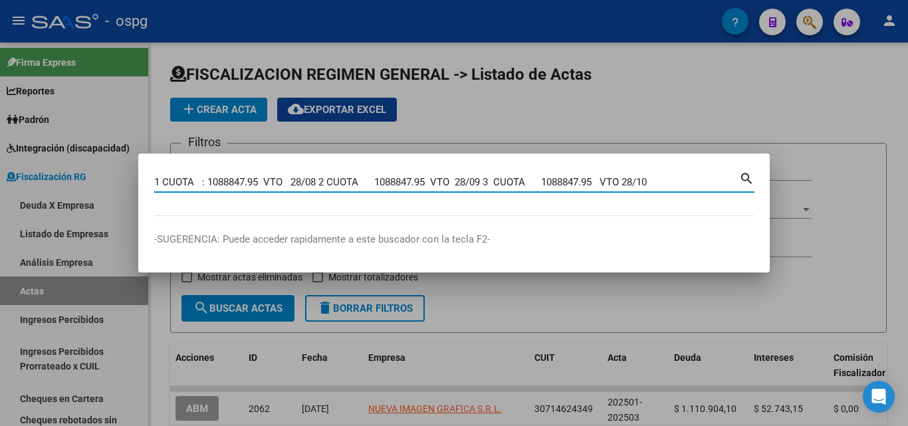
type input "1 CUOTA : 1088847.95 VTO 28/08 2 CUOTA 1088847.95 VTO 28/09 3 CUOTA 1088847.95 …"
click at [824, 136] on div at bounding box center [454, 213] width 908 height 426
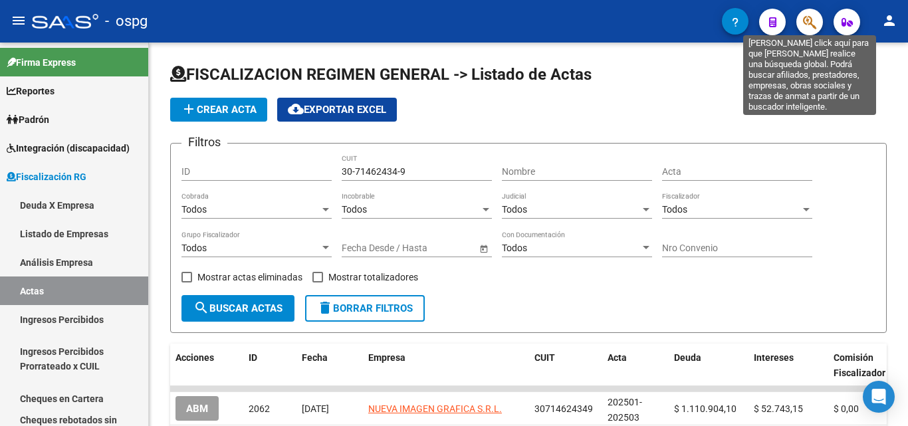
click at [806, 27] on icon "button" at bounding box center [809, 22] width 13 height 15
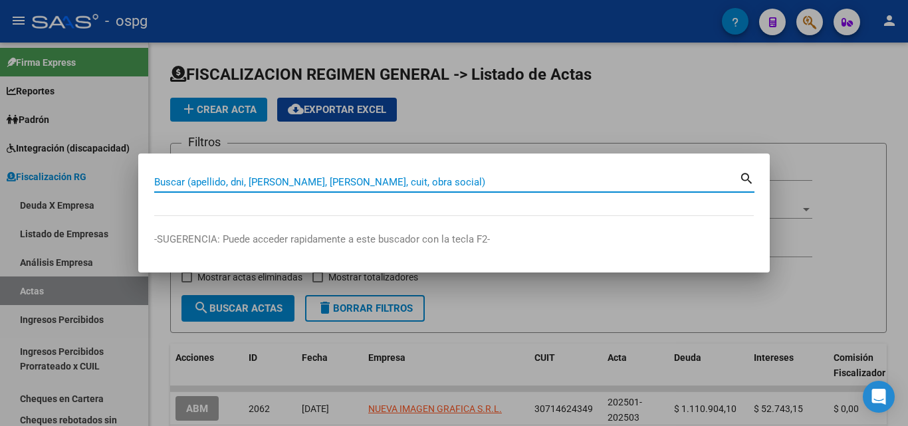
click at [353, 177] on input "Buscar (apellido, dni, [PERSON_NAME], [PERSON_NAME], cuit, obra social)" at bounding box center [446, 182] width 585 height 12
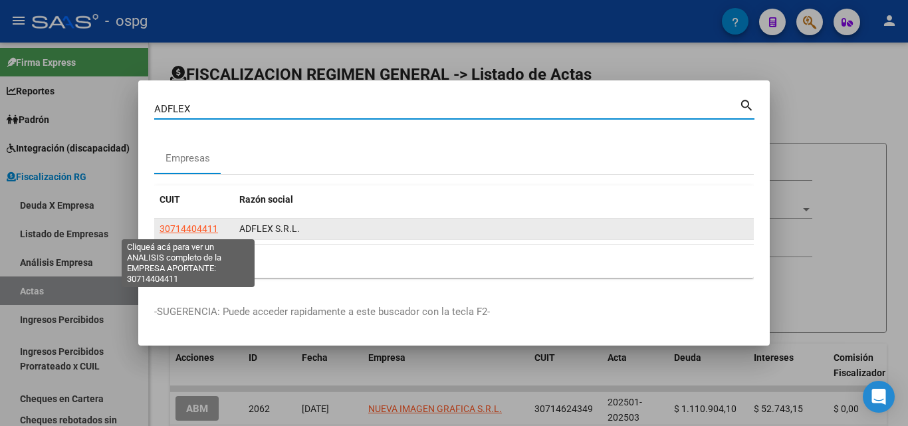
type input "ADFLEX"
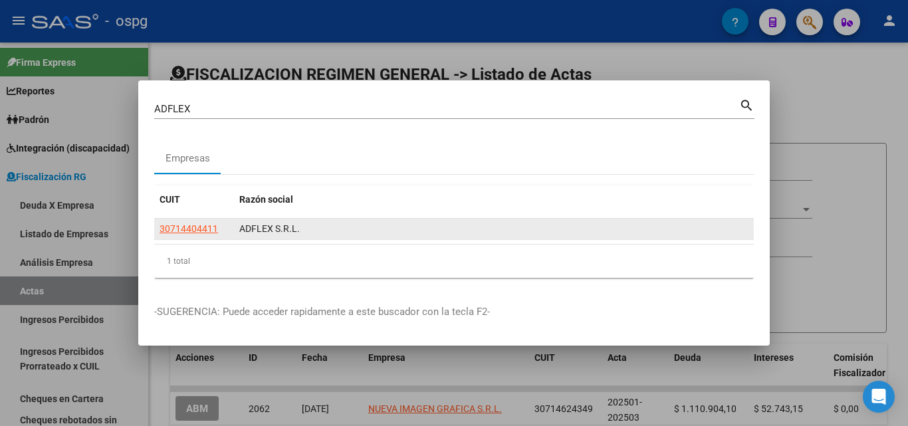
click at [187, 221] on app-link-go-to "30714404411" at bounding box center [189, 228] width 58 height 15
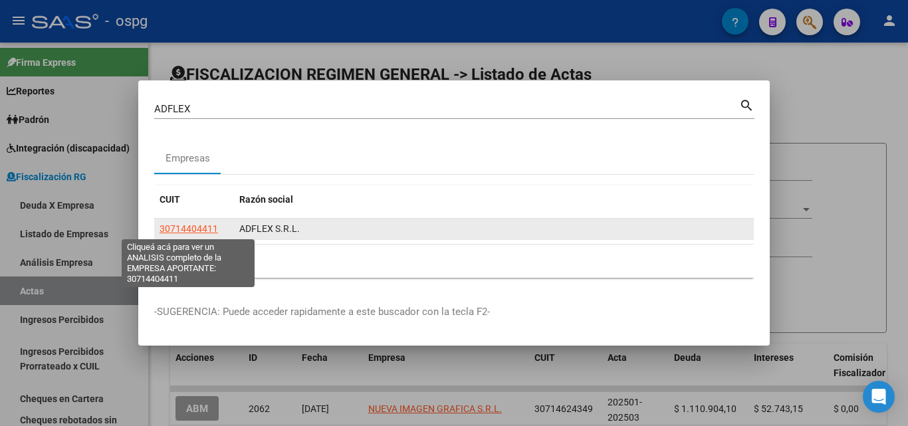
click at [189, 227] on span "30714404411" at bounding box center [189, 228] width 58 height 11
type textarea "30714404411"
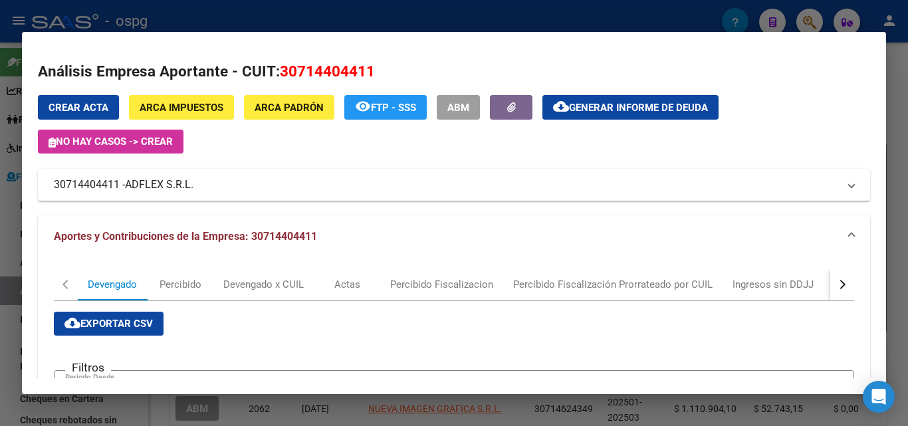
click at [584, 101] on span "cloud_download Generar informe de deuda" at bounding box center [630, 107] width 155 height 12
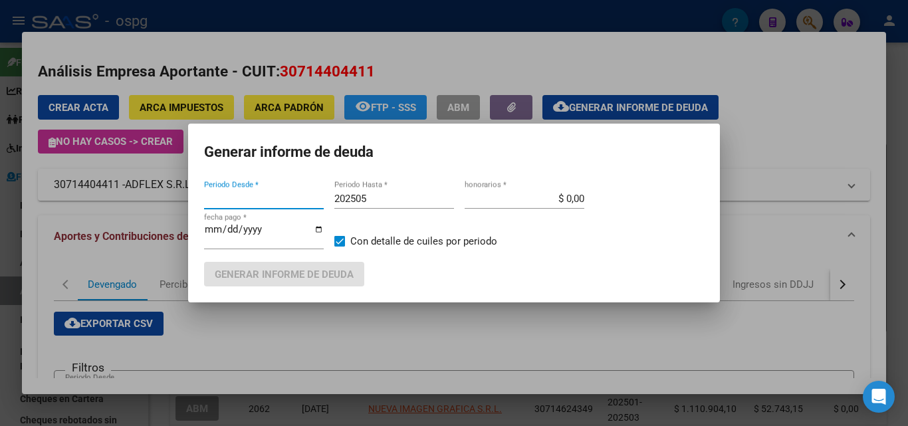
type input "202502"
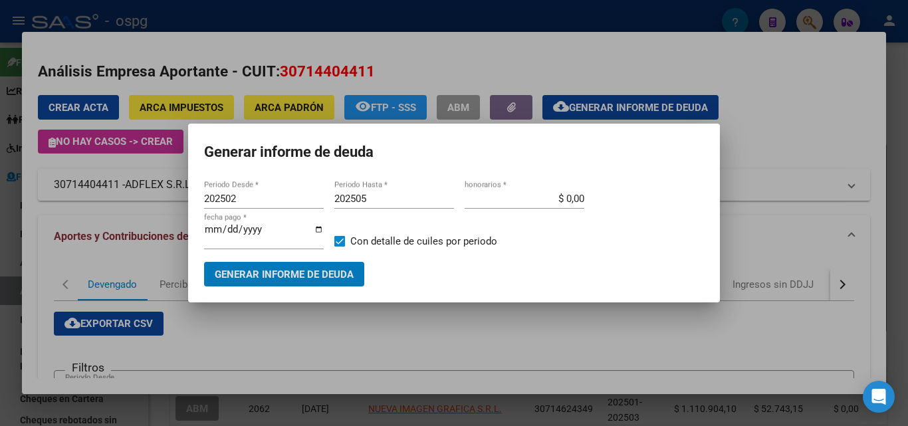
click at [379, 201] on input "202505" at bounding box center [394, 199] width 120 height 12
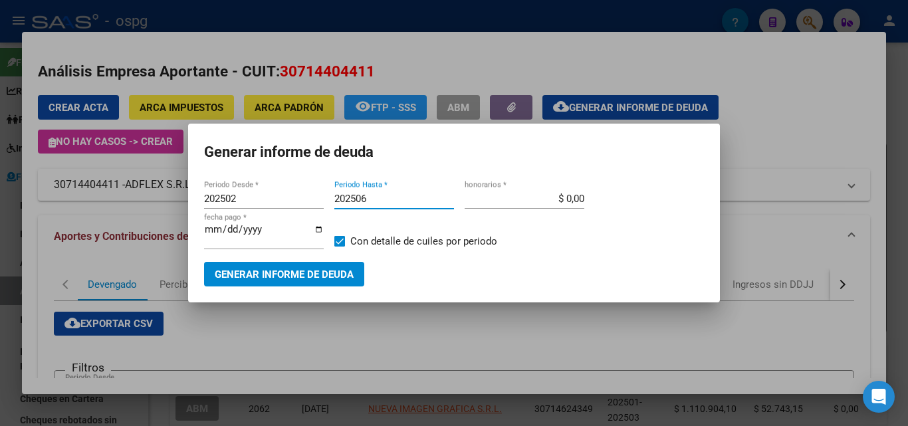
type input "202506"
click at [302, 281] on button "Generar informe de deuda" at bounding box center [284, 274] width 160 height 25
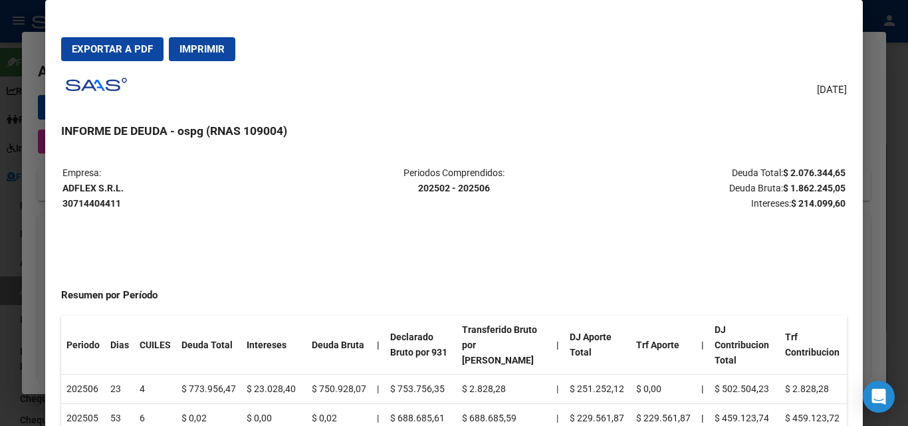
click at [5, 257] on div at bounding box center [454, 213] width 908 height 426
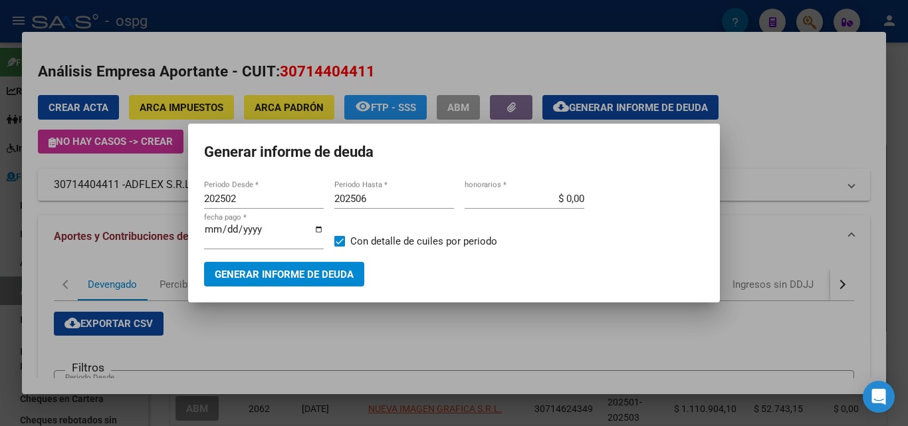
click at [5, 257] on div at bounding box center [454, 213] width 908 height 426
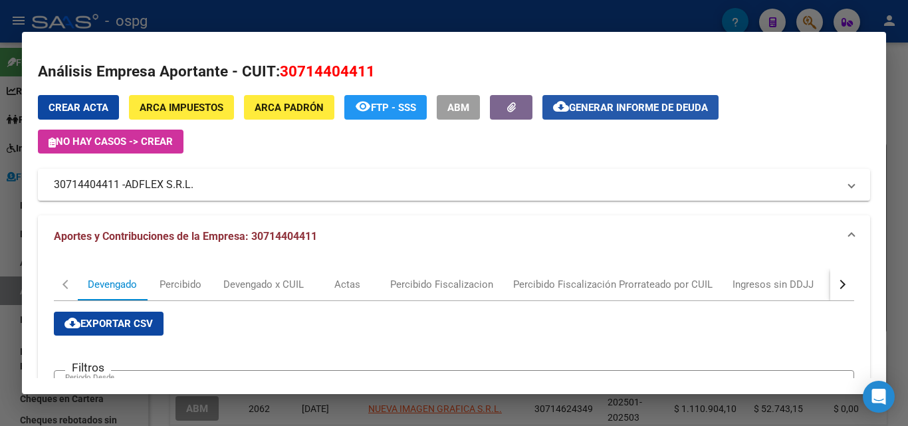
click at [566, 116] on button "cloud_download Generar informe de deuda" at bounding box center [630, 107] width 176 height 25
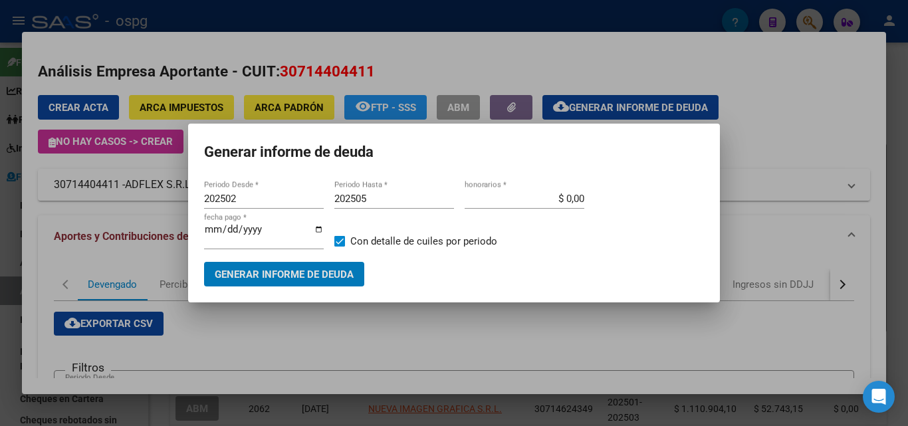
click at [299, 199] on input "202502" at bounding box center [264, 199] width 120 height 12
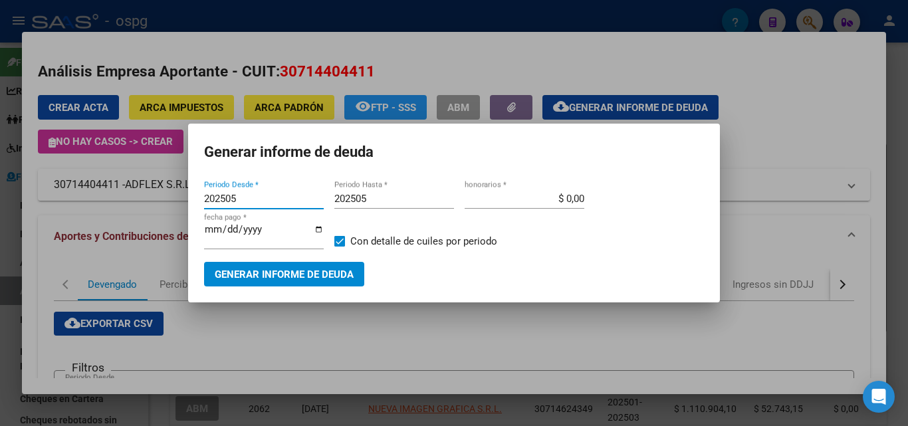
type input "202505"
click at [398, 200] on input "202505" at bounding box center [394, 199] width 120 height 12
type input "202506"
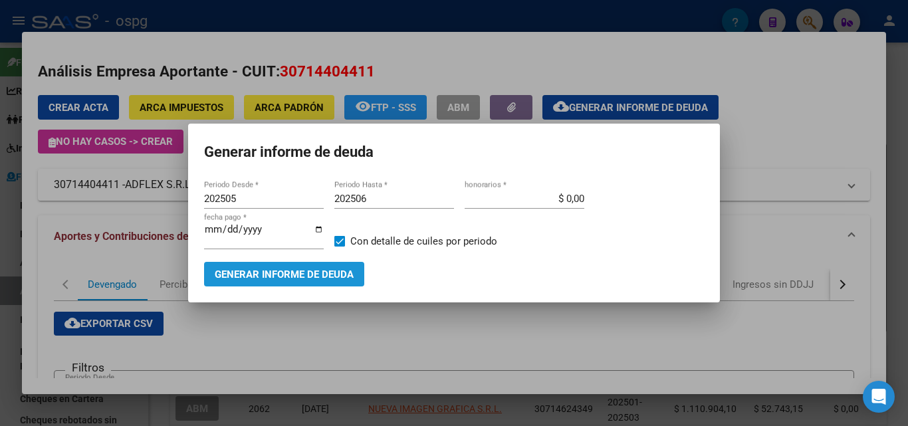
click at [328, 275] on span "Generar informe de deuda" at bounding box center [284, 275] width 139 height 12
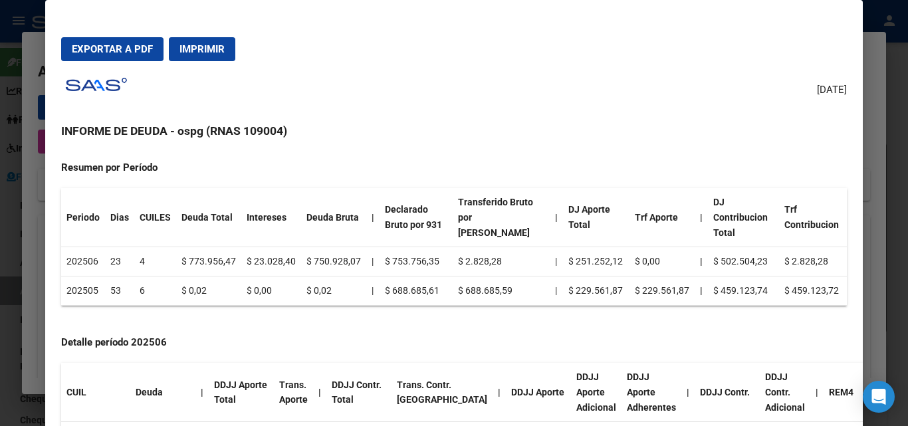
scroll to position [133, 0]
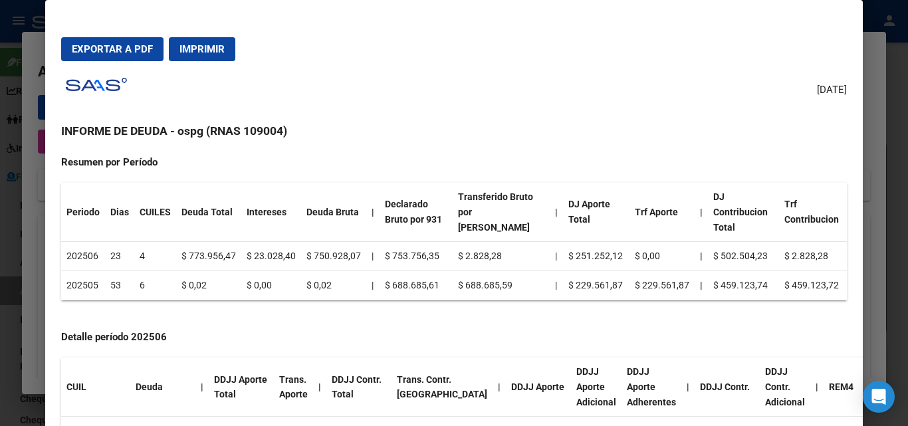
click at [0, 306] on div at bounding box center [454, 213] width 908 height 426
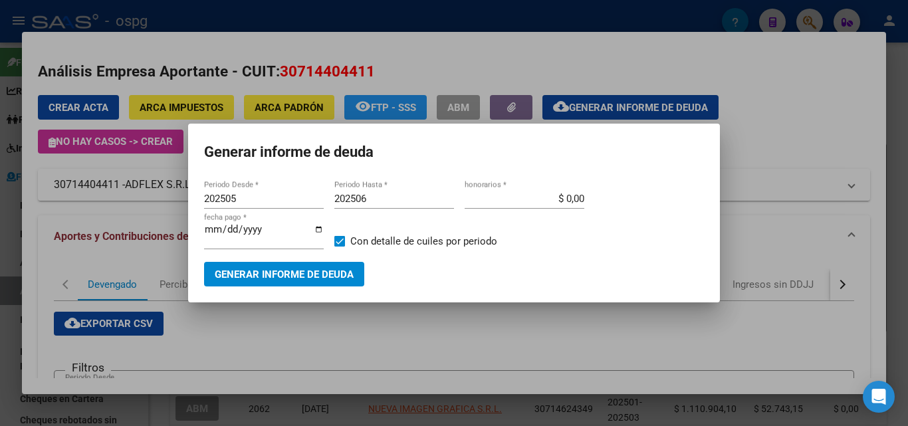
click at [759, 113] on div at bounding box center [454, 213] width 908 height 426
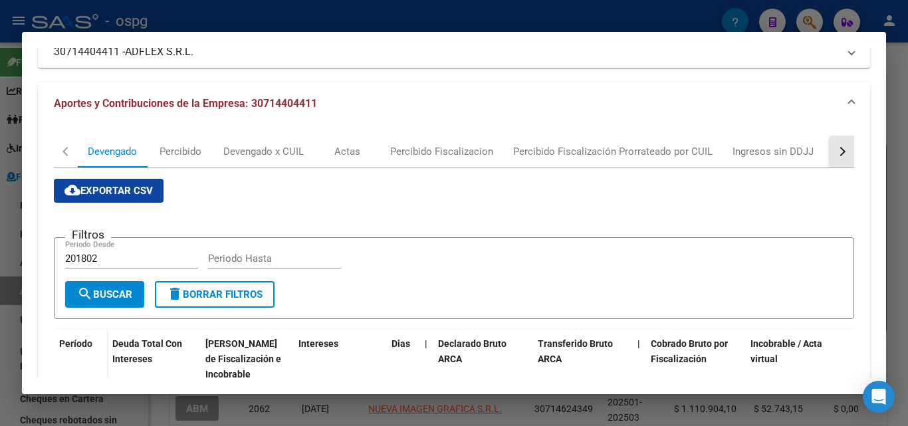
click at [836, 155] on div "button" at bounding box center [840, 151] width 9 height 9
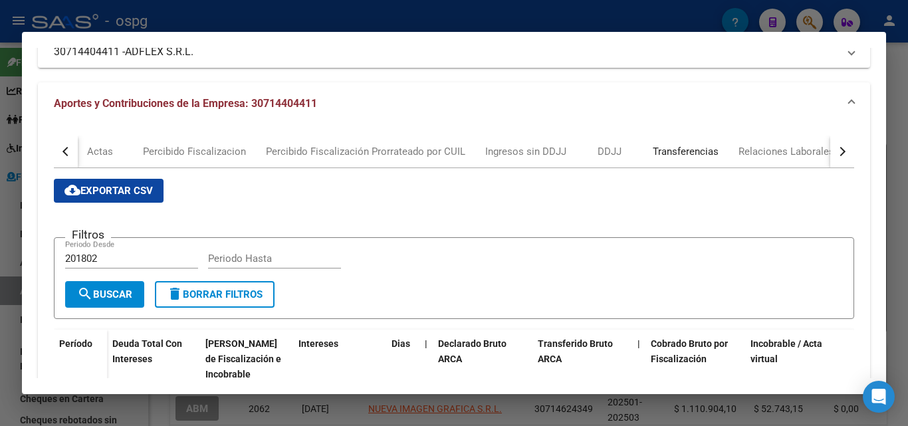
click at [693, 156] on div "Transferencias" at bounding box center [686, 151] width 66 height 15
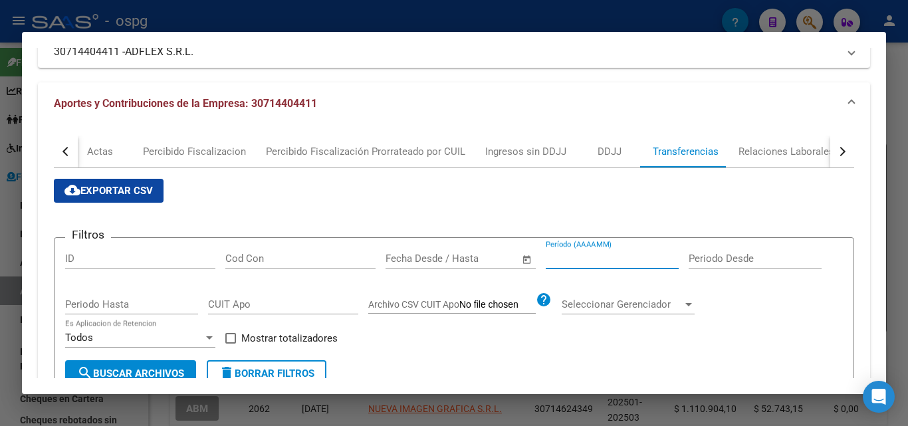
click at [608, 255] on input "Período (AAAAMM)" at bounding box center [612, 259] width 133 height 12
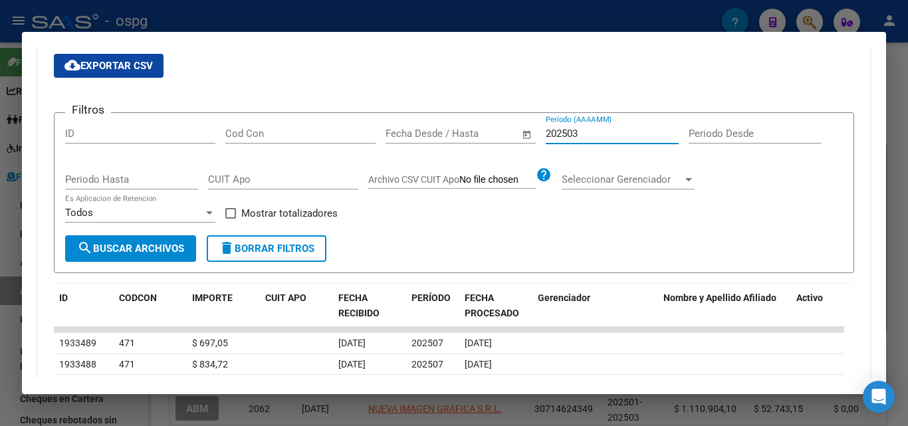
scroll to position [266, 0]
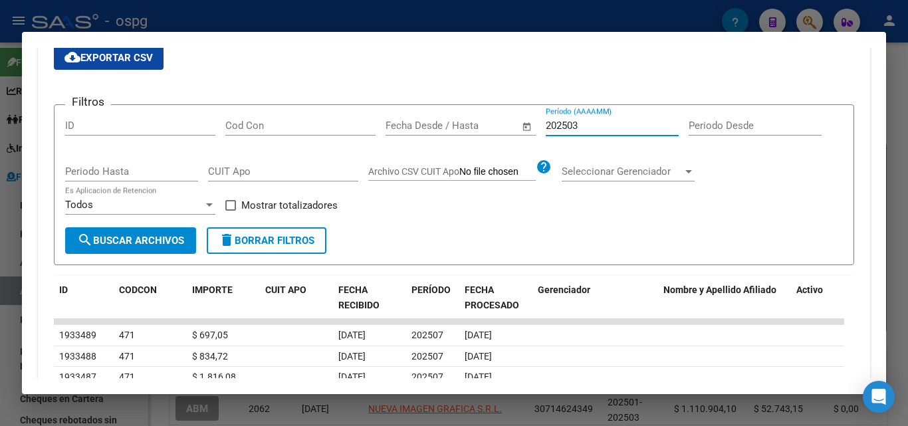
type input "202503"
click at [233, 205] on span at bounding box center [230, 205] width 11 height 11
click at [231, 211] on input "Mostrar totalizadores" at bounding box center [230, 211] width 1 height 1
checkbox input "true"
click at [148, 247] on button "search Buscar Archivos" at bounding box center [130, 240] width 131 height 27
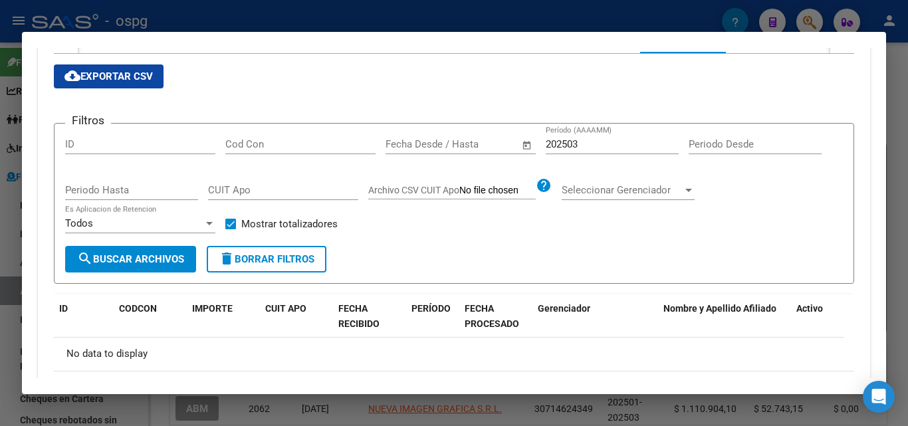
scroll to position [244, 0]
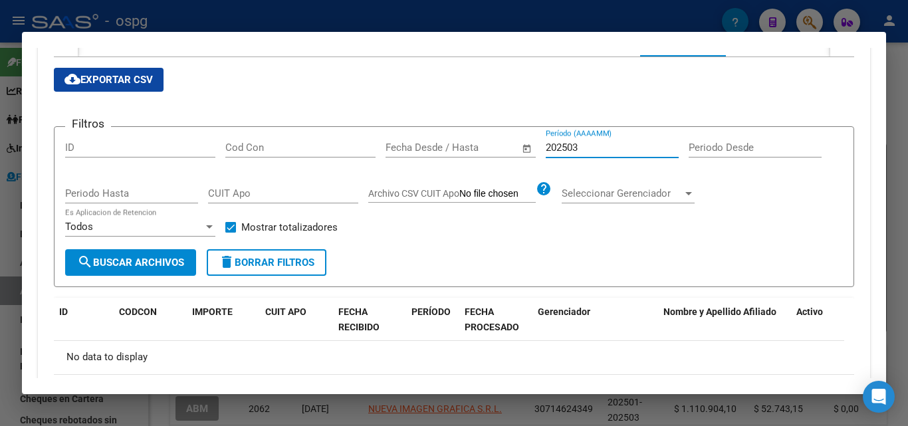
click at [584, 143] on input "202503" at bounding box center [612, 148] width 133 height 12
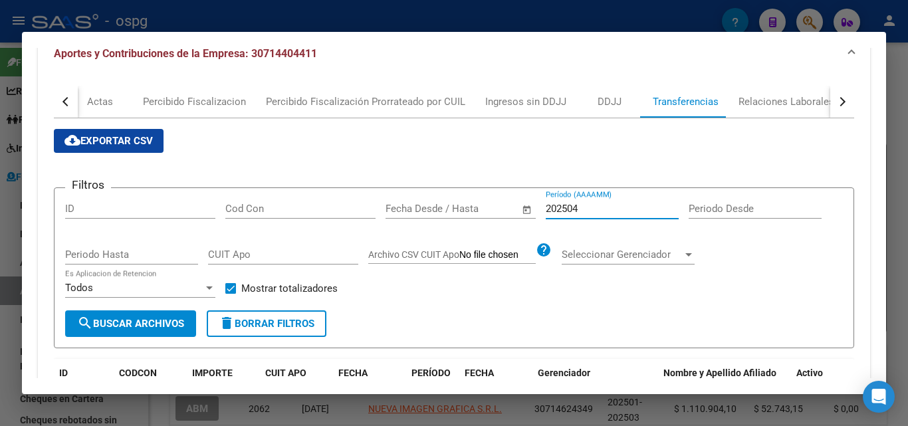
scroll to position [177, 0]
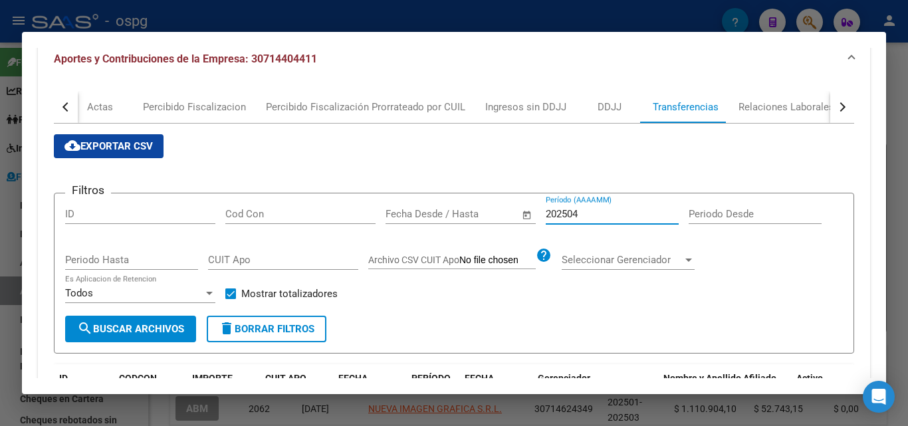
click at [602, 215] on input "202504" at bounding box center [612, 214] width 133 height 12
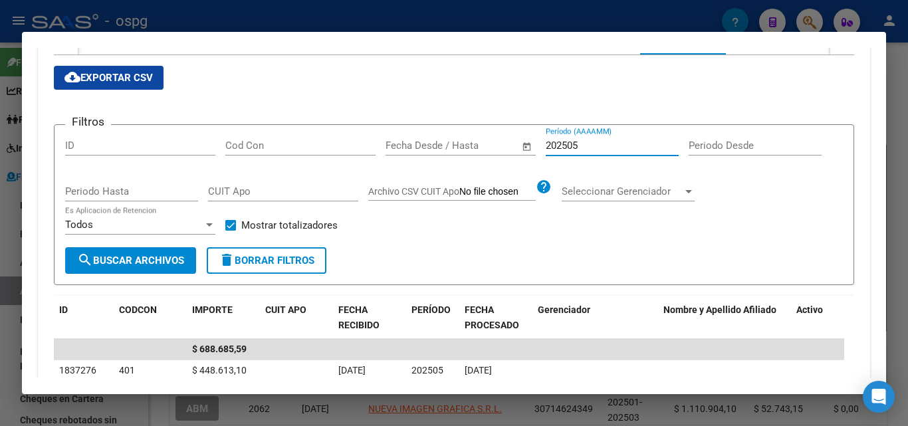
scroll to position [244, 0]
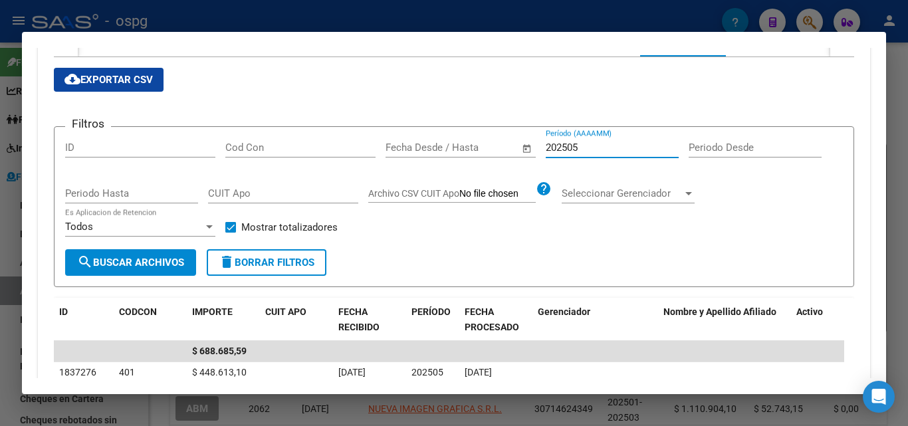
click at [609, 152] on input "202505" at bounding box center [612, 148] width 133 height 12
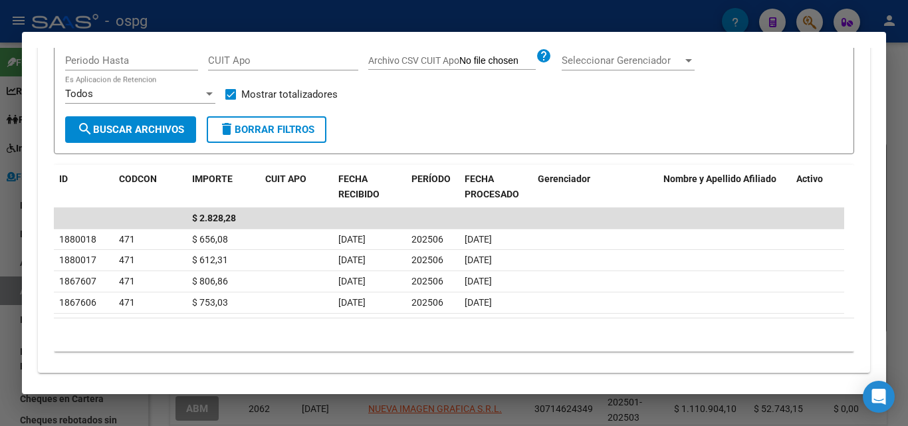
type input "202506"
click at [0, 334] on div at bounding box center [454, 213] width 908 height 426
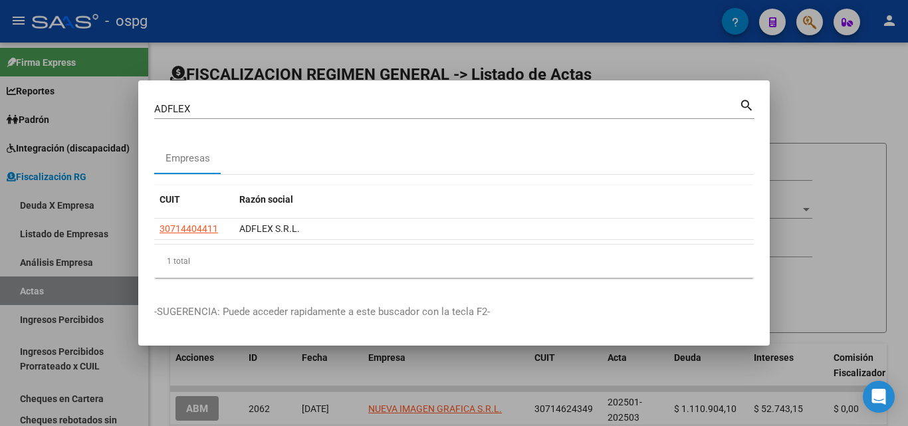
click at [861, 114] on div at bounding box center [454, 213] width 908 height 426
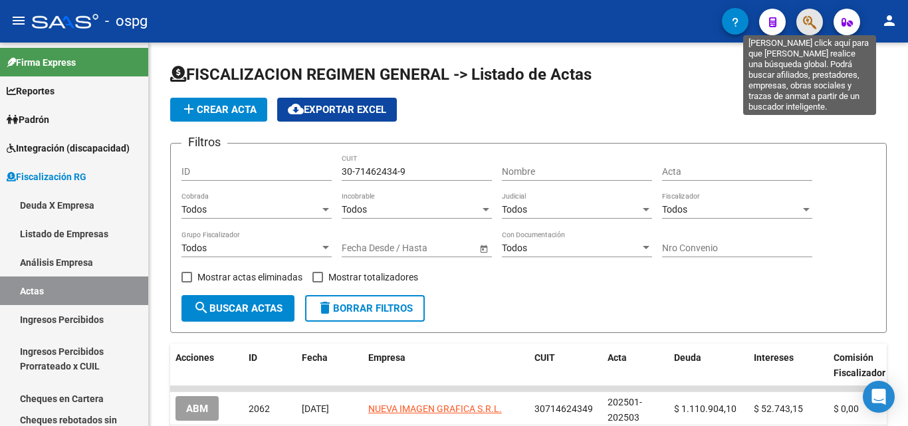
click at [804, 25] on icon "button" at bounding box center [809, 22] width 13 height 15
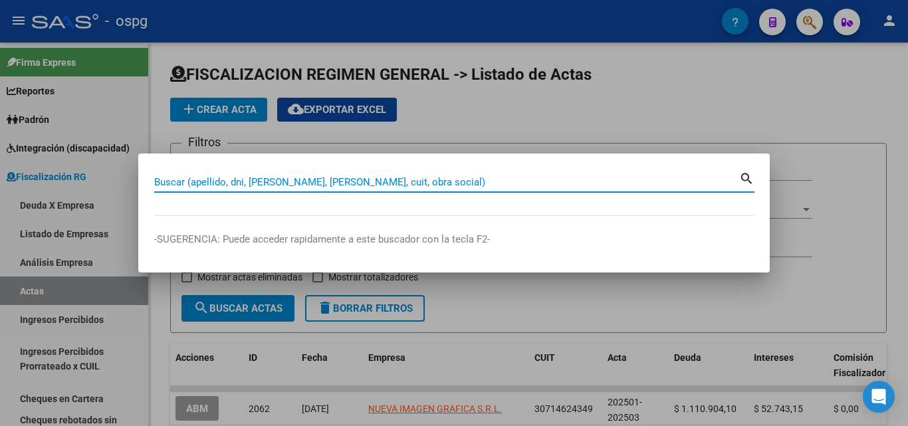
click at [403, 183] on input "Buscar (apellido, dni, [PERSON_NAME], [PERSON_NAME], cuit, obra social)" at bounding box center [446, 182] width 585 height 12
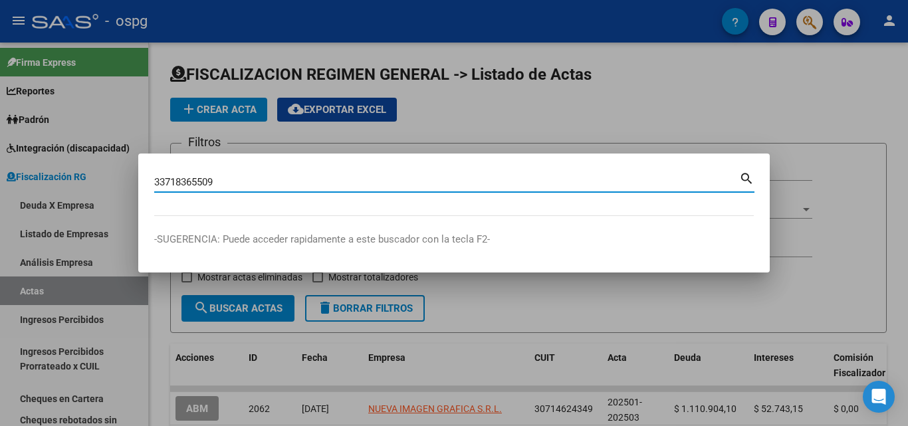
type input "33718365509"
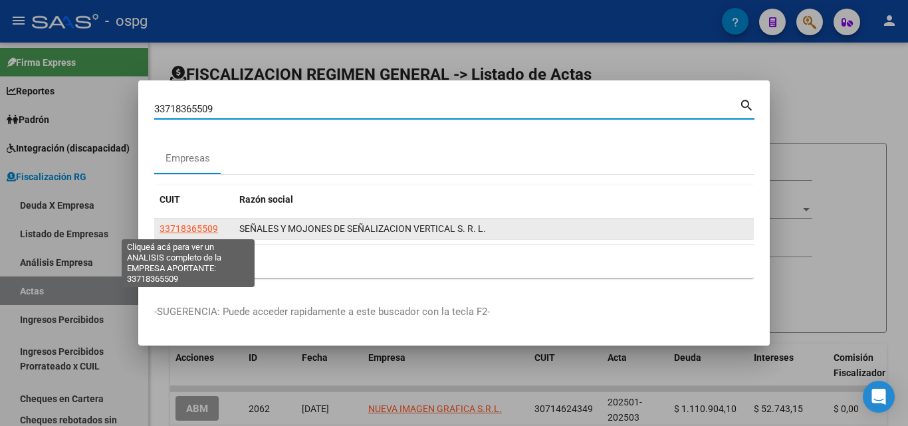
click at [215, 227] on span "33718365509" at bounding box center [189, 228] width 58 height 11
type textarea "33718365509"
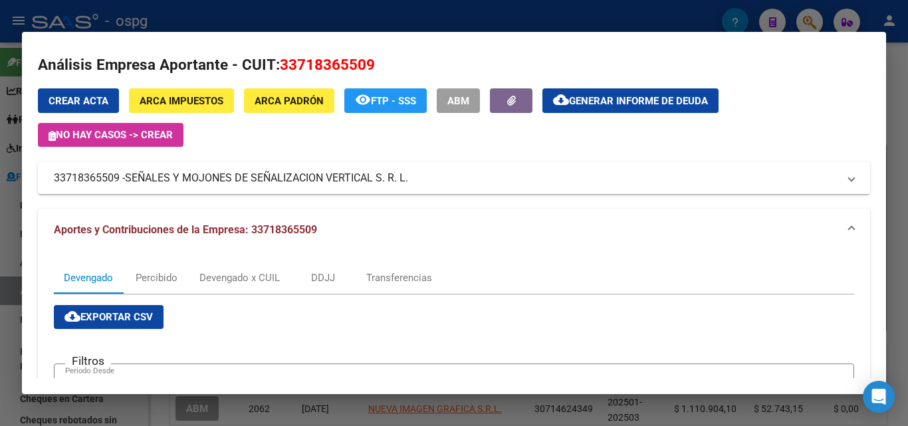
scroll to position [0, 0]
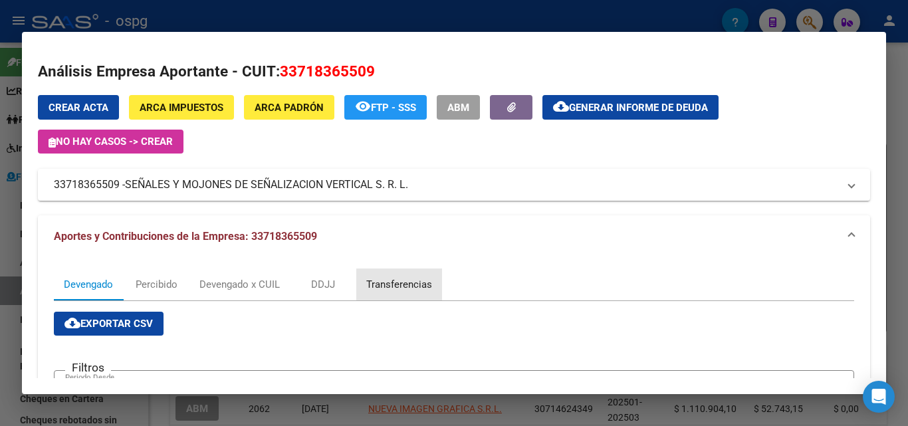
click at [378, 281] on div "Transferencias" at bounding box center [399, 284] width 66 height 15
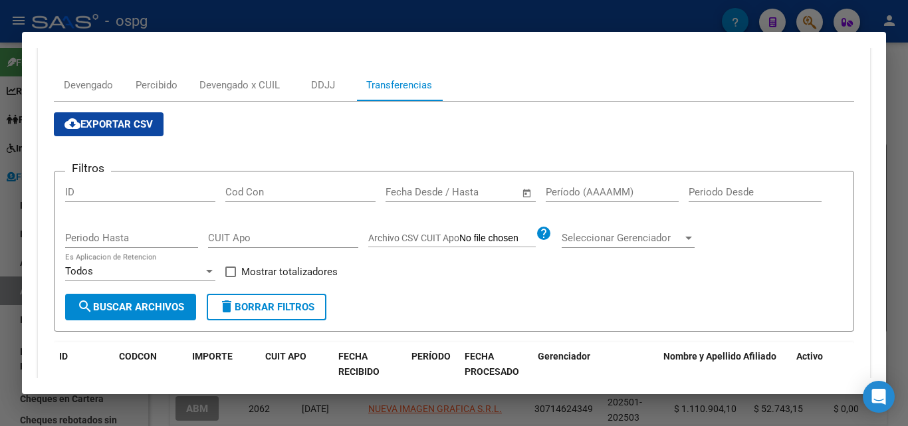
click at [594, 194] on input "Período (AAAAMM)" at bounding box center [612, 192] width 133 height 12
type input "202505"
click at [229, 272] on span at bounding box center [230, 272] width 11 height 11
click at [230, 277] on input "Mostrar totalizadores" at bounding box center [230, 277] width 1 height 1
checkbox input "true"
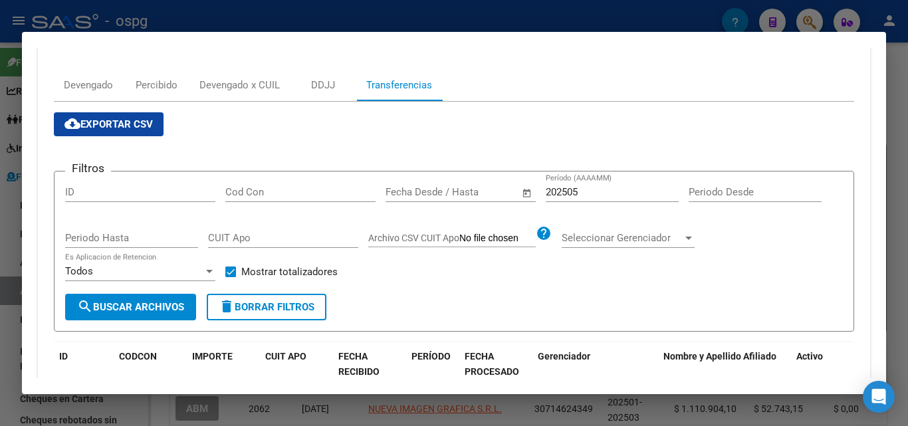
click at [166, 302] on span "search Buscar Archivos" at bounding box center [130, 307] width 107 height 12
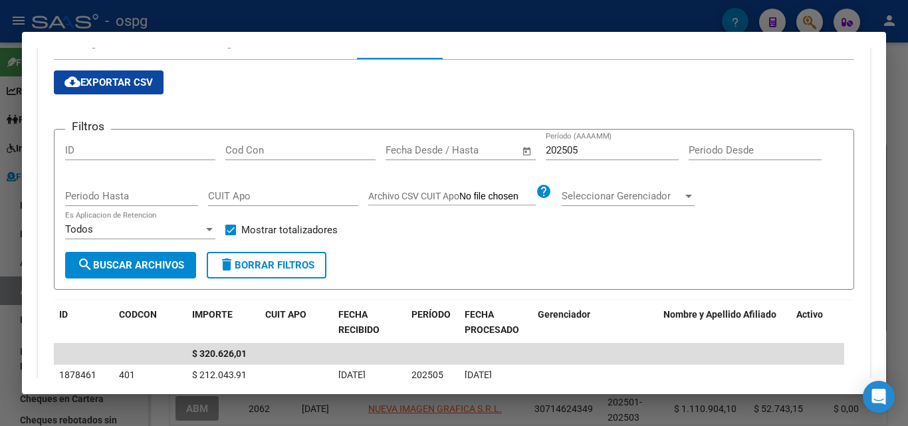
scroll to position [465, 0]
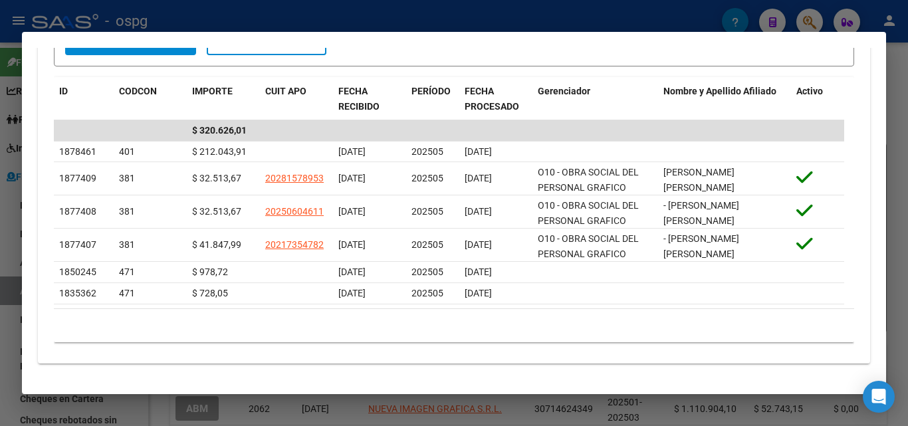
click at [0, 327] on div at bounding box center [454, 213] width 908 height 426
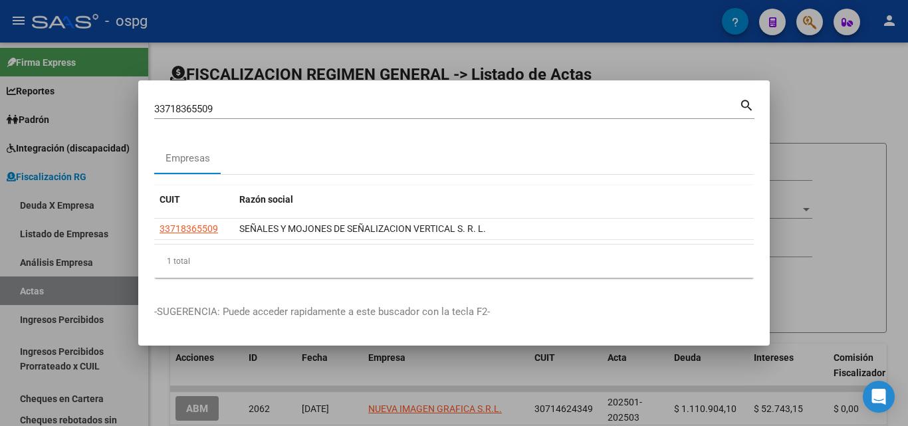
click at [0, 338] on div at bounding box center [454, 213] width 908 height 426
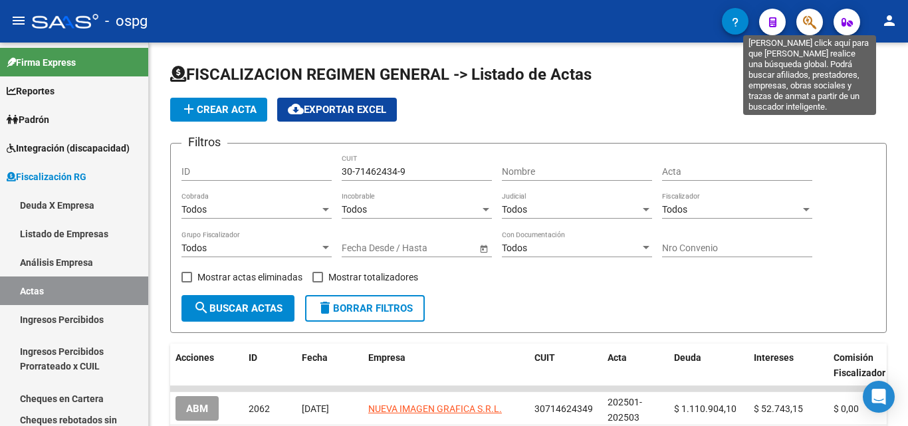
click at [804, 23] on icon "button" at bounding box center [809, 22] width 13 height 15
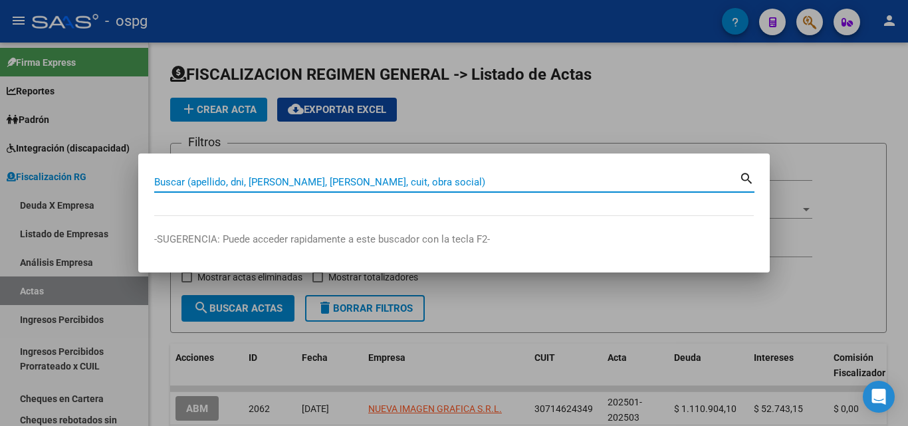
paste input "33718365509"
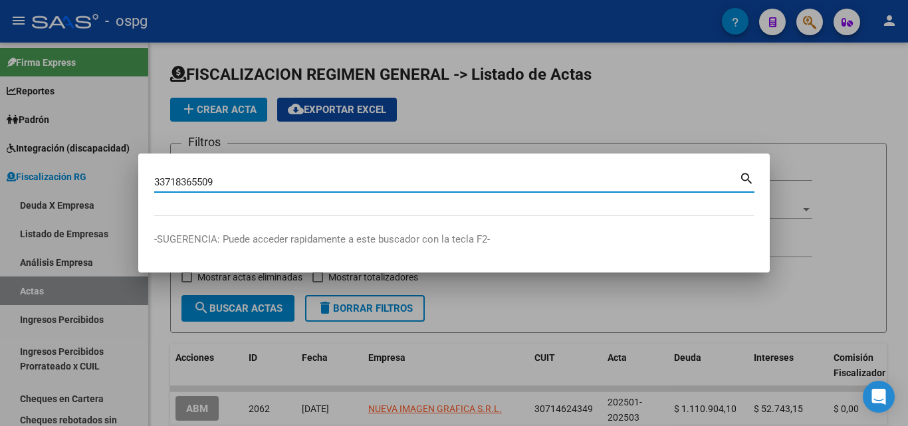
type input "33718365509"
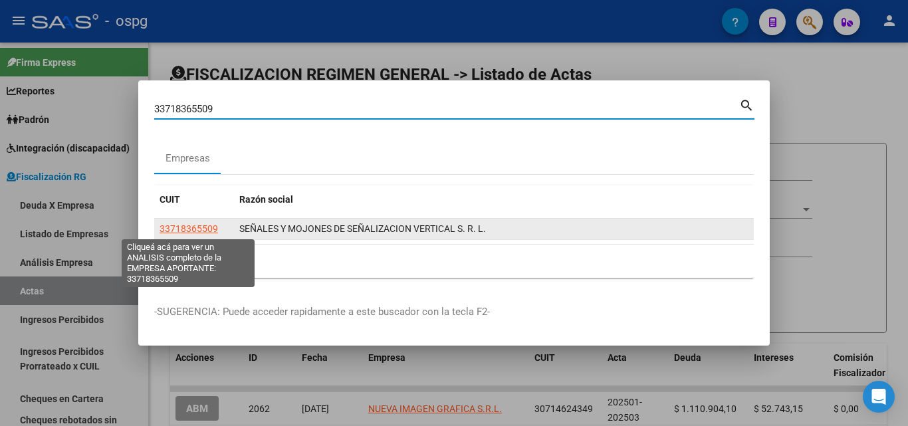
click at [198, 226] on span "33718365509" at bounding box center [189, 228] width 58 height 11
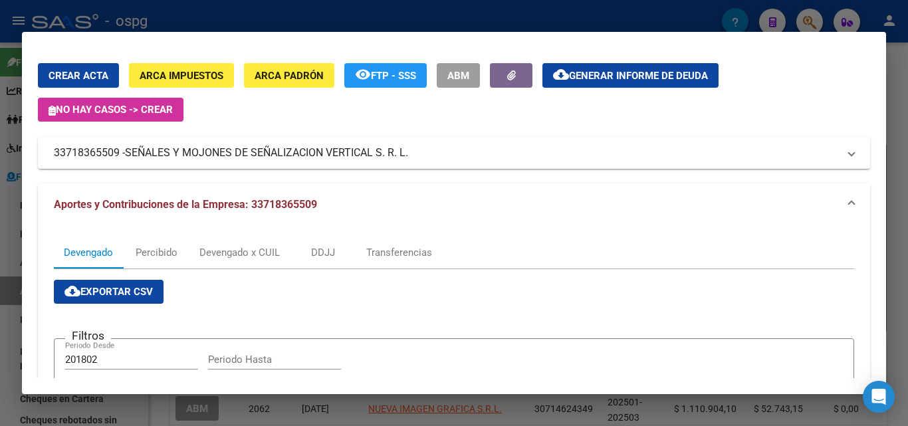
scroll to position [0, 0]
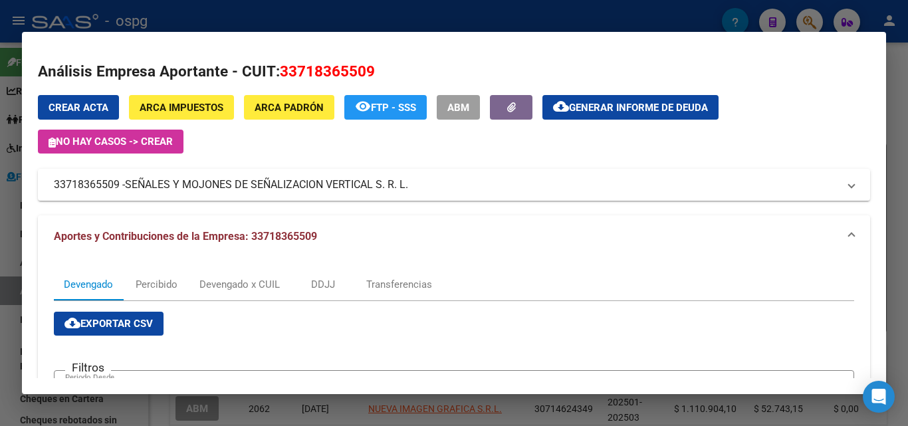
click at [584, 112] on span "Generar informe de deuda" at bounding box center [638, 108] width 139 height 12
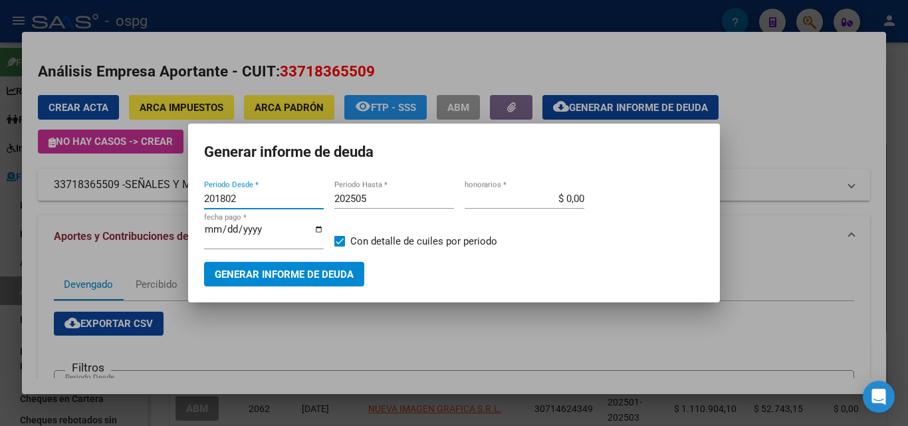
drag, startPoint x: 267, startPoint y: 198, endPoint x: 120, endPoint y: 205, distance: 147.1
click at [120, 205] on div "33718365509 Buscar (apellido, dni, cuil, nro traspaso, cuit, obra social) searc…" at bounding box center [454, 213] width 908 height 426
type input "202503"
click at [401, 199] on input "202505" at bounding box center [394, 199] width 120 height 12
type input "202506"
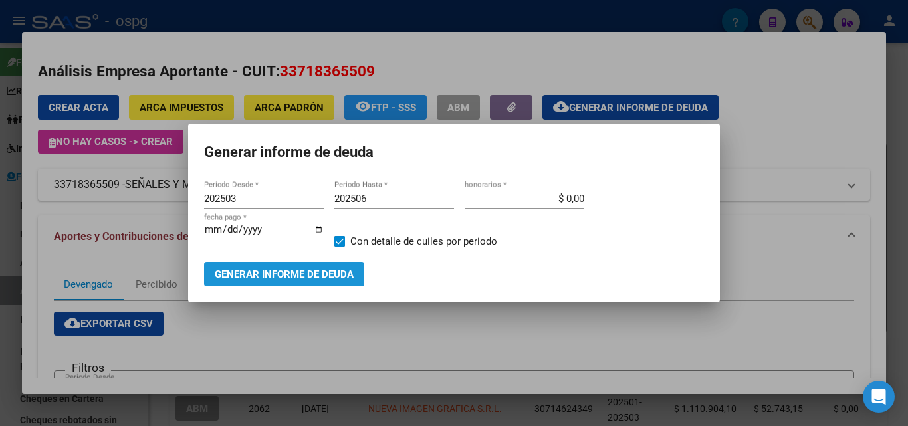
click at [300, 276] on span "Generar informe de deuda" at bounding box center [284, 275] width 139 height 12
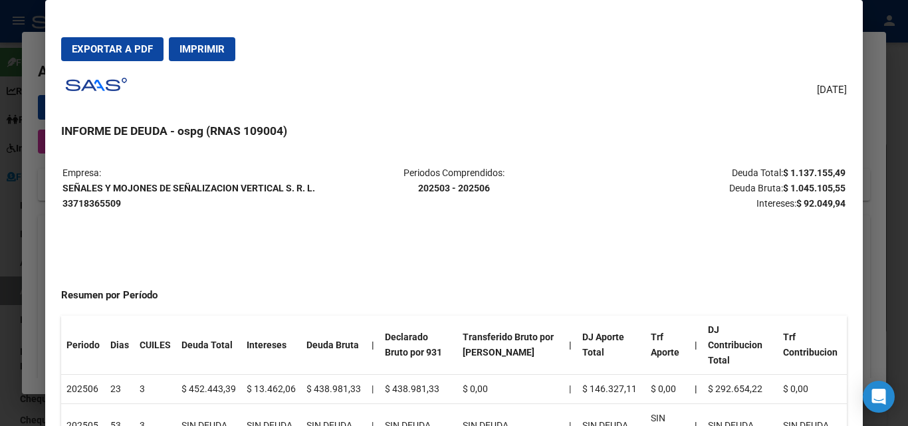
click at [4, 261] on div at bounding box center [454, 213] width 908 height 426
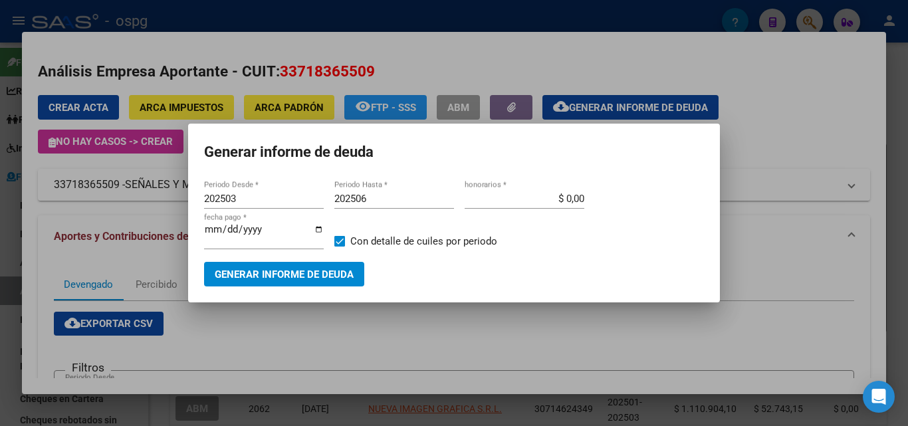
click at [4, 261] on div at bounding box center [454, 213] width 908 height 426
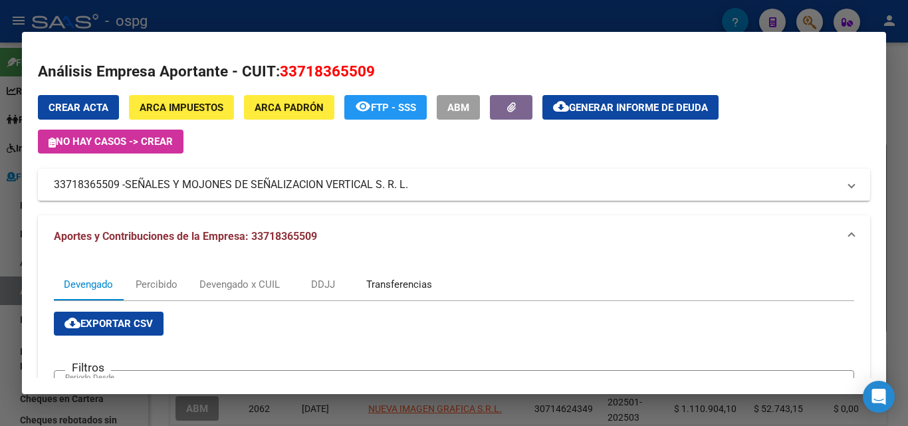
click at [419, 281] on div "Transferencias" at bounding box center [399, 284] width 66 height 15
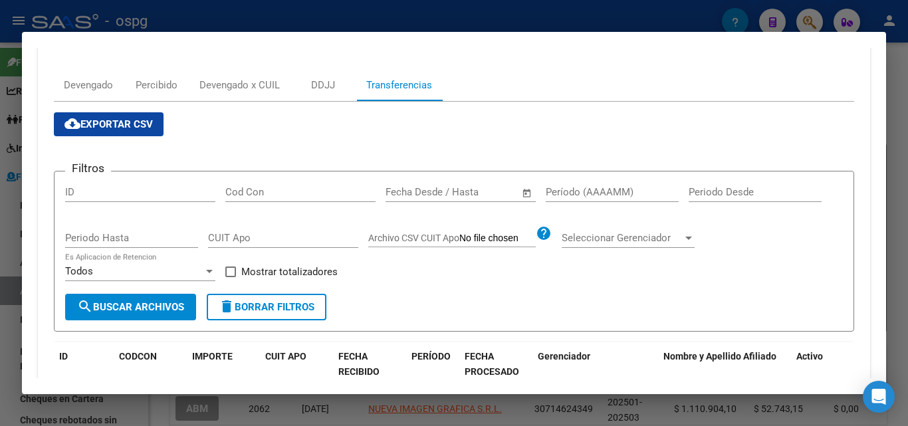
click at [578, 189] on input "Período (AAAAMM)" at bounding box center [612, 192] width 133 height 12
type input "202505"
drag, startPoint x: 159, startPoint y: 298, endPoint x: 253, endPoint y: 271, distance: 98.2
click at [255, 271] on form "Filtros ID Cod Con Start date – End date Fecha Desde / Hasta 202505 Período (AA…" at bounding box center [454, 251] width 800 height 161
drag, startPoint x: 237, startPoint y: 271, endPoint x: 219, endPoint y: 280, distance: 20.5
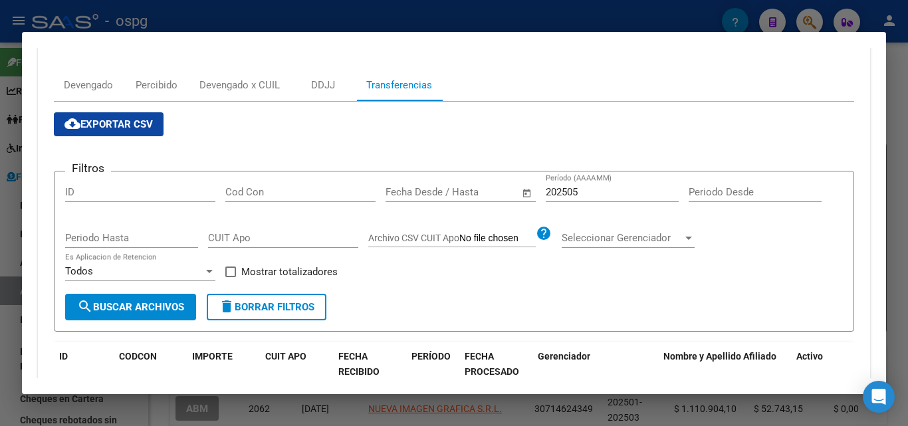
click at [237, 272] on label "Mostrar totalizadores" at bounding box center [281, 272] width 112 height 16
click at [231, 277] on input "Mostrar totalizadores" at bounding box center [230, 277] width 1 height 1
checkbox input "true"
click at [146, 312] on span "search Buscar Archivos" at bounding box center [130, 307] width 107 height 12
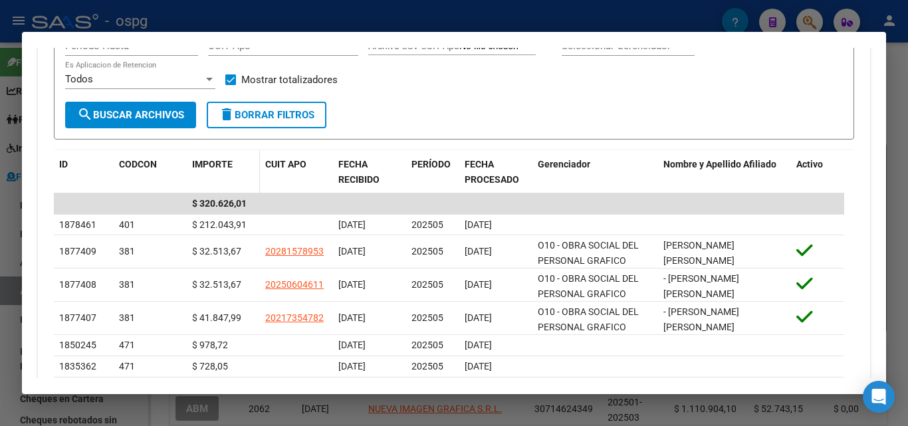
scroll to position [399, 0]
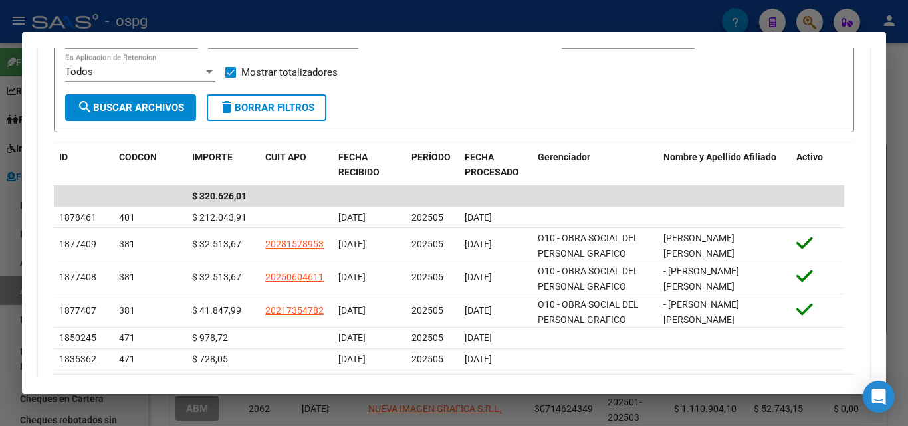
click at [907, 162] on div at bounding box center [454, 213] width 908 height 426
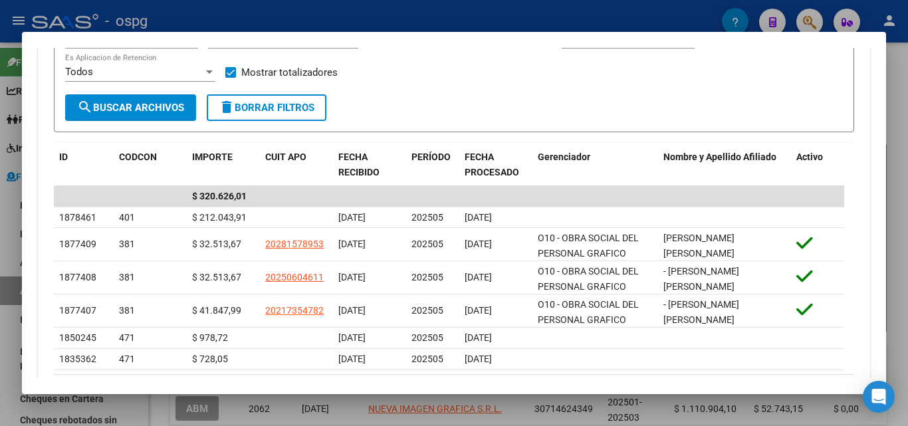
click at [907, 162] on div at bounding box center [454, 213] width 908 height 426
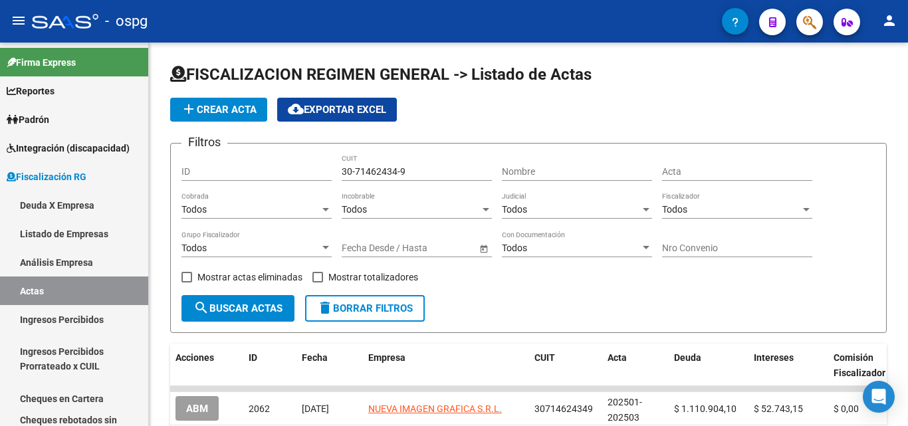
click at [907, 162] on div at bounding box center [906, 164] width 3 height 243
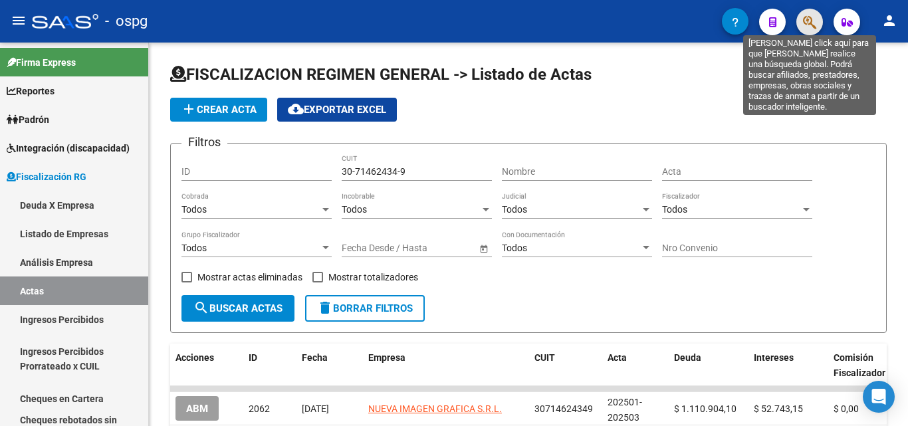
click at [804, 20] on icon "button" at bounding box center [809, 22] width 13 height 15
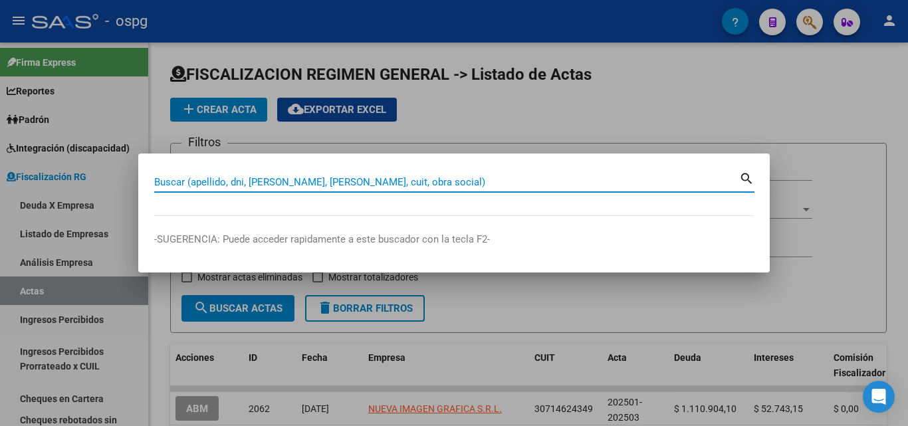
click at [374, 183] on input "Buscar (apellido, dni, [PERSON_NAME], [PERSON_NAME], cuit, obra social)" at bounding box center [446, 182] width 585 height 12
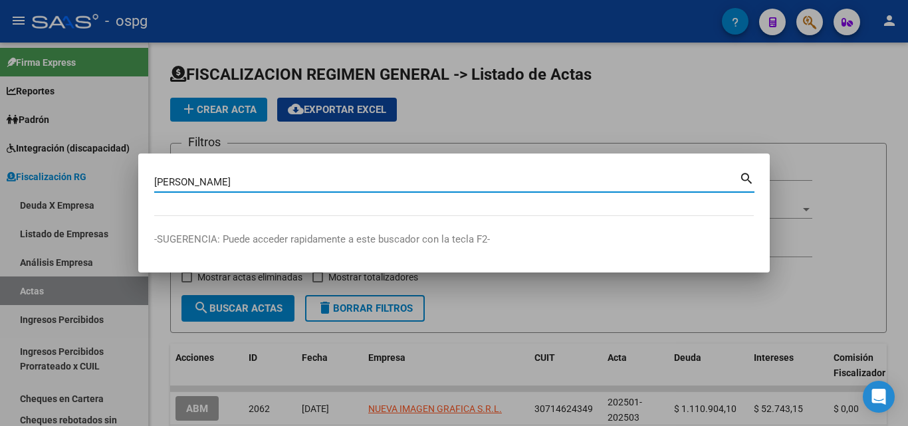
type input "[PERSON_NAME]"
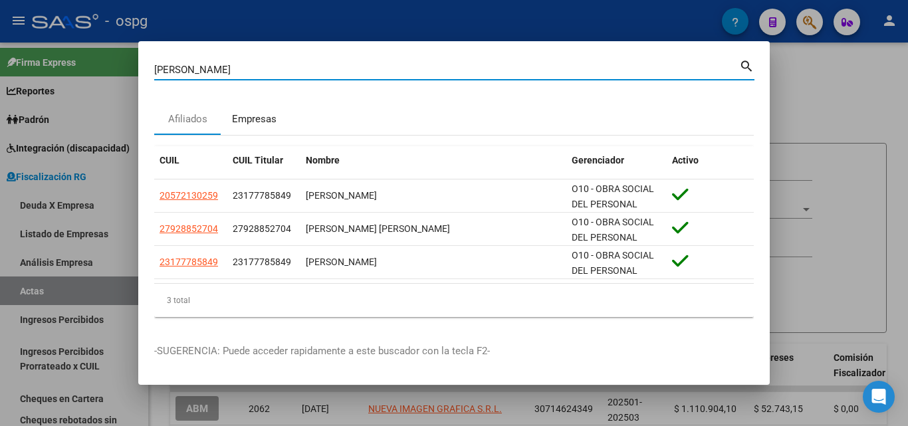
click at [267, 120] on div "Empresas" at bounding box center [254, 119] width 45 height 15
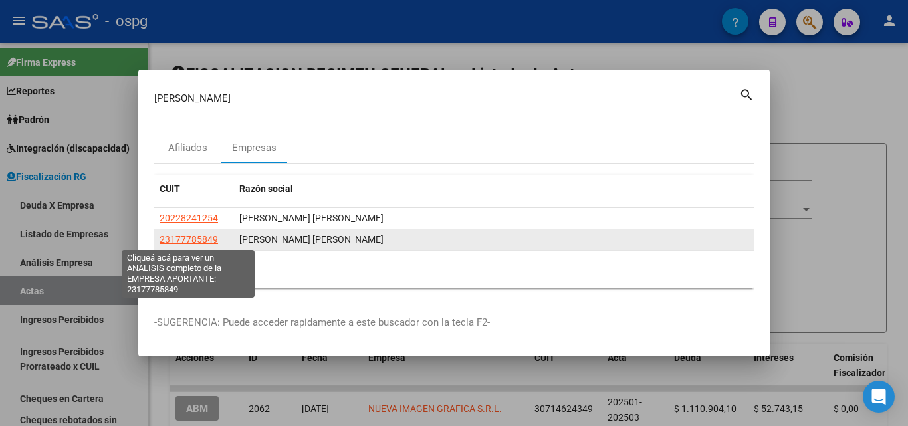
click at [201, 236] on span "23177785849" at bounding box center [189, 239] width 58 height 11
type textarea "23177785849"
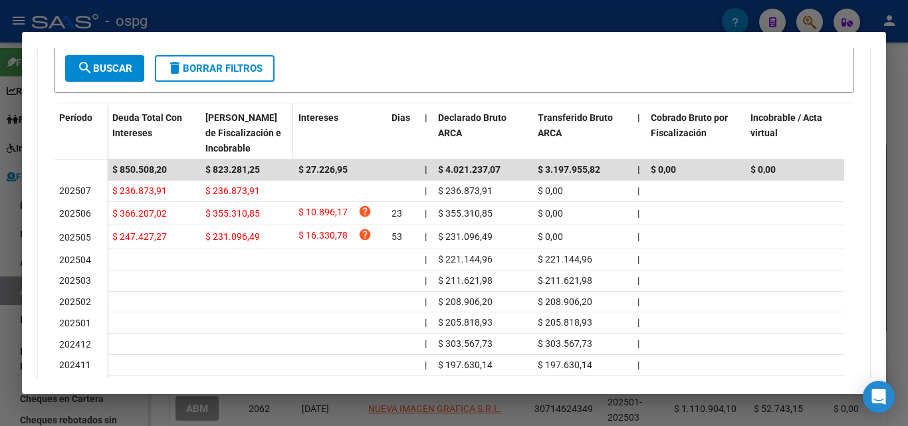
scroll to position [360, 0]
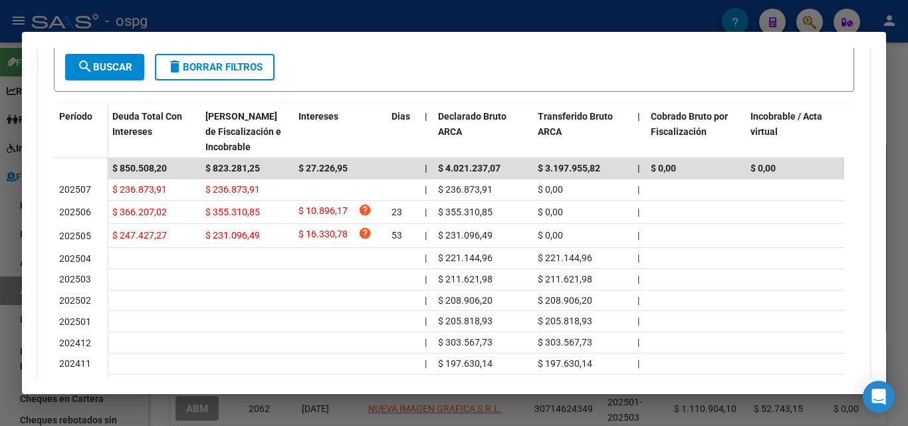
click at [0, 252] on div at bounding box center [454, 213] width 908 height 426
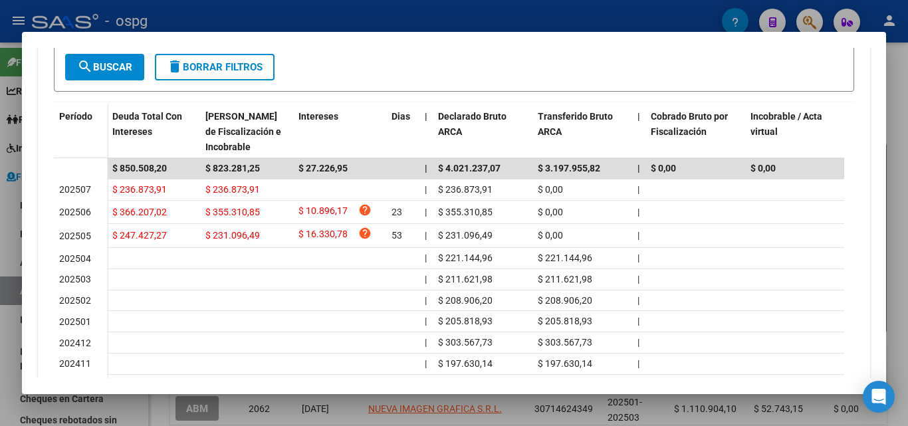
click at [0, 252] on div at bounding box center [454, 213] width 908 height 426
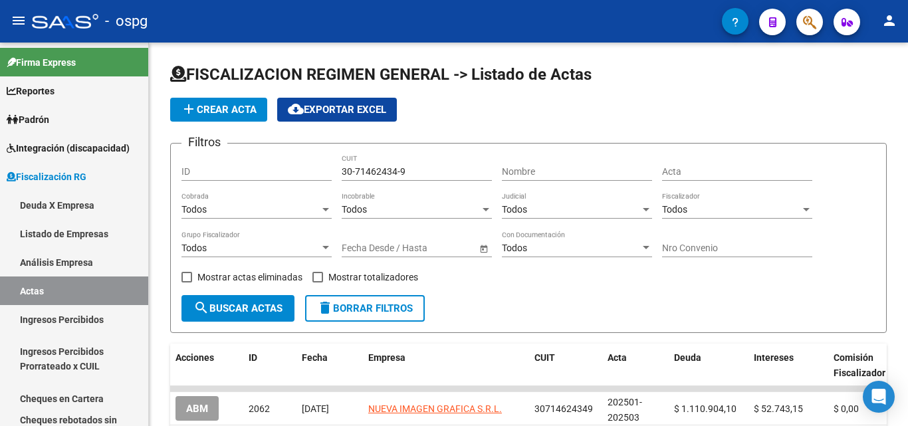
click at [800, 23] on button "button" at bounding box center [809, 22] width 27 height 27
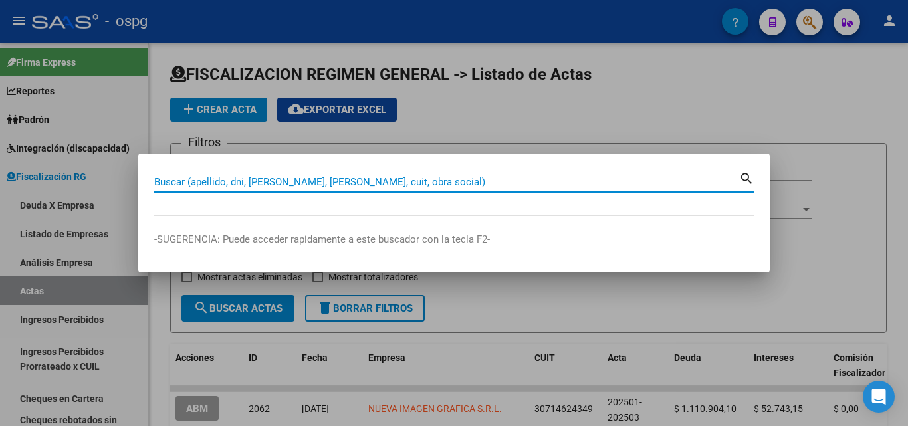
click at [298, 183] on input "Buscar (apellido, dni, [PERSON_NAME], [PERSON_NAME], cuit, obra social)" at bounding box center [446, 182] width 585 height 12
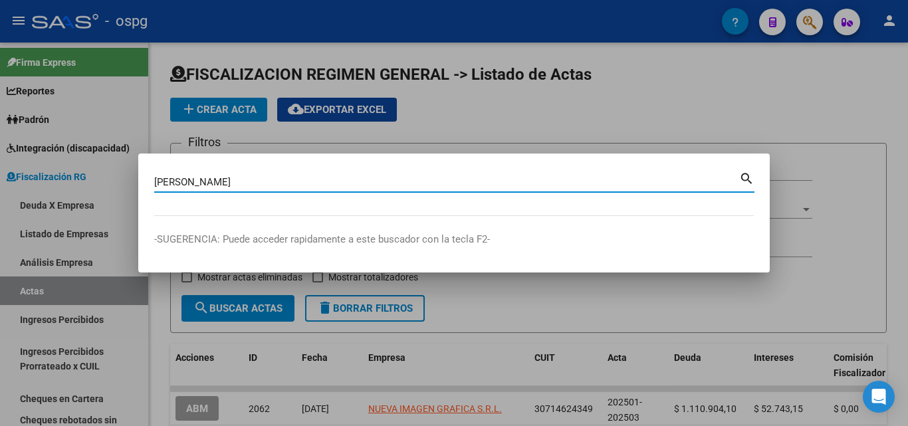
type input "[PERSON_NAME]"
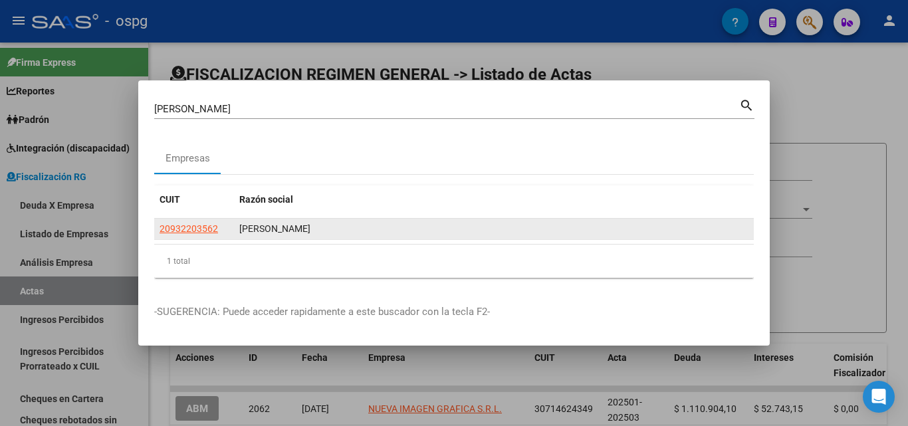
click at [203, 221] on app-link-go-to "20932203562" at bounding box center [189, 228] width 58 height 15
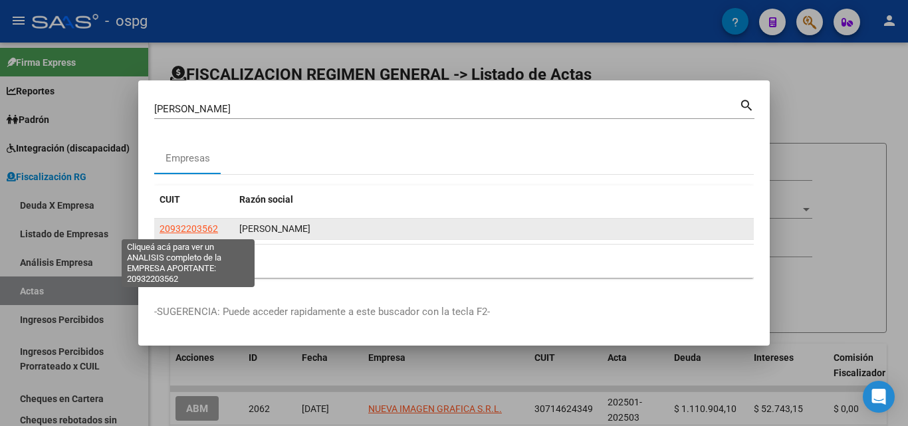
click at [203, 225] on span "20932203562" at bounding box center [189, 228] width 58 height 11
type textarea "20932203562"
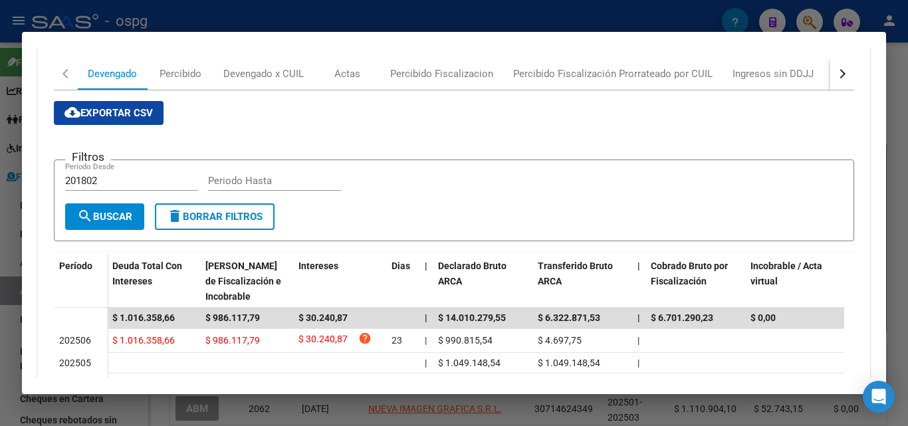
scroll to position [199, 0]
